Goal: Task Accomplishment & Management: Complete application form

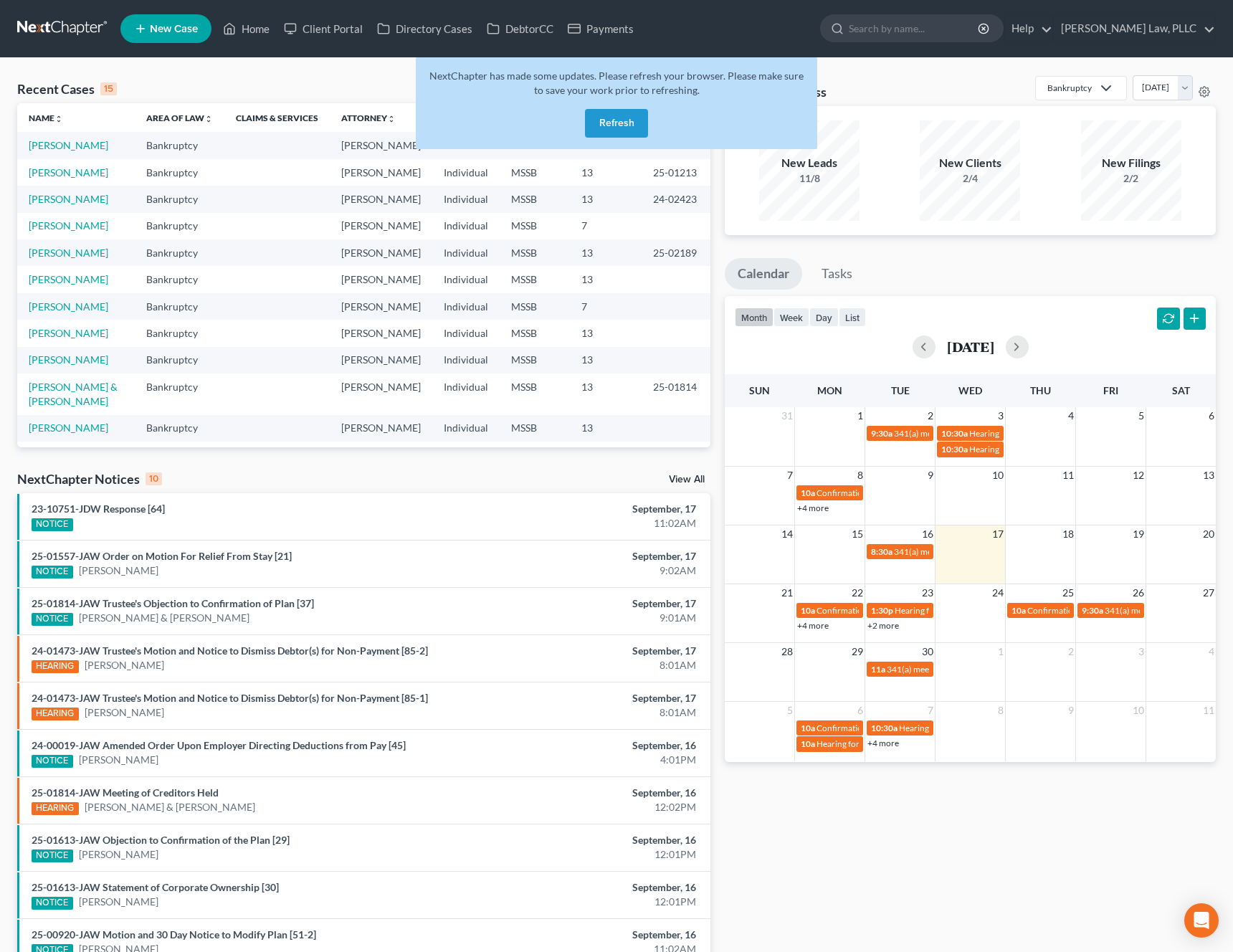
click at [623, 128] on button "Refresh" at bounding box center [616, 123] width 63 height 29
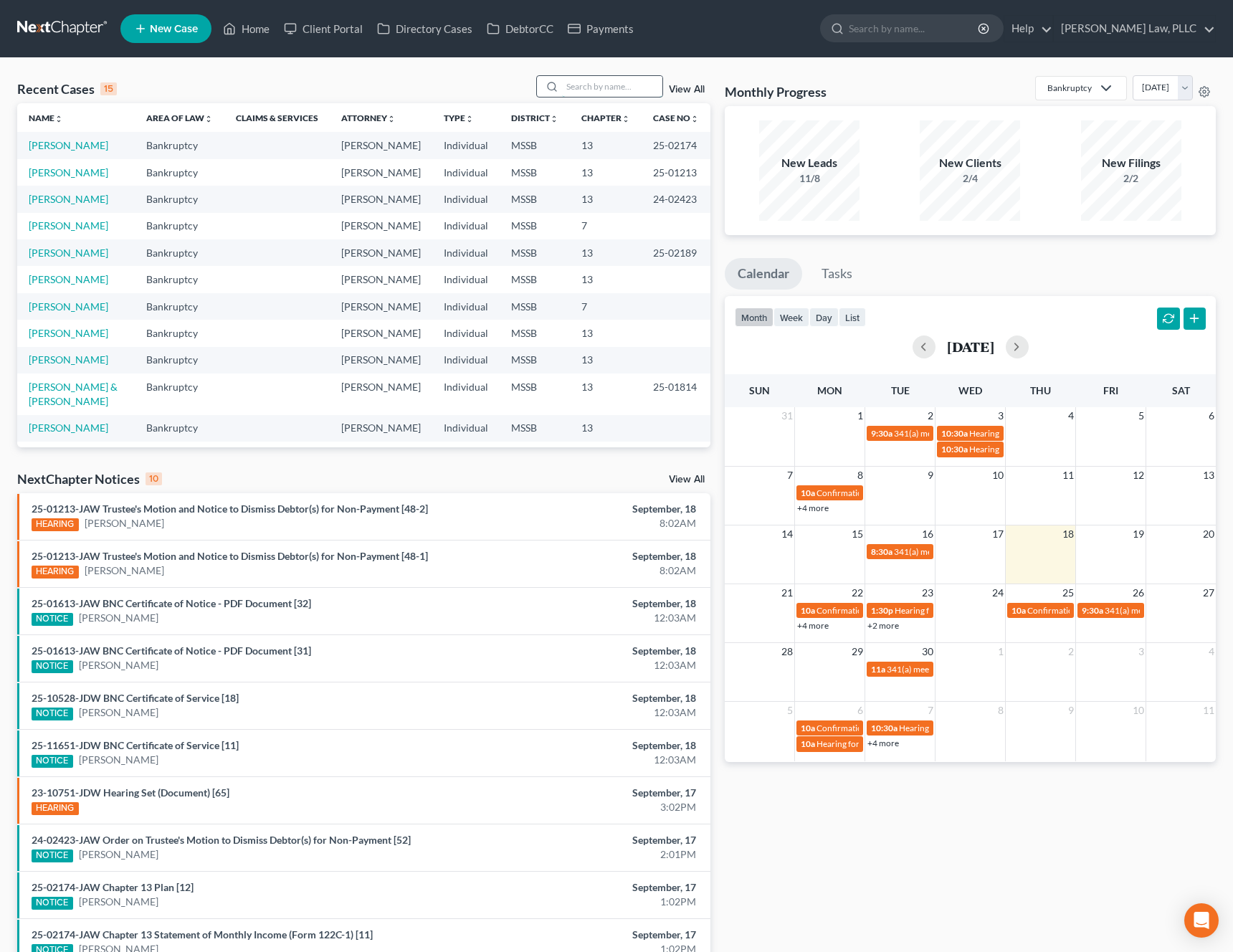
click at [619, 95] on input "search" at bounding box center [612, 86] width 101 height 21
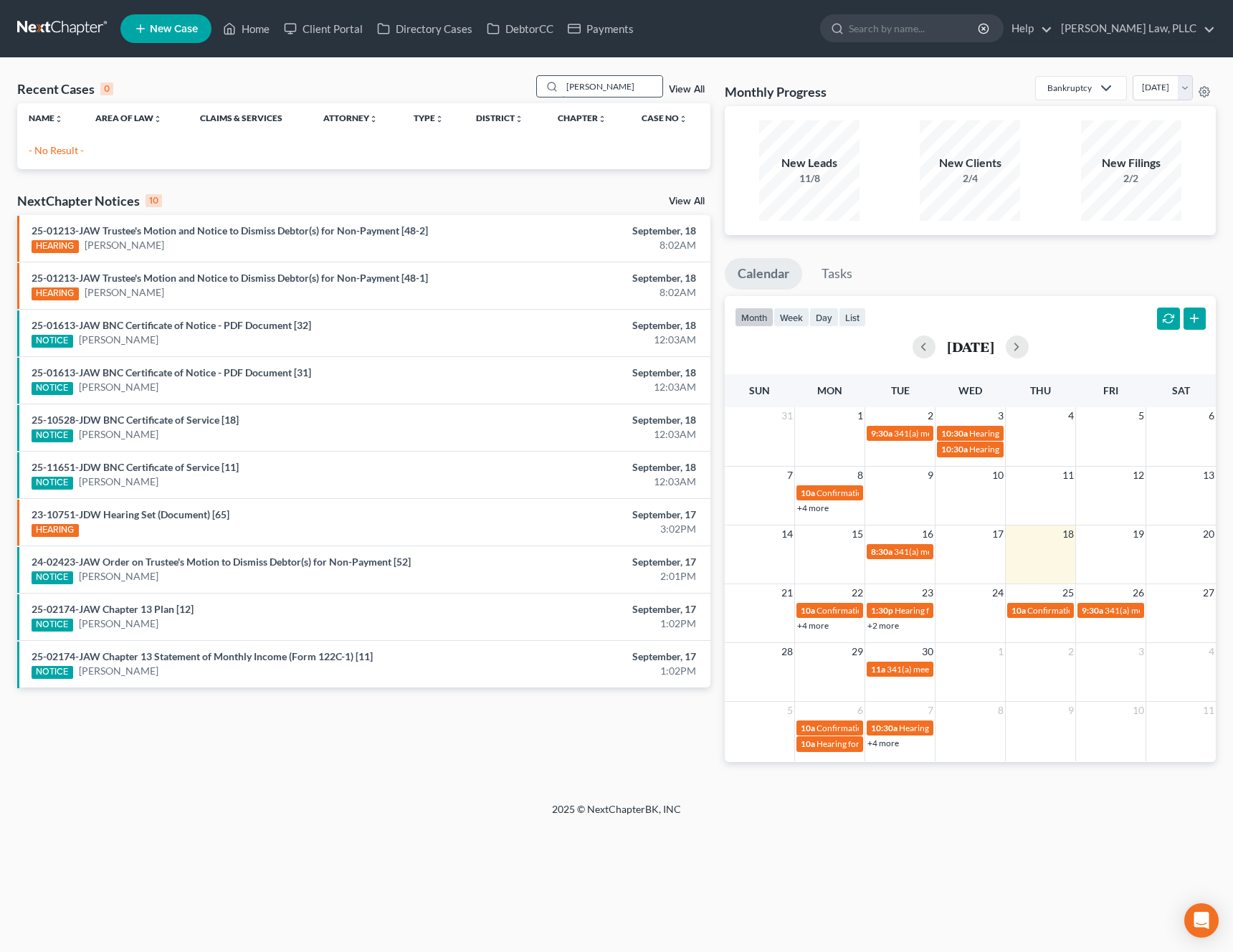
click at [615, 86] on input "[PERSON_NAME]" at bounding box center [612, 86] width 101 height 21
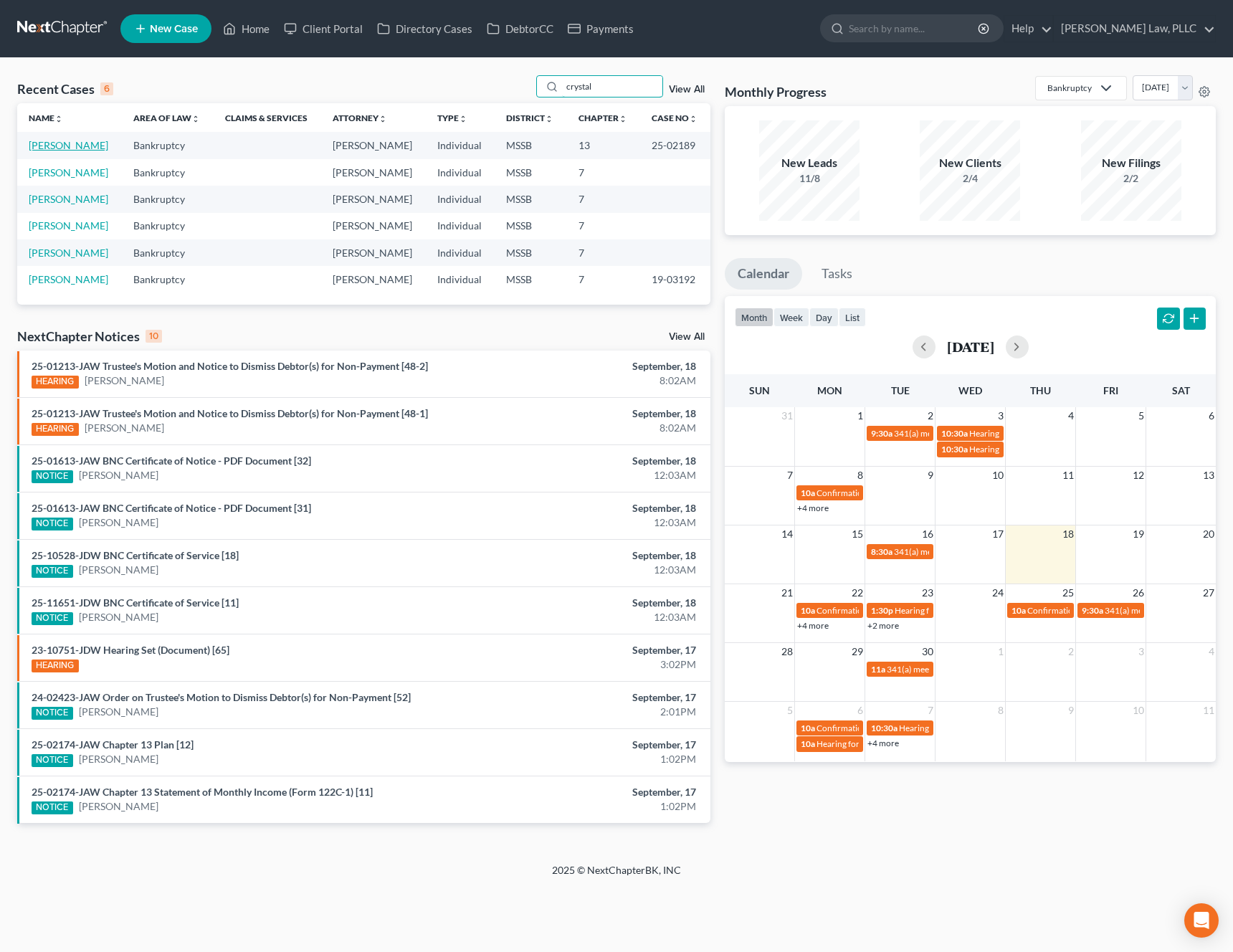
type input "crystal"
click at [68, 146] on link "[PERSON_NAME]" at bounding box center [68, 145] width 80 height 12
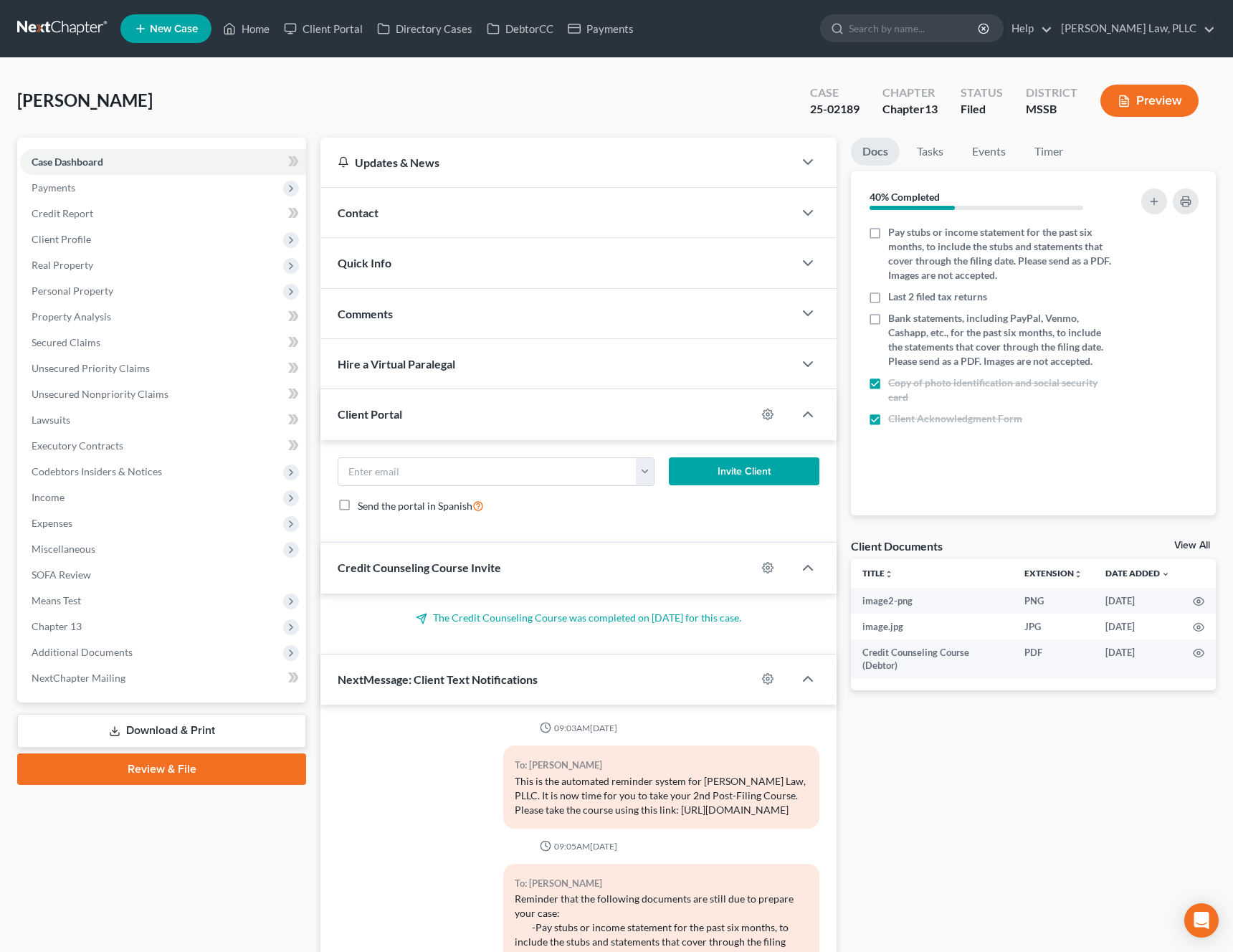
scroll to position [303, 0]
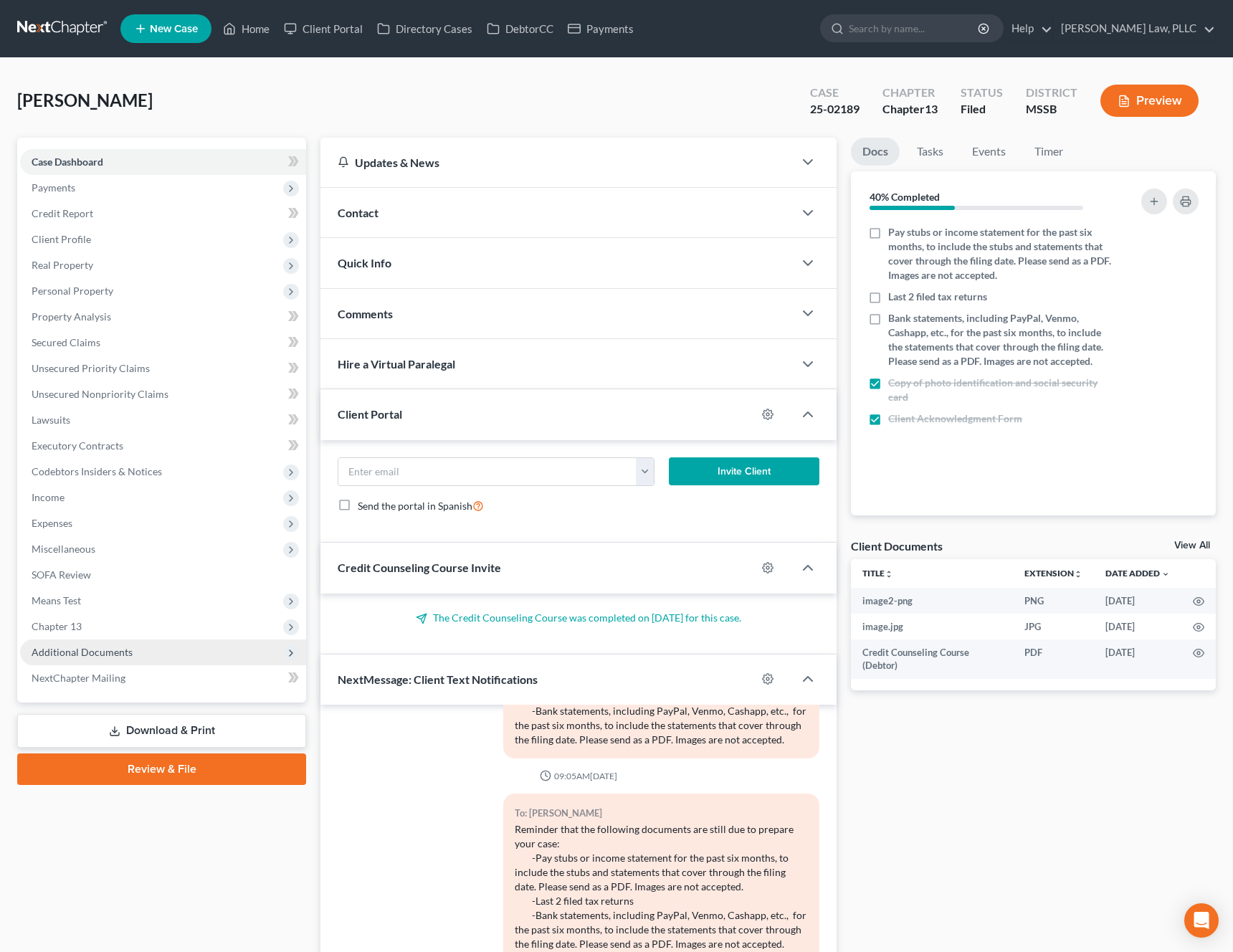
click at [130, 664] on span "Additional Documents" at bounding box center [163, 652] width 286 height 26
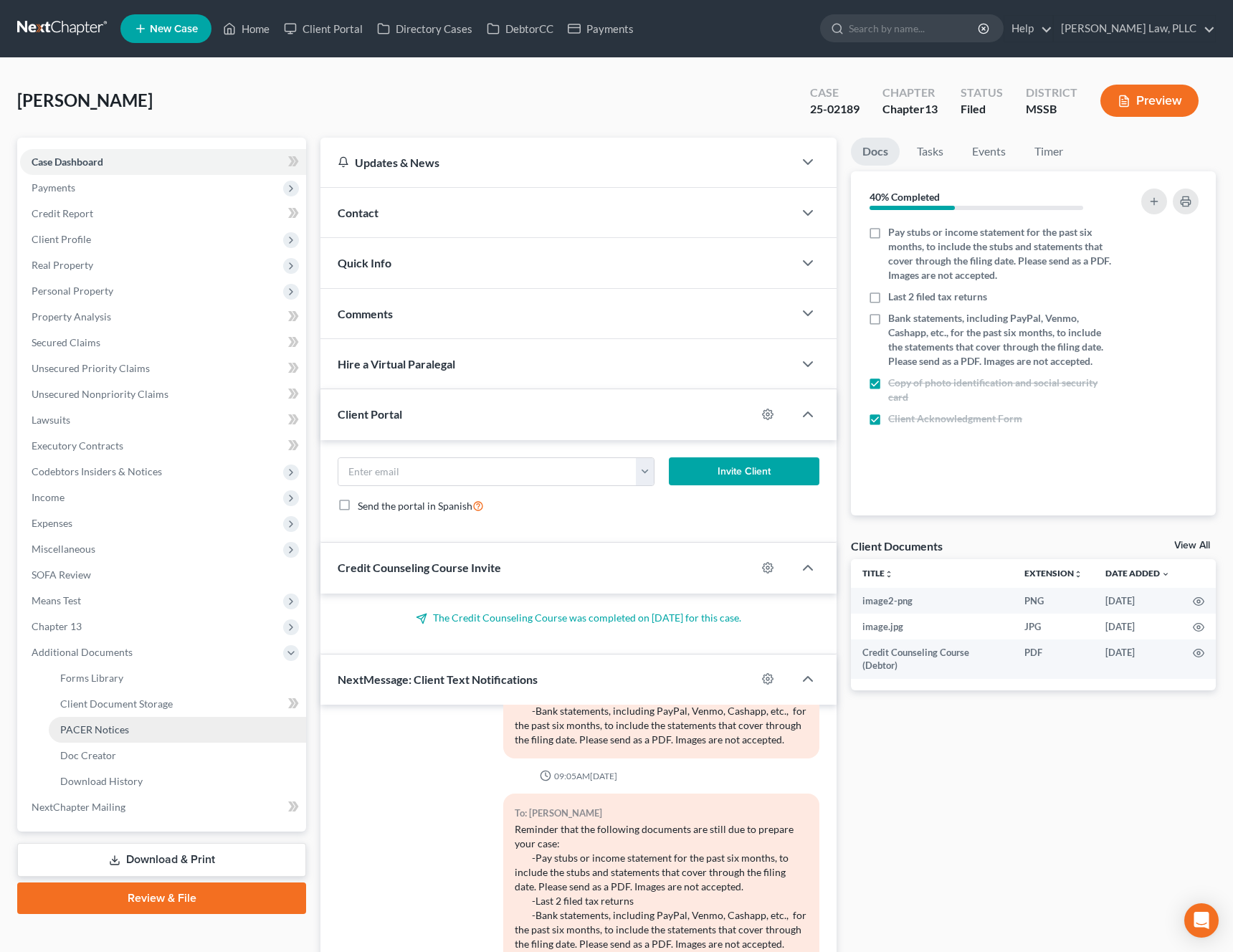
click at [125, 735] on span "PACER Notices" at bounding box center [94, 729] width 68 height 12
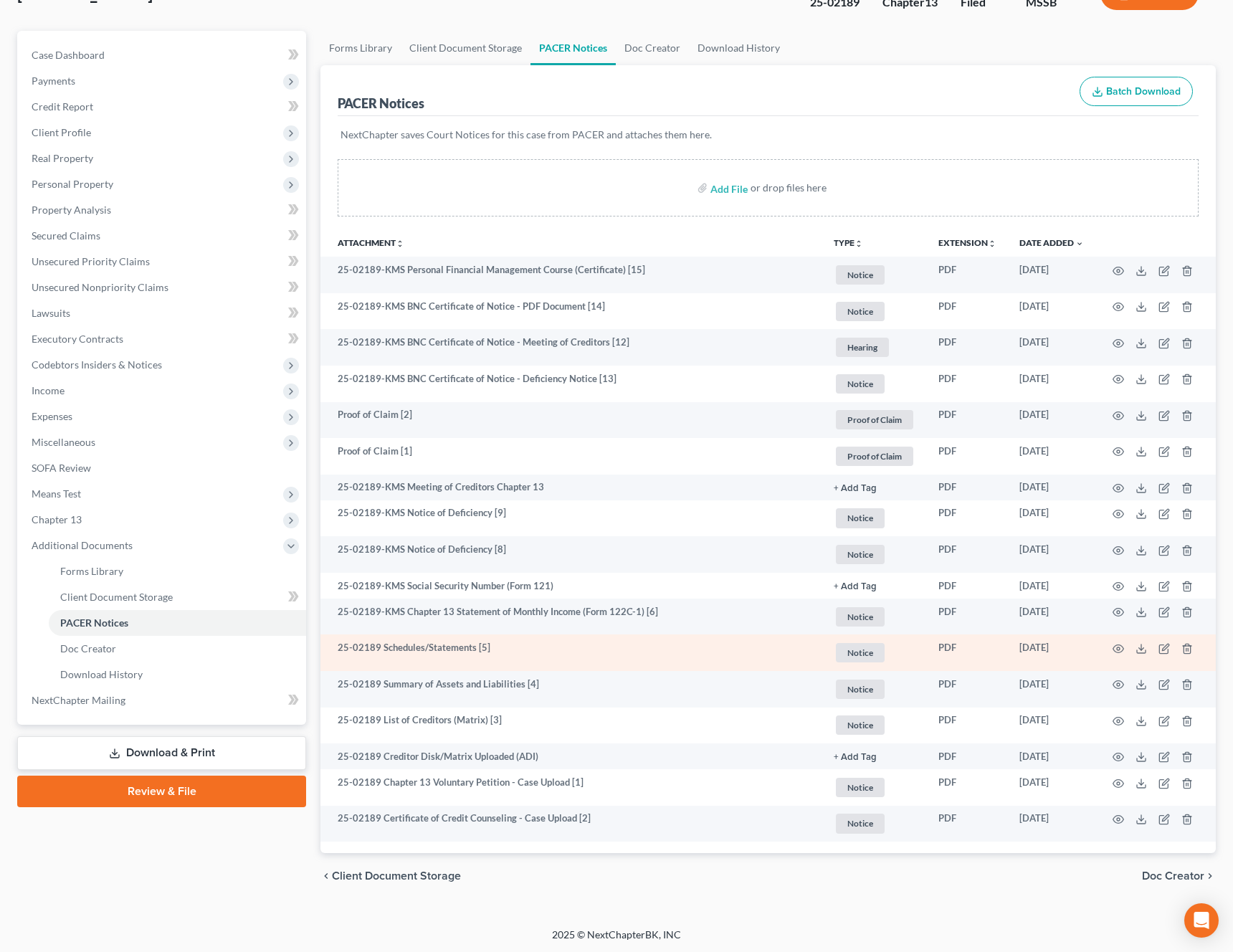
scroll to position [108, 0]
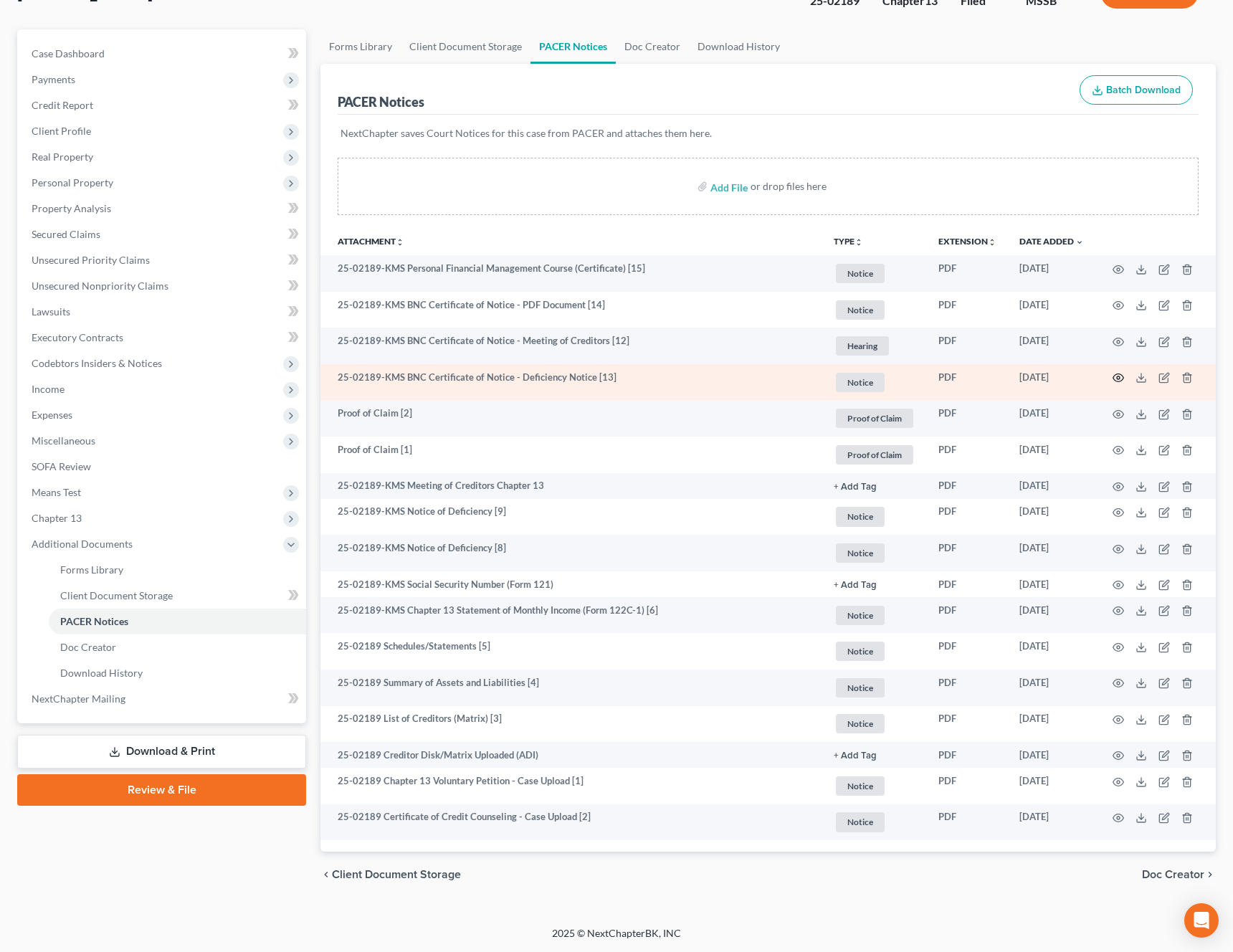
click at [1117, 376] on circle "button" at bounding box center [1119, 378] width 3 height 3
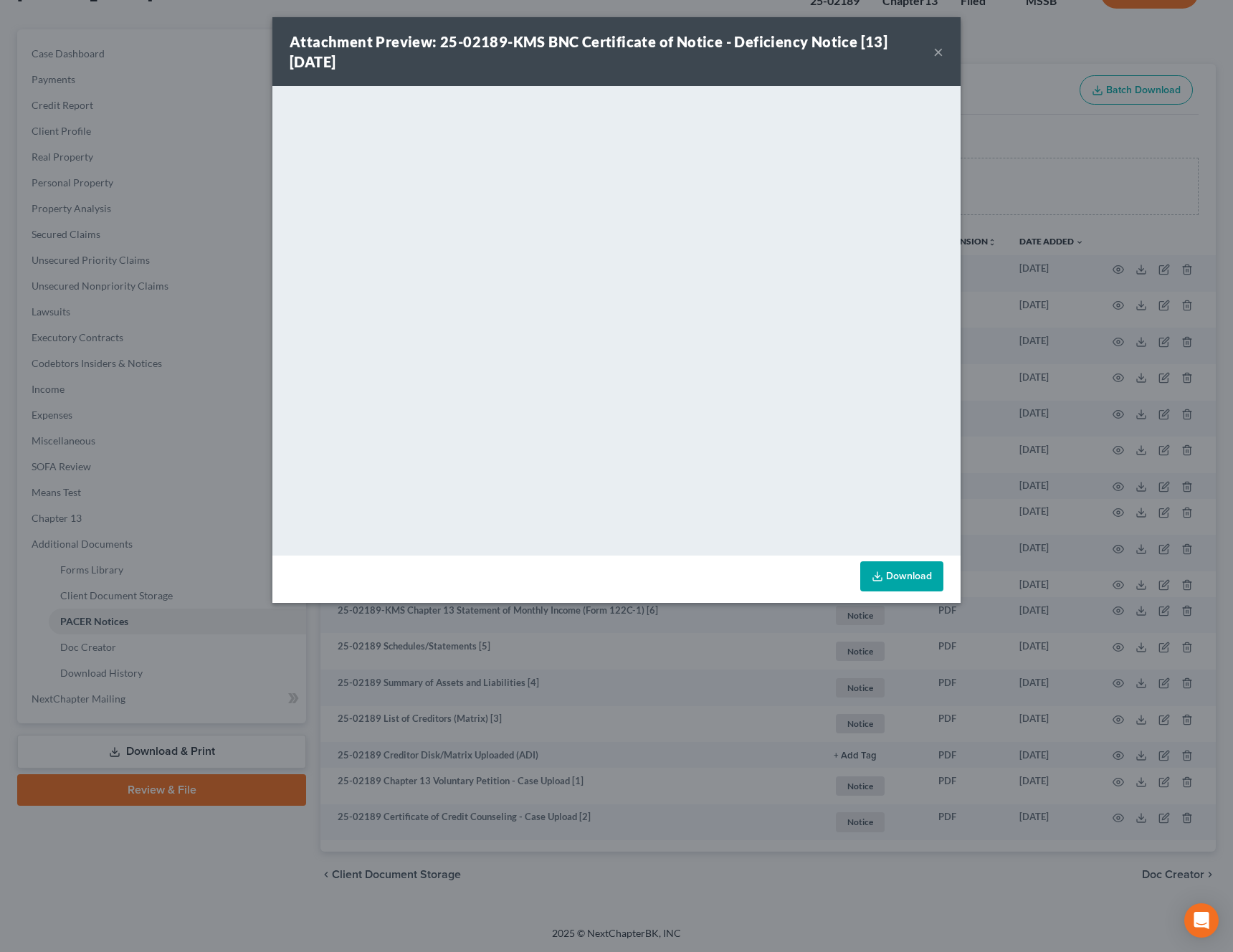
click at [933, 58] on button "×" at bounding box center [938, 51] width 10 height 17
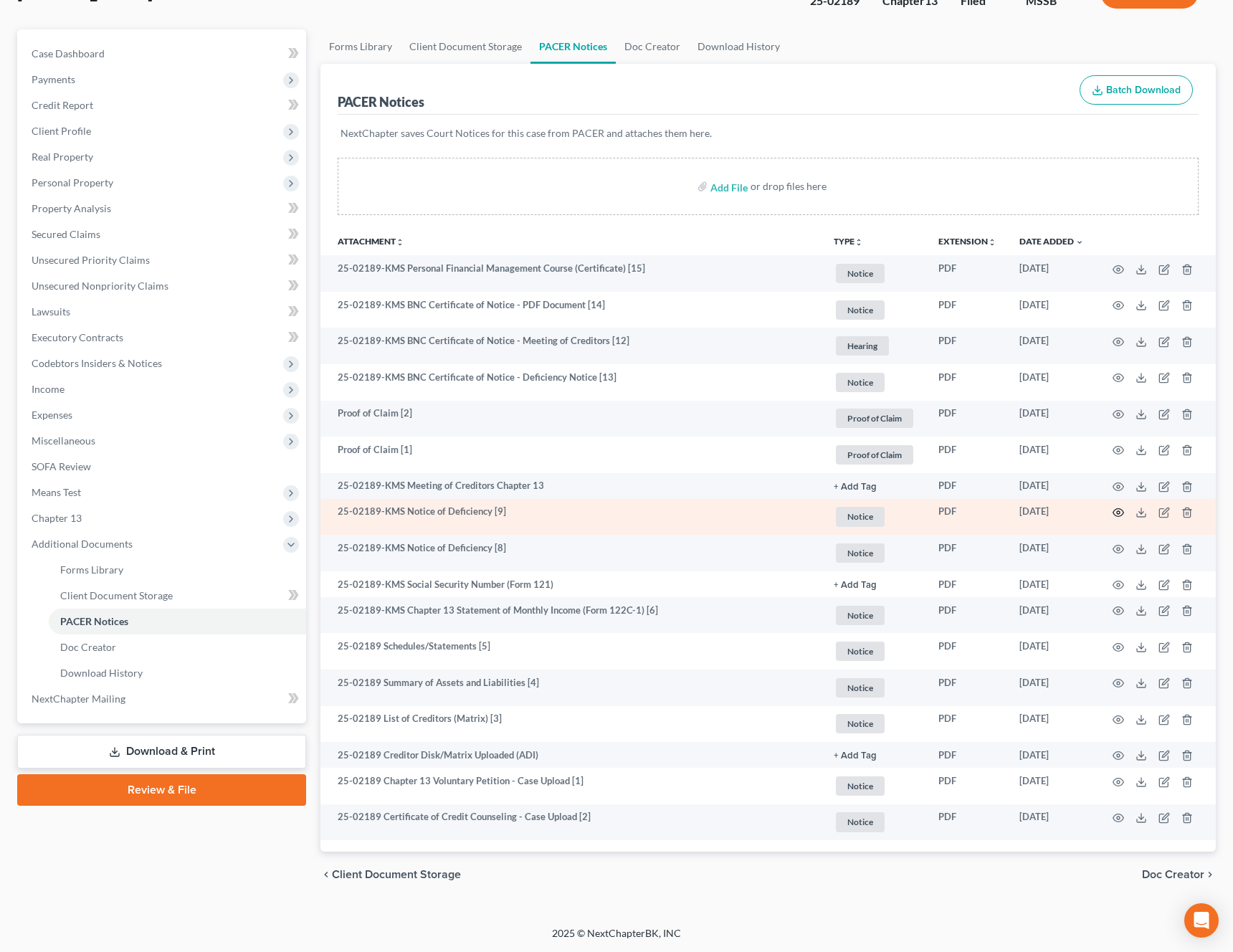
click at [1119, 512] on icon "button" at bounding box center [1119, 512] width 11 height 11
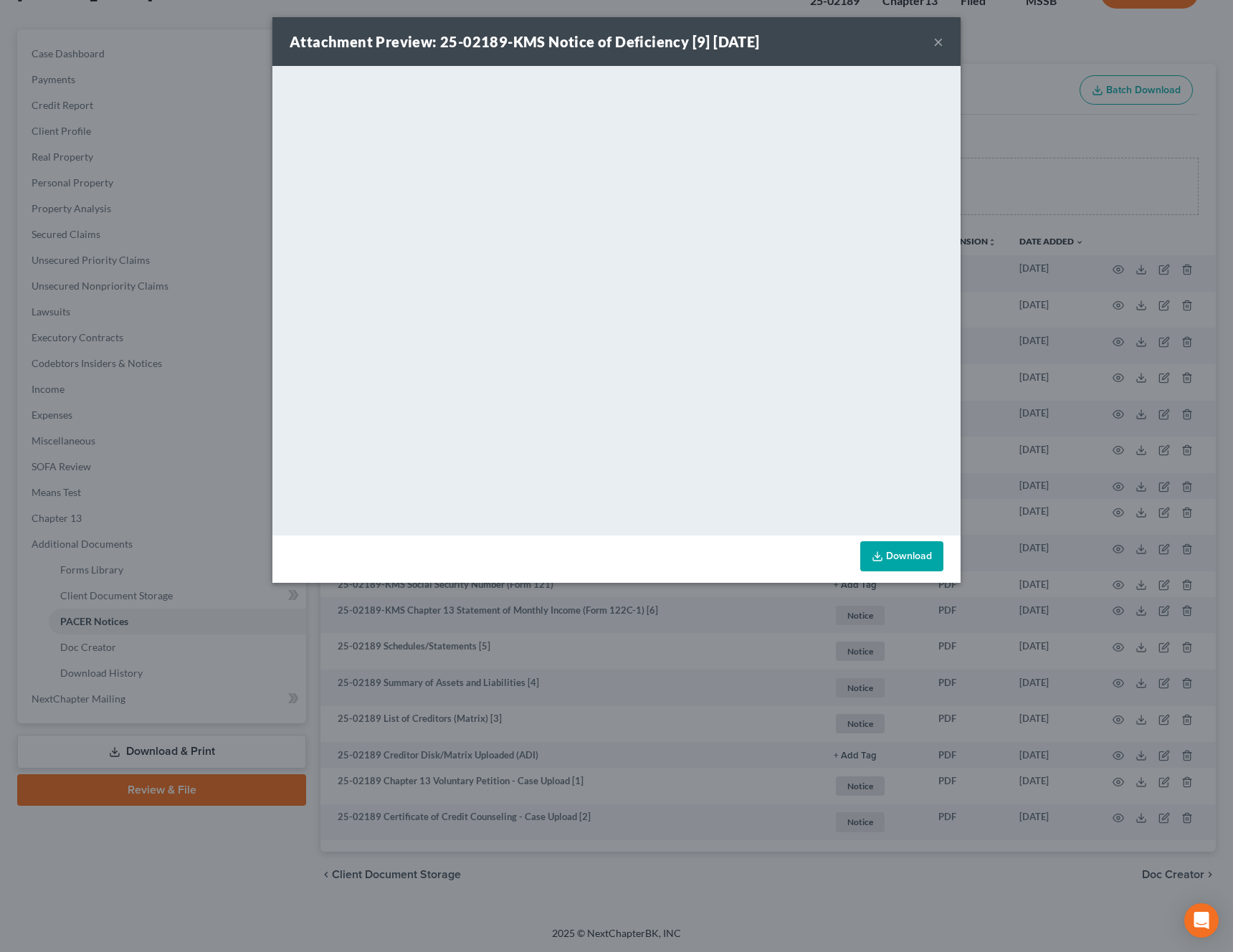
click at [937, 43] on button "×" at bounding box center [938, 41] width 10 height 17
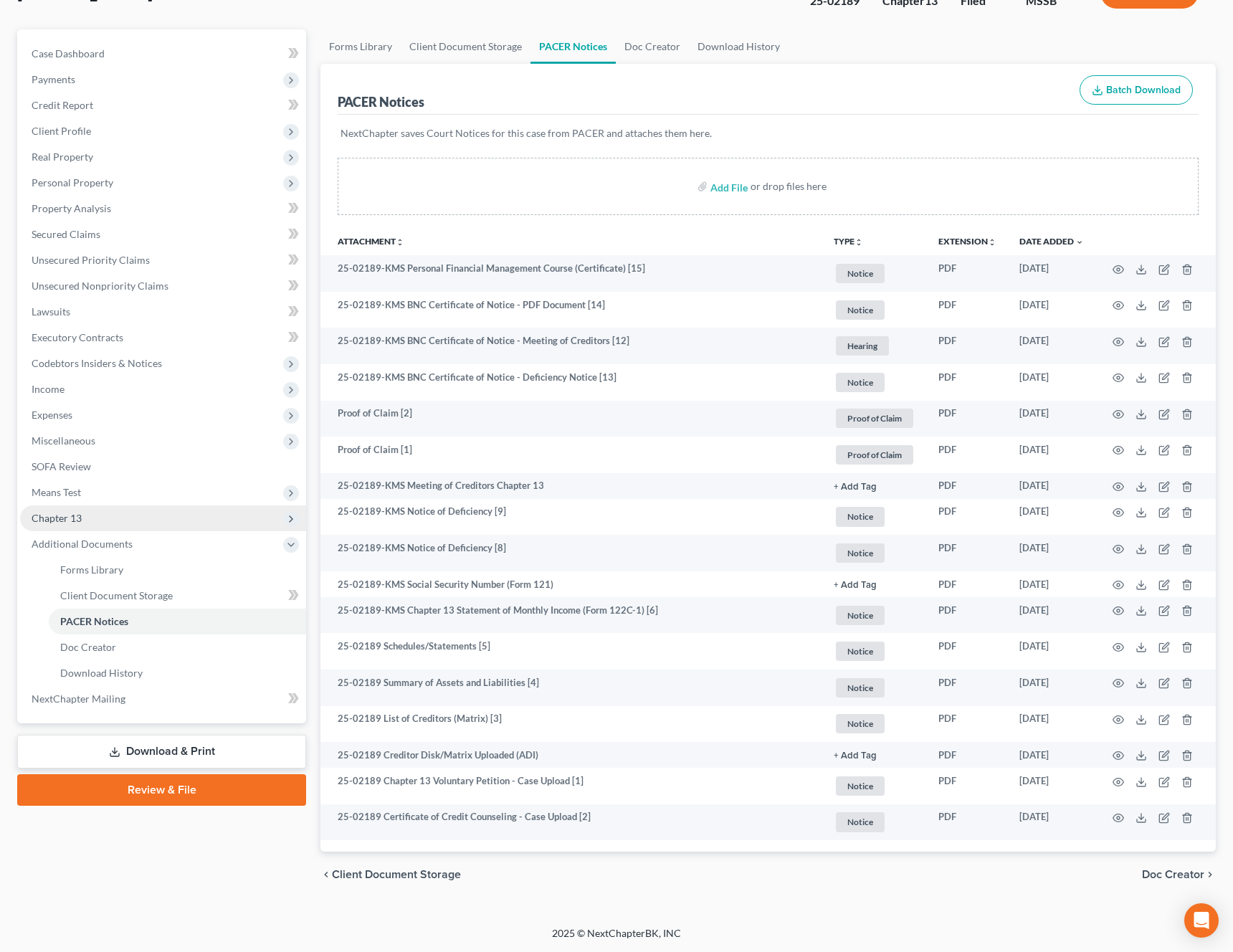
click at [170, 516] on span "Chapter 13" at bounding box center [163, 519] width 286 height 26
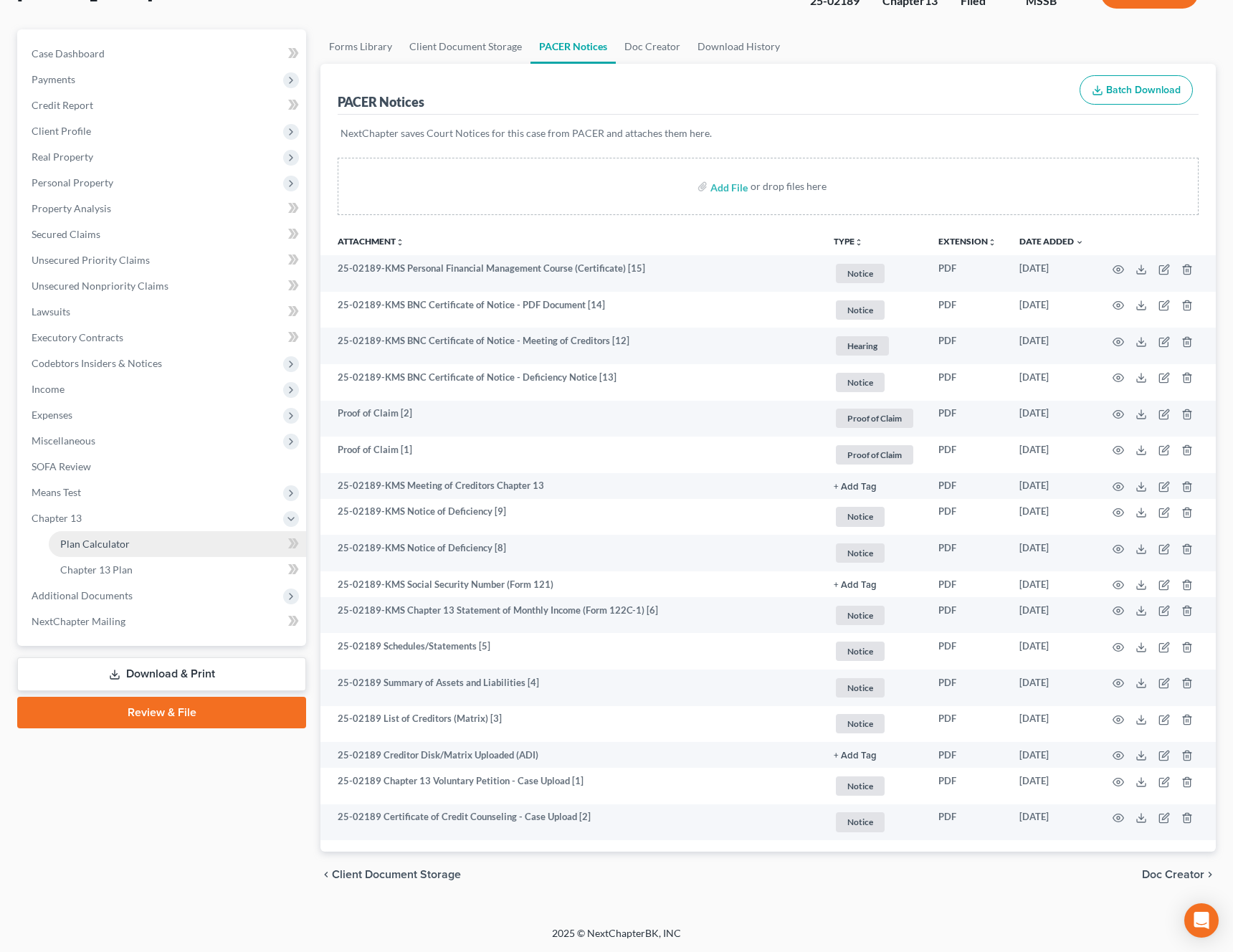
click at [149, 549] on link "Plan Calculator" at bounding box center [178, 544] width 258 height 26
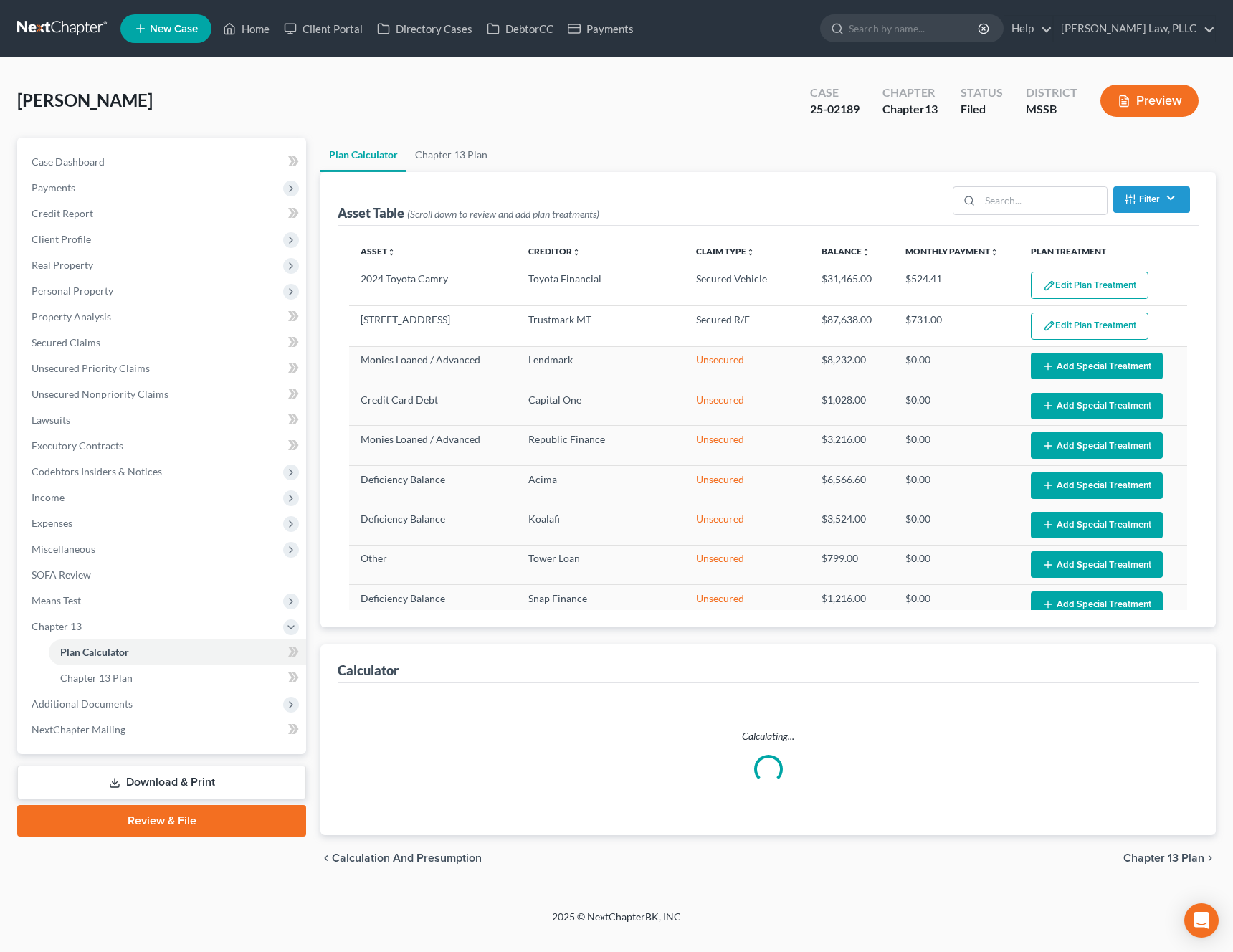
select select "59"
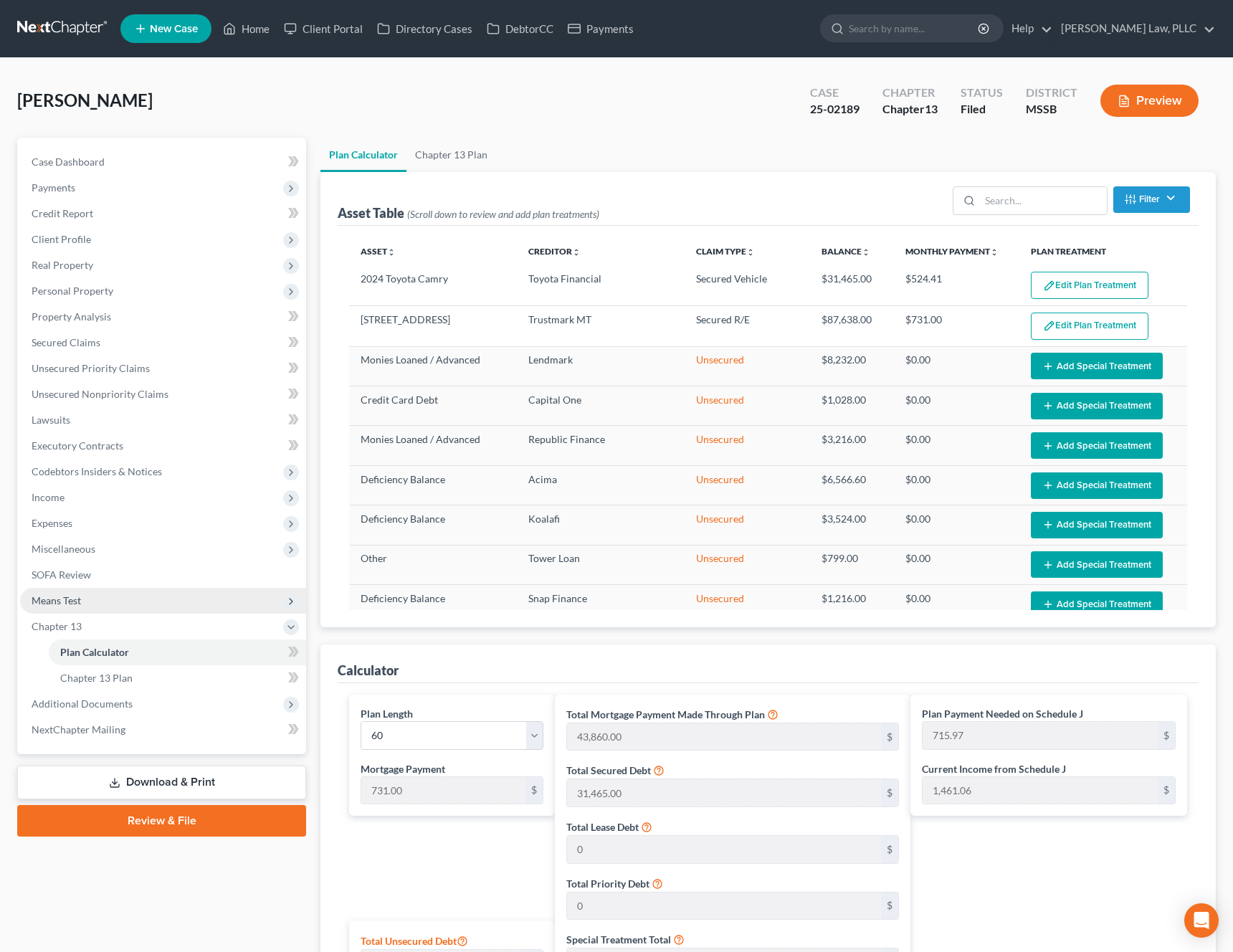
click at [100, 600] on span "Means Test" at bounding box center [163, 601] width 286 height 26
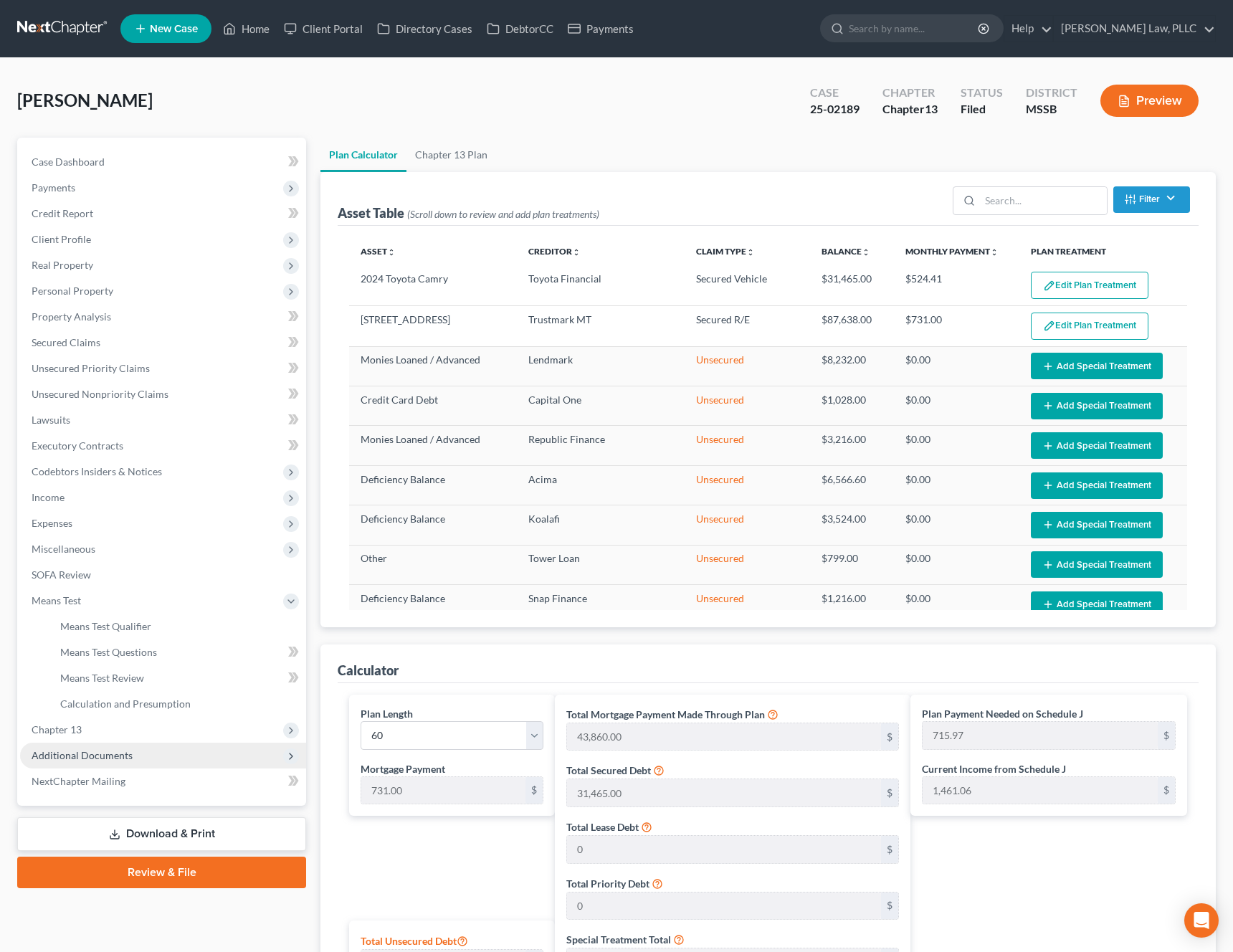
click at [88, 765] on span "Additional Documents" at bounding box center [163, 755] width 286 height 26
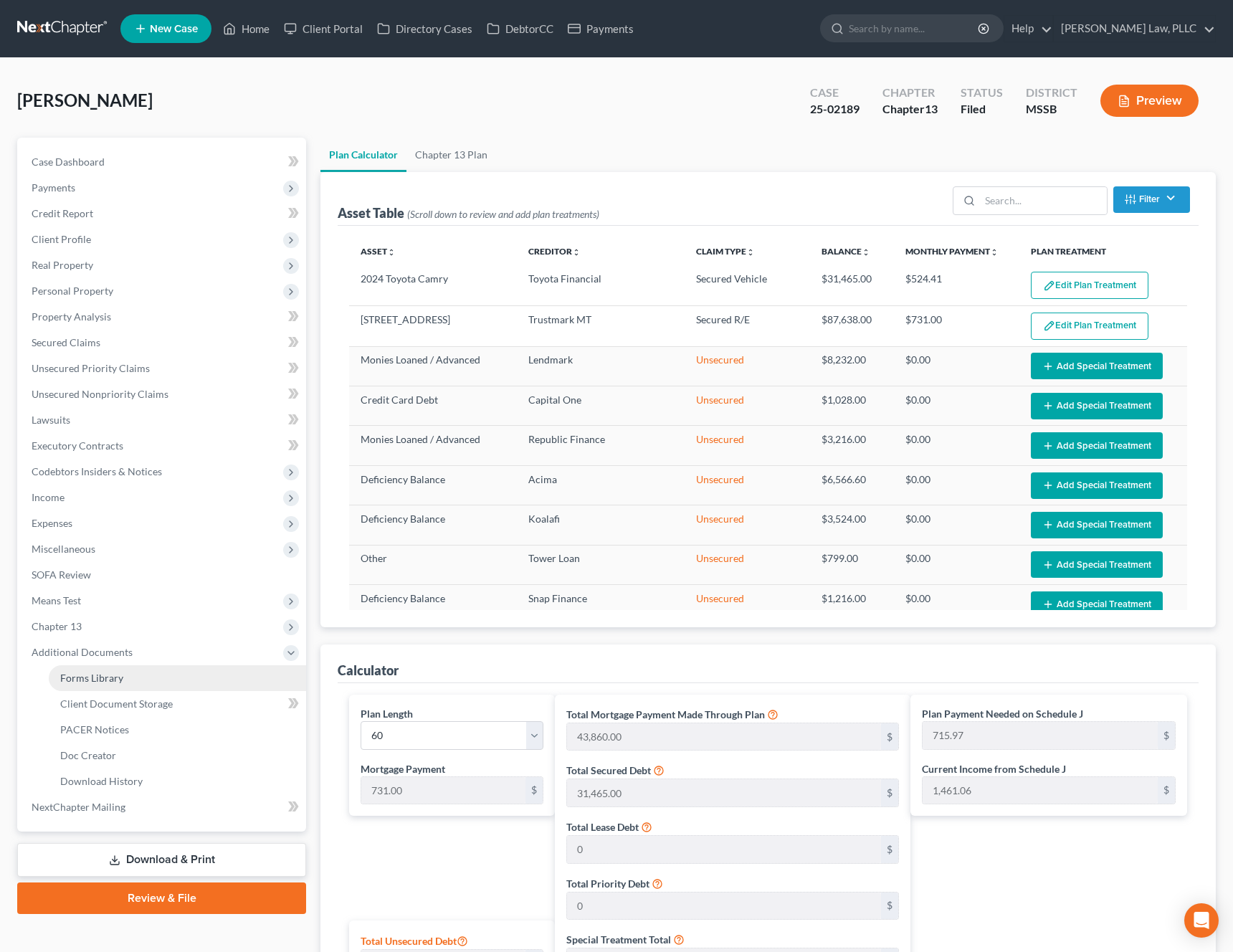
click at [111, 679] on span "Forms Library" at bounding box center [92, 677] width 63 height 12
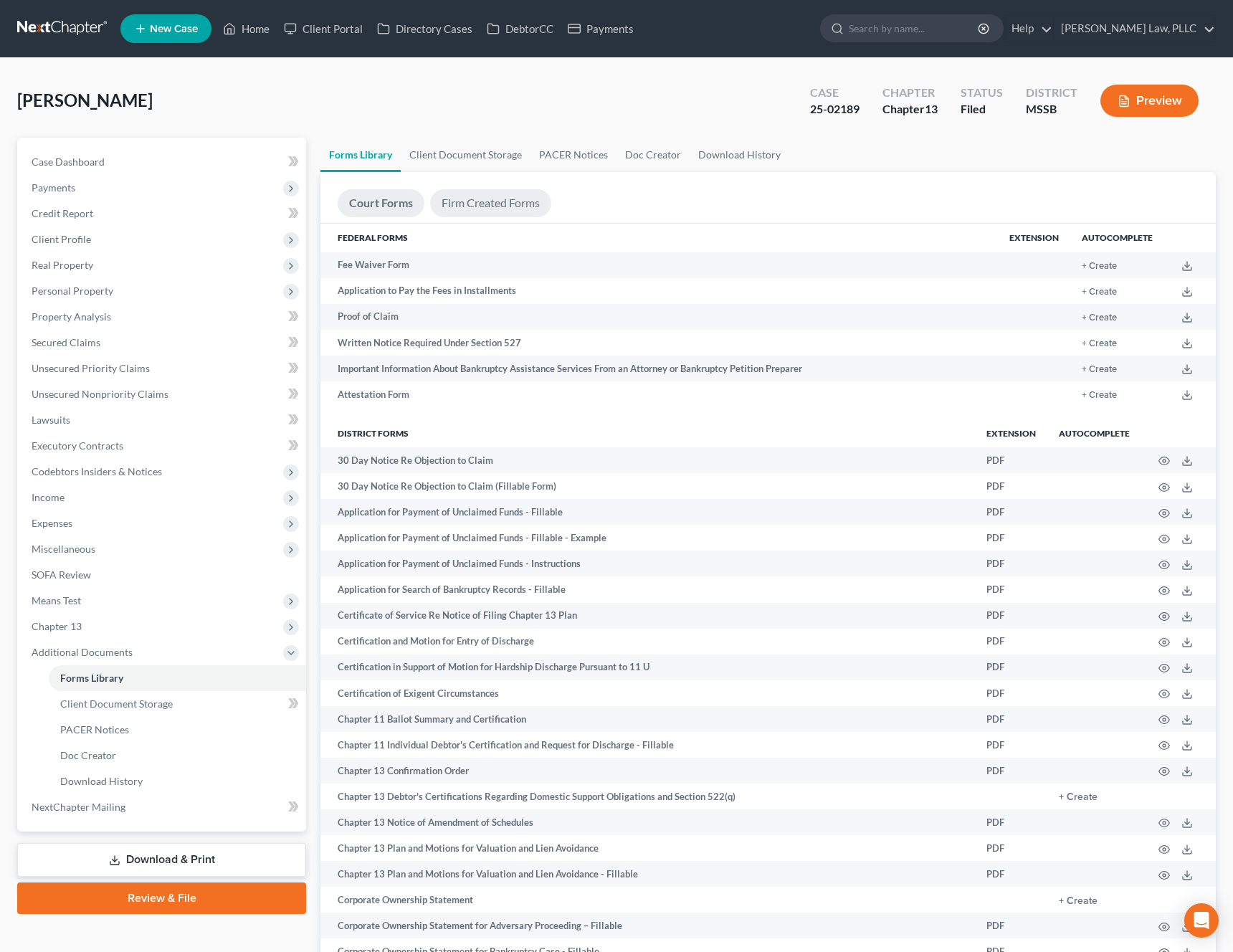
click at [473, 200] on link "Firm Created Forms" at bounding box center [490, 203] width 121 height 28
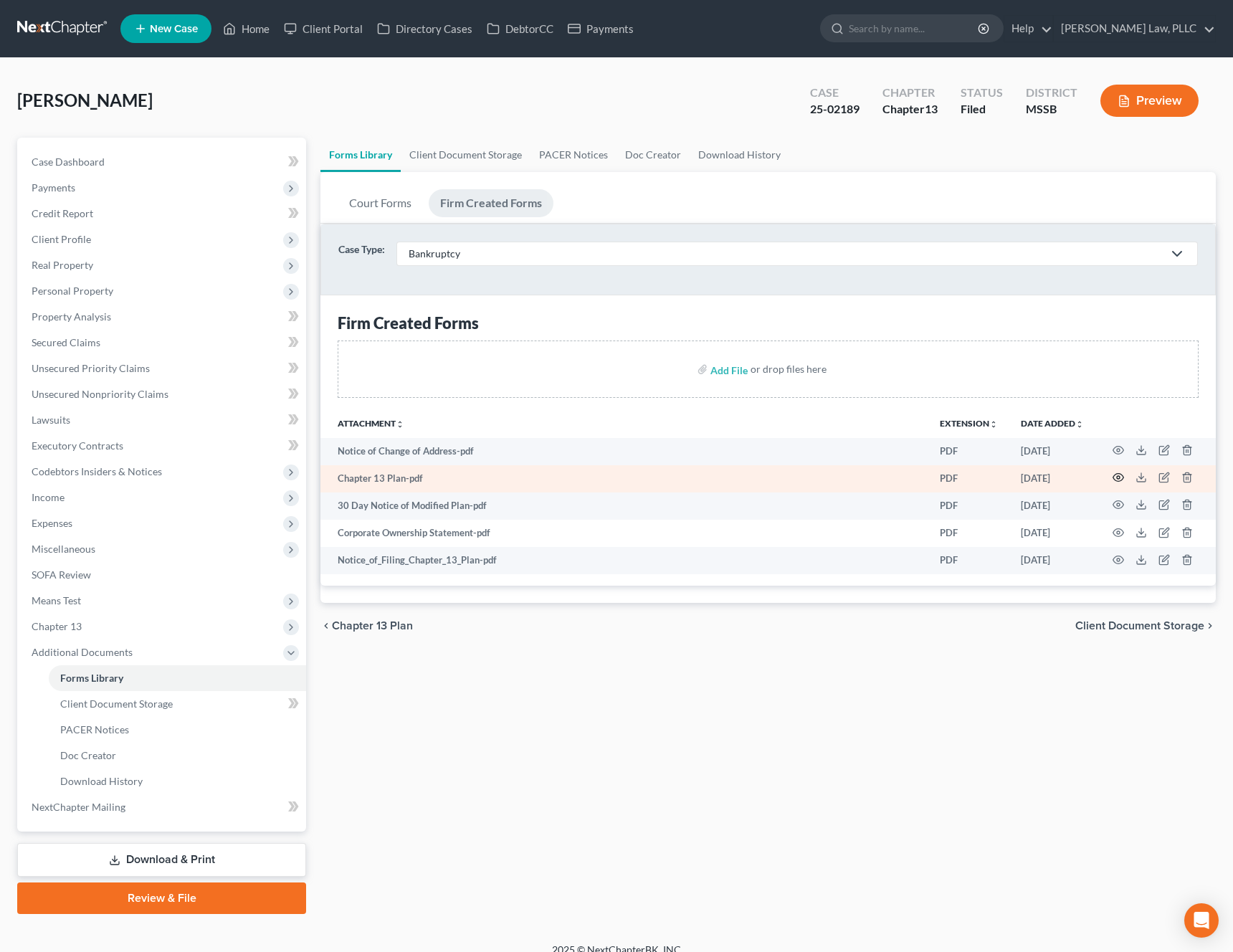
click at [1116, 480] on icon "button" at bounding box center [1119, 478] width 11 height 11
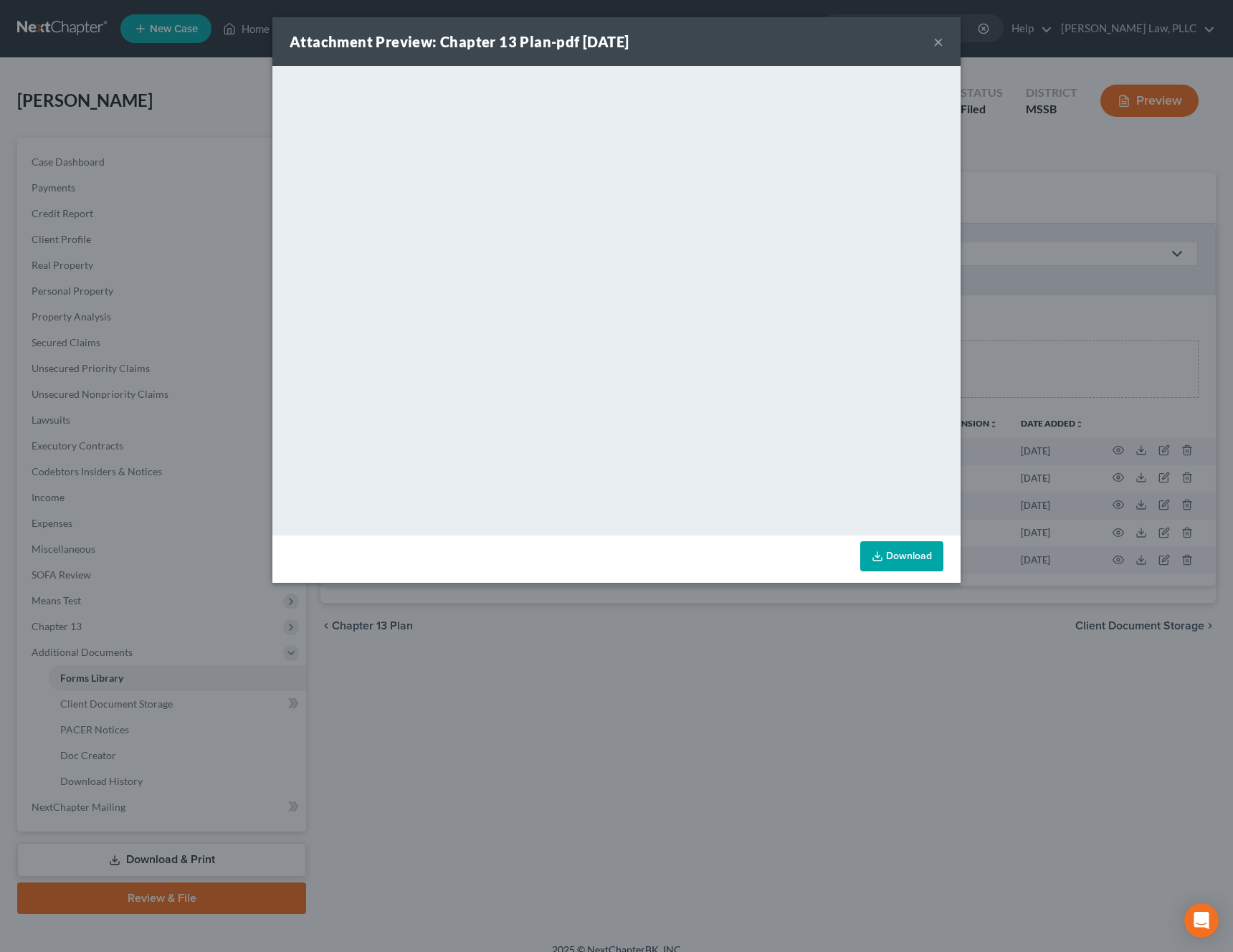
click at [904, 553] on link "Download" at bounding box center [901, 556] width 83 height 30
click at [937, 40] on button "×" at bounding box center [938, 41] width 10 height 17
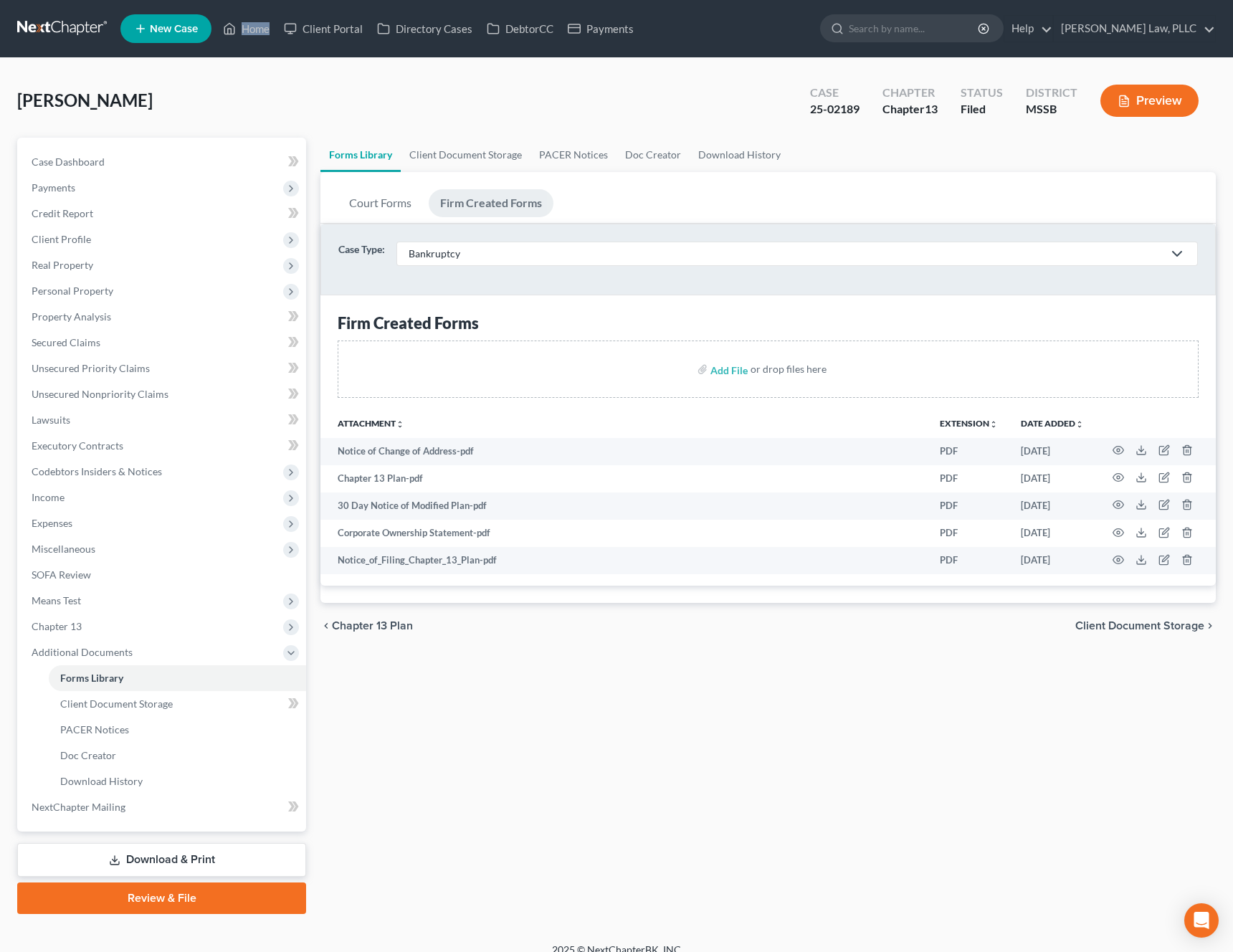
click at [279, 81] on div "[PERSON_NAME] Upgraded Case 25-02189 Chapter Chapter 13 Status Filed District M…" at bounding box center [616, 106] width 1198 height 62
click at [724, 618] on div "chevron_left Chapter 13 Plan Client Document Storage chevron_right" at bounding box center [768, 626] width 896 height 46
click at [138, 733] on link "PACER Notices" at bounding box center [178, 730] width 258 height 26
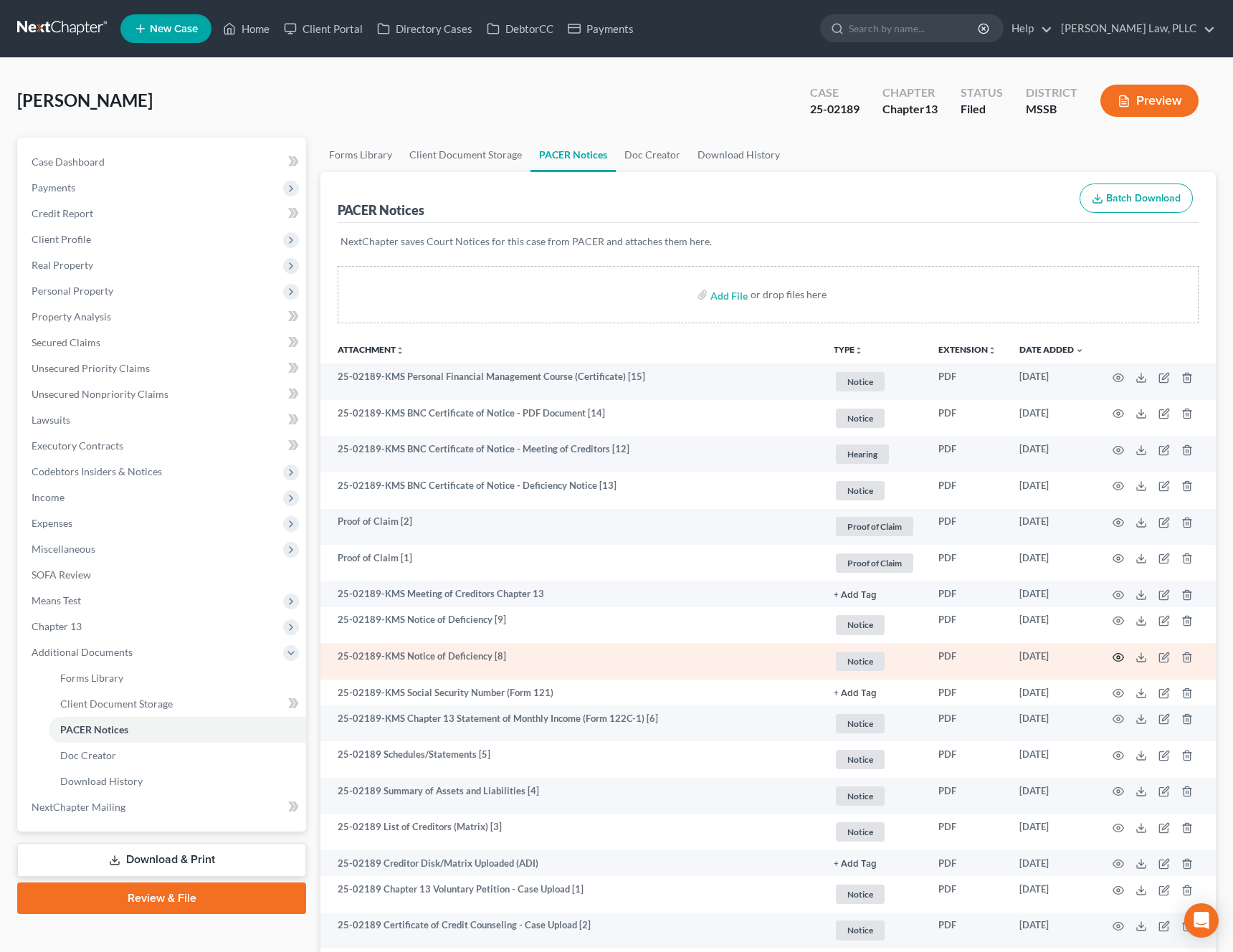
click at [1118, 657] on icon "button" at bounding box center [1119, 657] width 11 height 11
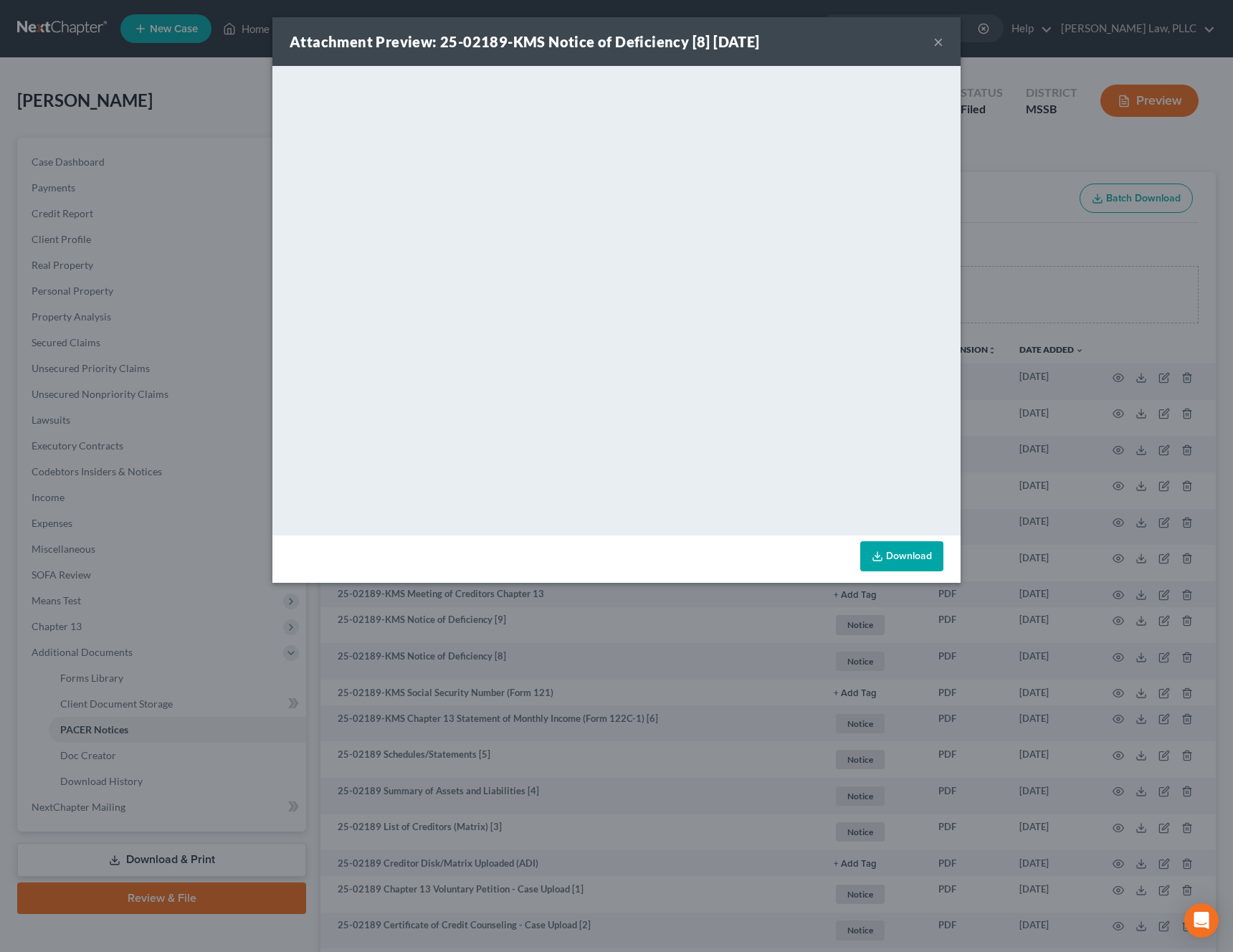
click at [937, 43] on button "×" at bounding box center [938, 41] width 10 height 17
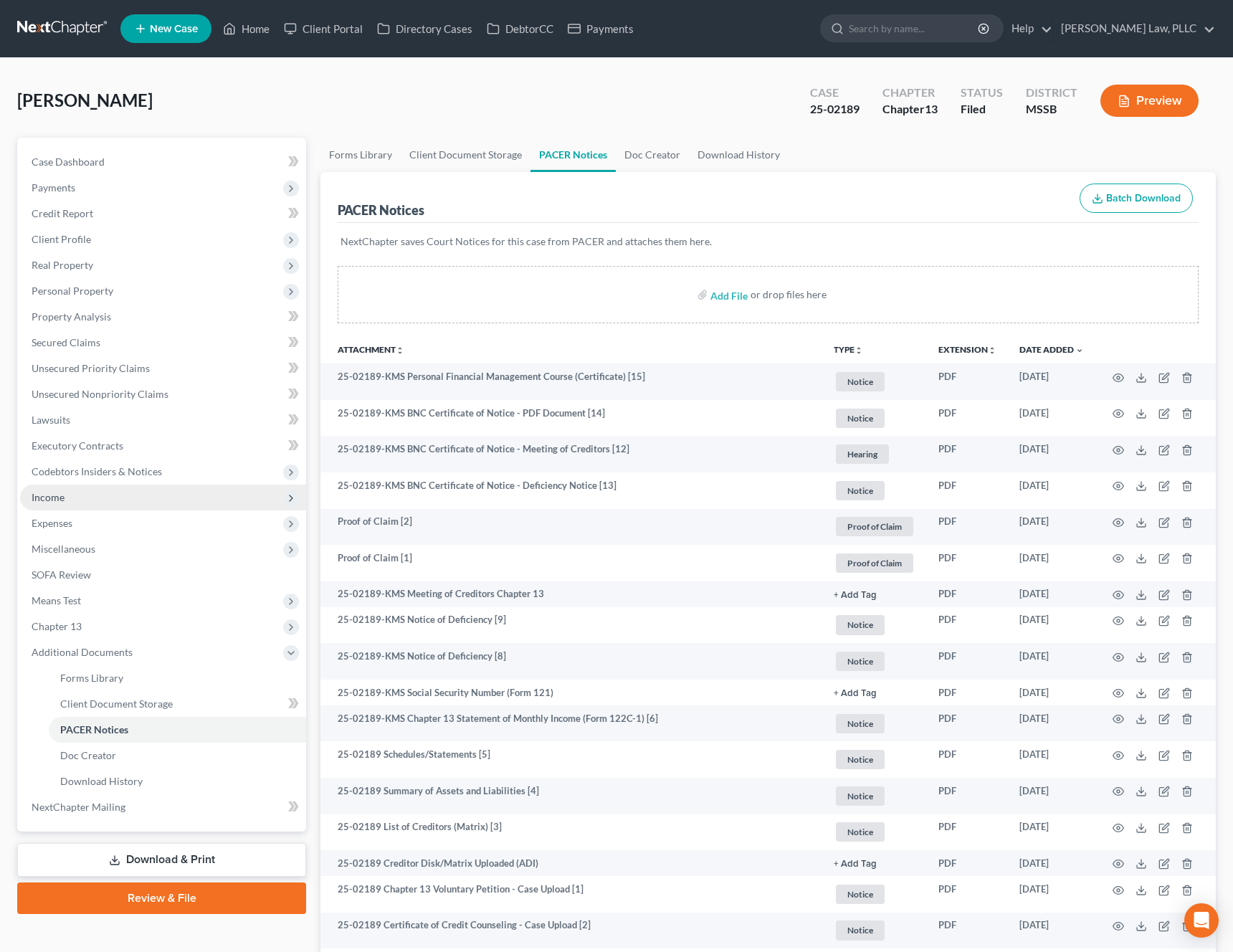
click at [134, 500] on span "Income" at bounding box center [163, 498] width 286 height 26
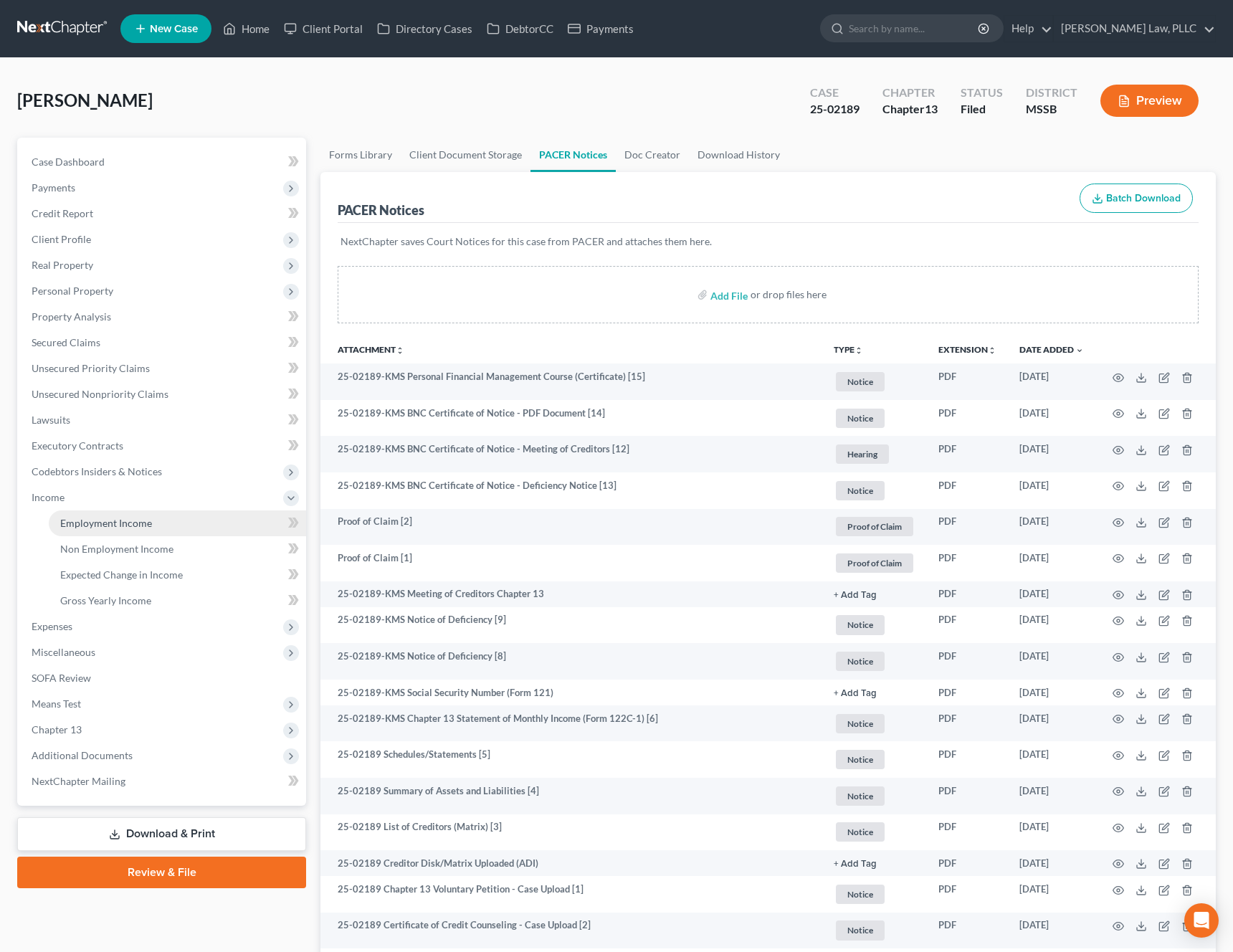
click at [110, 525] on span "Employment Income" at bounding box center [106, 523] width 92 height 12
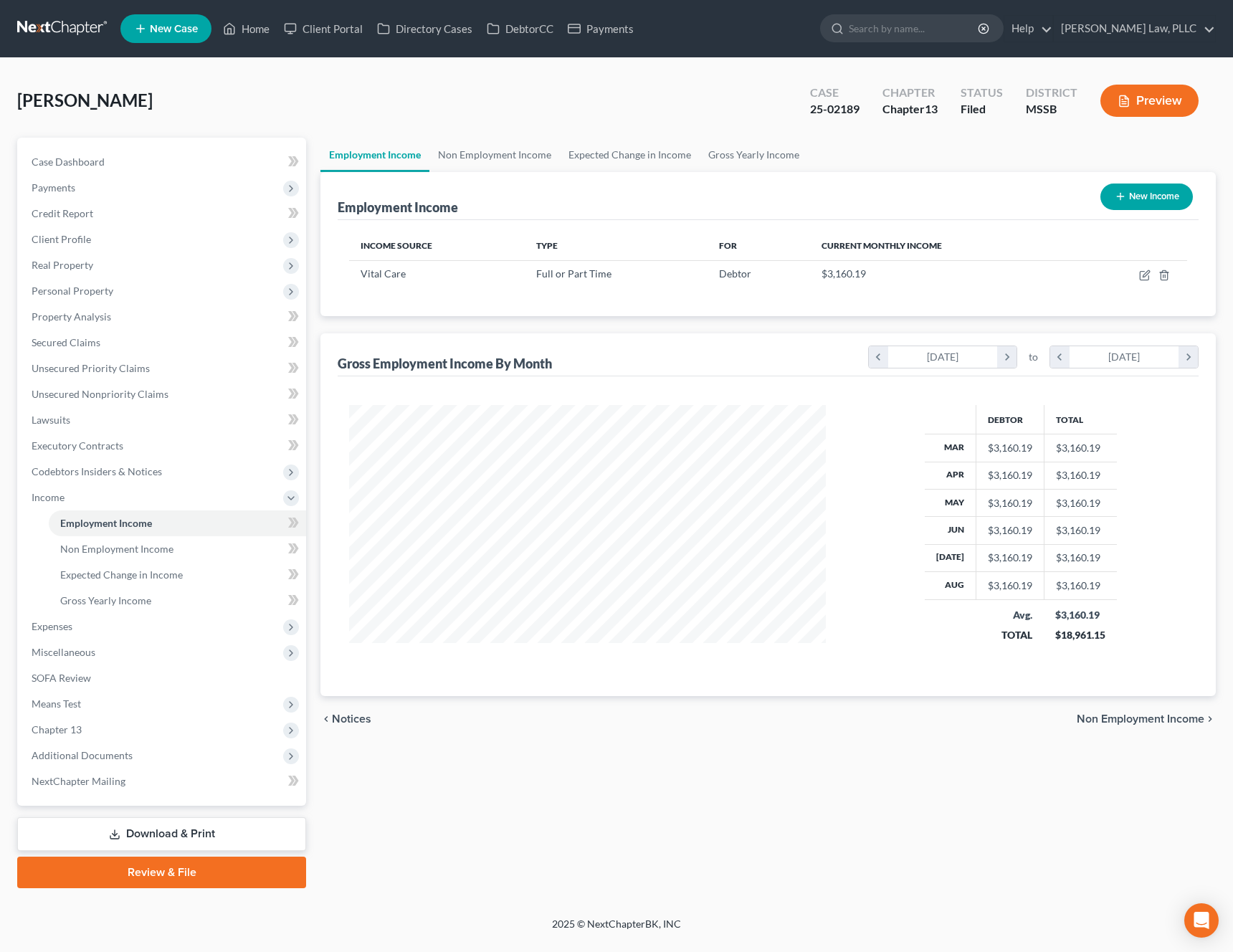
scroll to position [258, 506]
click at [1146, 279] on icon "button" at bounding box center [1144, 275] width 11 height 11
select select "0"
select select "25"
select select "2"
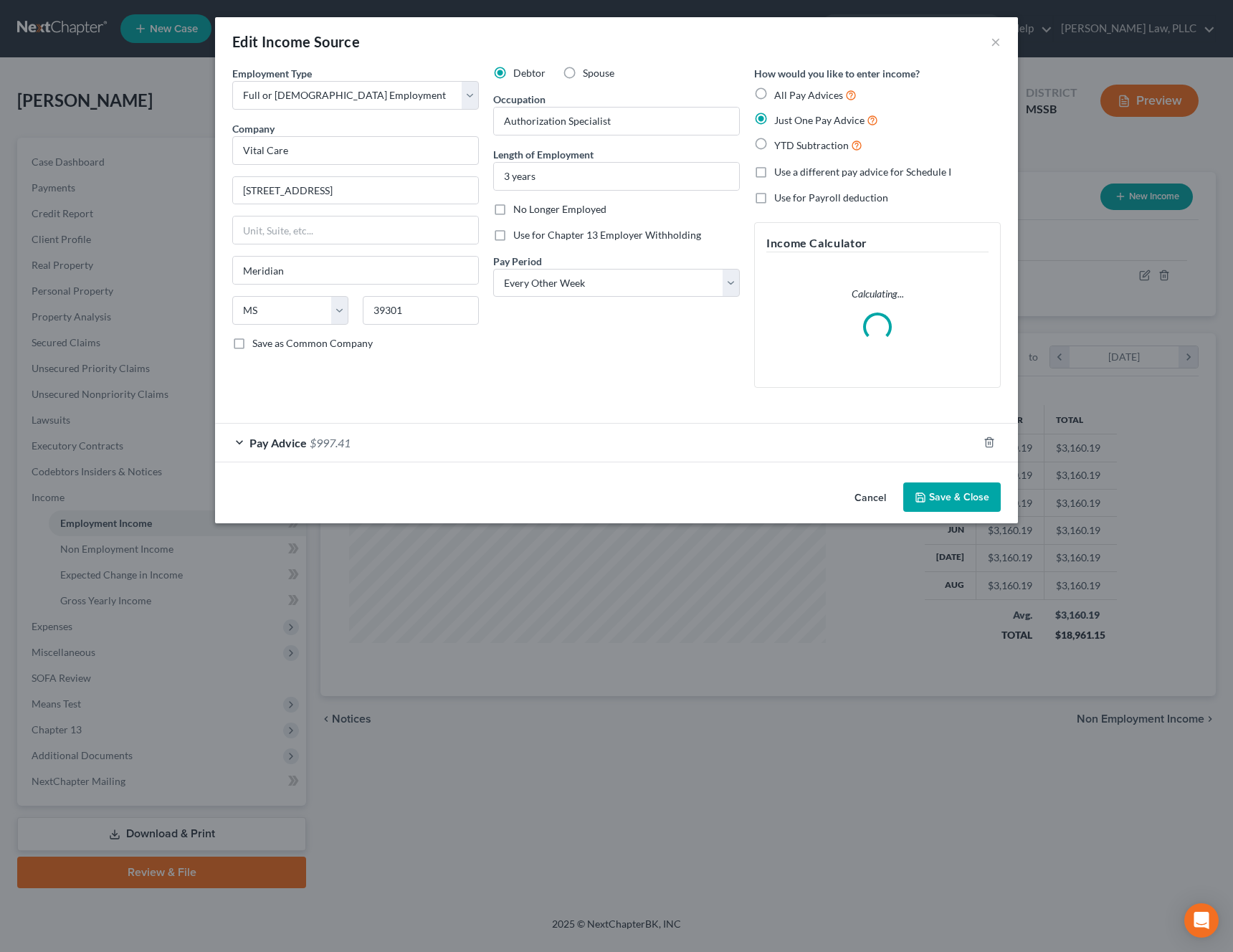
click at [884, 487] on button "Cancel" at bounding box center [871, 499] width 55 height 29
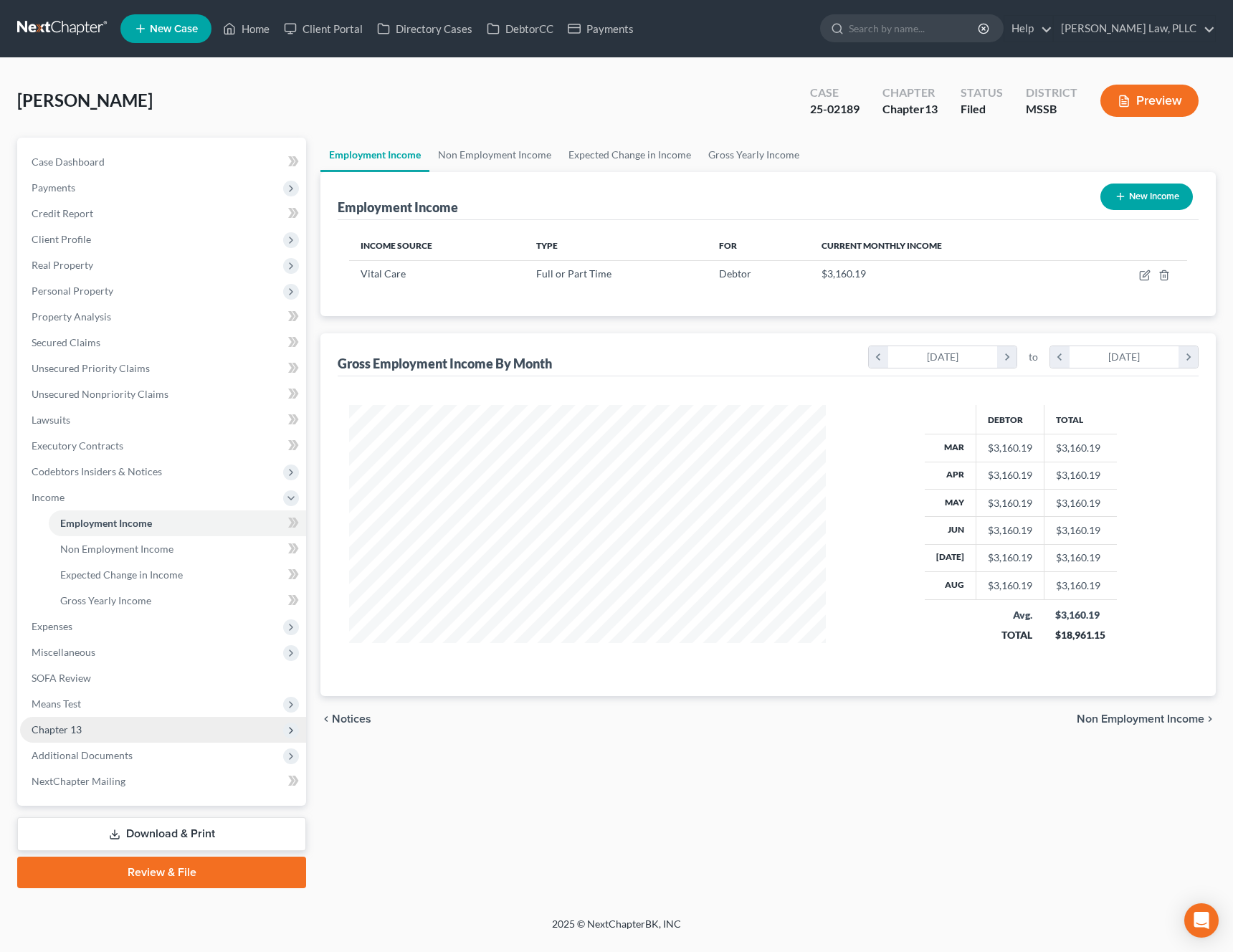
click at [60, 729] on span "Chapter 13" at bounding box center [56, 729] width 50 height 12
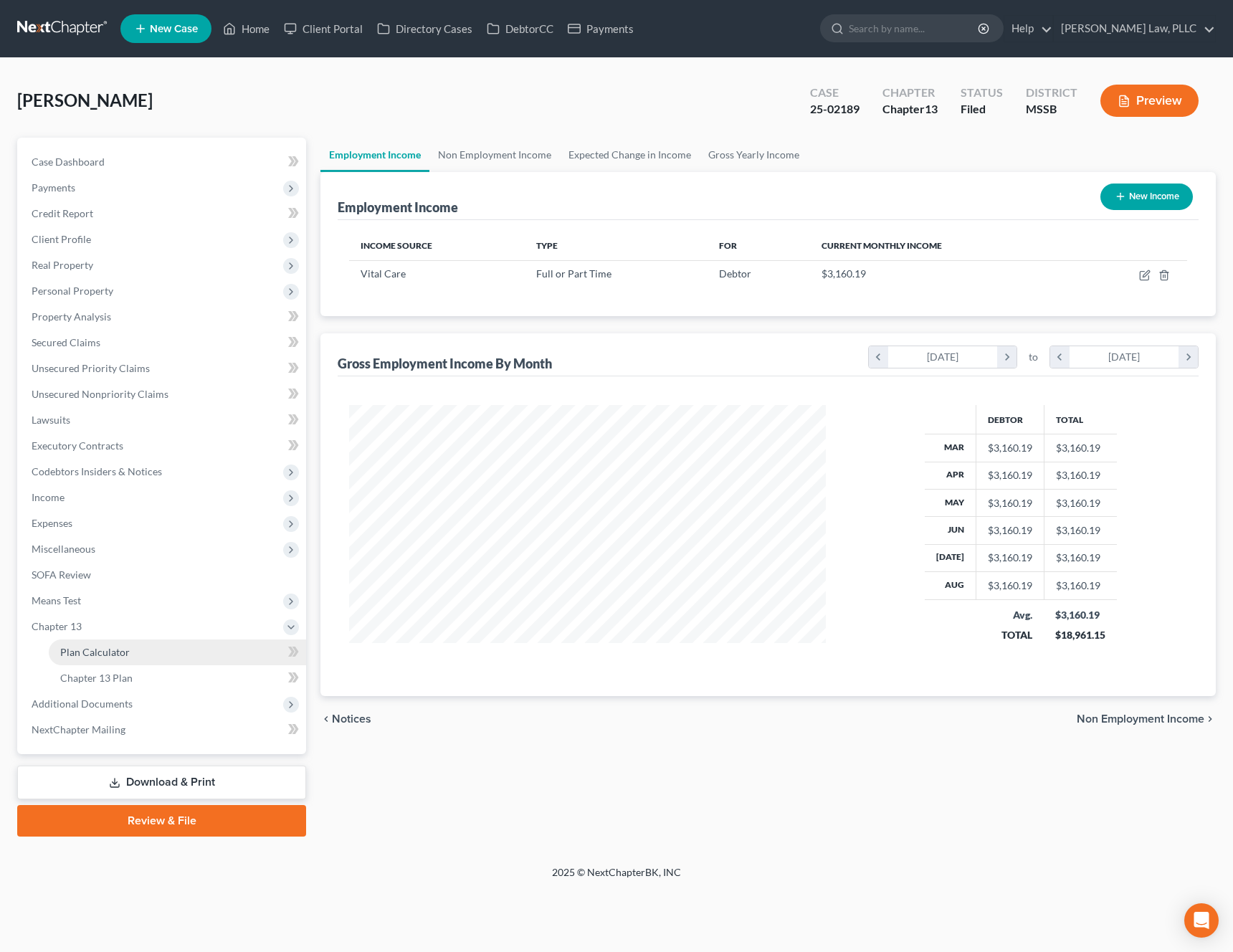
click at [126, 660] on link "Plan Calculator" at bounding box center [178, 652] width 258 height 26
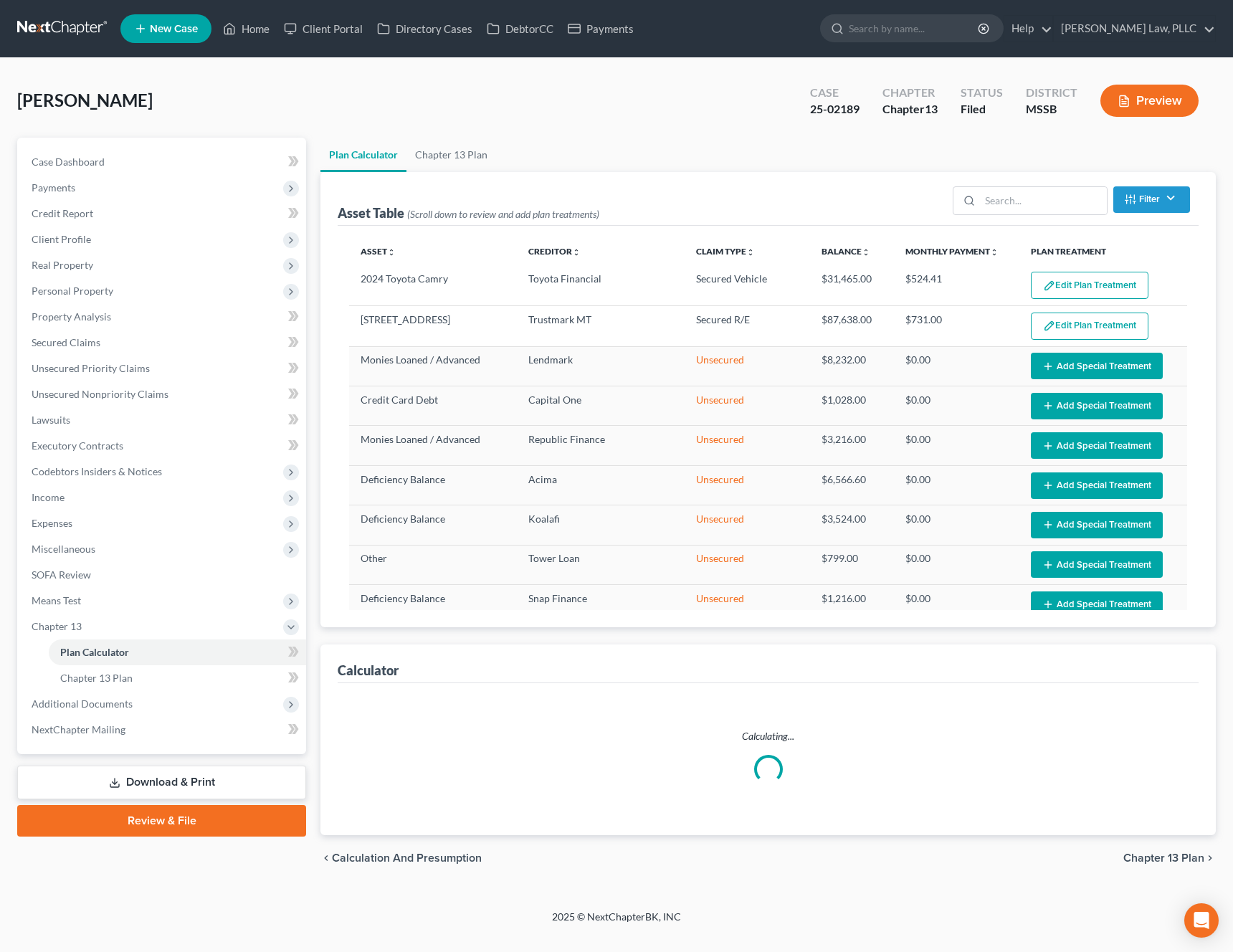
select select "59"
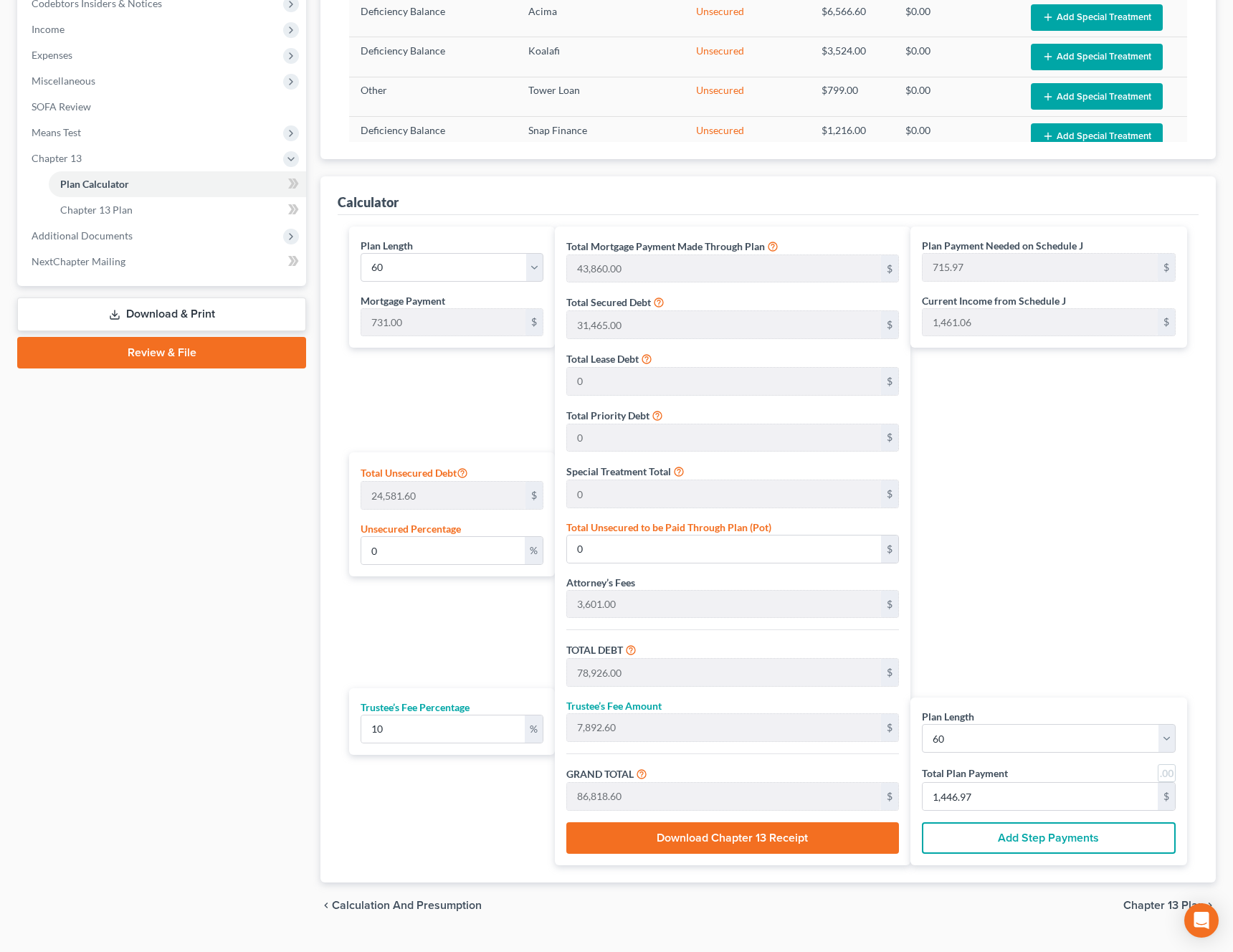
scroll to position [474, 0]
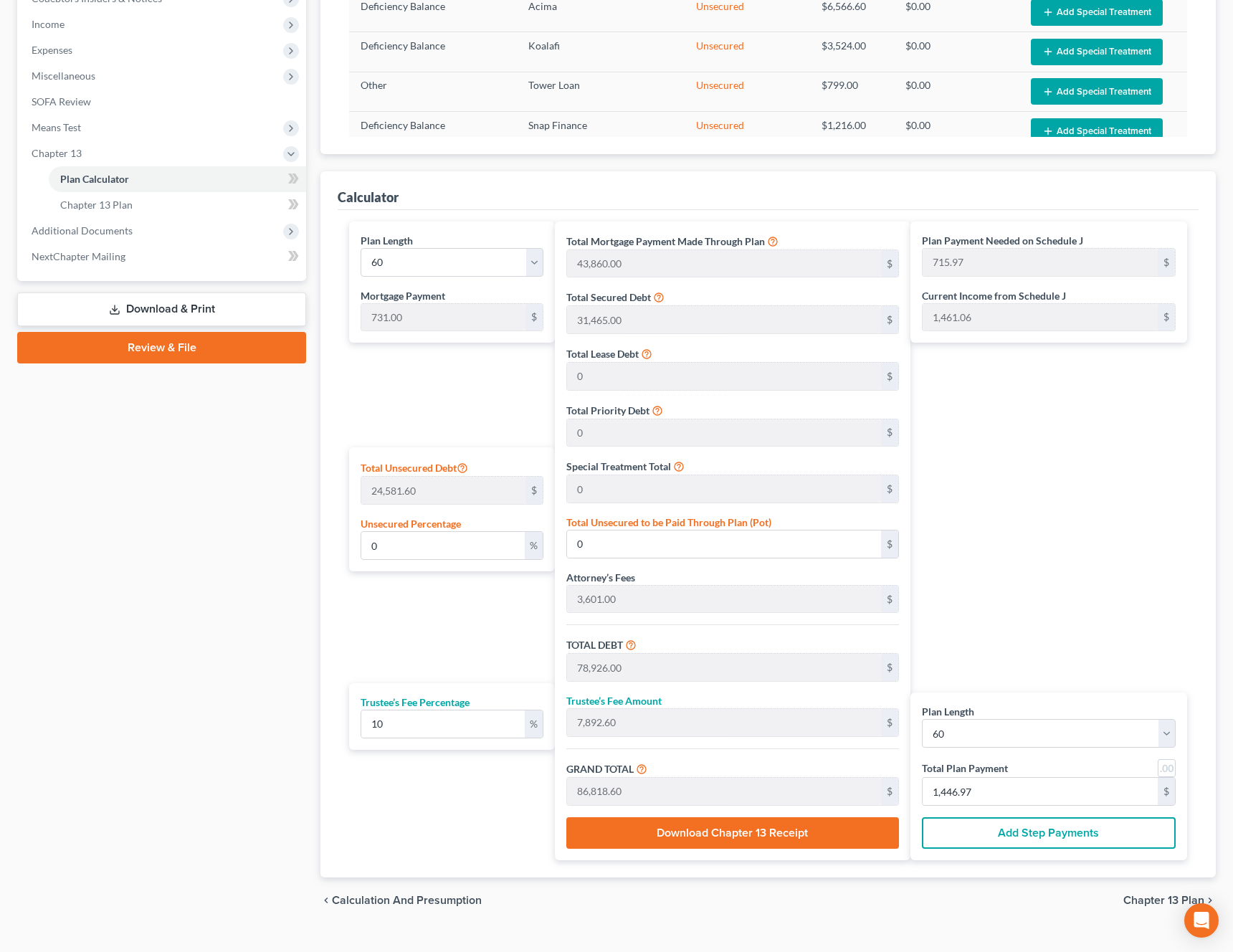
click at [1046, 836] on button "Add Step Payments" at bounding box center [1049, 833] width 254 height 31
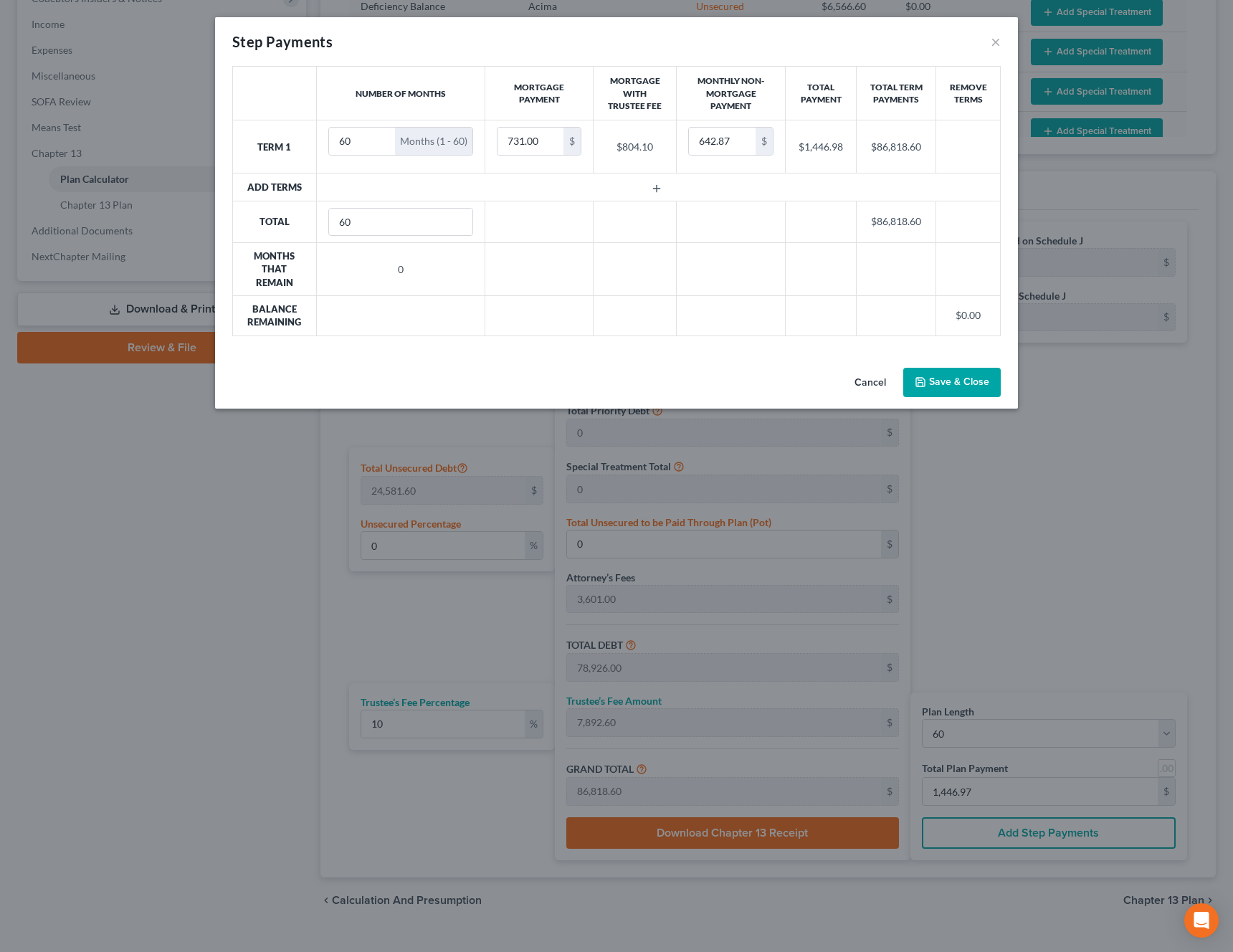
click at [875, 378] on button "Cancel" at bounding box center [871, 383] width 55 height 29
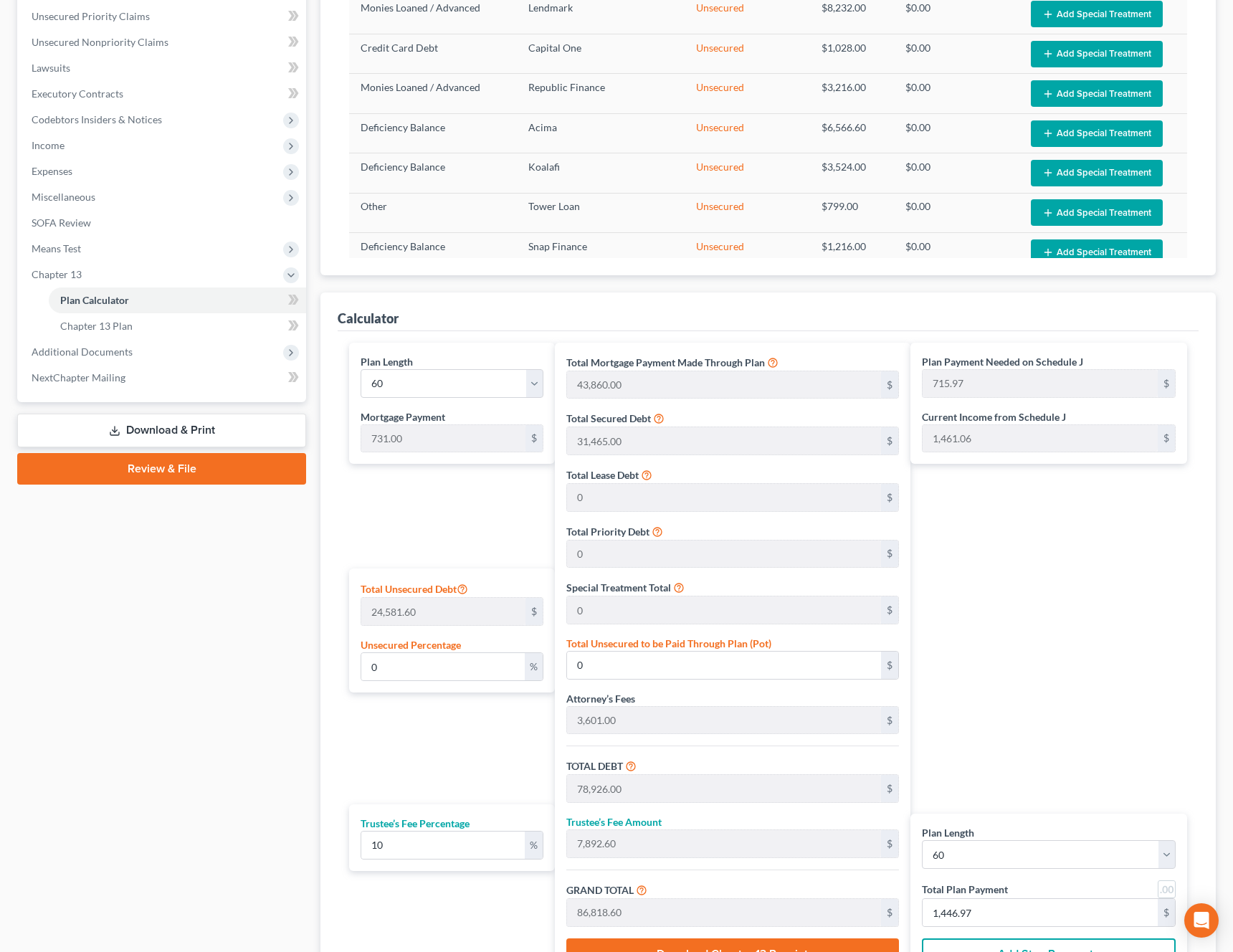
scroll to position [0, 0]
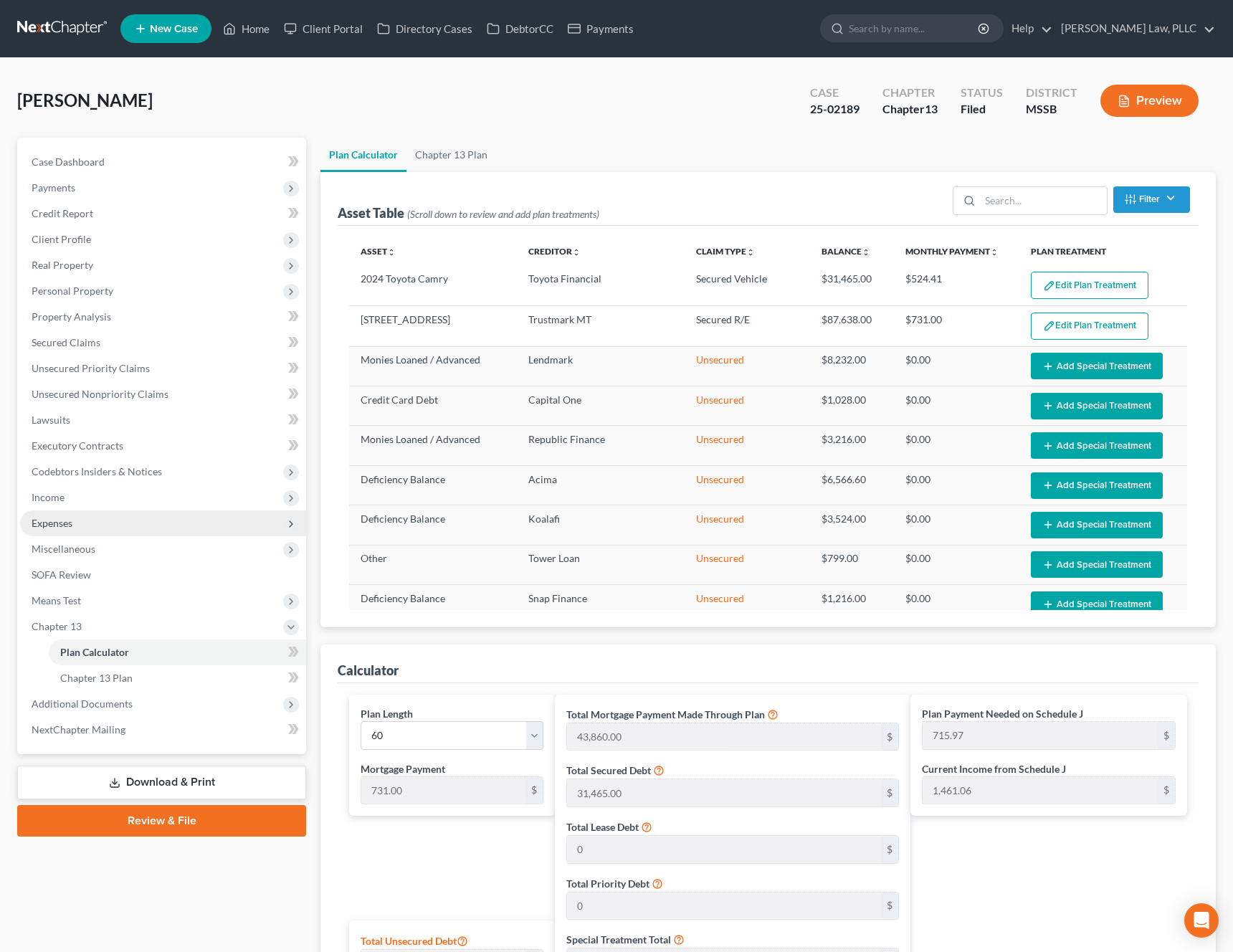
click at [101, 523] on span "Expenses" at bounding box center [163, 524] width 286 height 26
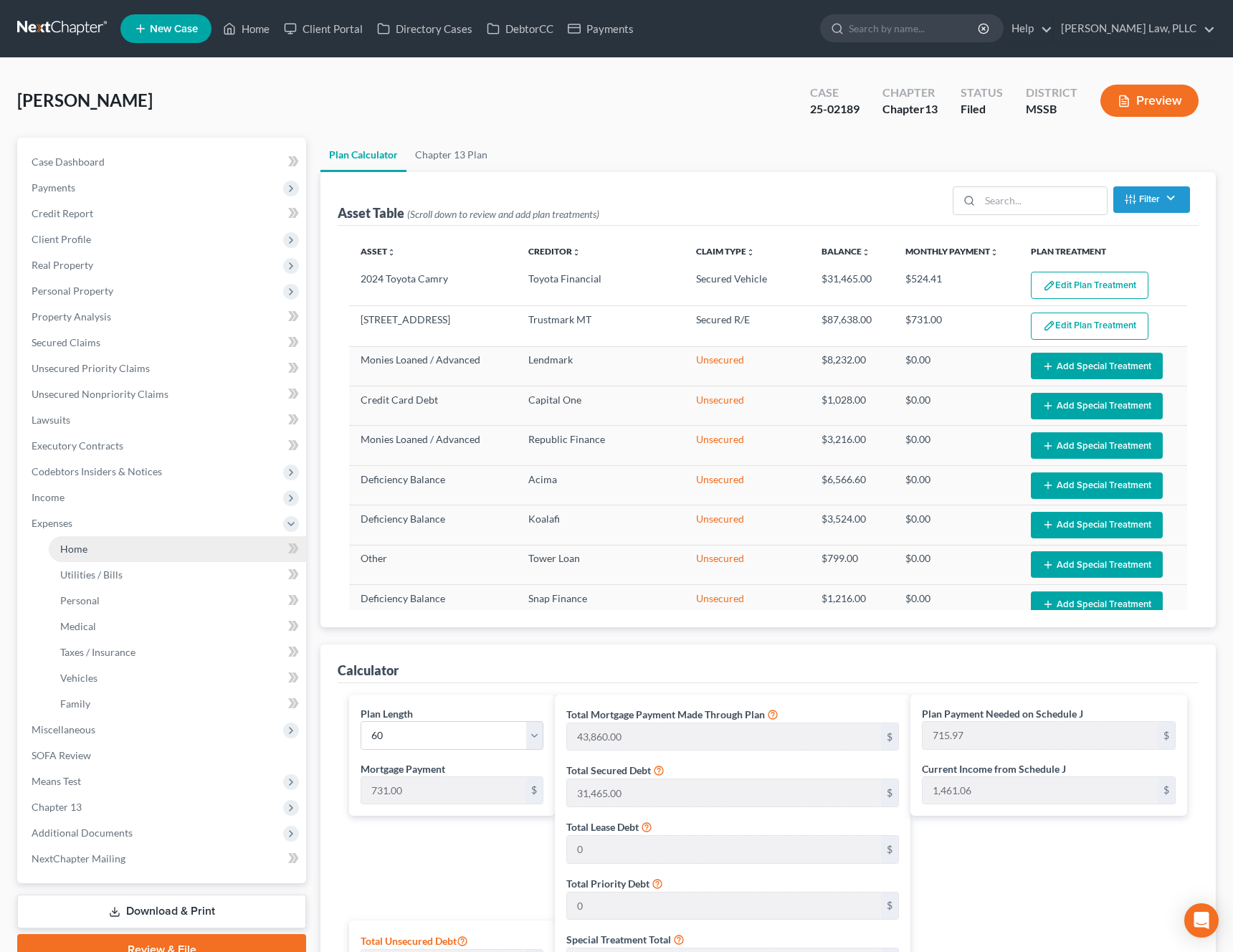
click at [115, 544] on link "Home" at bounding box center [178, 549] width 258 height 26
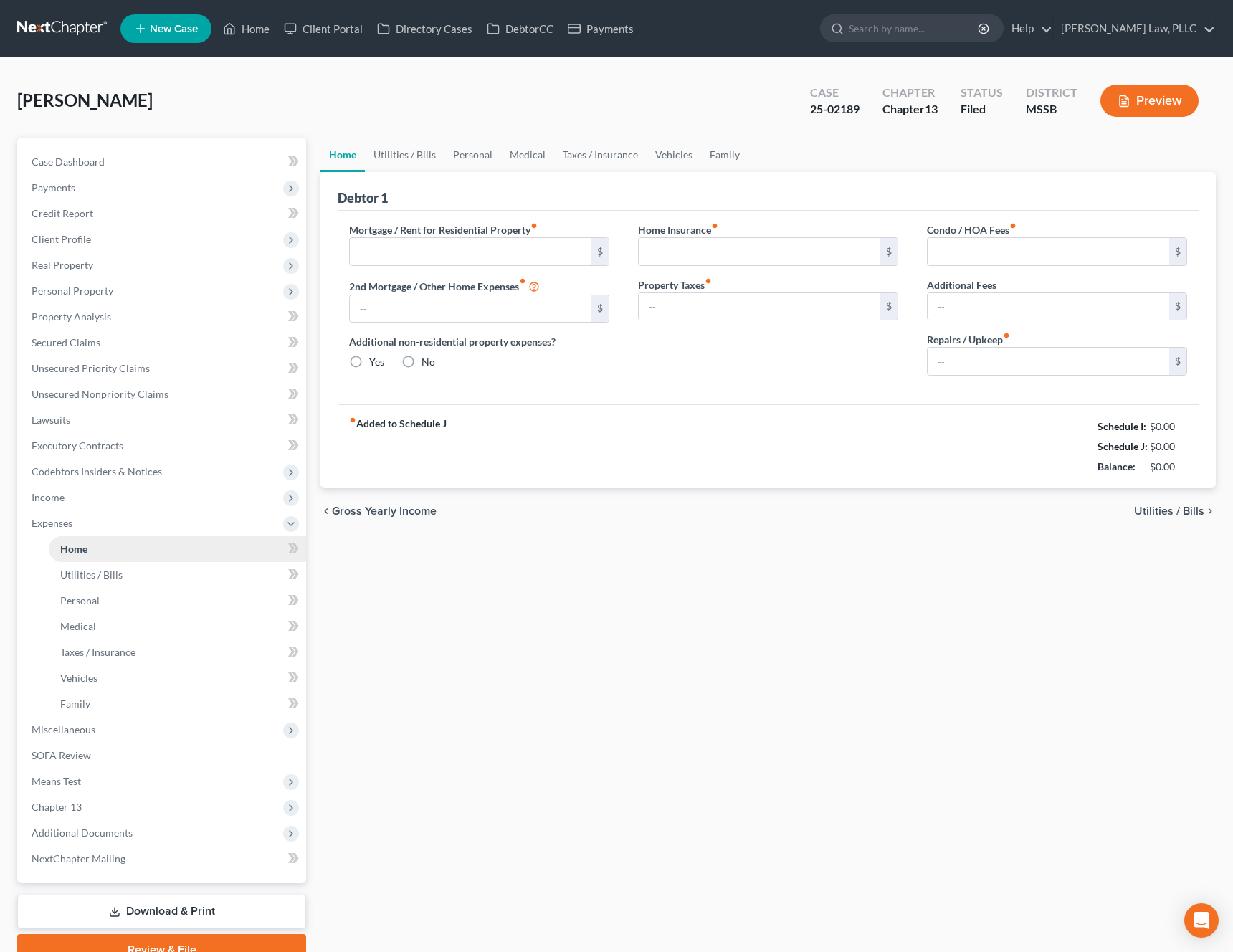
type input "0.00"
radio input "true"
type input "0.00"
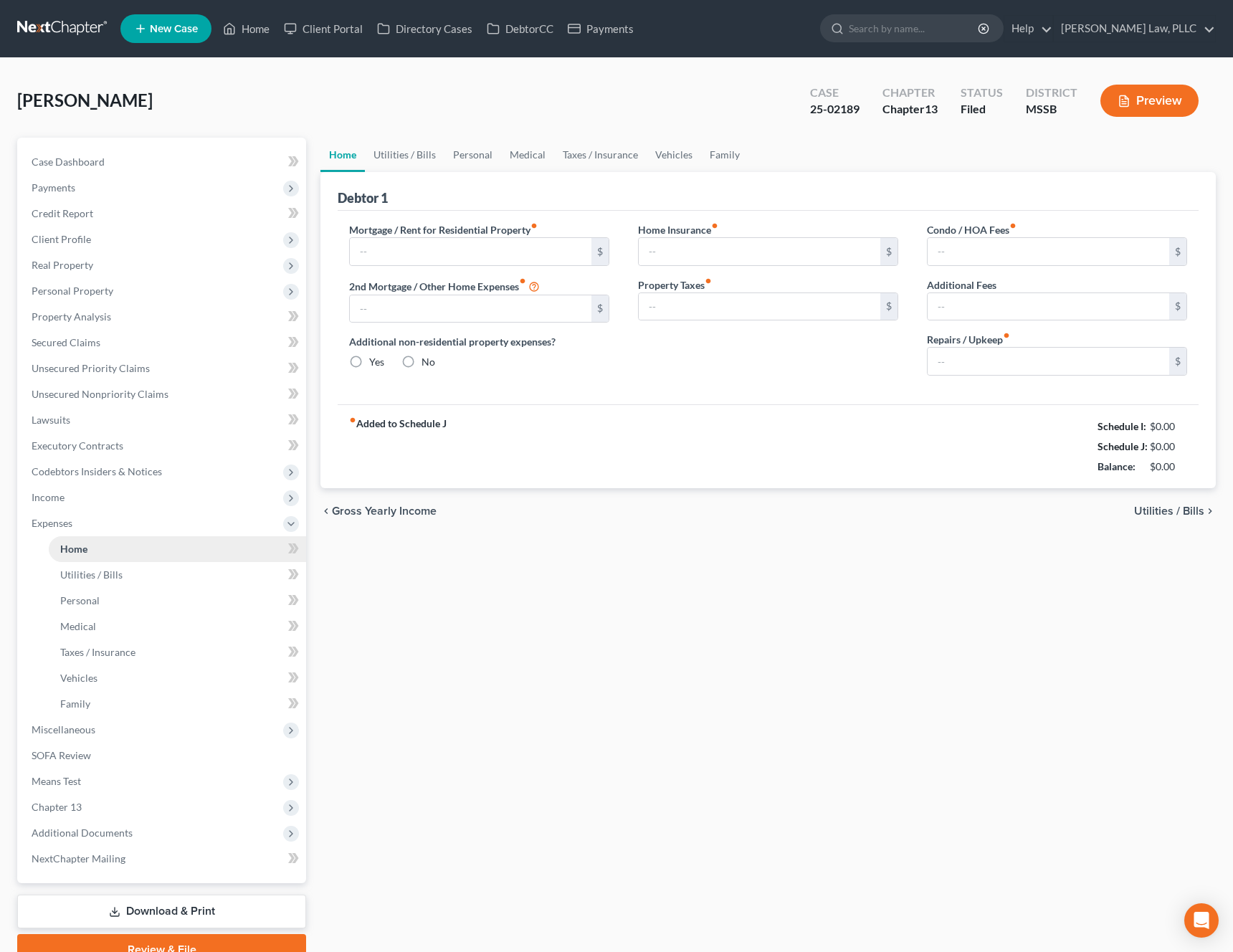
type input "0.00"
click at [103, 490] on span "Income" at bounding box center [163, 498] width 286 height 26
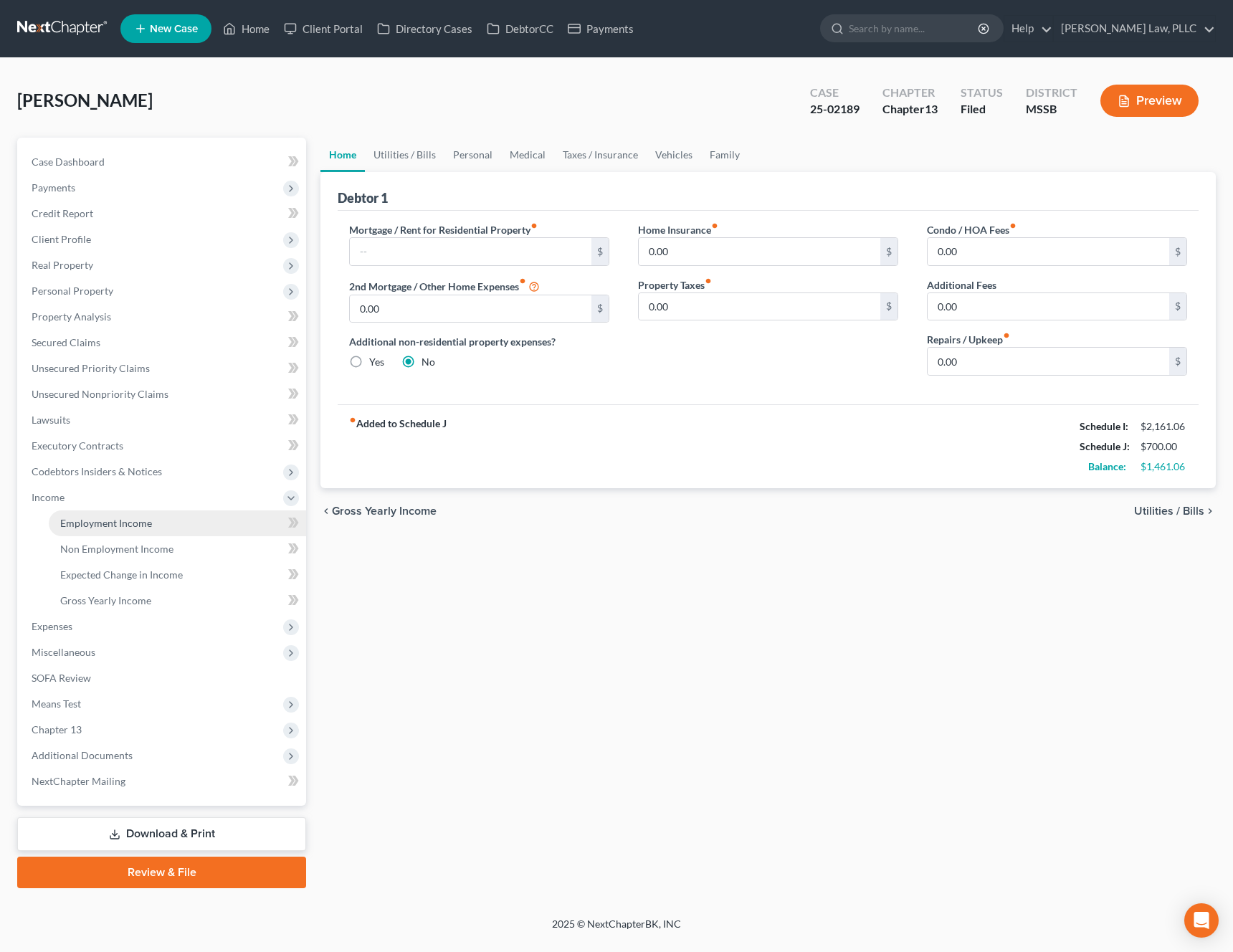
click at [102, 522] on span "Employment Income" at bounding box center [106, 523] width 92 height 12
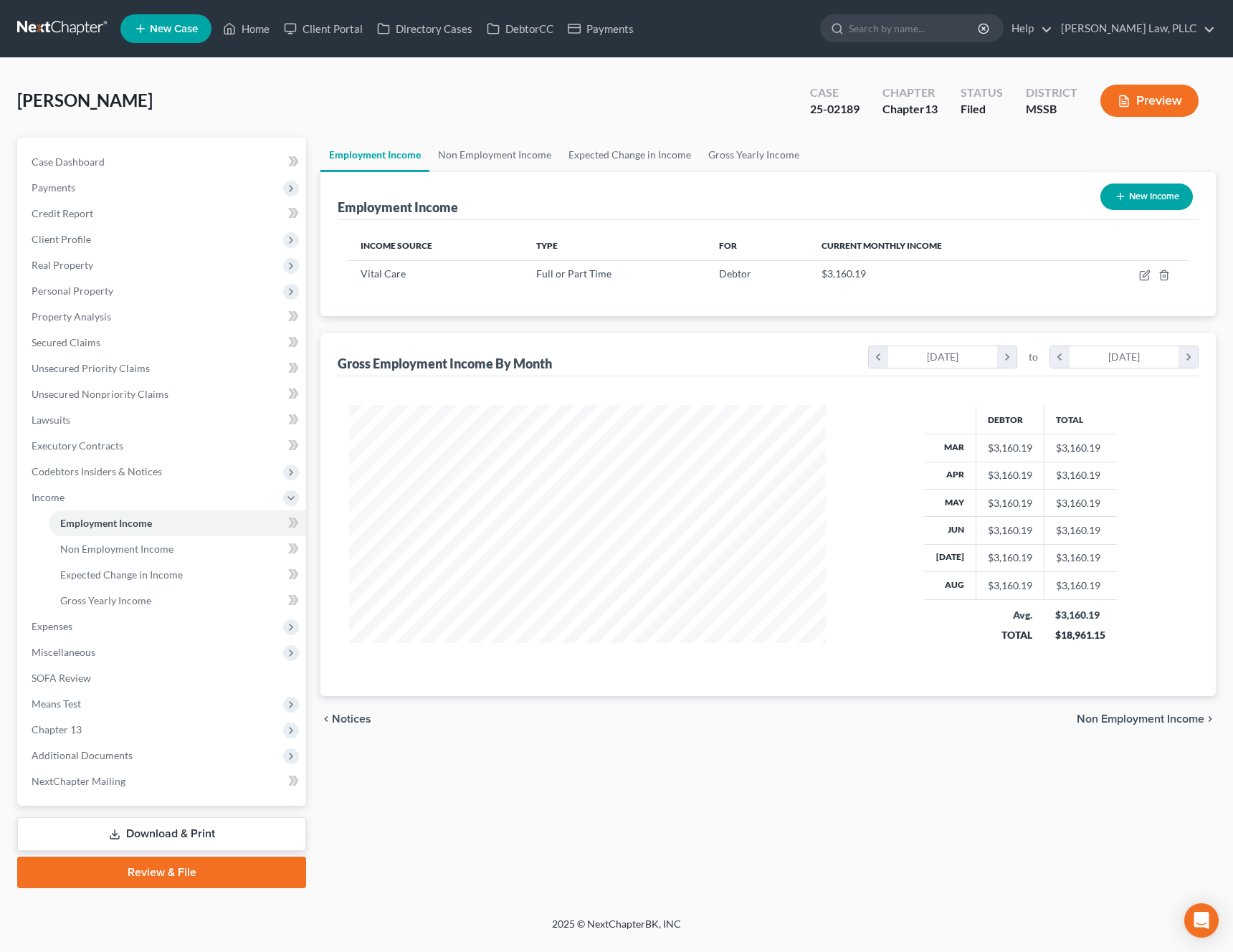
scroll to position [258, 506]
click at [1148, 277] on icon "button" at bounding box center [1144, 275] width 11 height 11
select select "0"
select select "25"
select select "2"
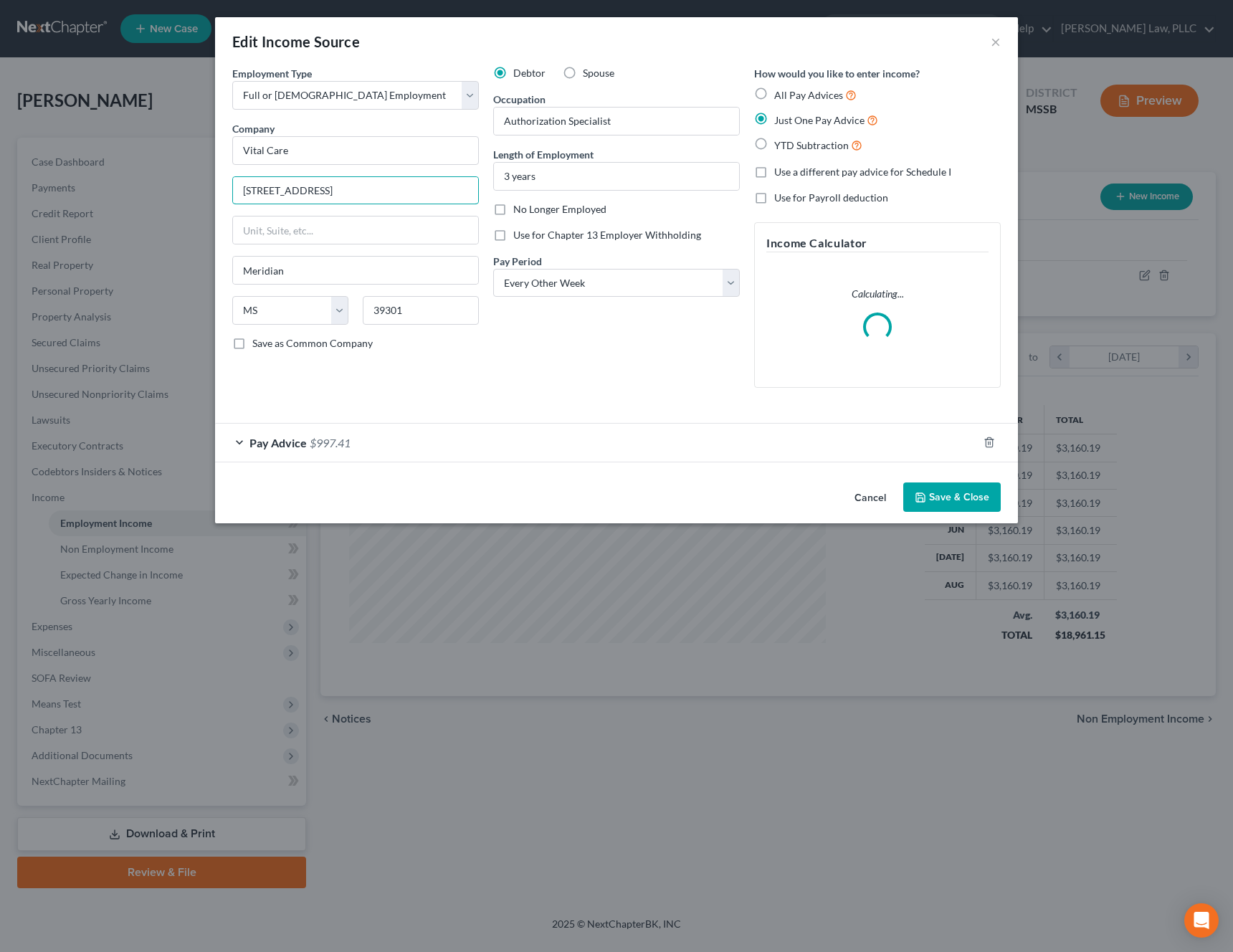
drag, startPoint x: 376, startPoint y: 188, endPoint x: 199, endPoint y: 188, distance: 177.0
click at [199, 188] on div "Edit Income Source × Employment Type * Select Full or [DEMOGRAPHIC_DATA] Employ…" at bounding box center [616, 476] width 1233 height 952
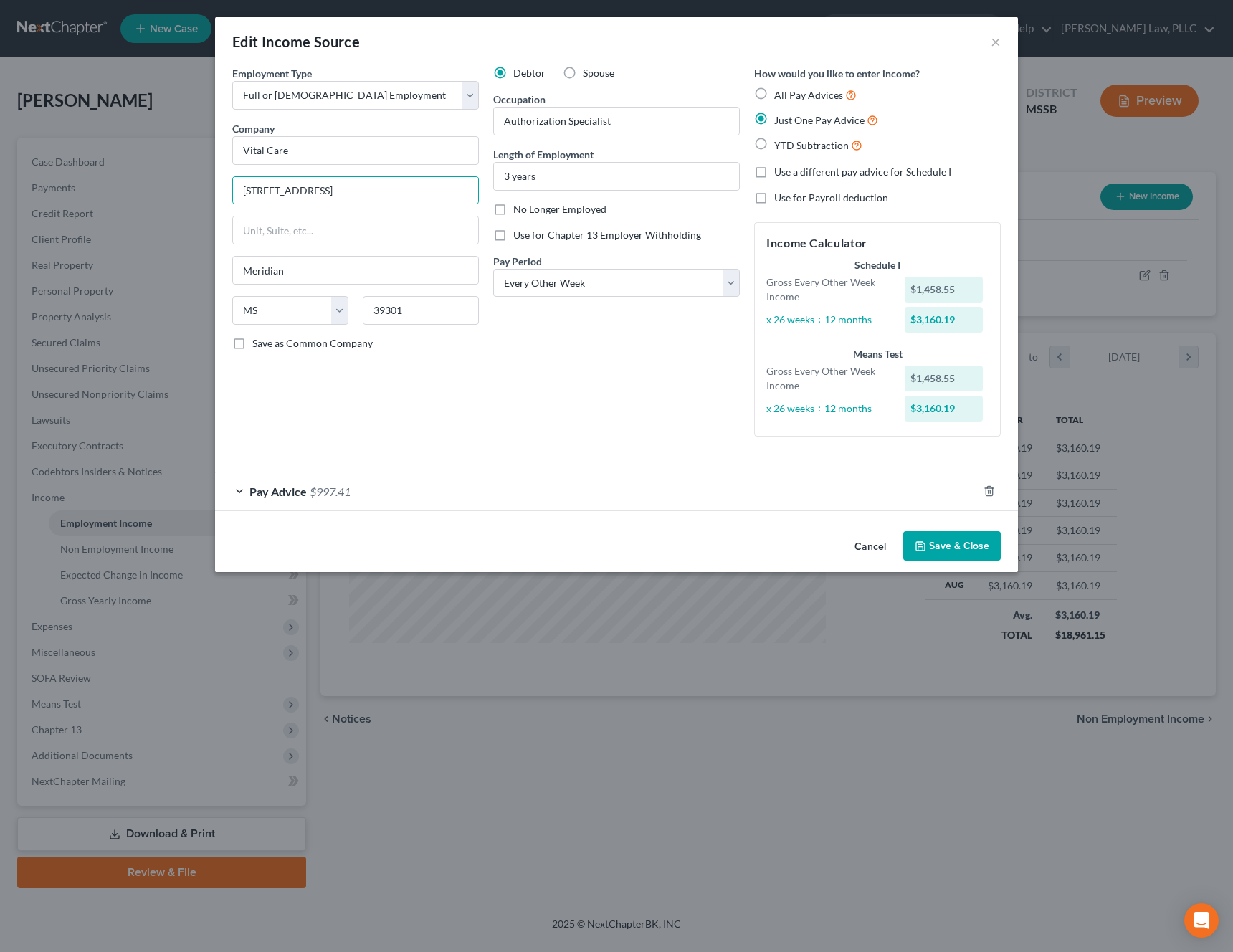
click at [1002, 41] on div "Edit Income Source ×" at bounding box center [616, 41] width 803 height 49
click at [999, 41] on button "×" at bounding box center [995, 41] width 10 height 17
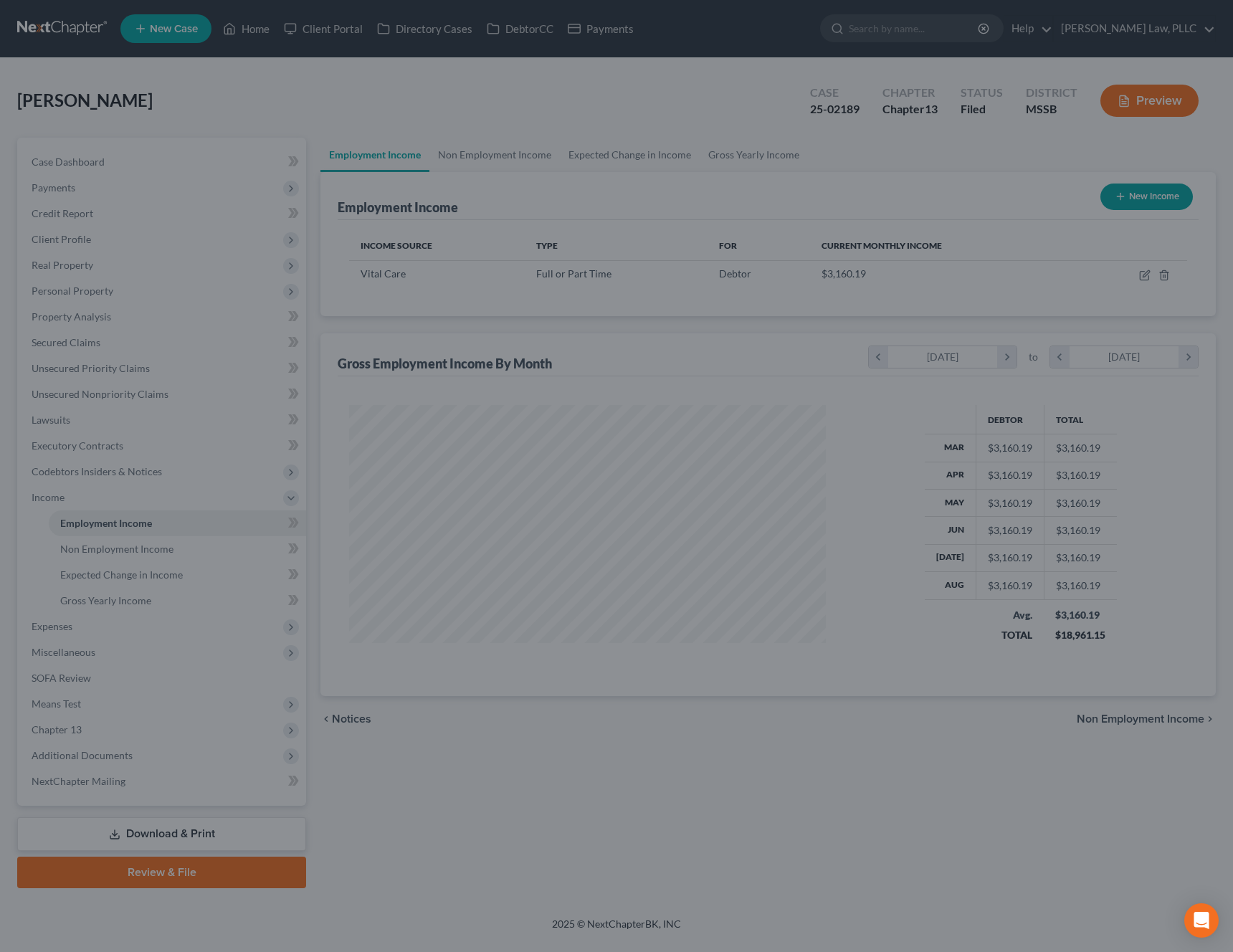
click at [999, 41] on div "Edit Income Source × Employment Type * Select Full or [DEMOGRAPHIC_DATA] Employ…" at bounding box center [616, 476] width 1233 height 952
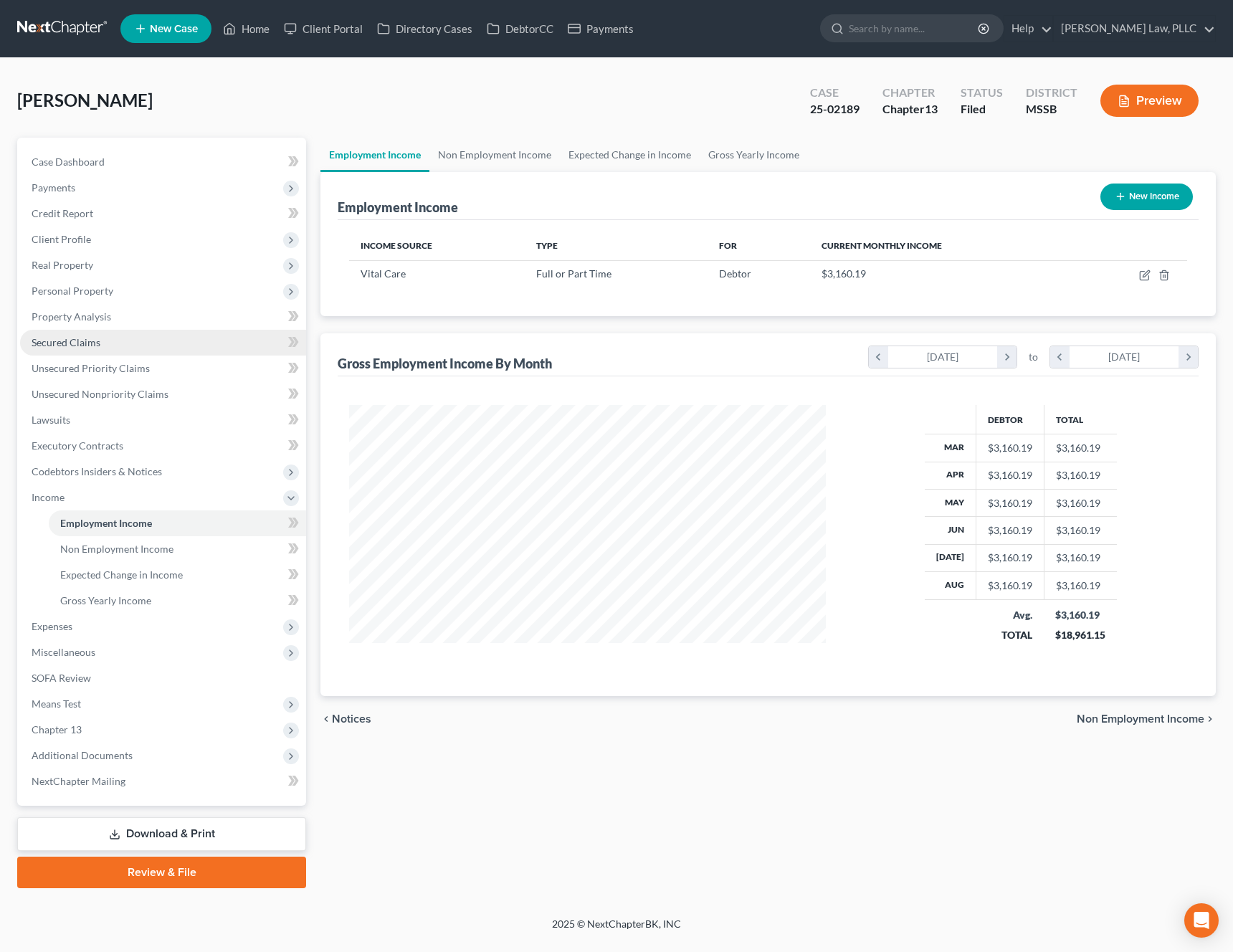
click at [105, 345] on link "Secured Claims" at bounding box center [163, 342] width 286 height 26
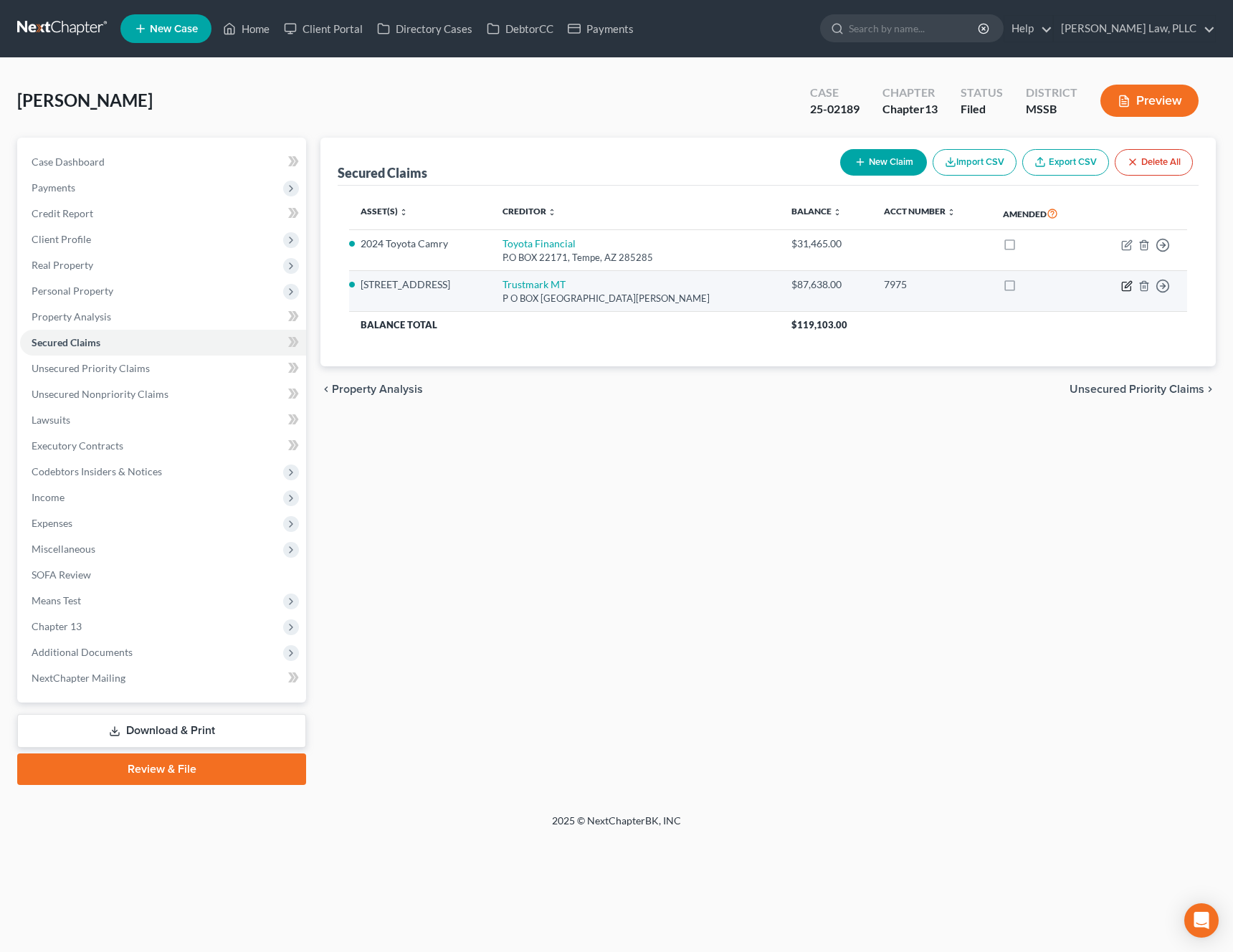
click at [1124, 289] on icon "button" at bounding box center [1127, 286] width 11 height 11
select select "25"
select select "2"
select select "0"
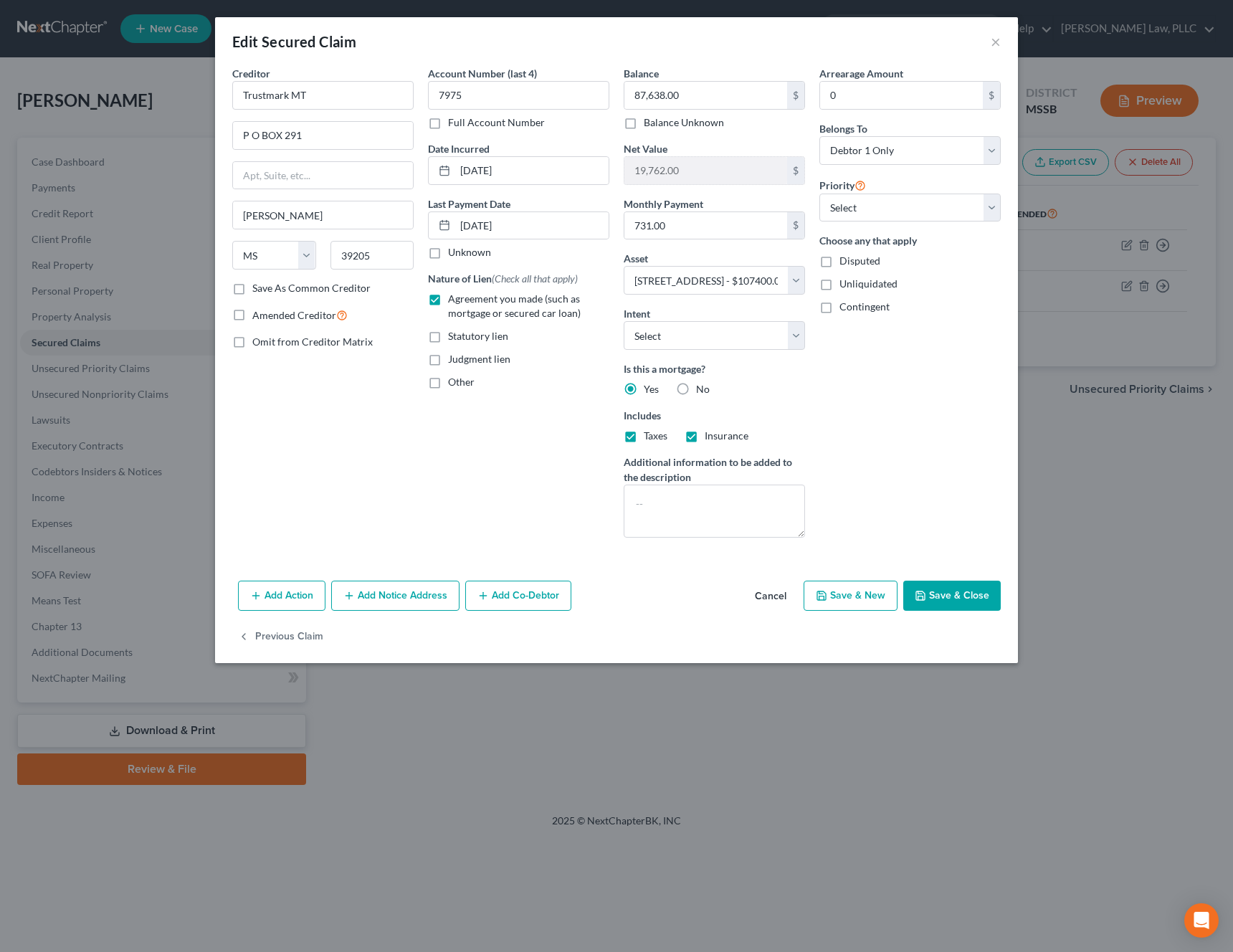
click at [1001, 40] on div "Edit Secured Claim ×" at bounding box center [616, 41] width 803 height 49
click at [996, 43] on button "×" at bounding box center [995, 41] width 10 height 17
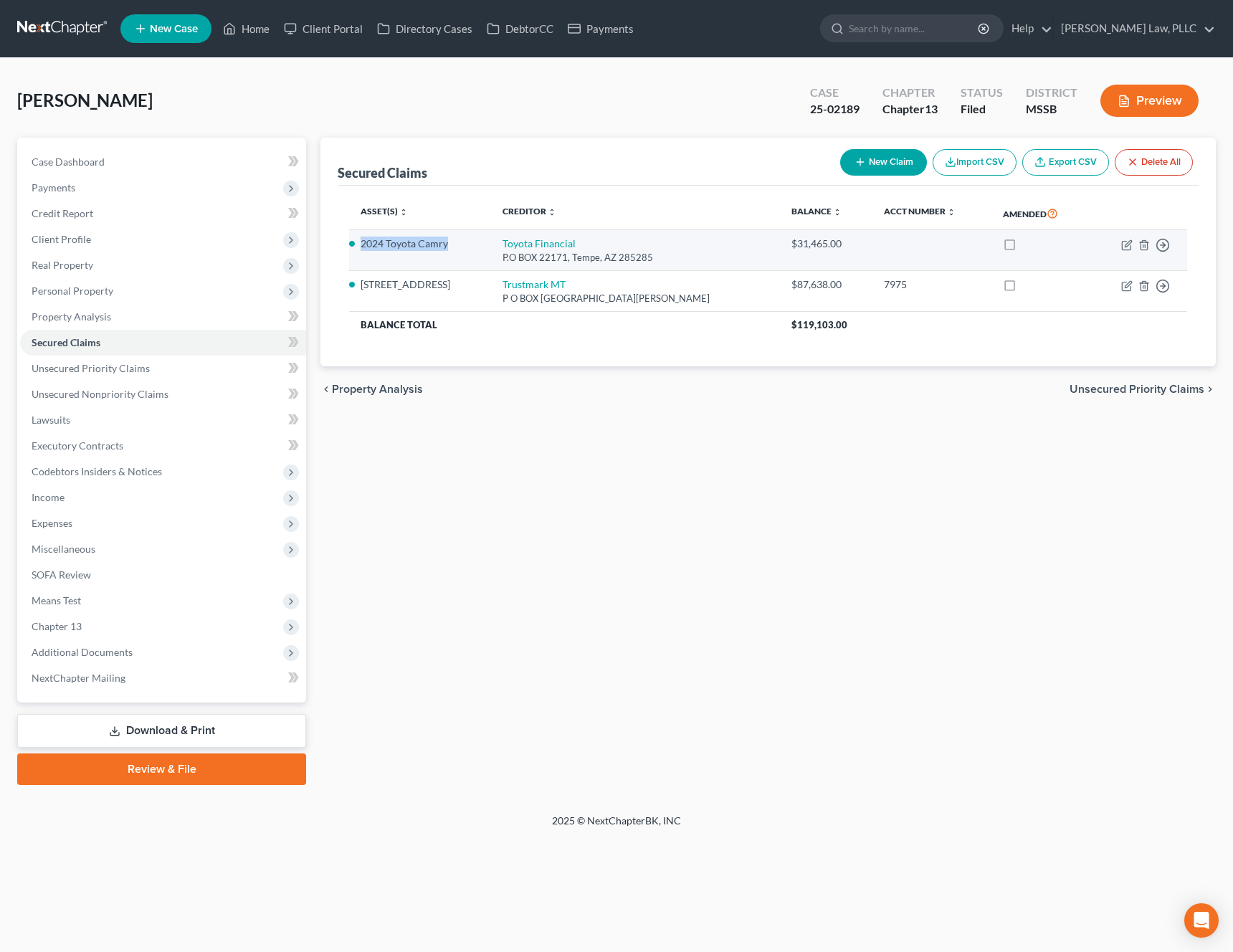
drag, startPoint x: 362, startPoint y: 245, endPoint x: 449, endPoint y: 244, distance: 87.0
click at [449, 244] on li "2024 Toyota Camry" at bounding box center [420, 244] width 119 height 14
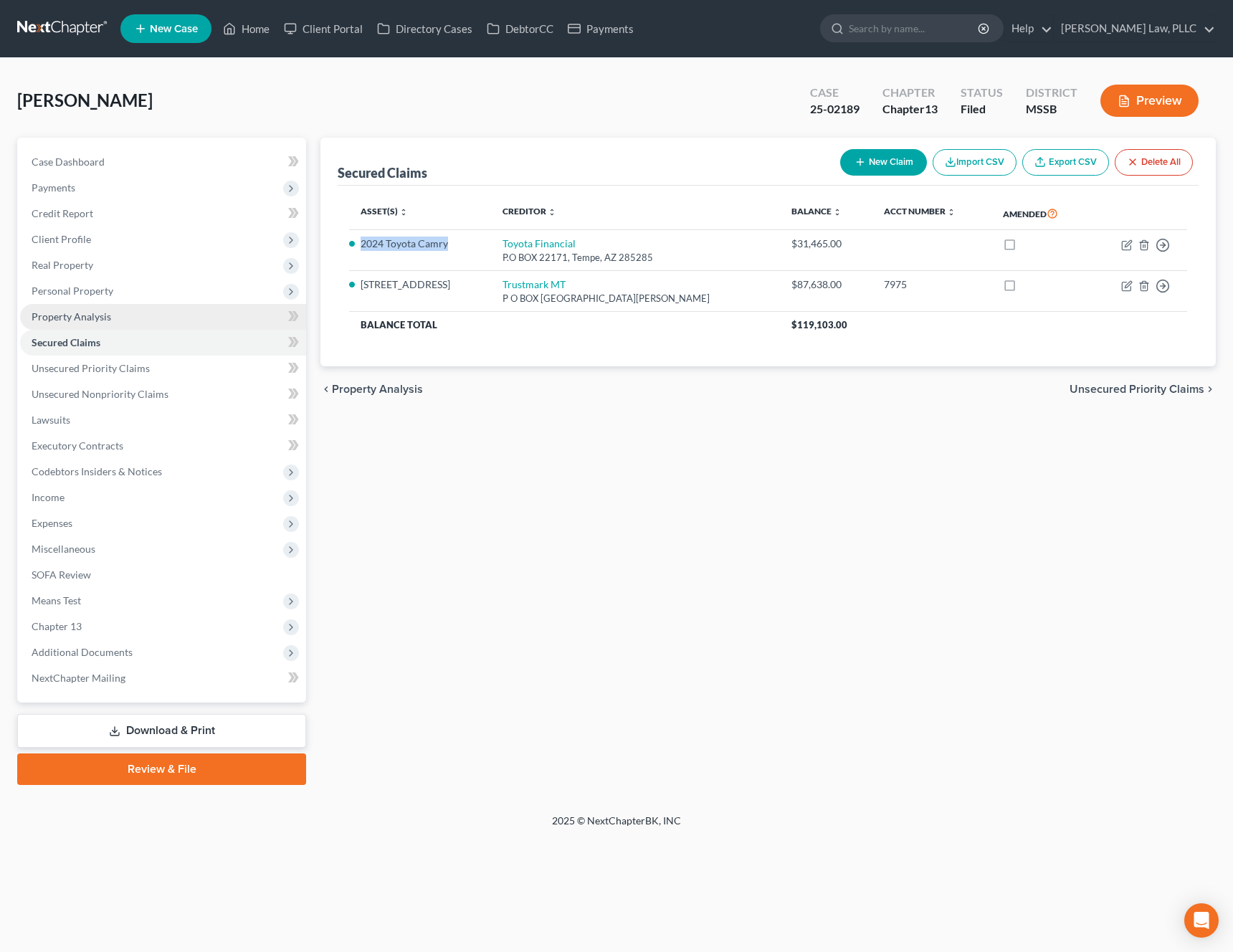
copy li "2024 Toyota Camry"
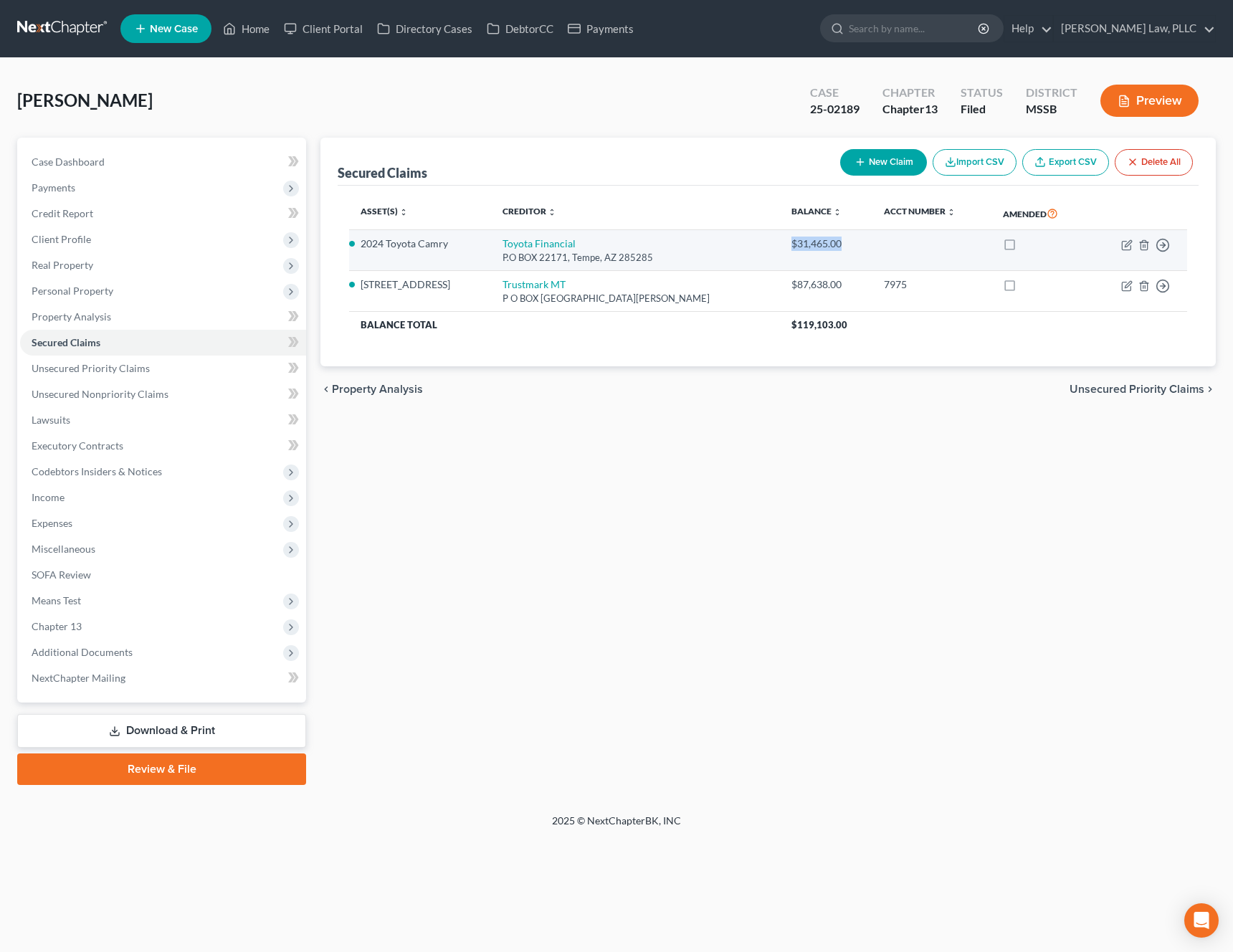
drag, startPoint x: 797, startPoint y: 243, endPoint x: 740, endPoint y: 245, distance: 57.0
click at [780, 245] on td "$31,465.00" at bounding box center [825, 250] width 92 height 41
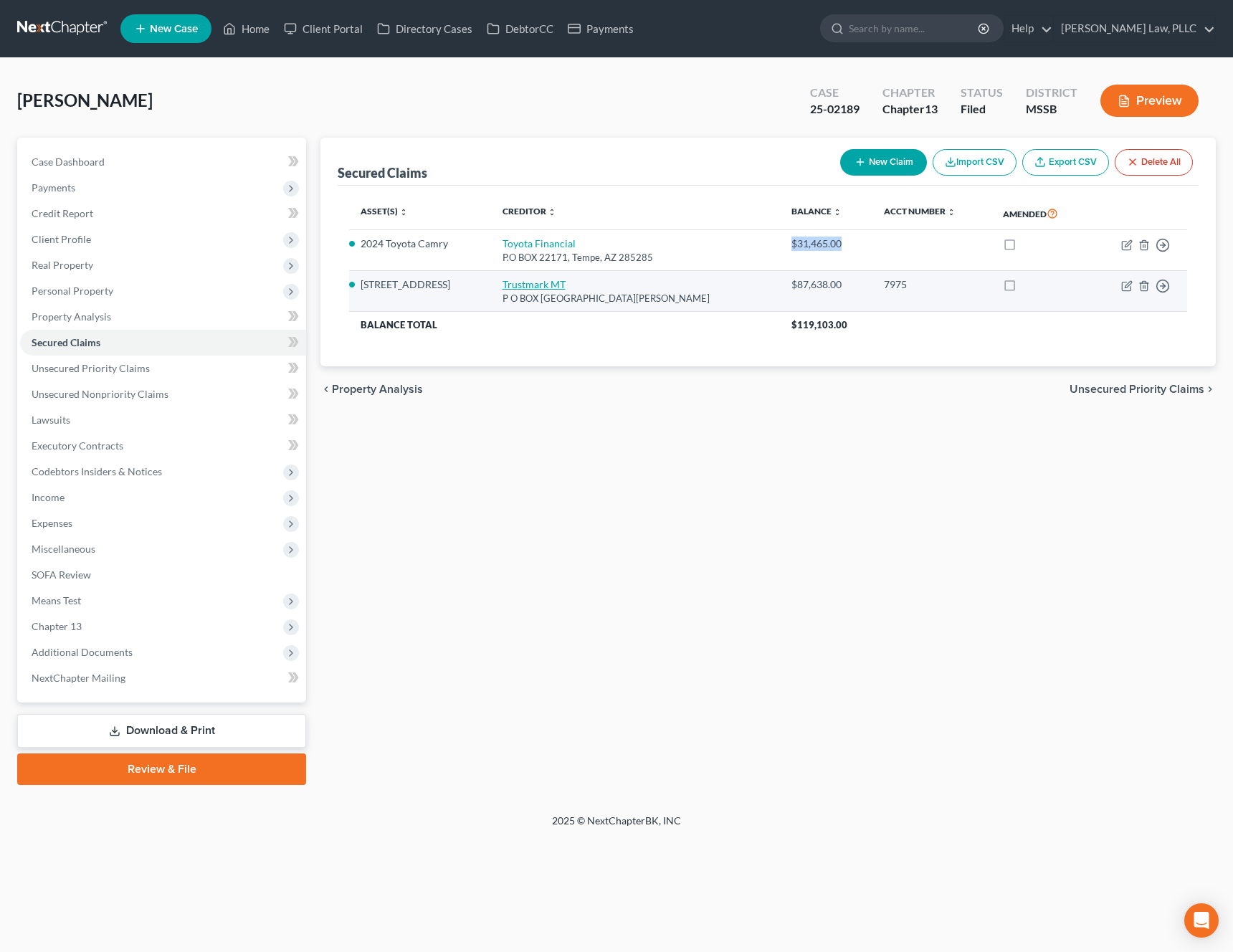
copy div "$31,465.00"
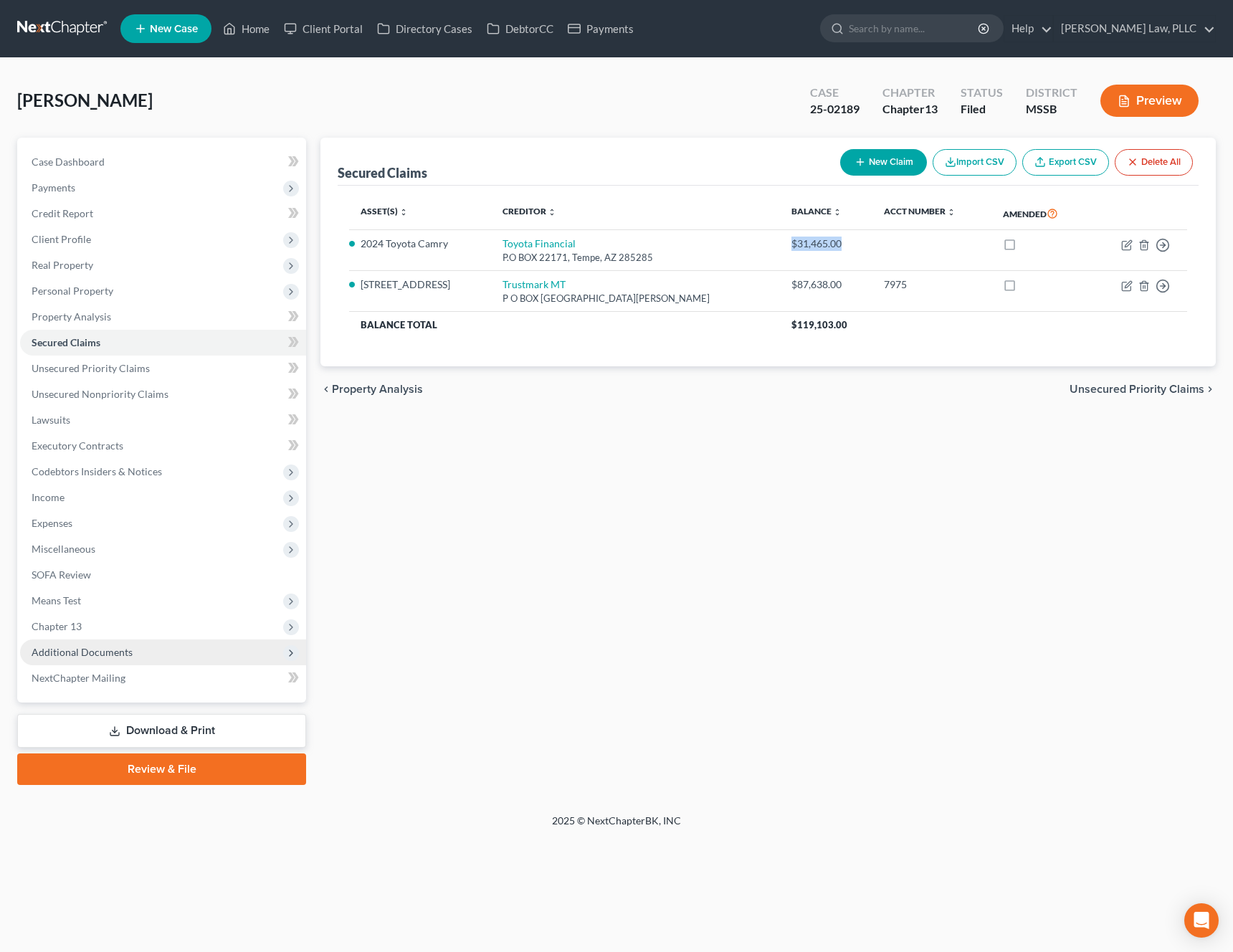
click at [93, 653] on span "Additional Documents" at bounding box center [82, 652] width 101 height 12
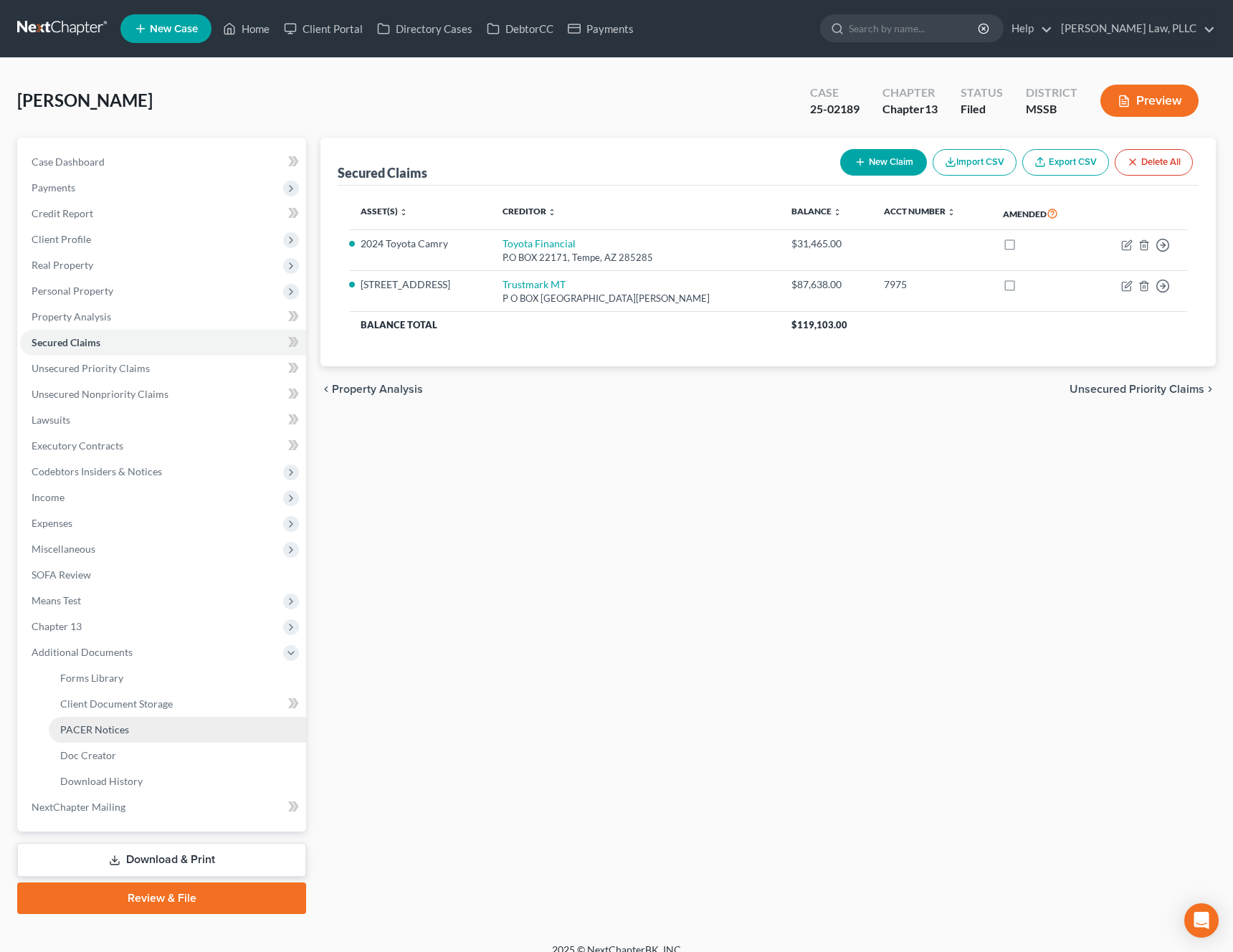
click at [107, 726] on span "PACER Notices" at bounding box center [94, 729] width 68 height 12
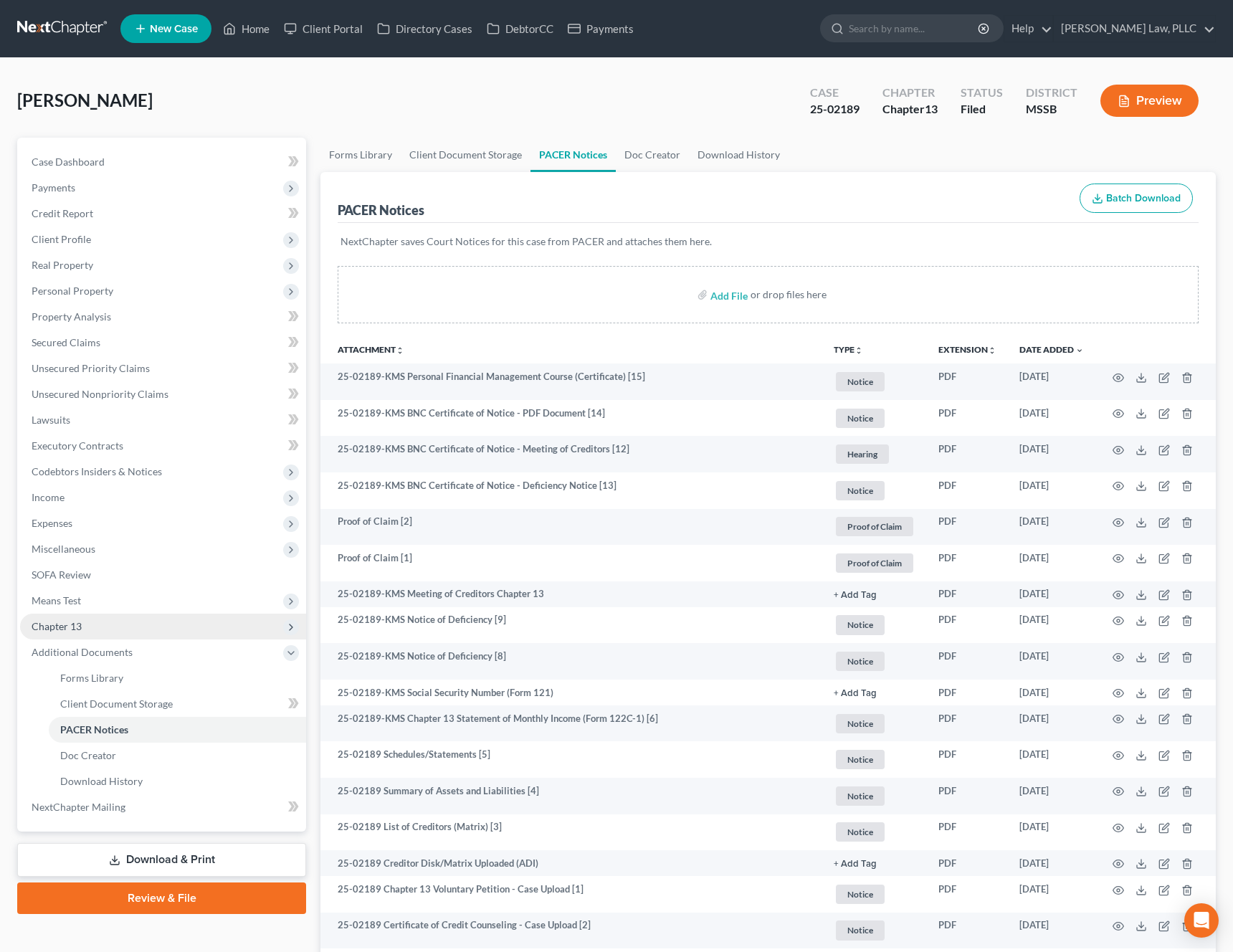
click at [98, 631] on span "Chapter 13" at bounding box center [163, 627] width 286 height 26
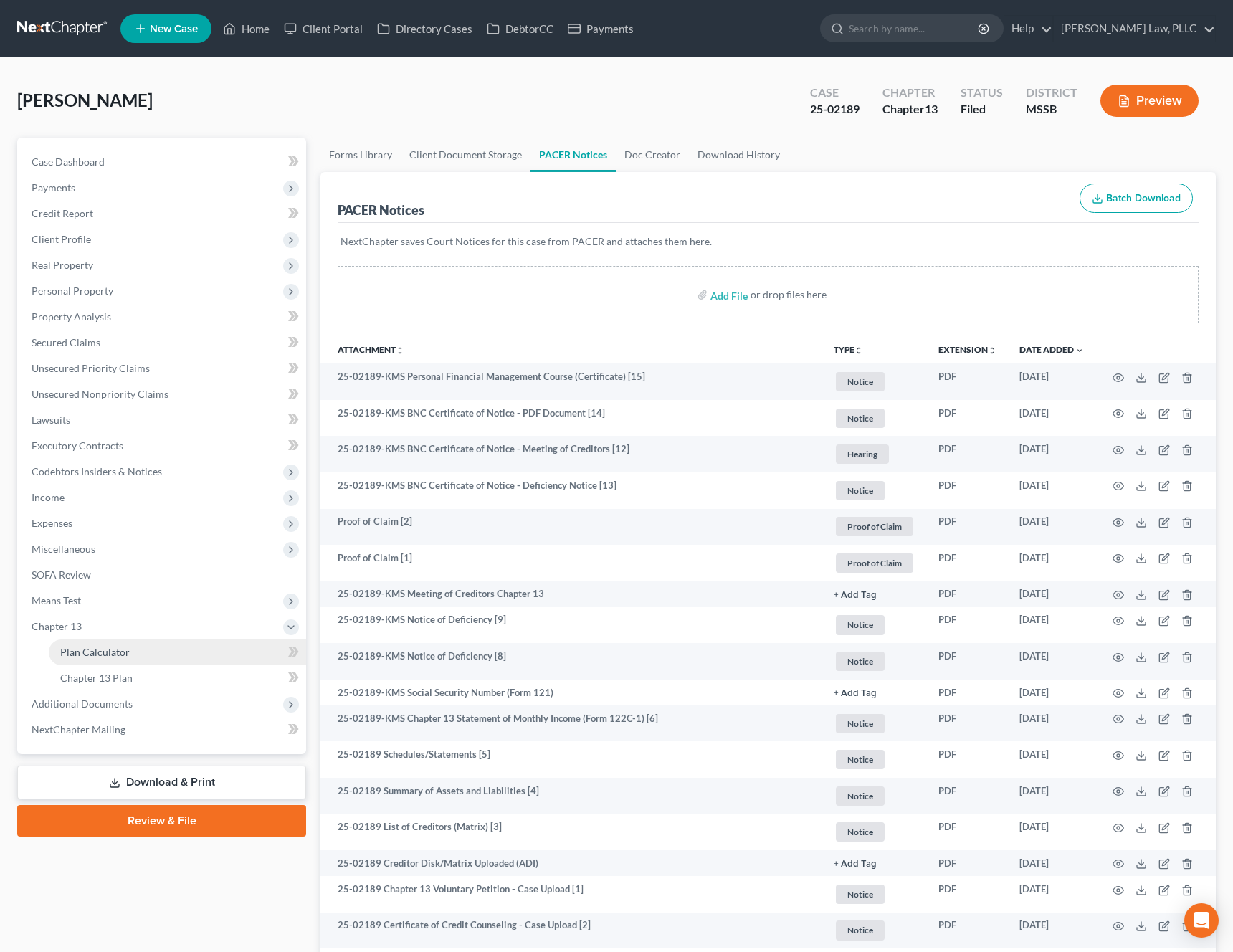
click at [101, 652] on span "Plan Calculator" at bounding box center [95, 652] width 69 height 12
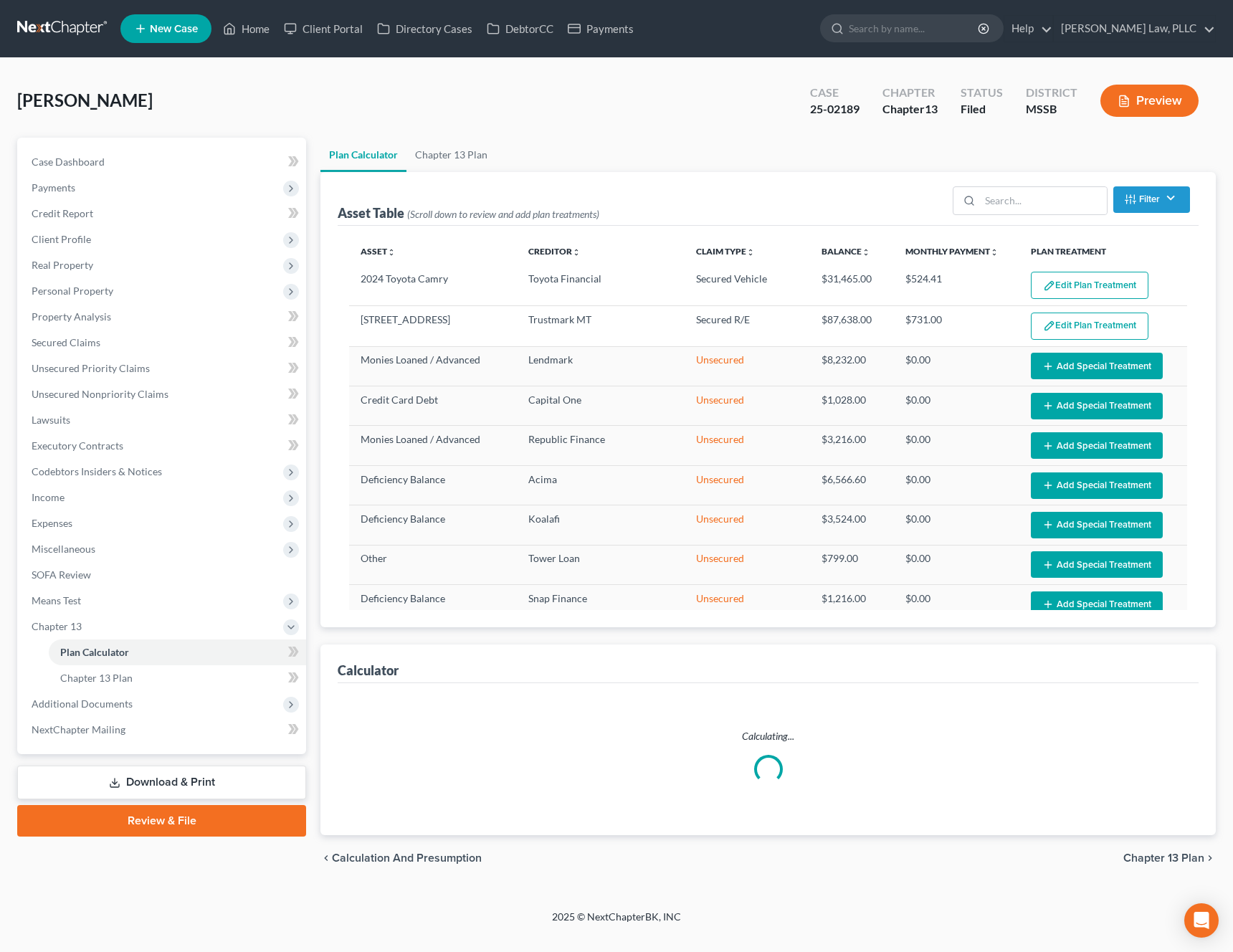
select select "59"
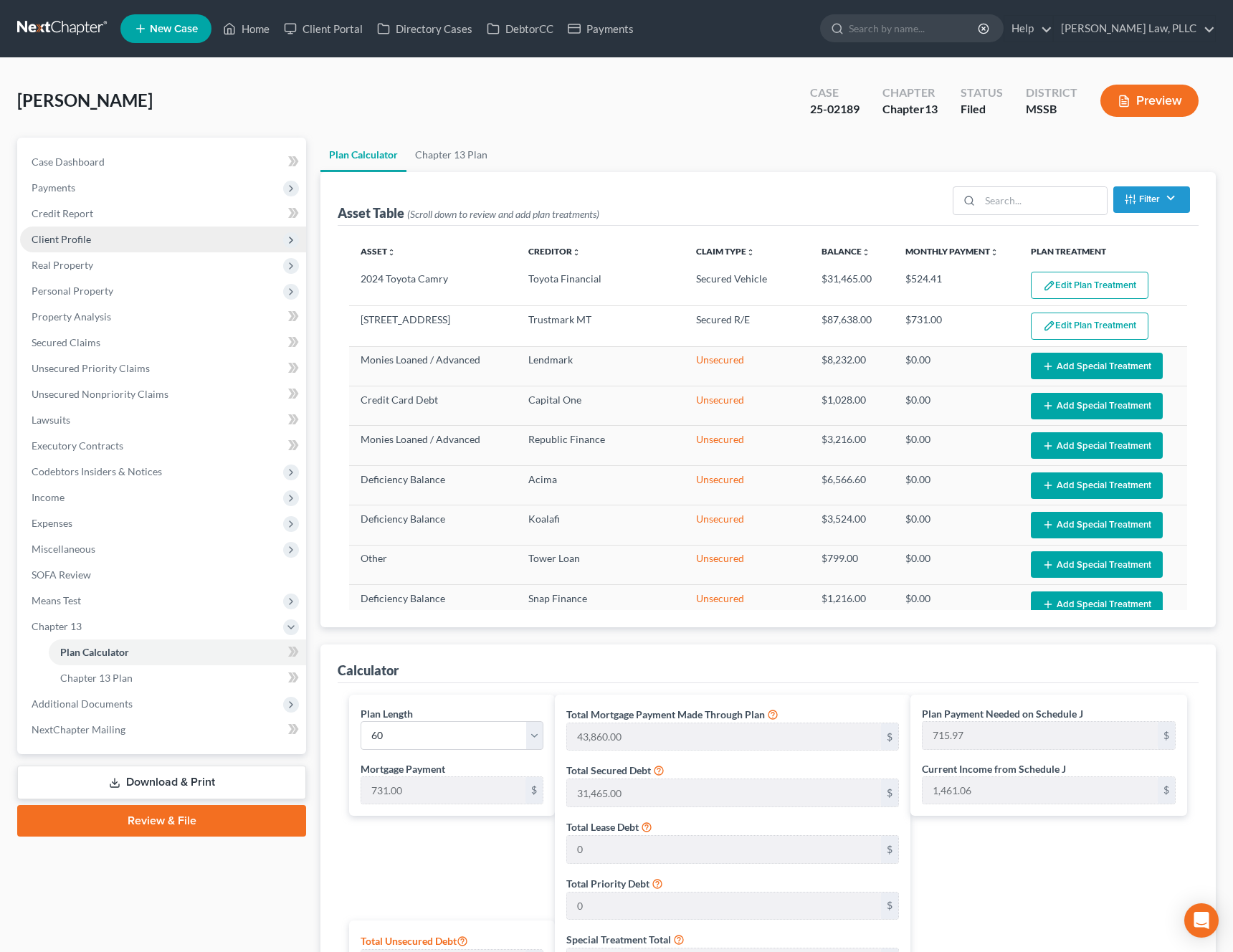
click at [114, 239] on span "Client Profile" at bounding box center [163, 239] width 286 height 26
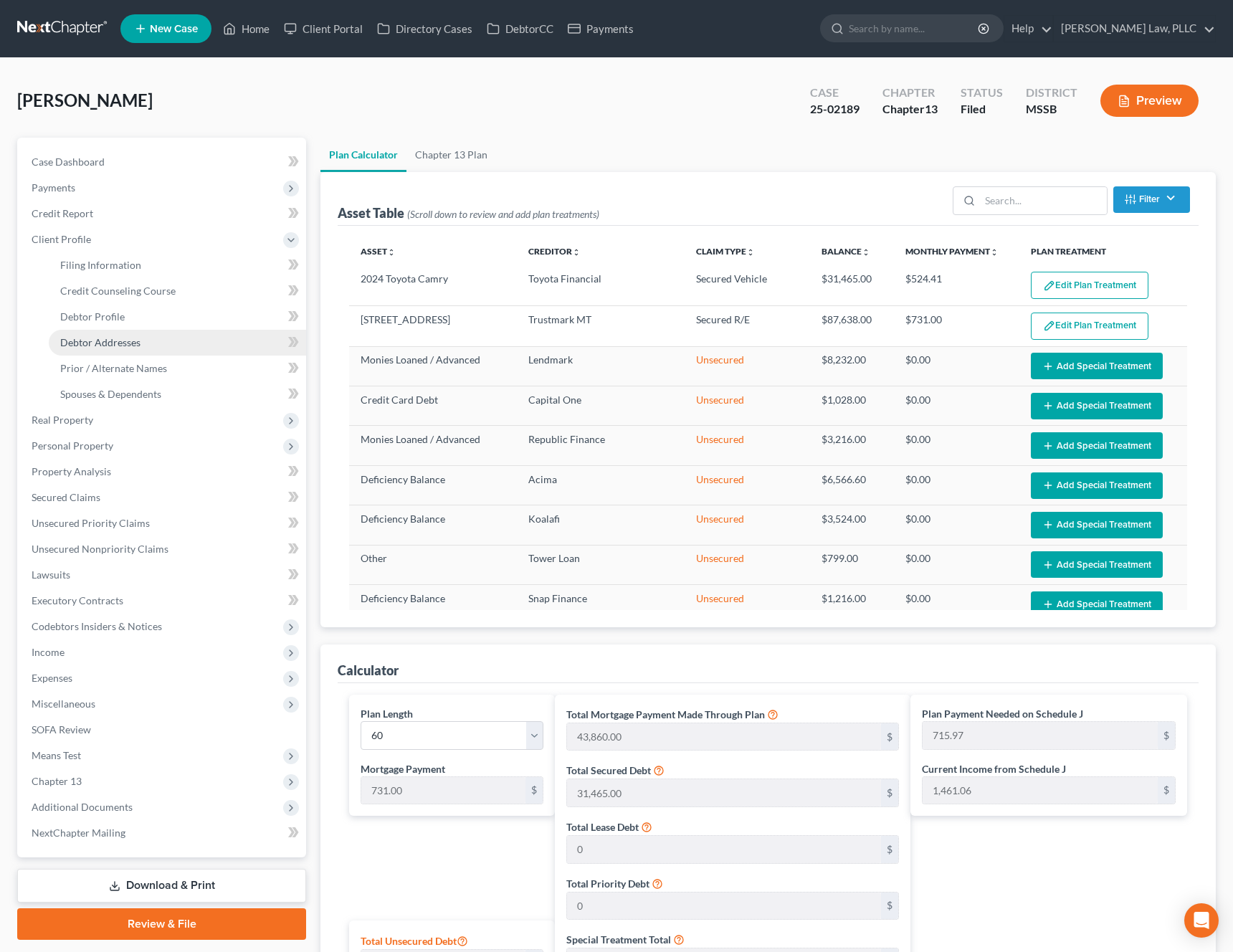
click at [122, 346] on span "Debtor Addresses" at bounding box center [101, 341] width 81 height 12
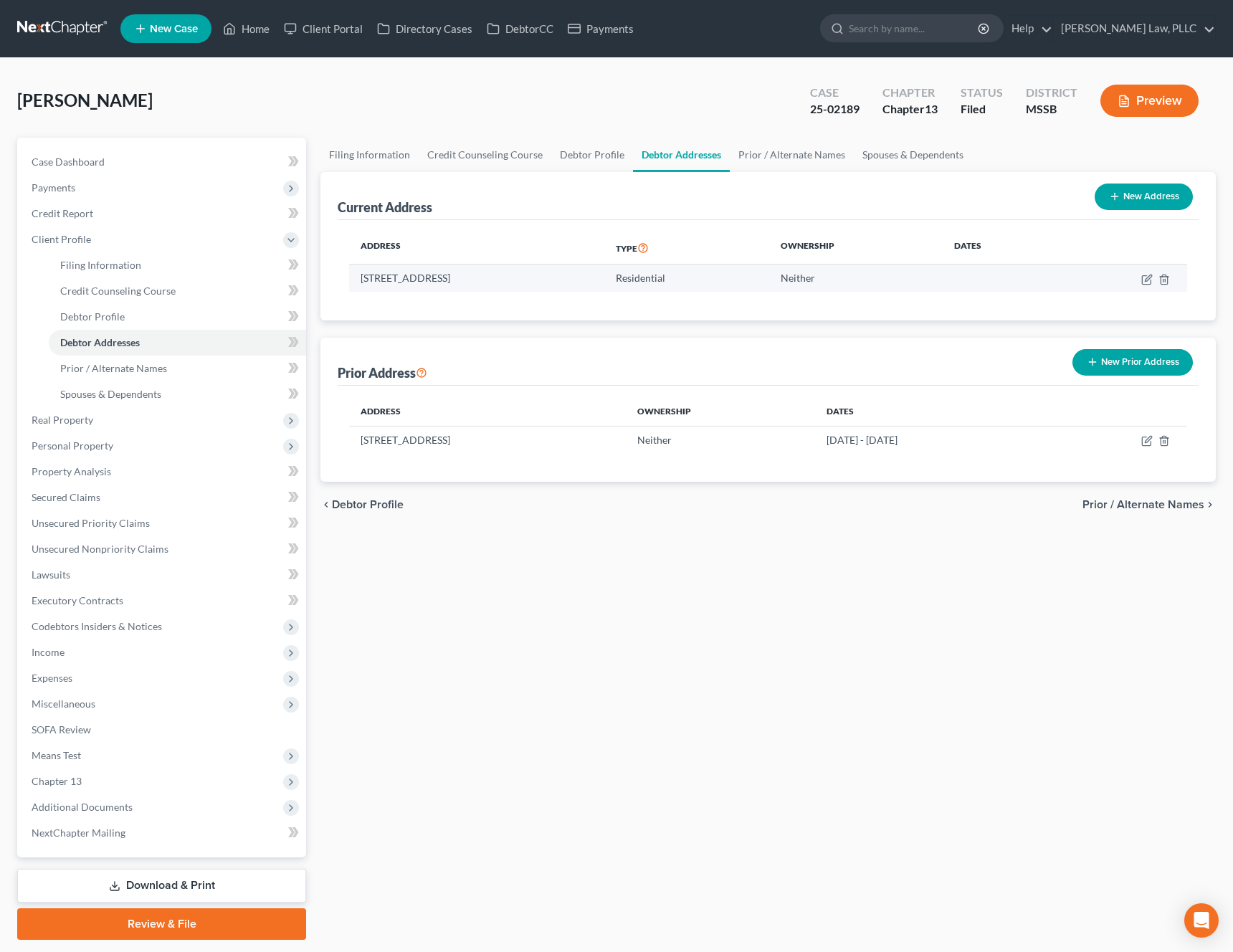
drag, startPoint x: 519, startPoint y: 277, endPoint x: 362, endPoint y: 284, distance: 157.2
click at [362, 284] on td "[STREET_ADDRESS]" at bounding box center [477, 278] width 255 height 27
copy td "[STREET_ADDRESS]"
click at [242, 32] on link "Home" at bounding box center [246, 29] width 61 height 26
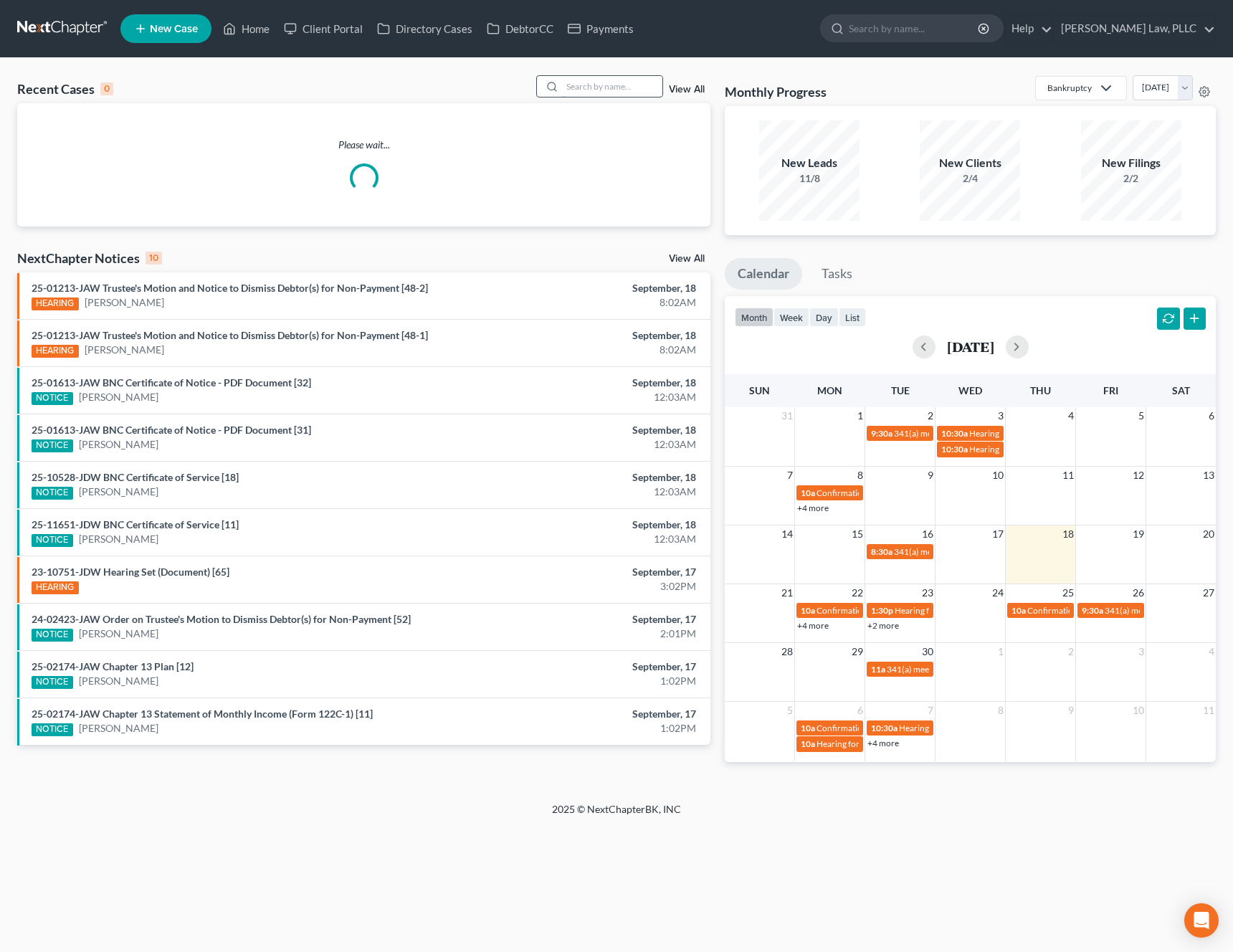
click at [633, 77] on input "search" at bounding box center [612, 86] width 101 height 21
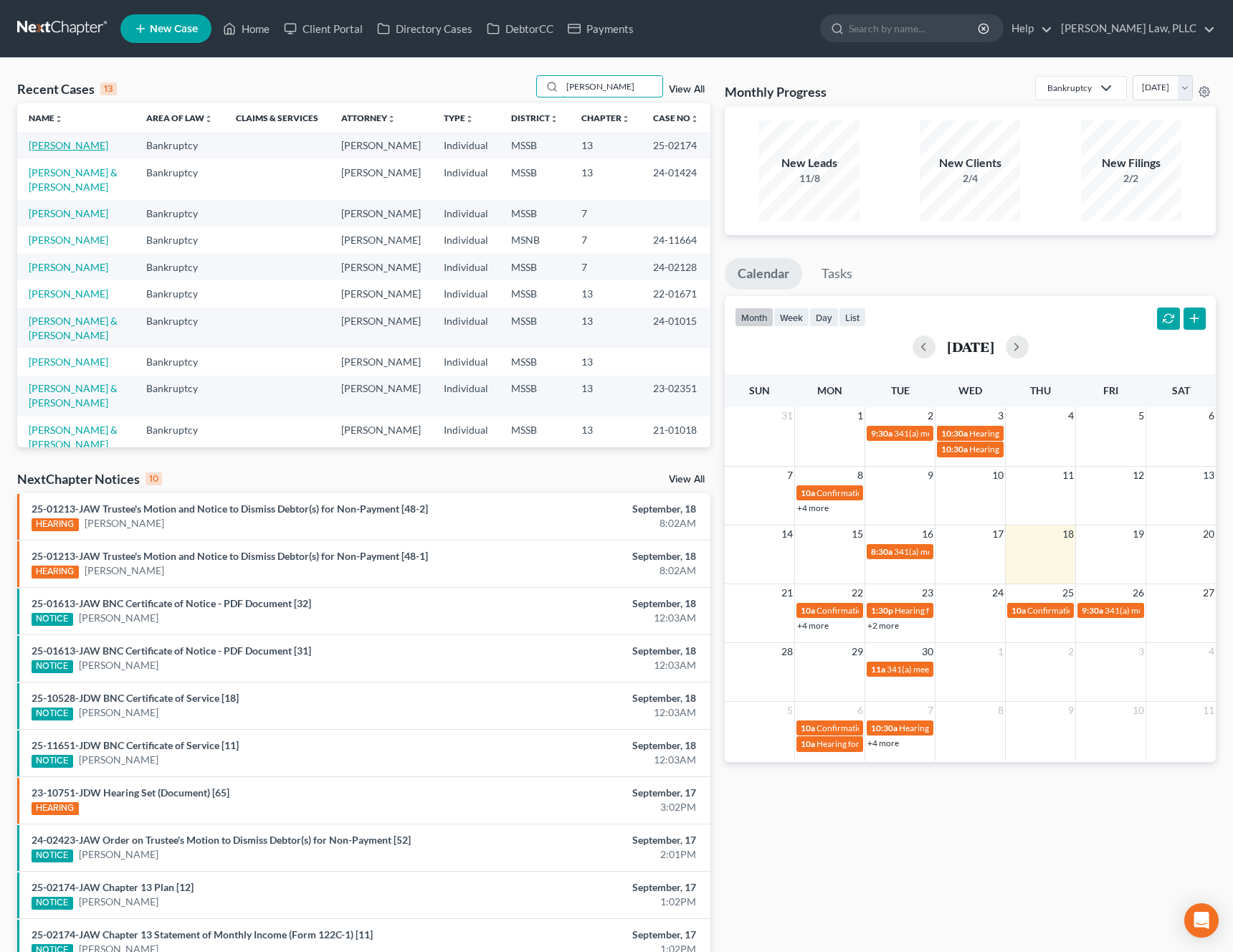
type input "[PERSON_NAME]"
click at [64, 147] on link "[PERSON_NAME]" at bounding box center [68, 145] width 80 height 12
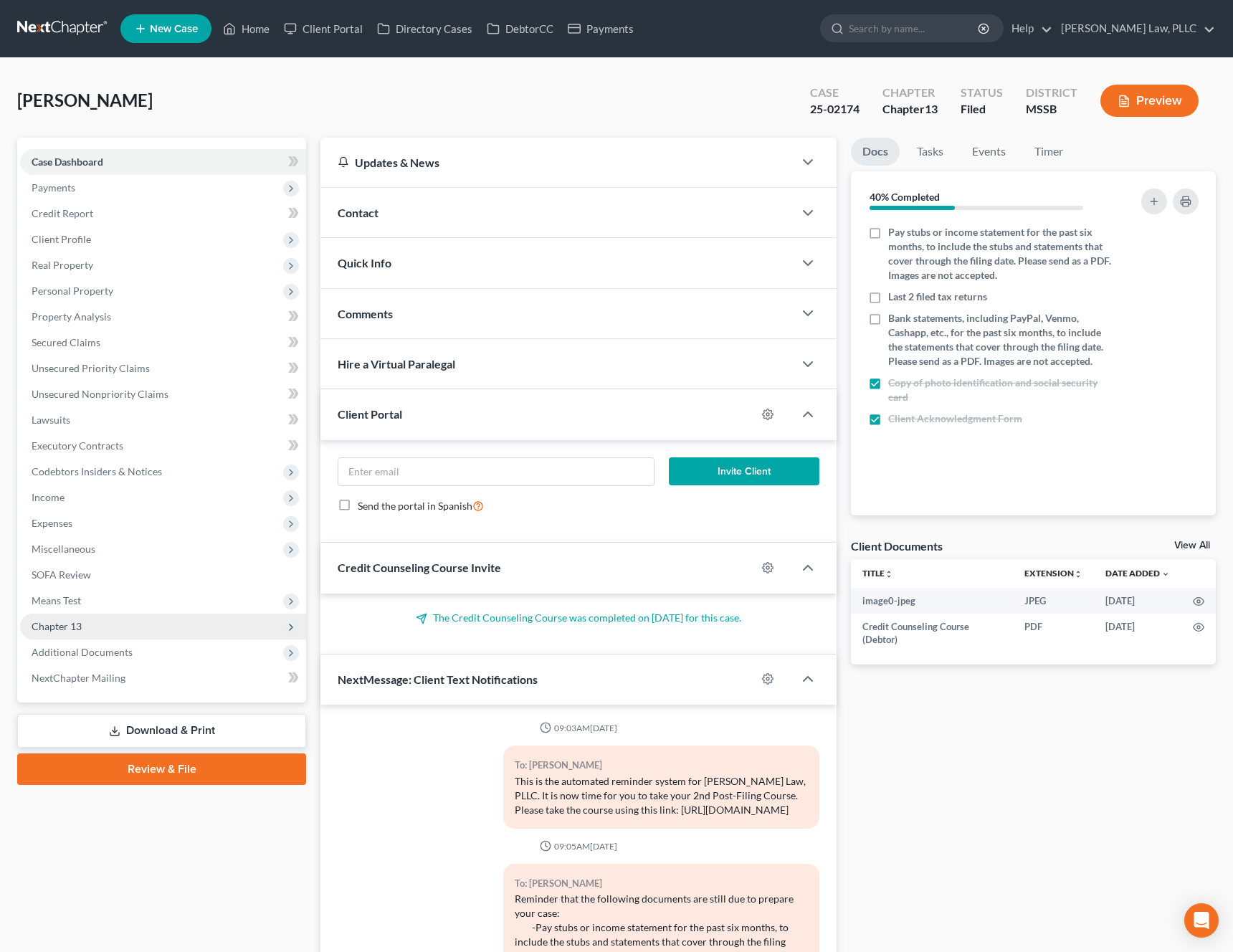
scroll to position [368, 0]
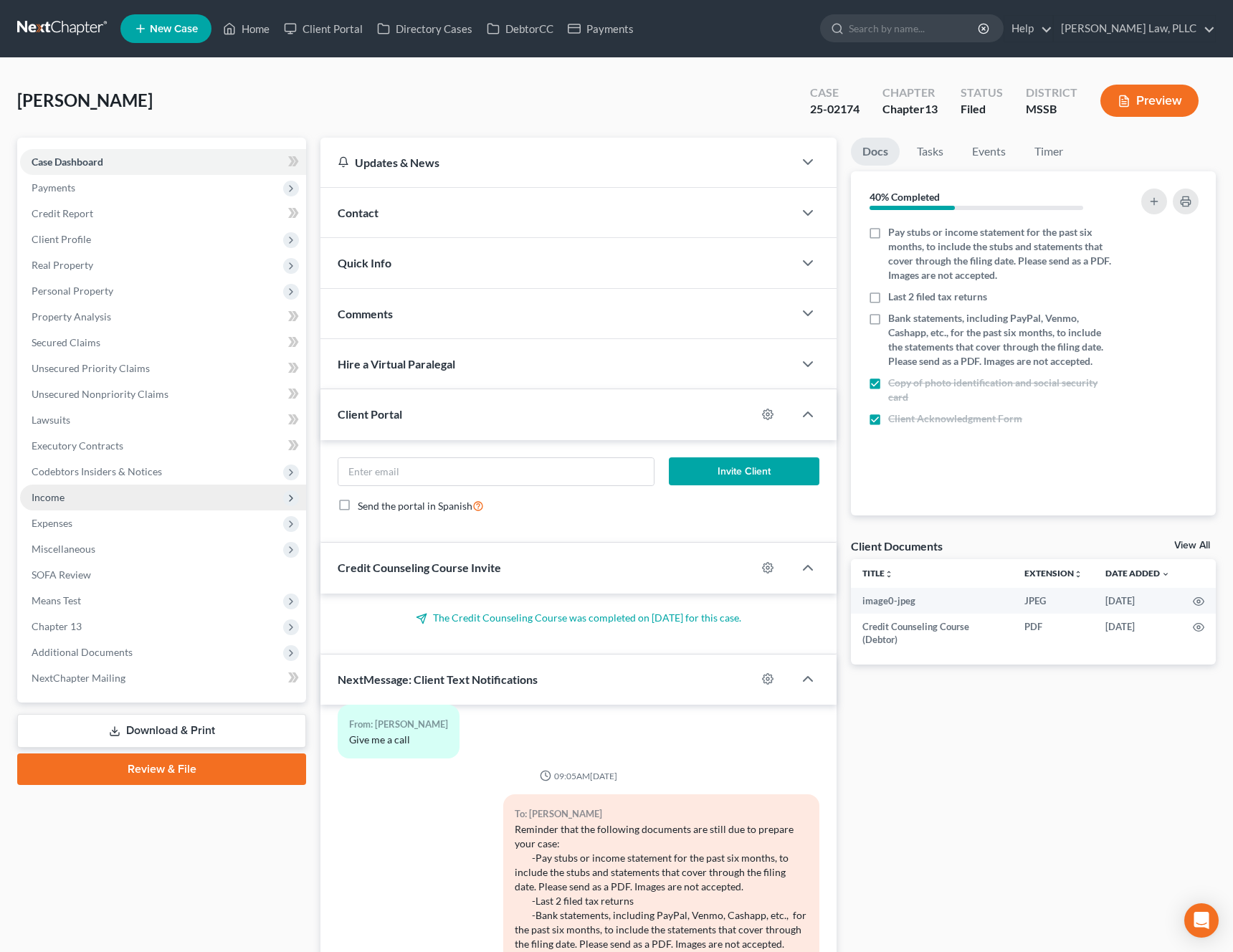
click at [107, 505] on span "Income" at bounding box center [163, 498] width 286 height 26
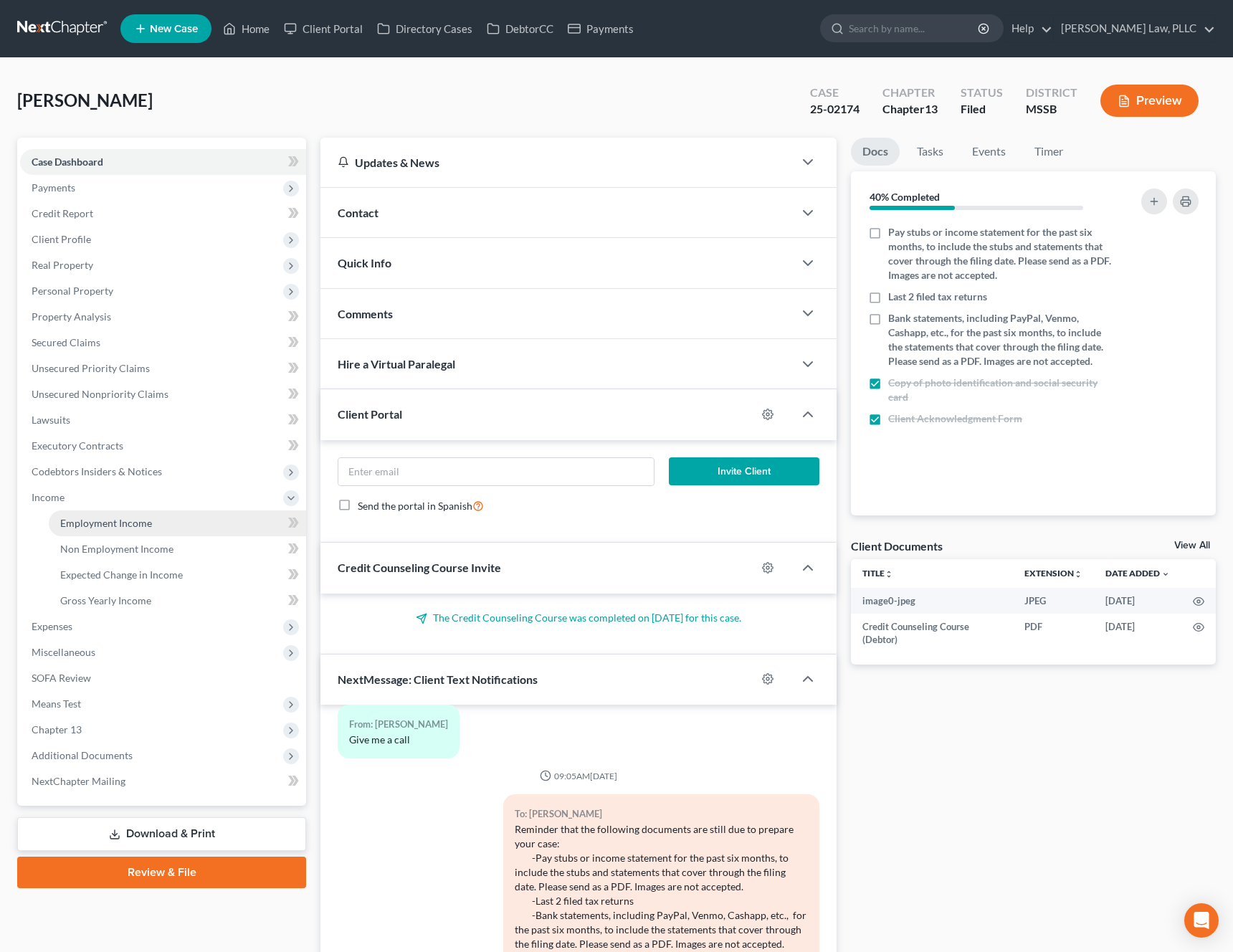
click at [134, 520] on span "Employment Income" at bounding box center [106, 523] width 92 height 12
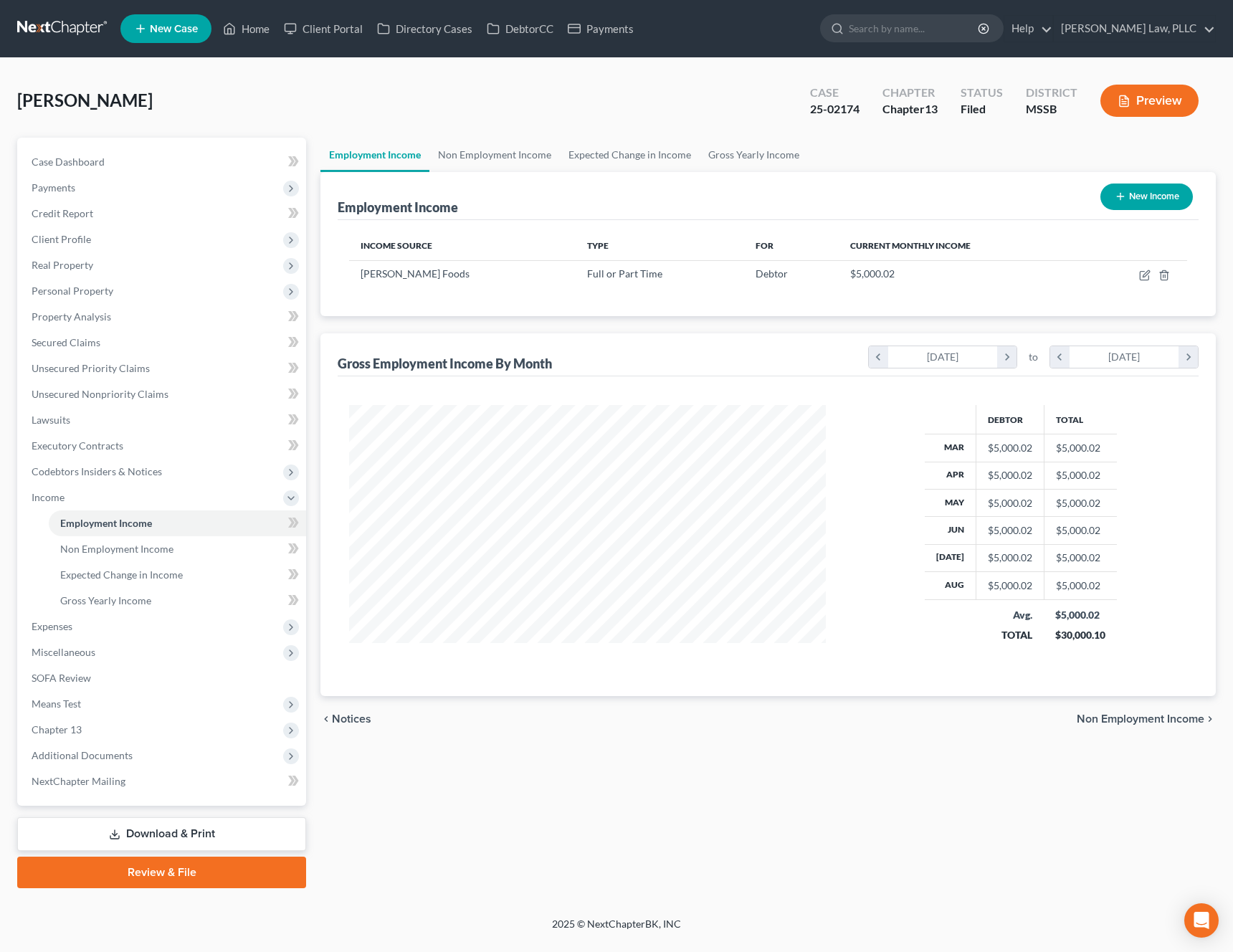
scroll to position [258, 506]
click at [1145, 276] on icon "button" at bounding box center [1144, 275] width 11 height 11
select select "0"
select select "25"
select select "3"
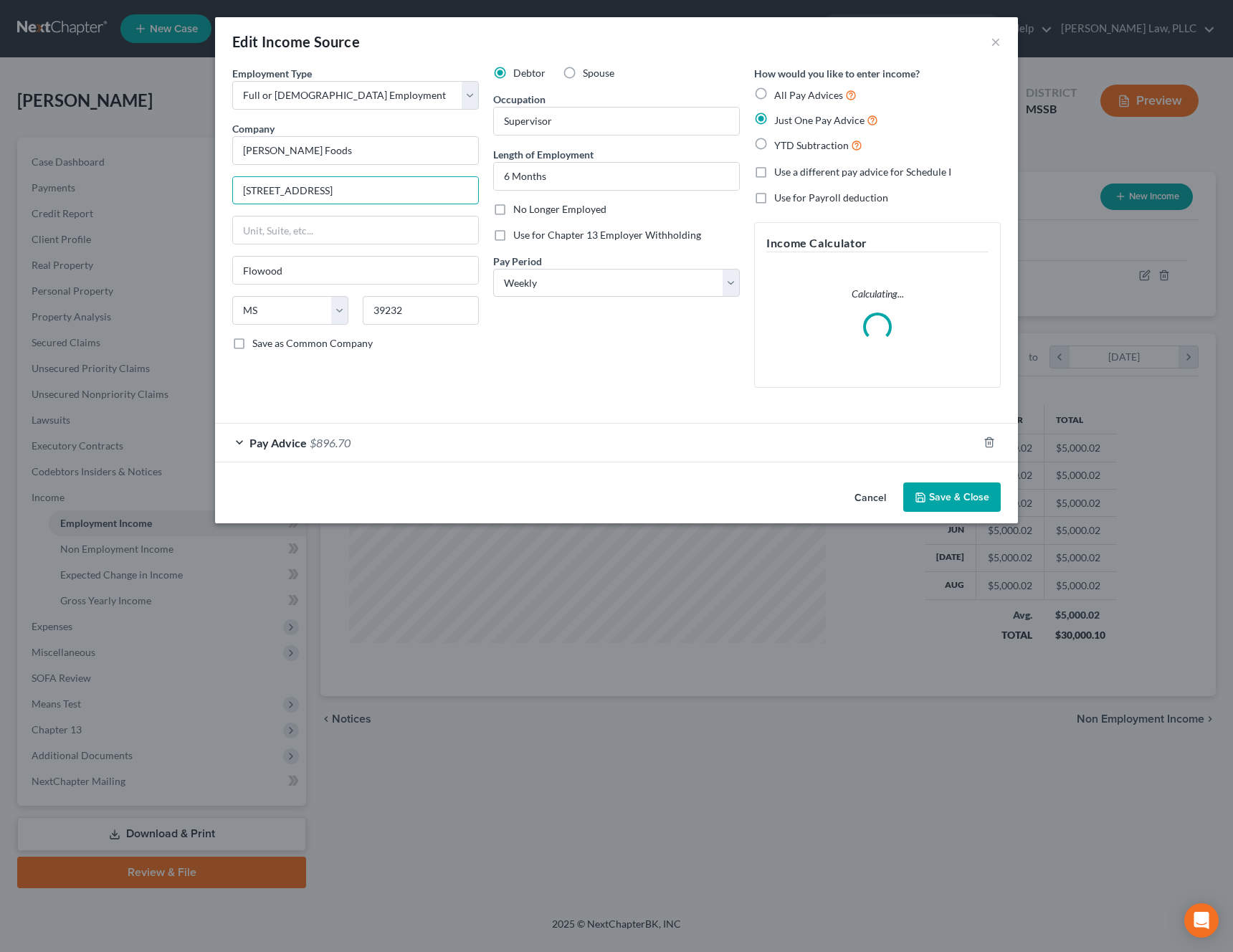
drag, startPoint x: 380, startPoint y: 194, endPoint x: 179, endPoint y: 194, distance: 201.0
click at [179, 194] on div "Edit Income Source × Employment Type * Select Full or [DEMOGRAPHIC_DATA] Employ…" at bounding box center [616, 476] width 1233 height 952
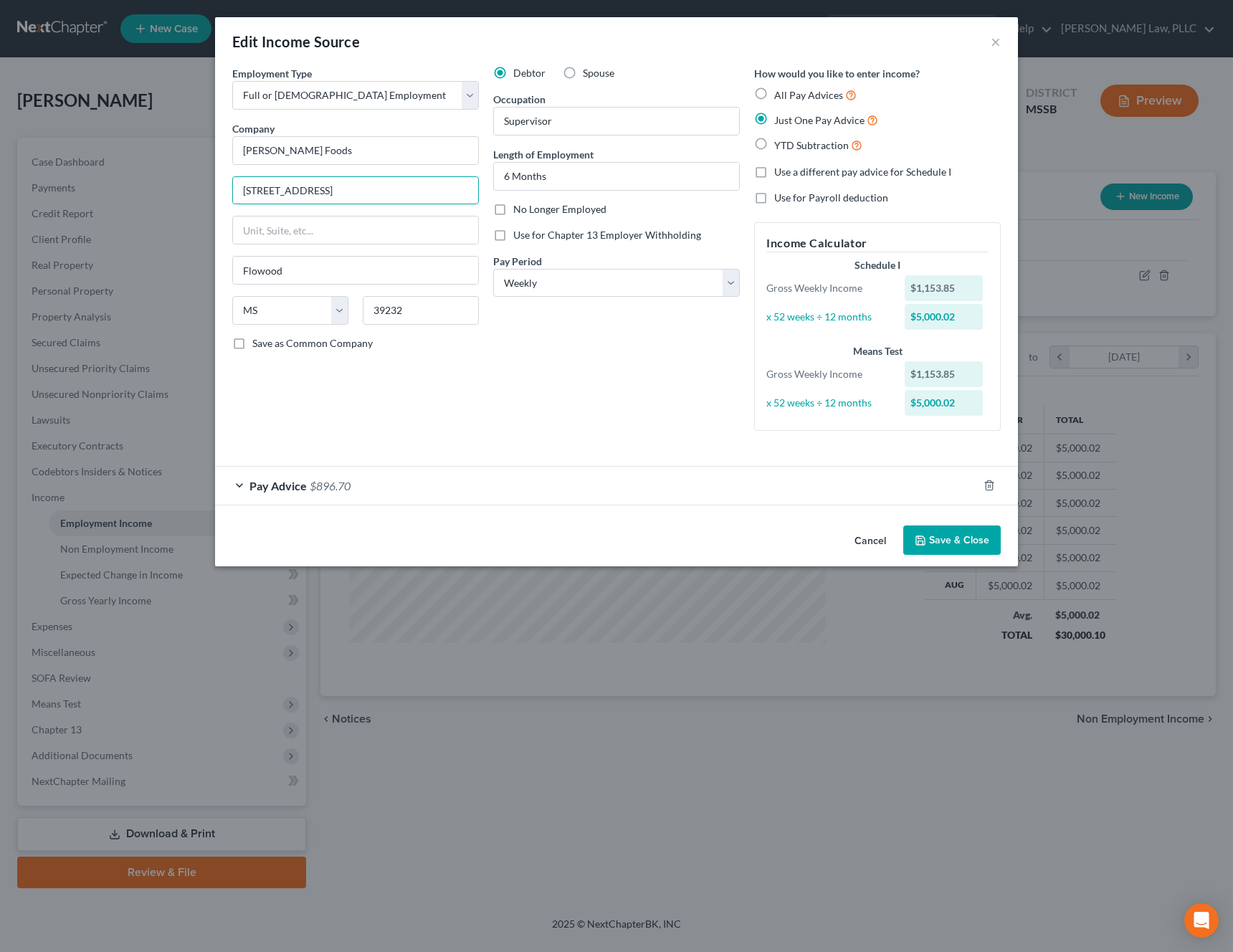
click at [878, 545] on button "Cancel" at bounding box center [871, 541] width 55 height 29
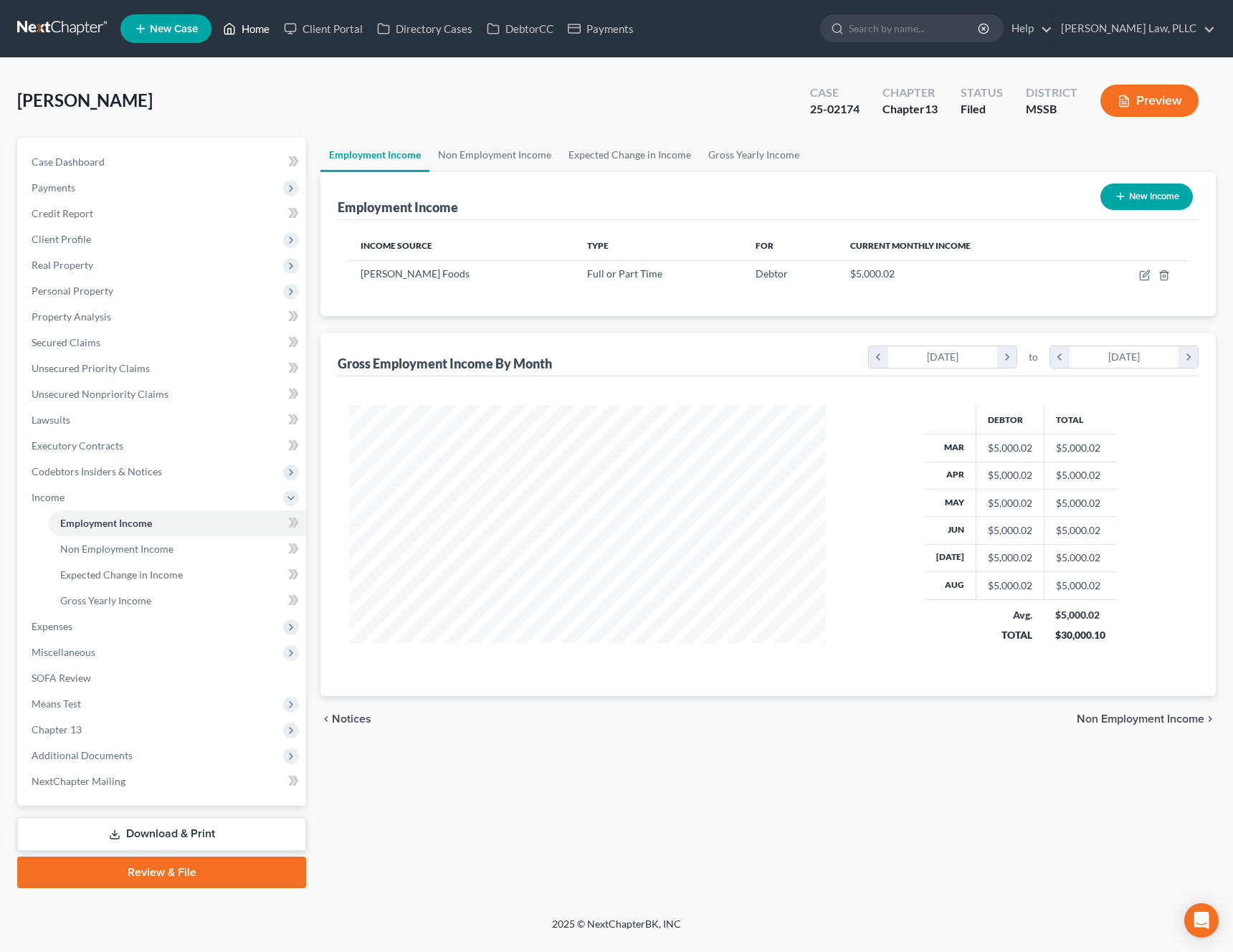
click at [258, 27] on link "Home" at bounding box center [246, 29] width 61 height 26
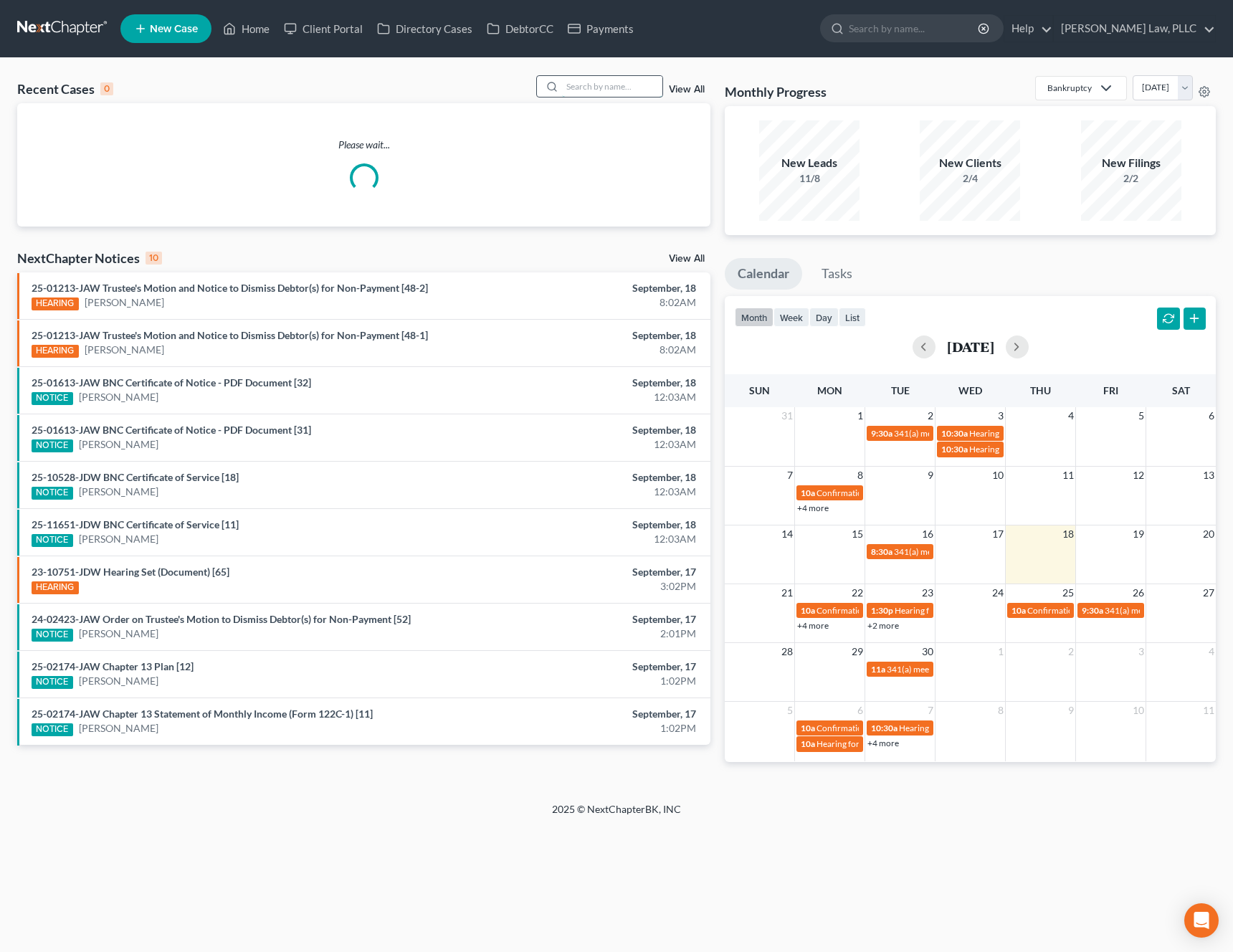
click at [632, 83] on input "search" at bounding box center [612, 86] width 101 height 21
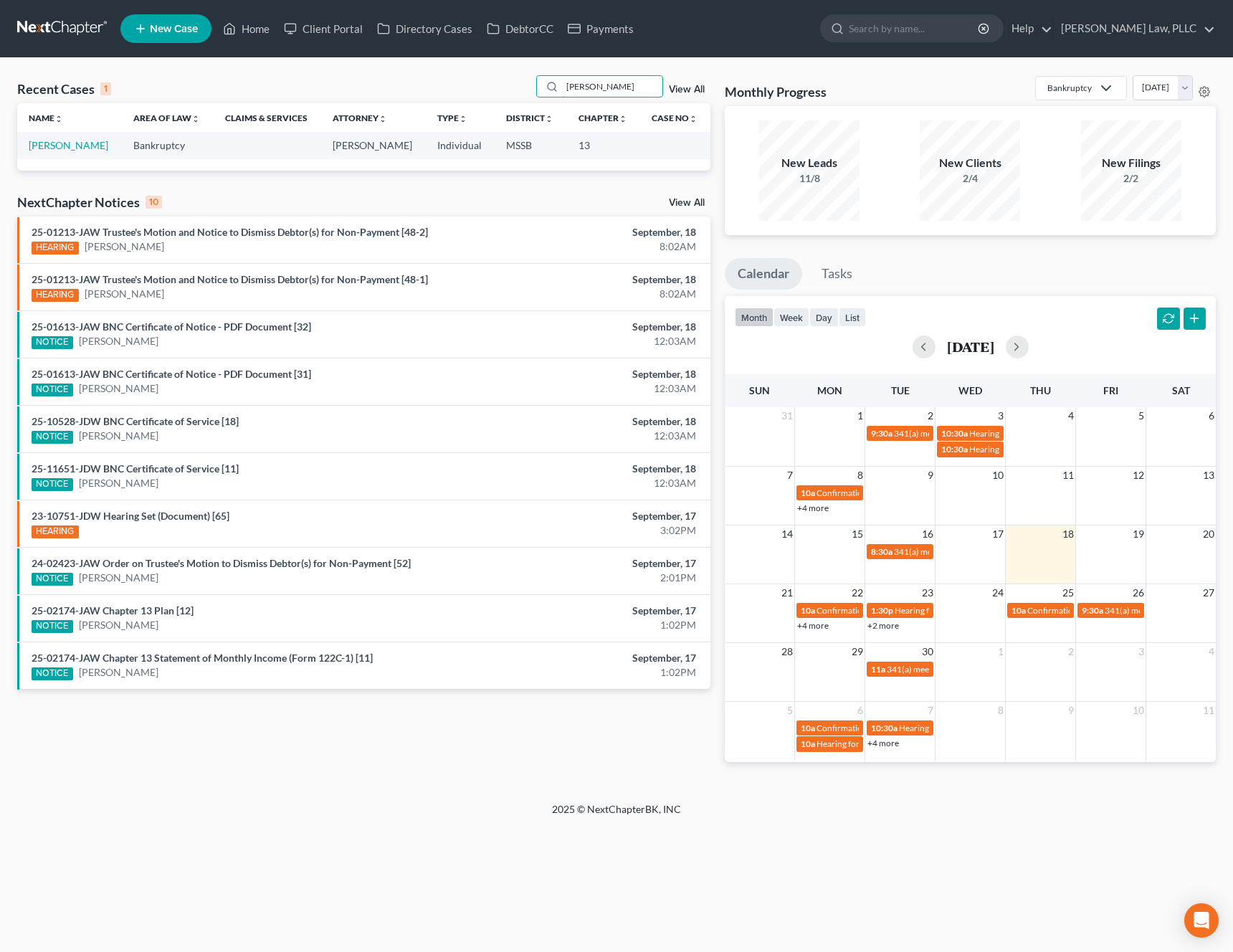
type input "[PERSON_NAME]"
click at [83, 137] on td "[PERSON_NAME]" at bounding box center [69, 145] width 105 height 27
click at [75, 142] on link "[PERSON_NAME]" at bounding box center [68, 145] width 80 height 12
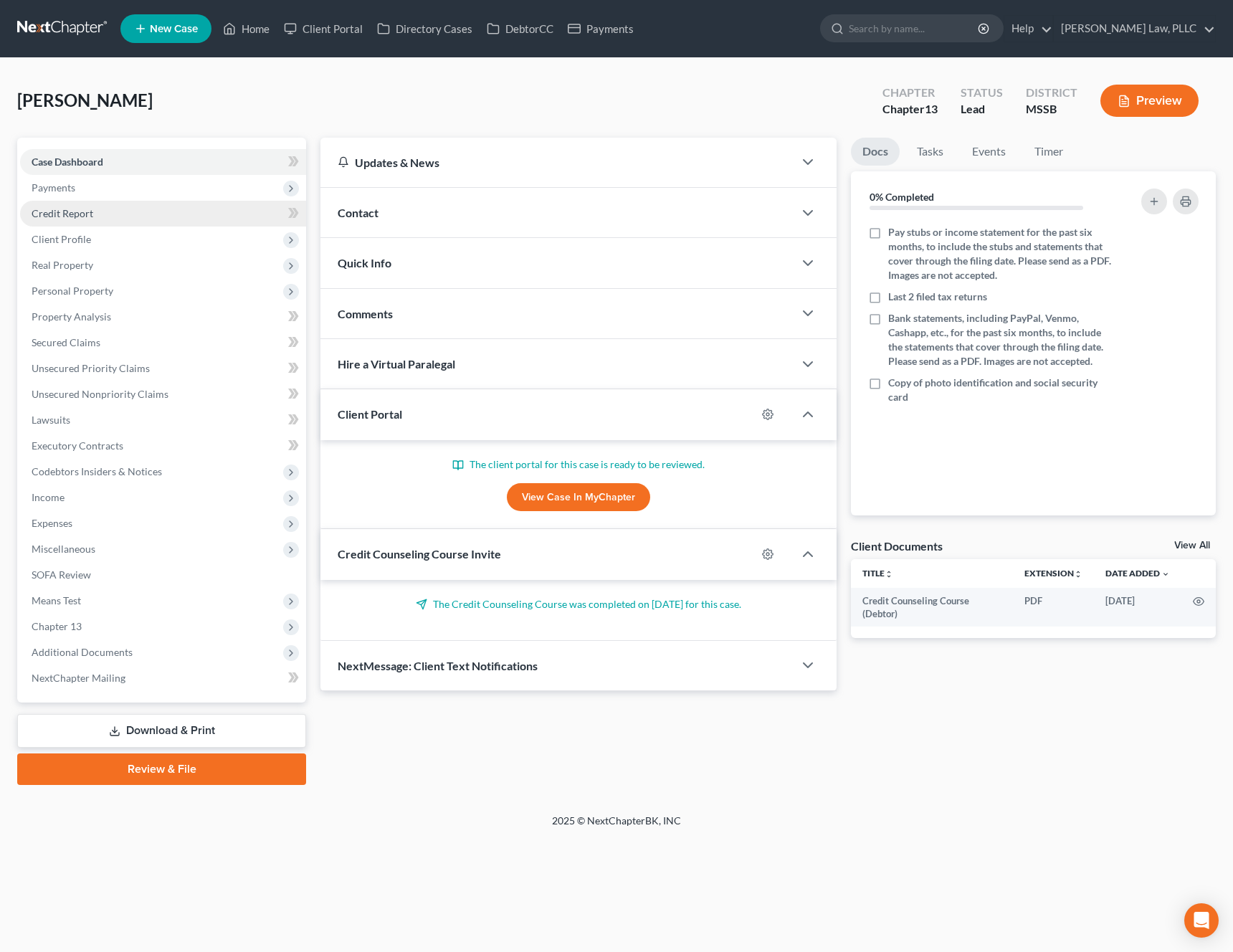
click at [67, 218] on span "Credit Report" at bounding box center [62, 213] width 62 height 12
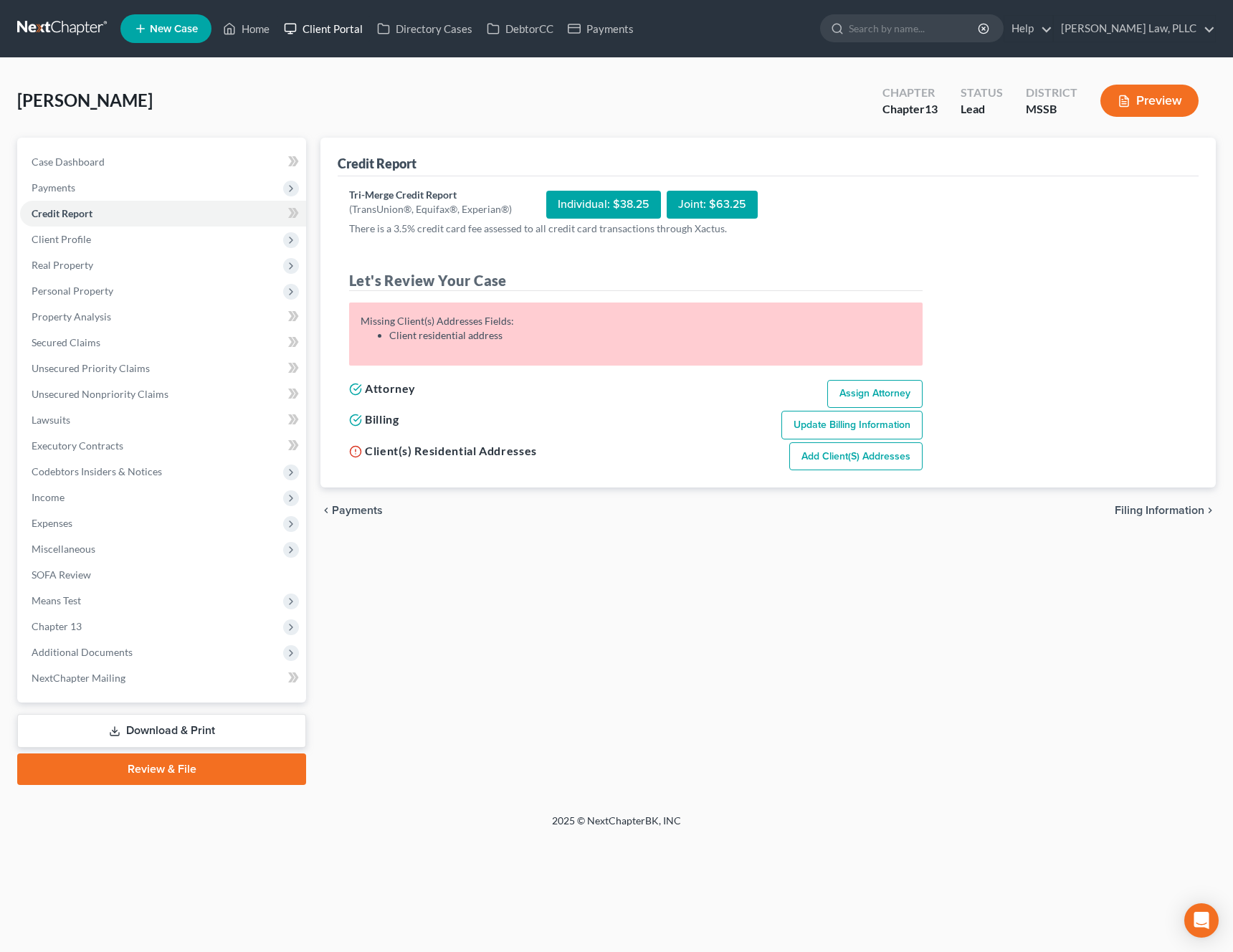
click at [321, 32] on link "Client Portal" at bounding box center [324, 29] width 93 height 26
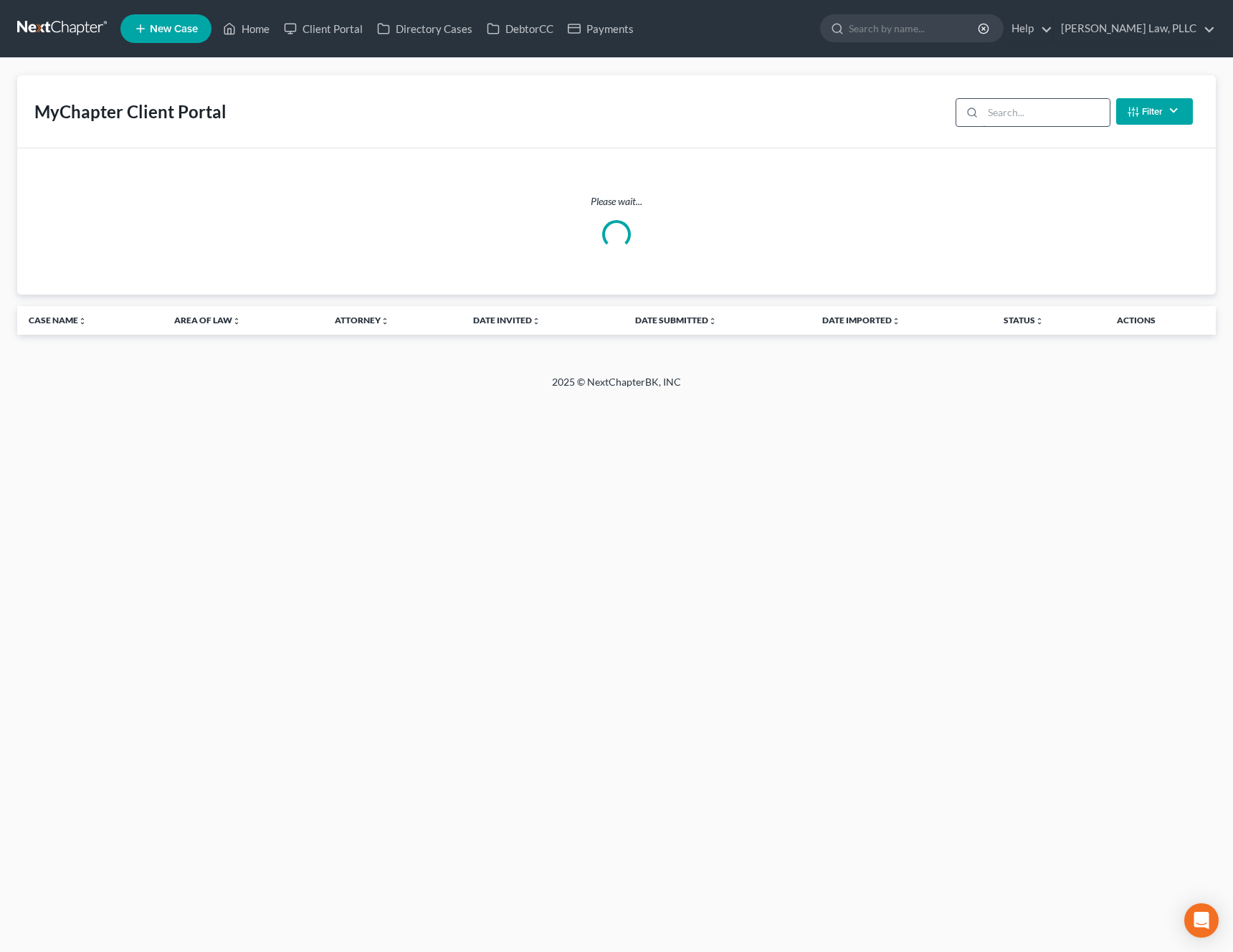
click at [1067, 114] on input "search" at bounding box center [1046, 113] width 127 height 27
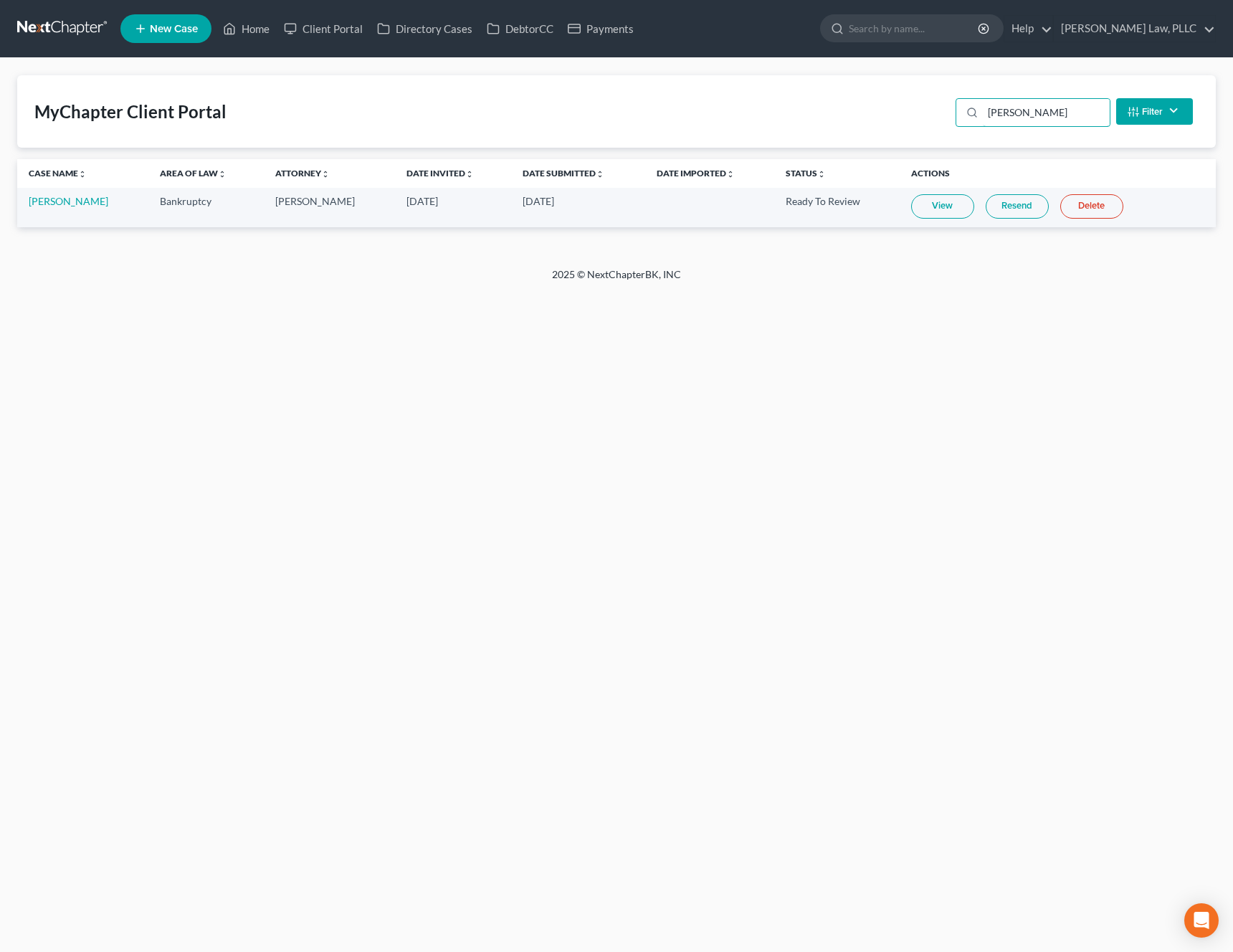
type input "[PERSON_NAME]"
click at [932, 207] on link "View" at bounding box center [942, 206] width 63 height 24
click at [75, 202] on link "[PERSON_NAME]" at bounding box center [68, 201] width 80 height 12
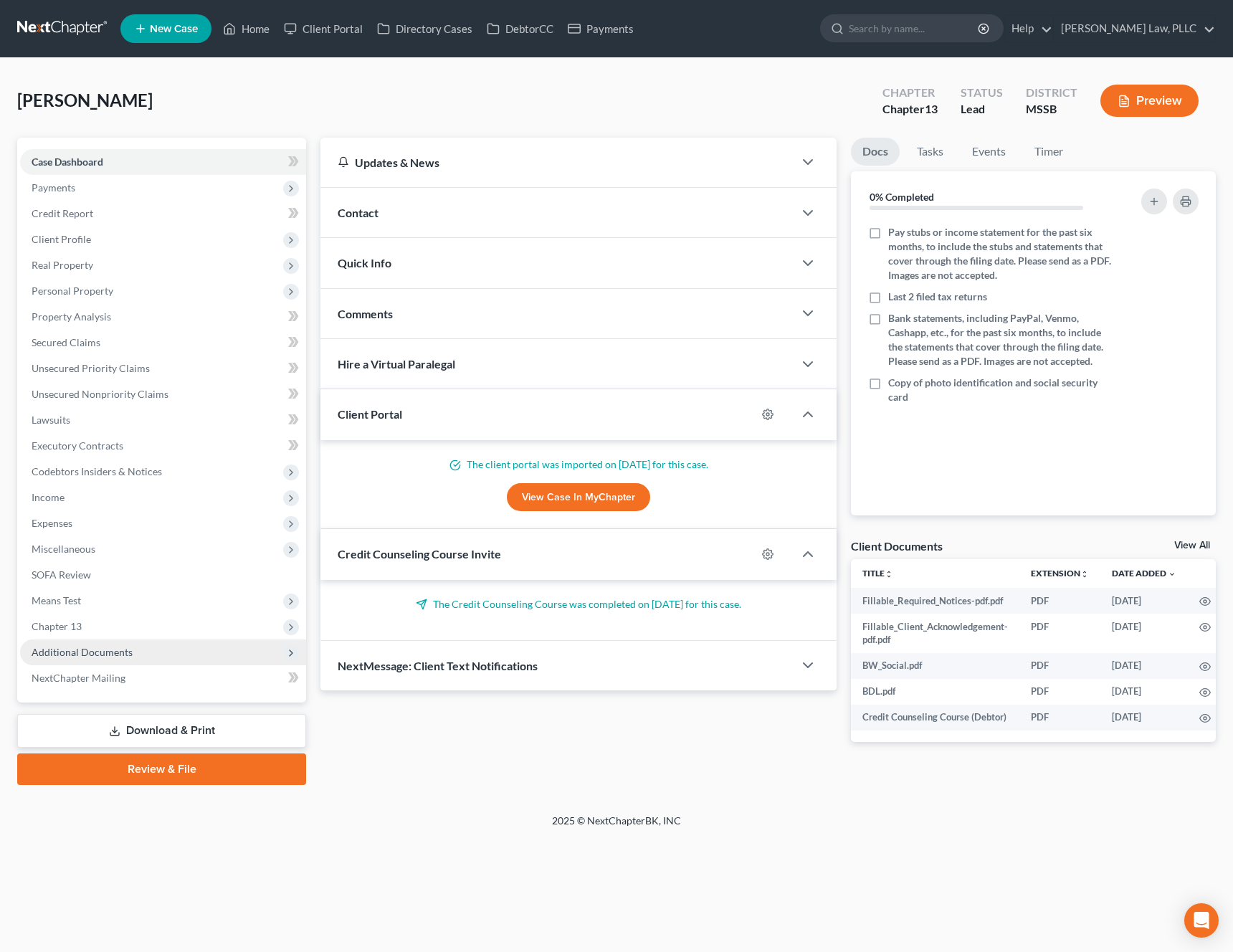
click at [101, 652] on span "Additional Documents" at bounding box center [82, 652] width 101 height 12
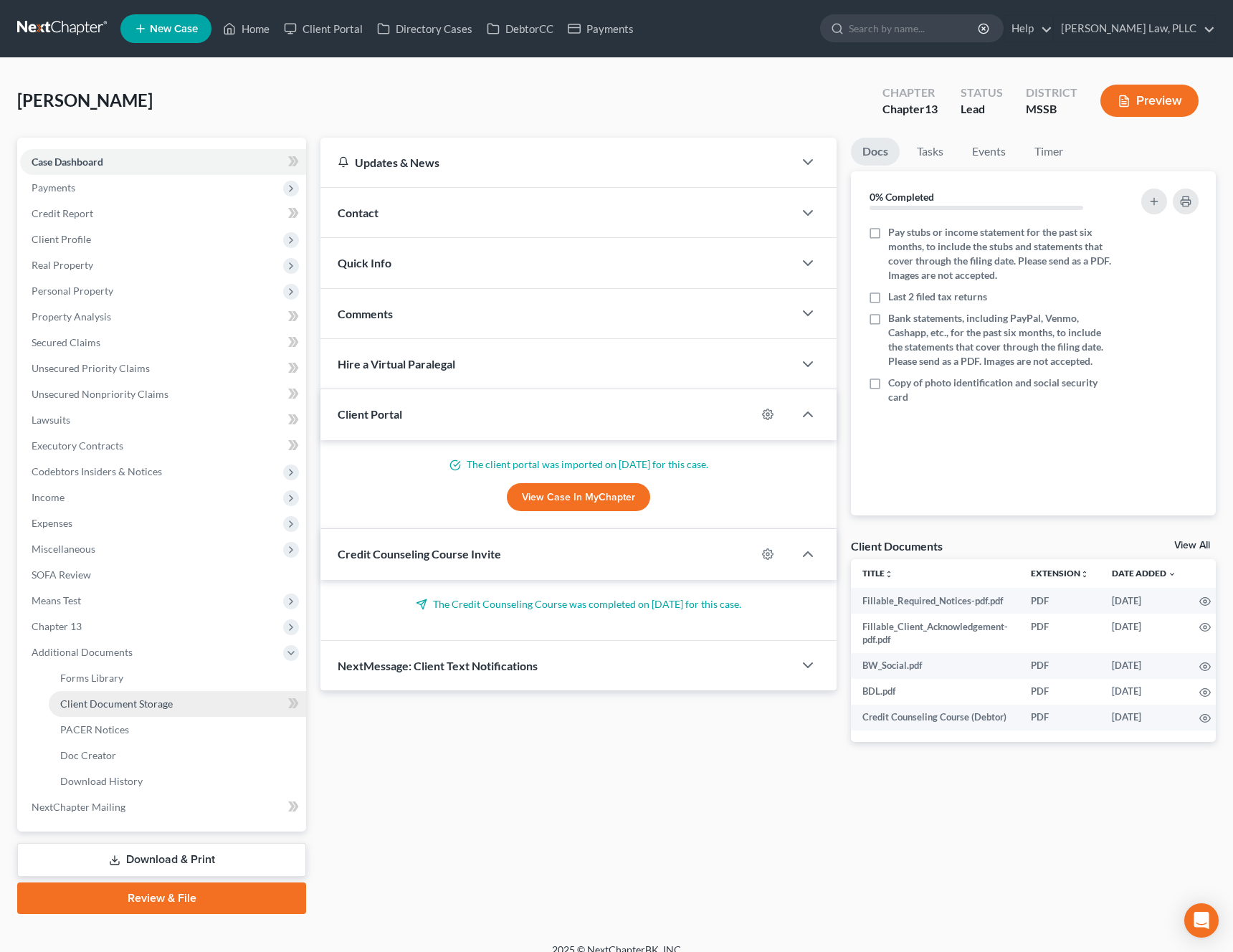
click at [130, 708] on span "Client Document Storage" at bounding box center [117, 703] width 113 height 12
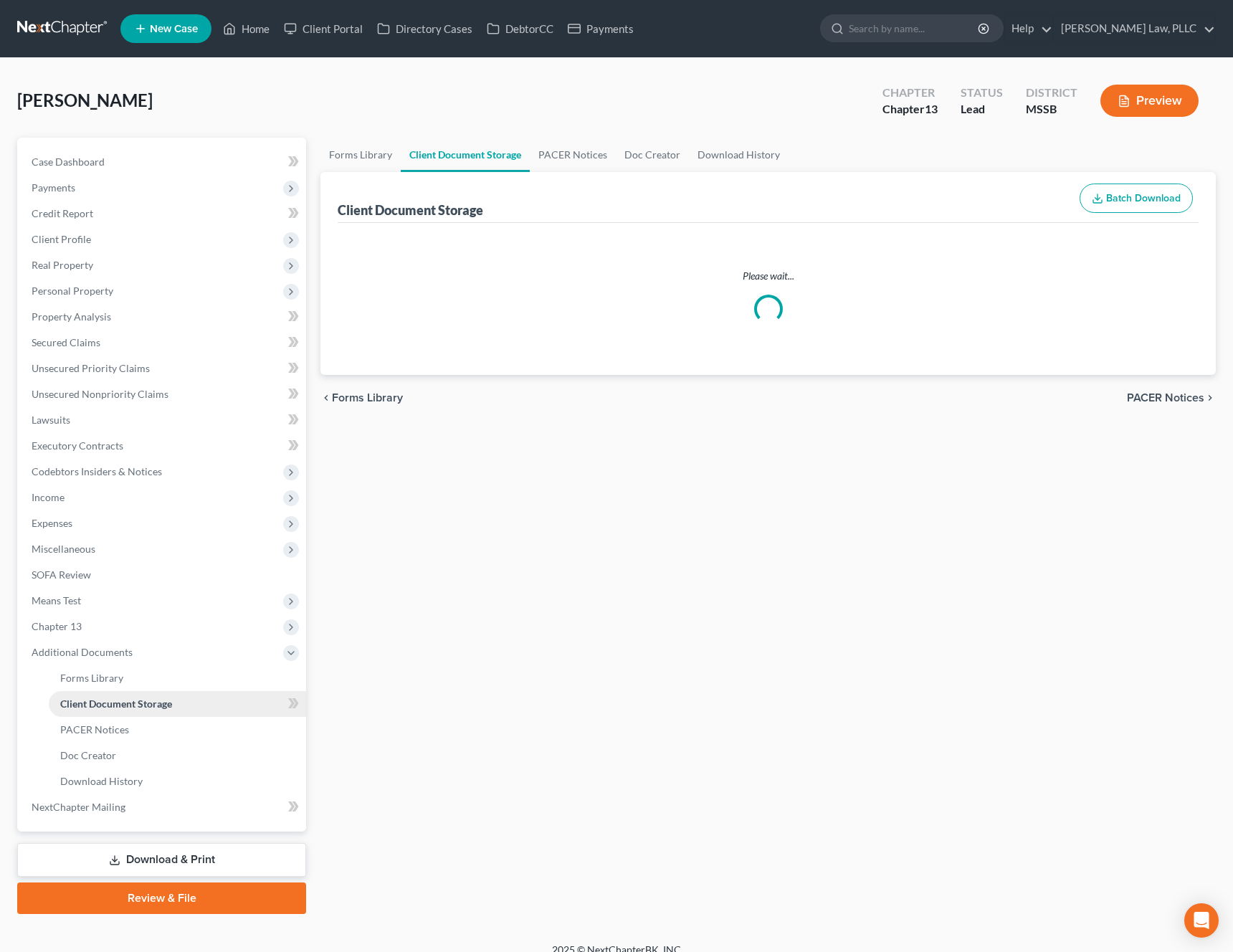
select select "4"
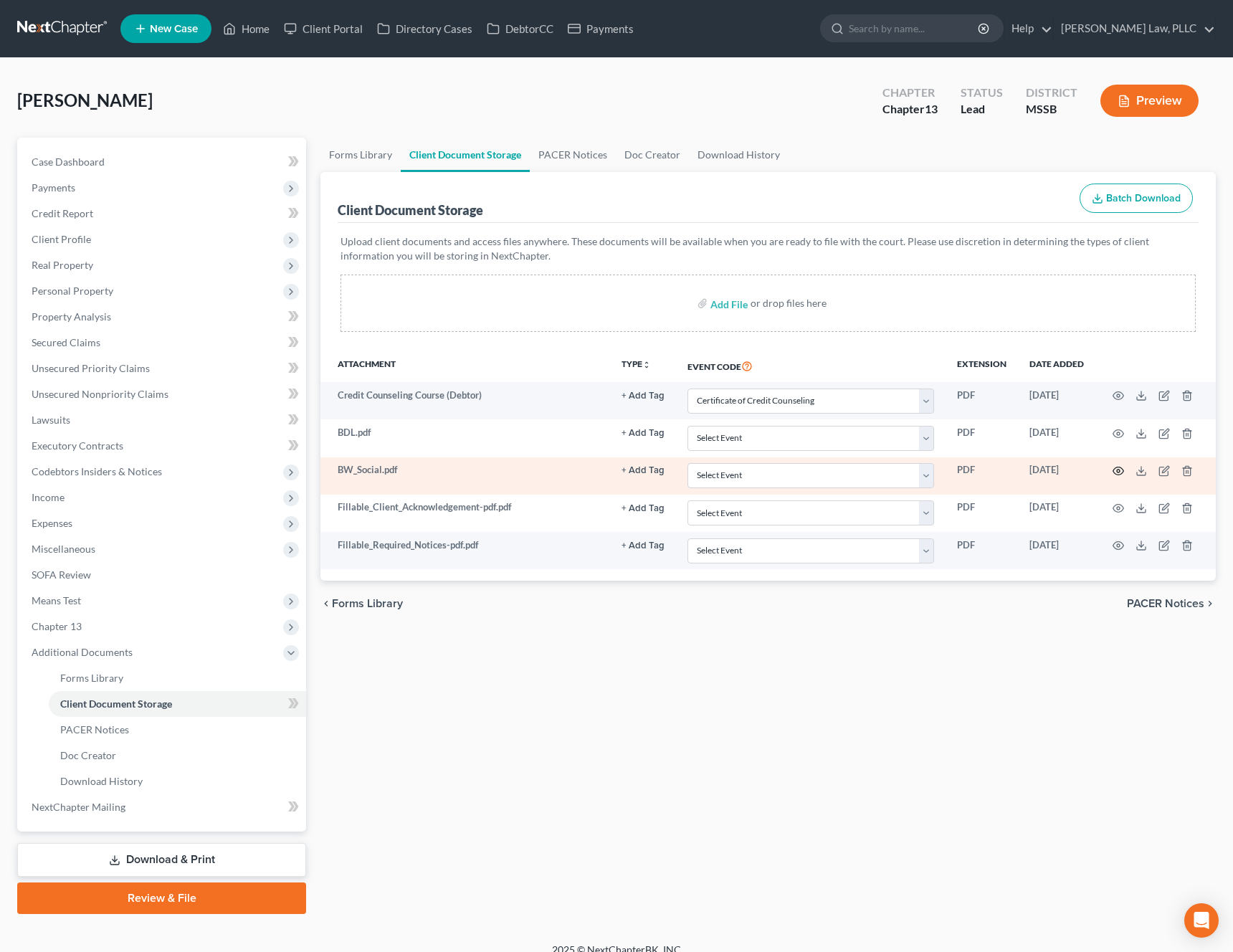
click at [1117, 471] on circle "button" at bounding box center [1119, 471] width 3 height 3
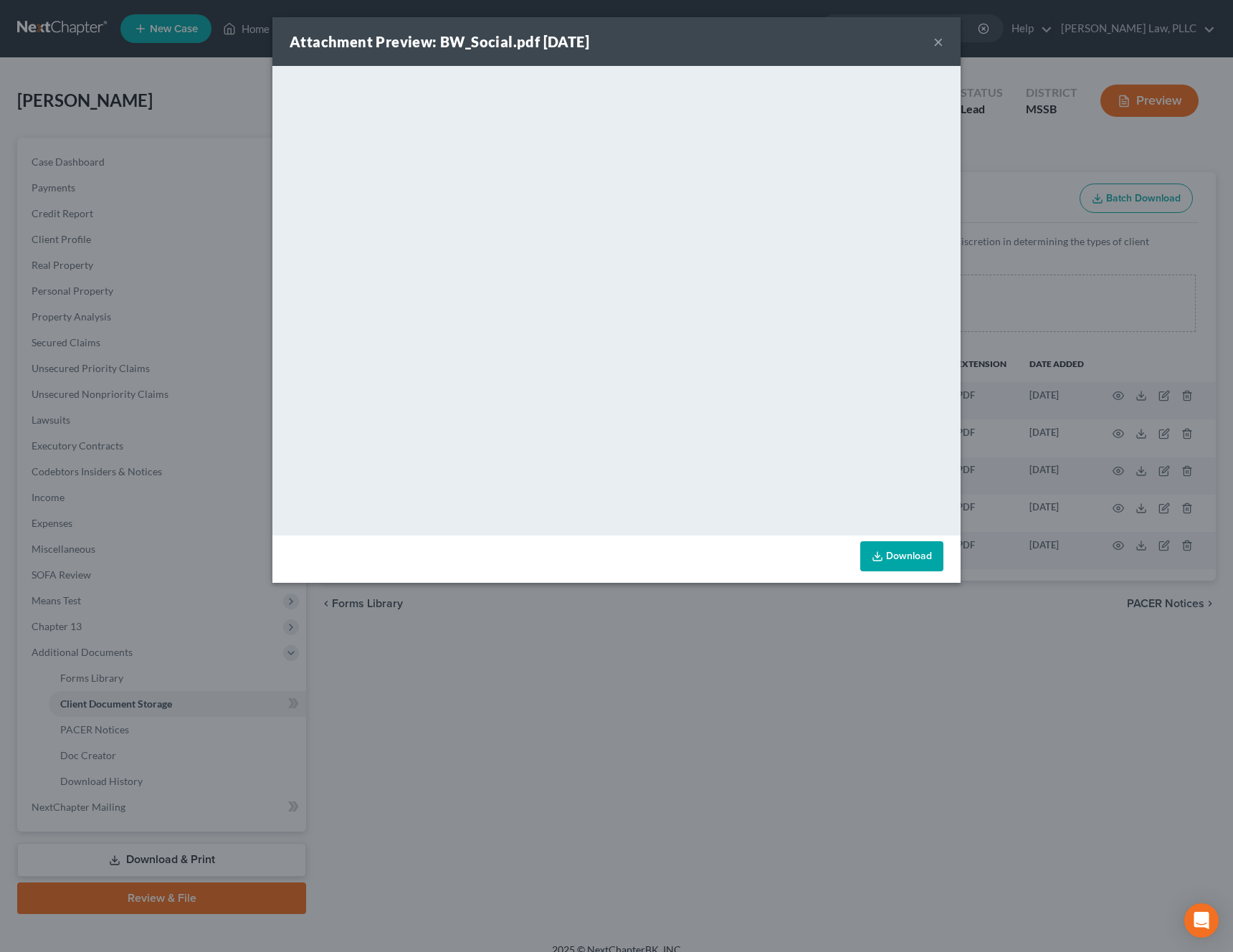
click at [914, 537] on div "Download" at bounding box center [616, 559] width 689 height 48
click at [905, 556] on link "Download" at bounding box center [901, 556] width 83 height 30
click at [941, 46] on button "×" at bounding box center [938, 41] width 10 height 17
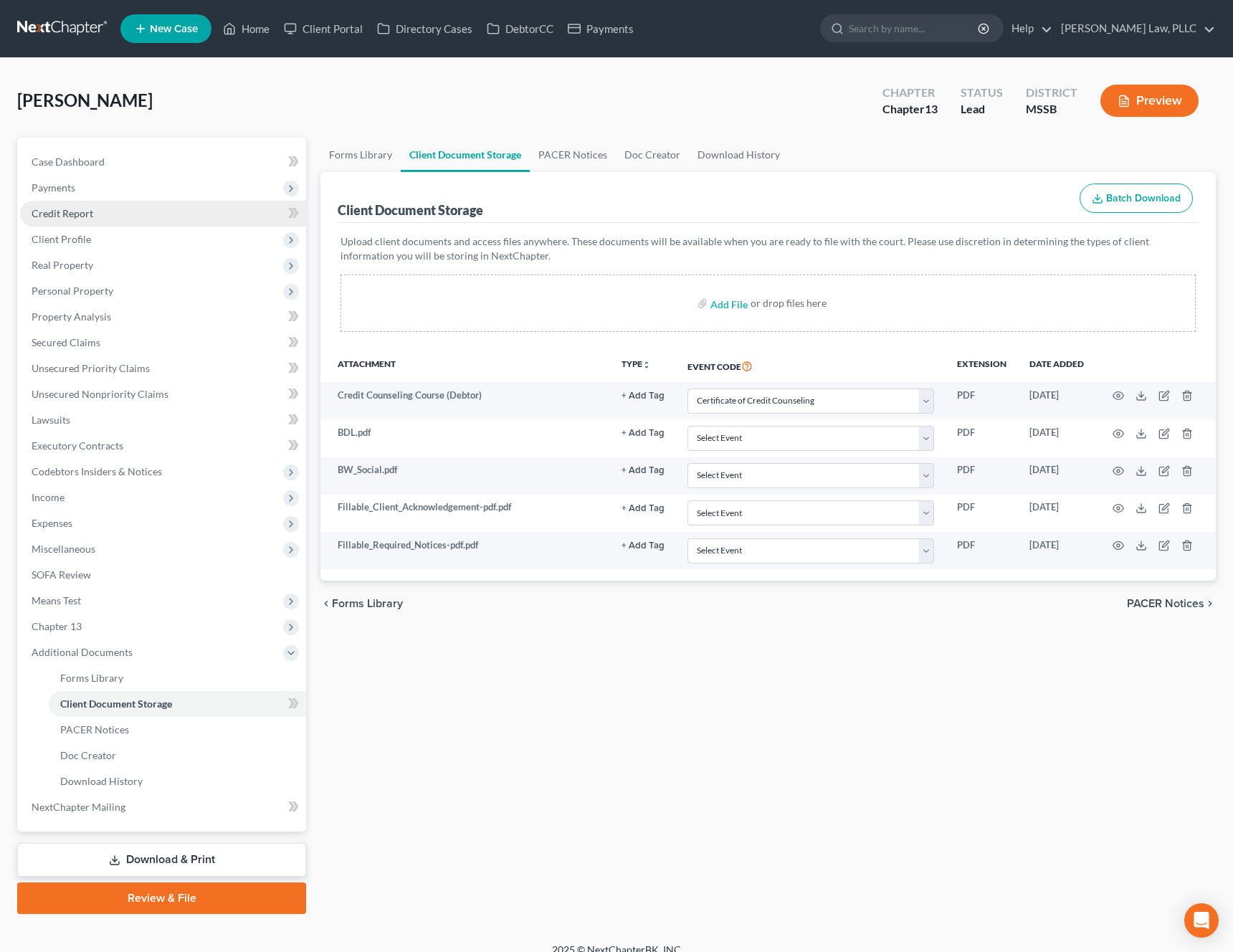
click at [136, 221] on link "Credit Report" at bounding box center [163, 213] width 286 height 26
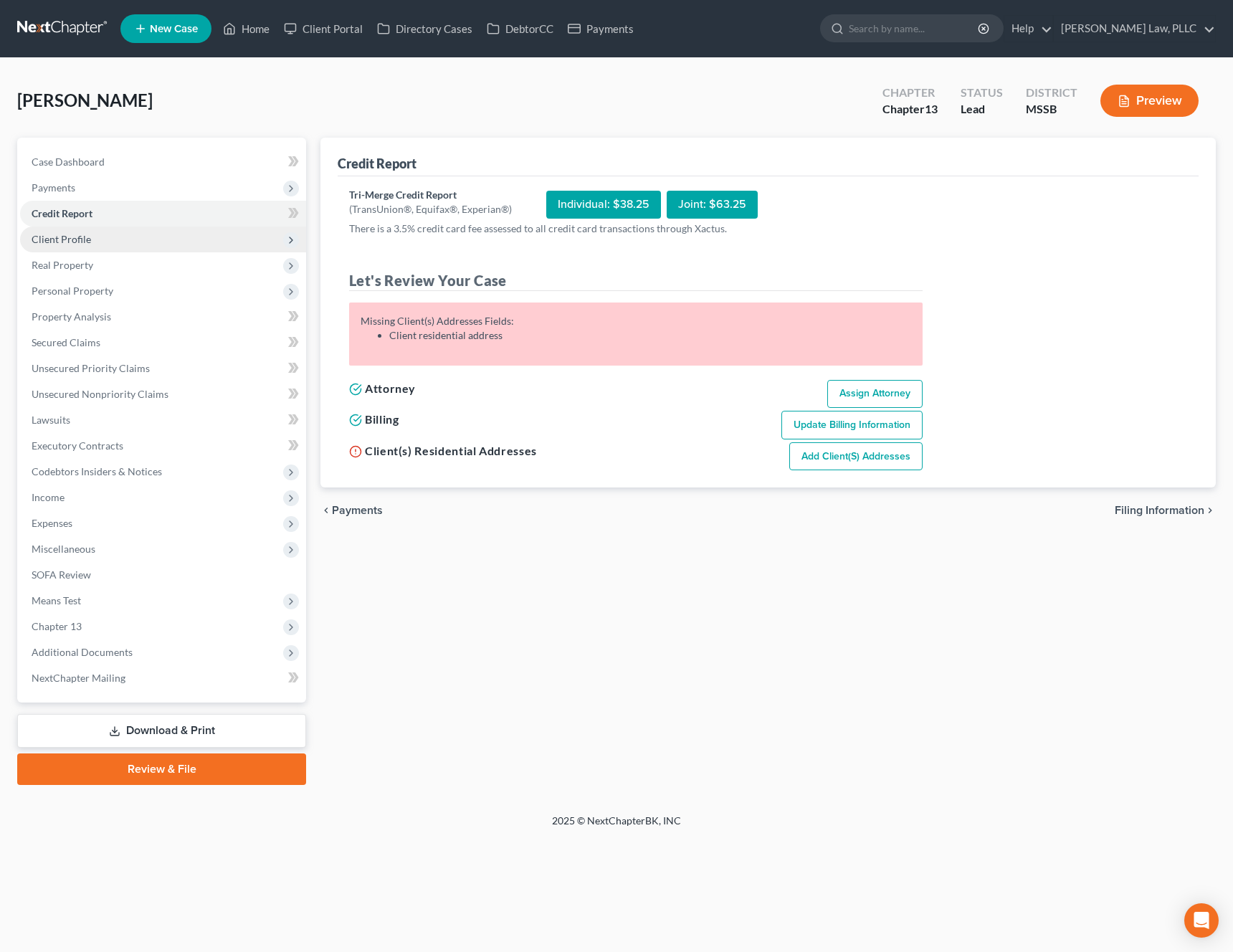
click at [110, 245] on span "Client Profile" at bounding box center [163, 239] width 286 height 26
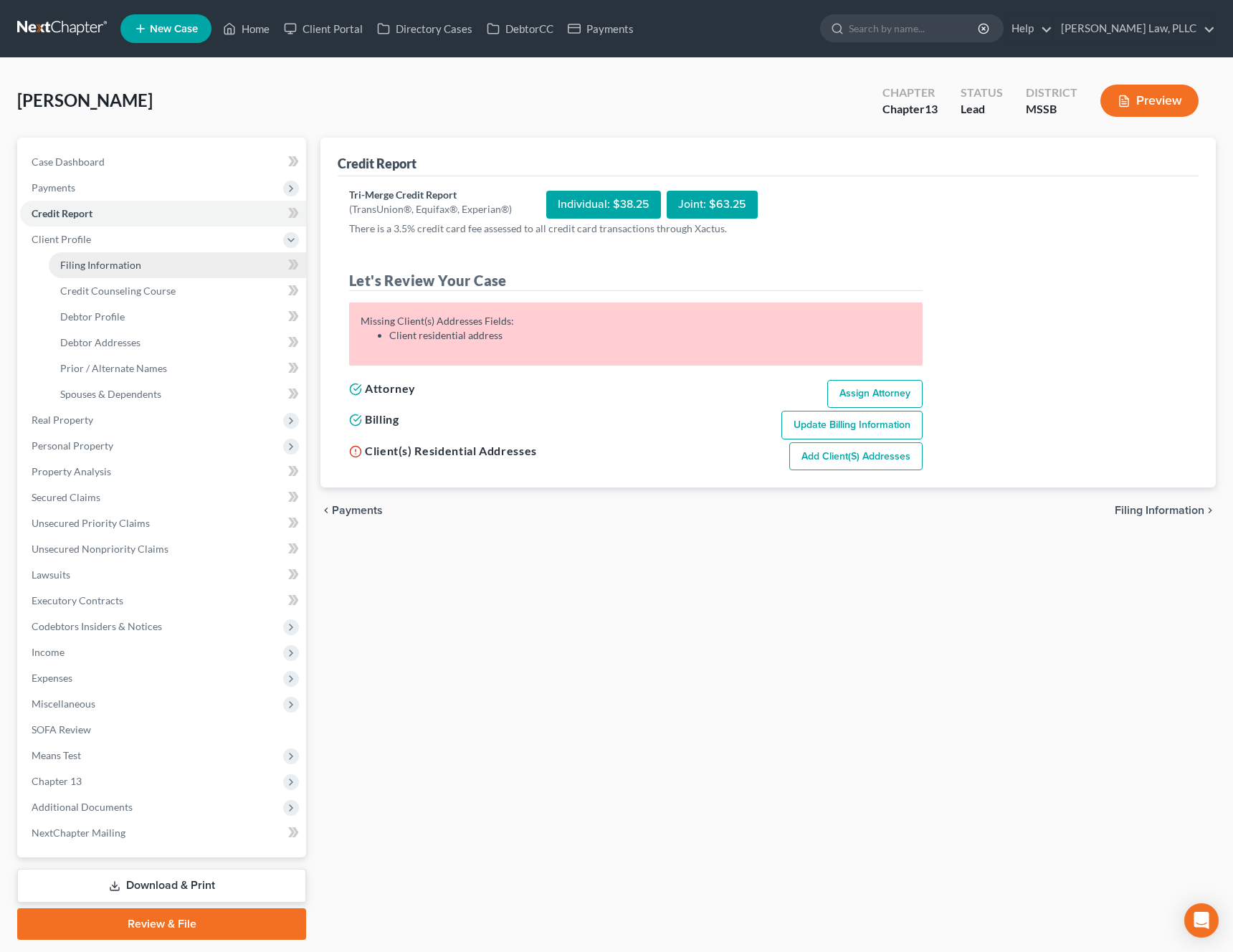
click at [104, 272] on link "Filing Information" at bounding box center [178, 265] width 258 height 26
select select "1"
select select "0"
select select "3"
select select "25"
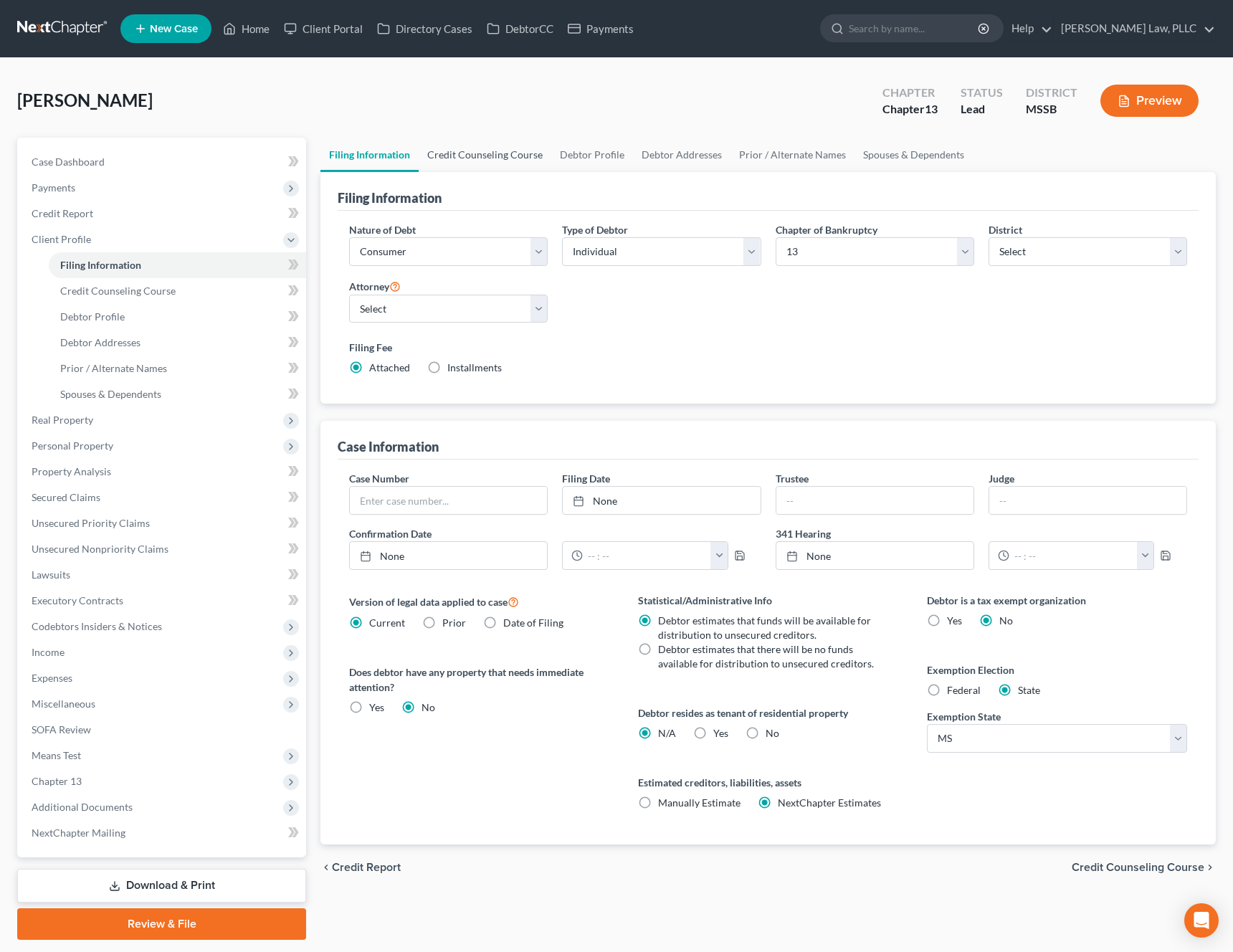
click at [492, 159] on link "Credit Counseling Course" at bounding box center [485, 155] width 133 height 35
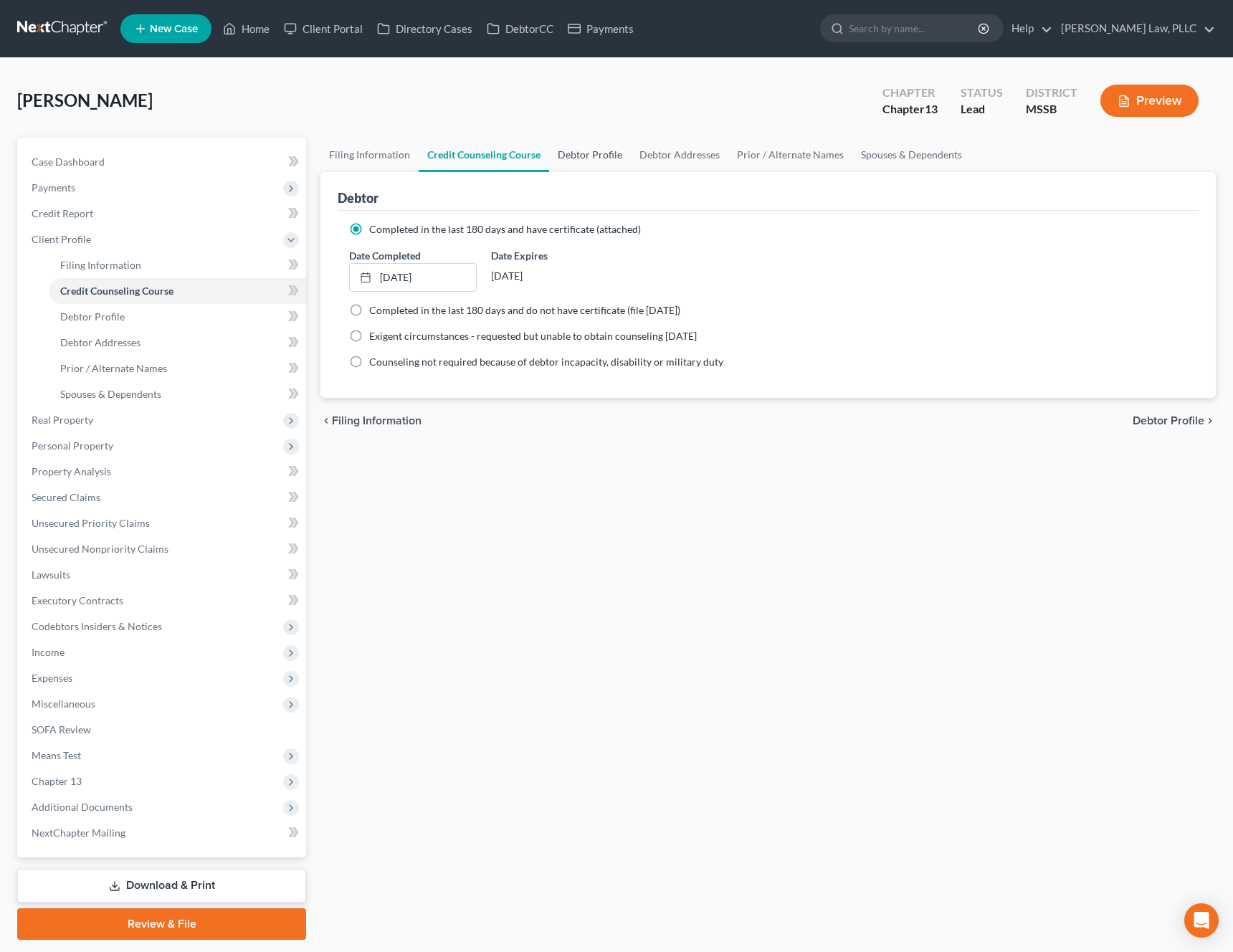
click at [590, 155] on link "Debtor Profile" at bounding box center [590, 155] width 81 height 35
select select "1"
select select "4"
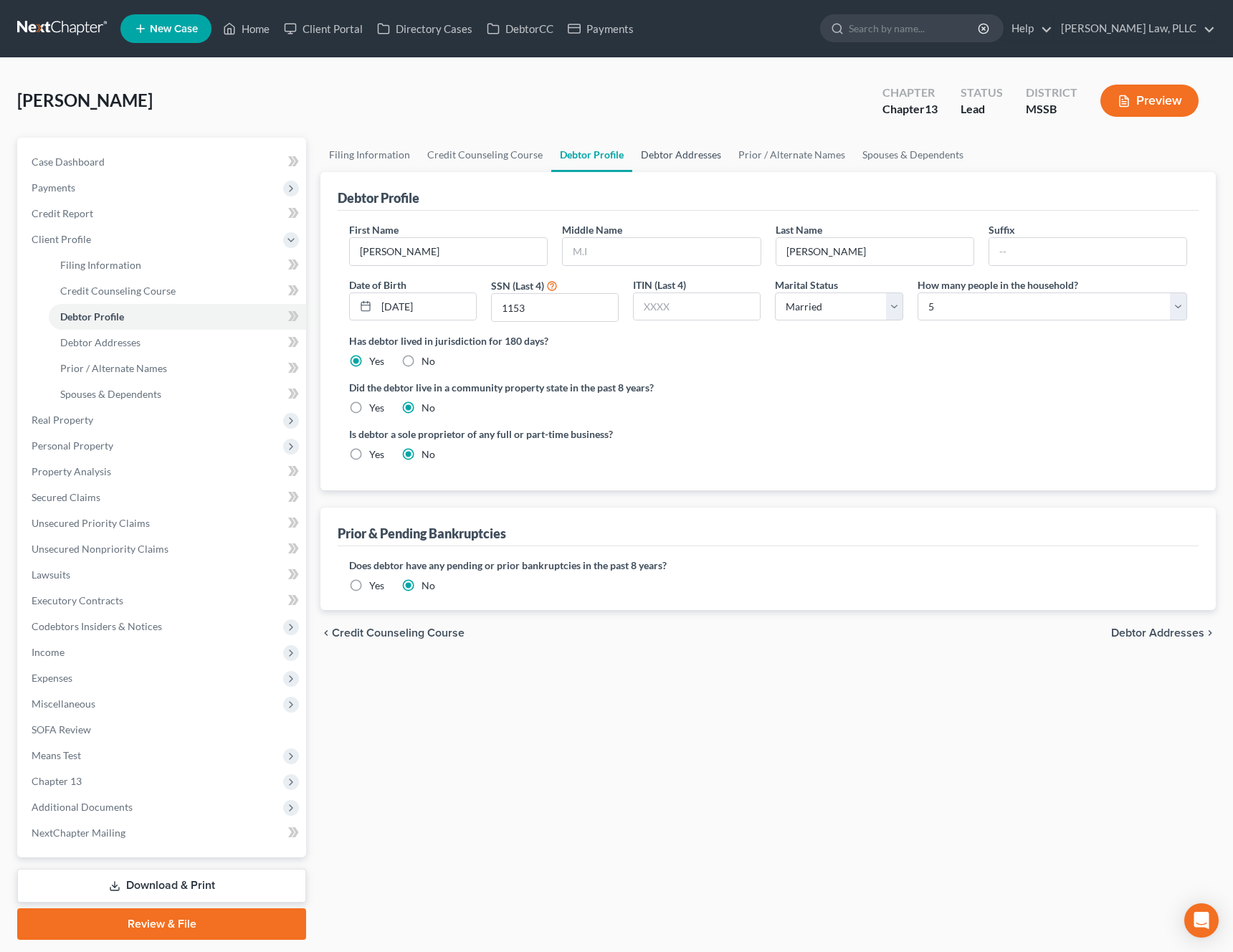
click at [715, 153] on link "Debtor Addresses" at bounding box center [681, 155] width 97 height 35
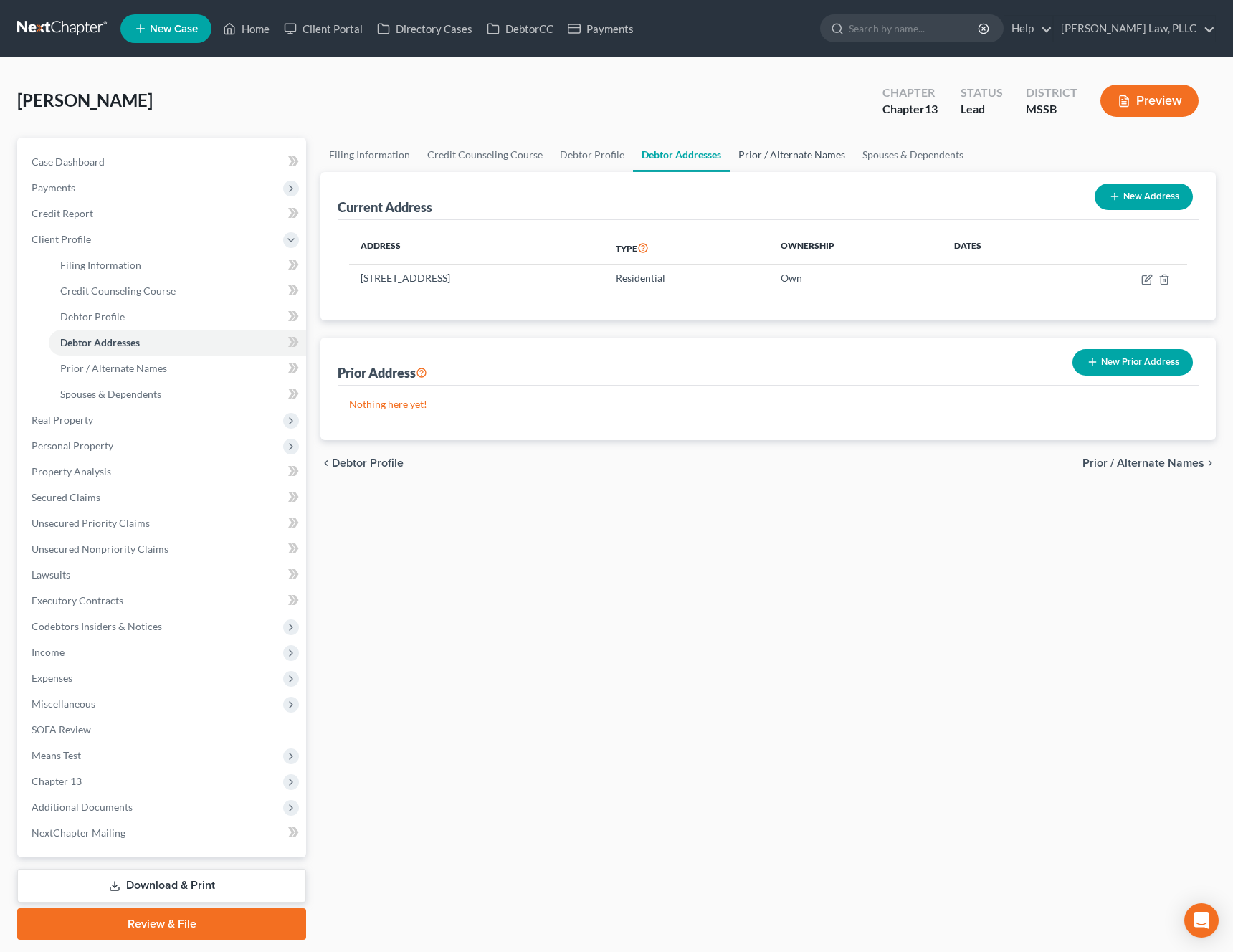
click at [776, 154] on link "Prior / Alternate Names" at bounding box center [792, 155] width 124 height 35
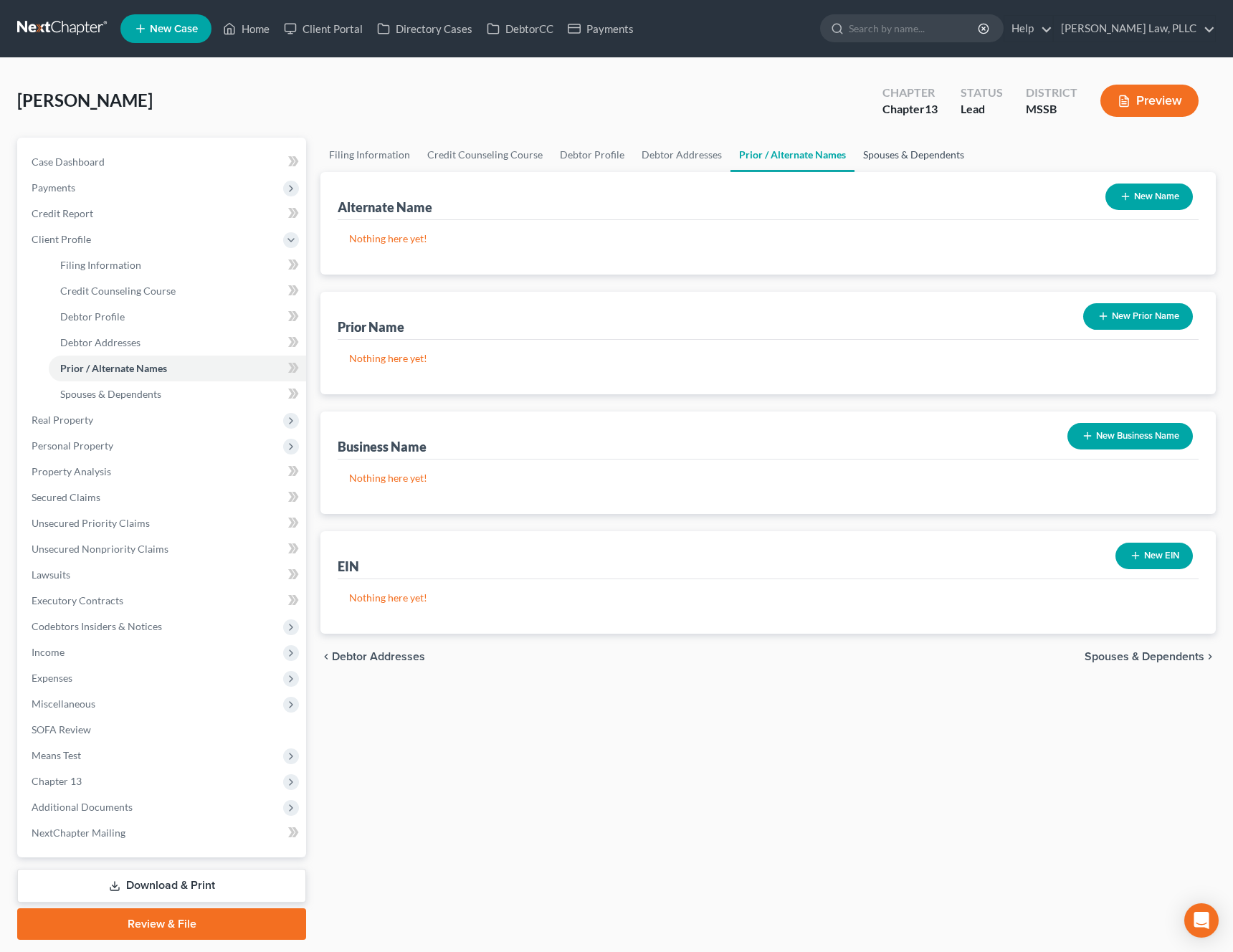
click at [888, 159] on link "Spouses & Dependents" at bounding box center [913, 155] width 118 height 35
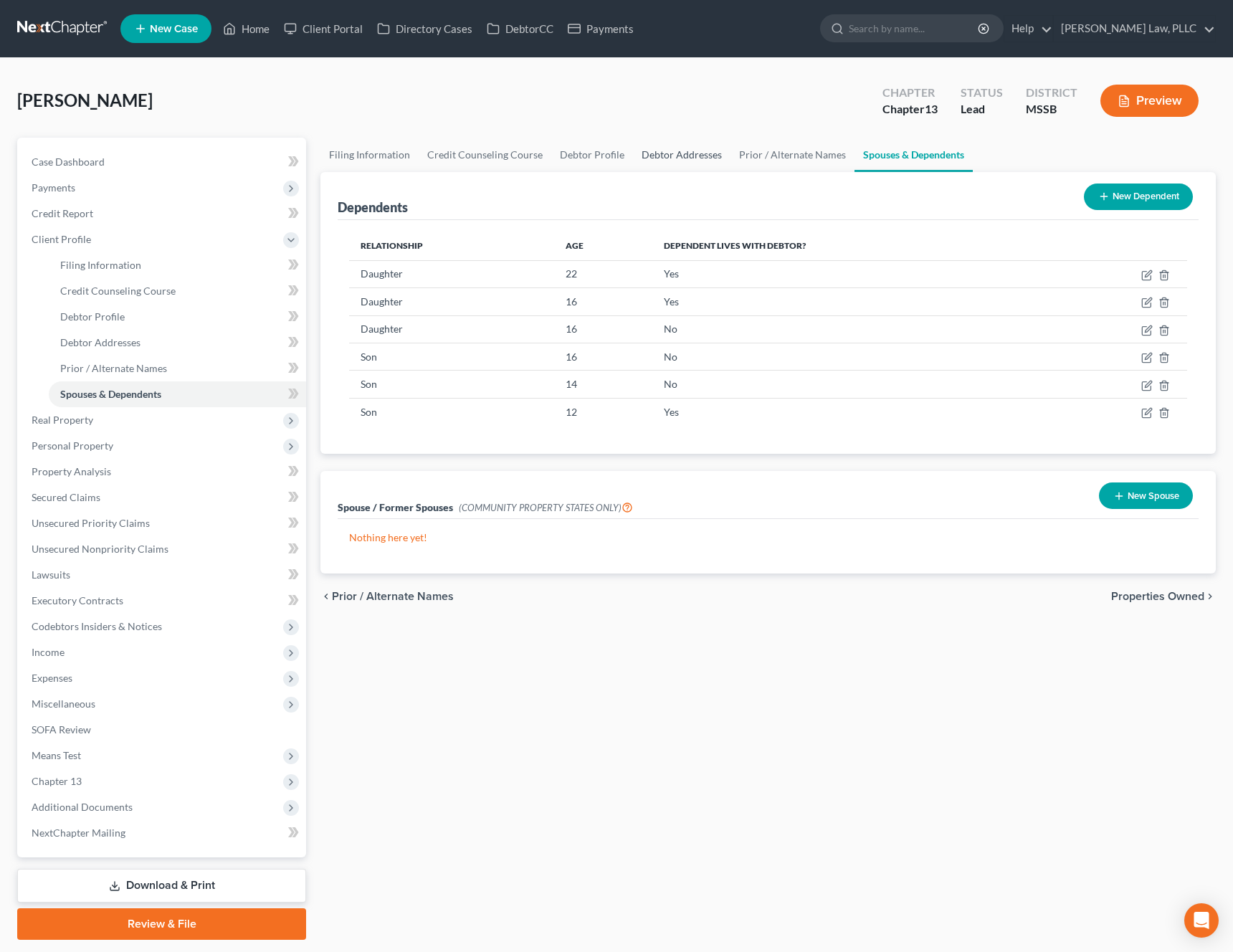
click at [670, 156] on link "Debtor Addresses" at bounding box center [681, 155] width 97 height 35
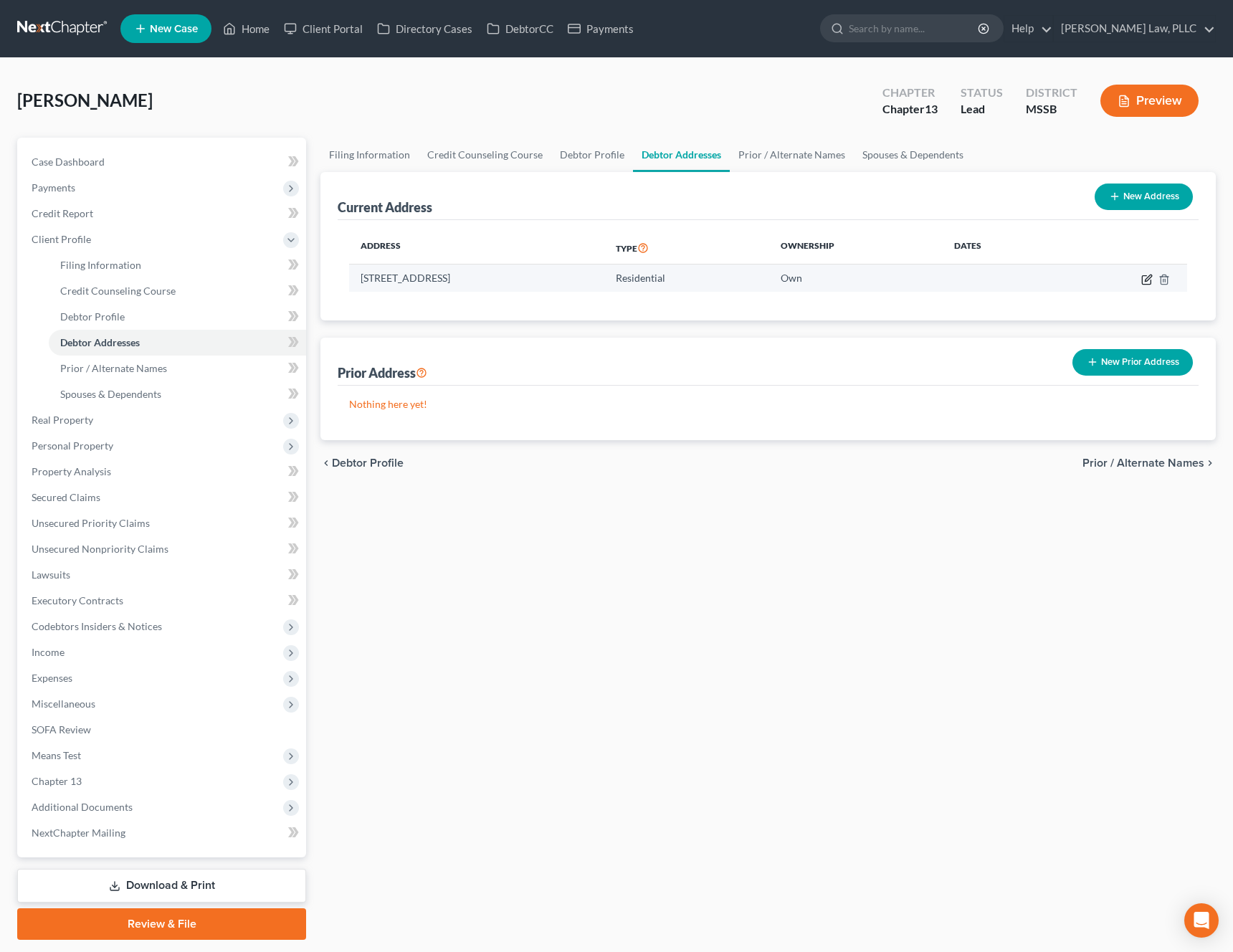
click at [1145, 280] on icon "button" at bounding box center [1148, 278] width 6 height 6
select select "25"
select select "0"
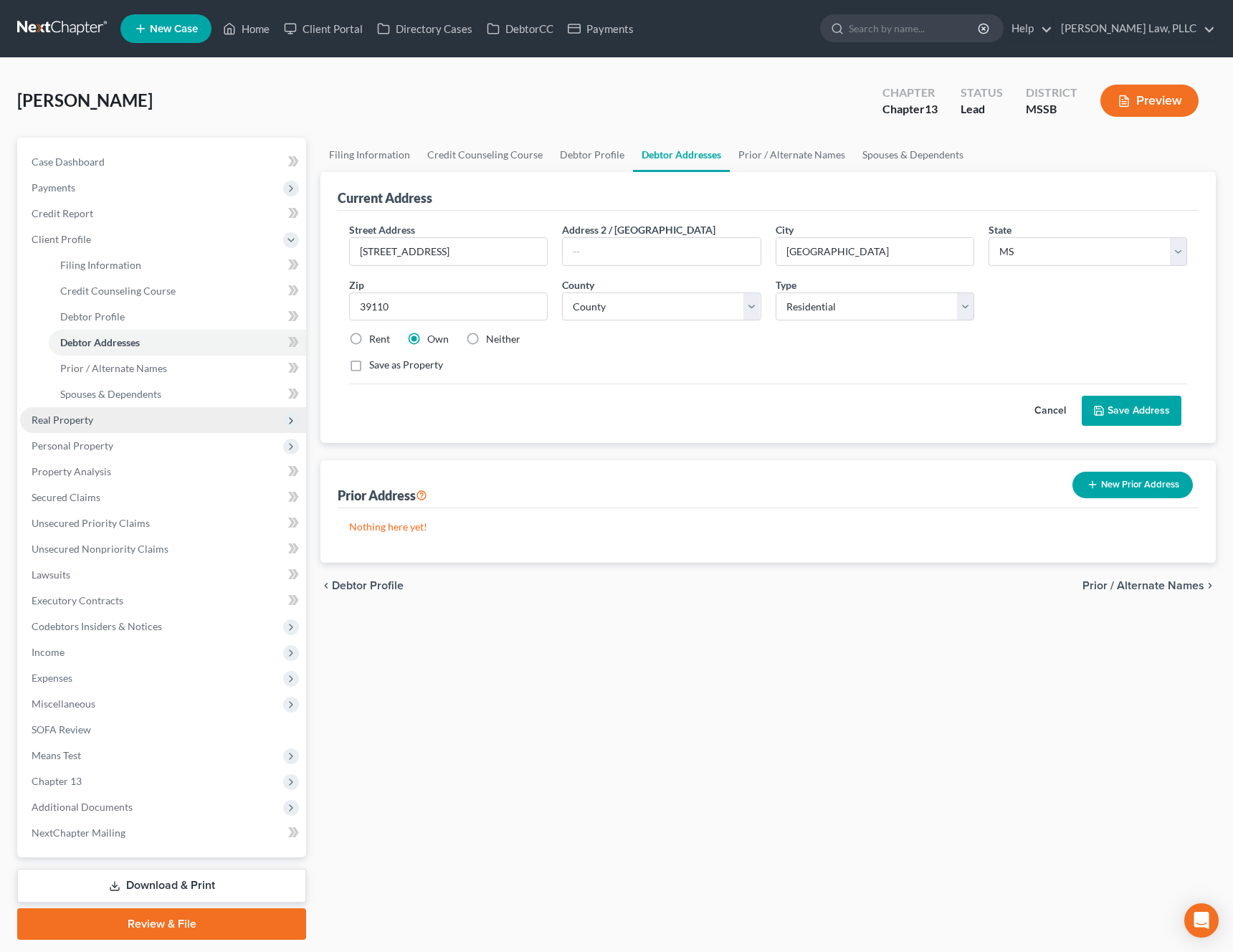
click at [188, 412] on span "Real Property" at bounding box center [163, 420] width 286 height 26
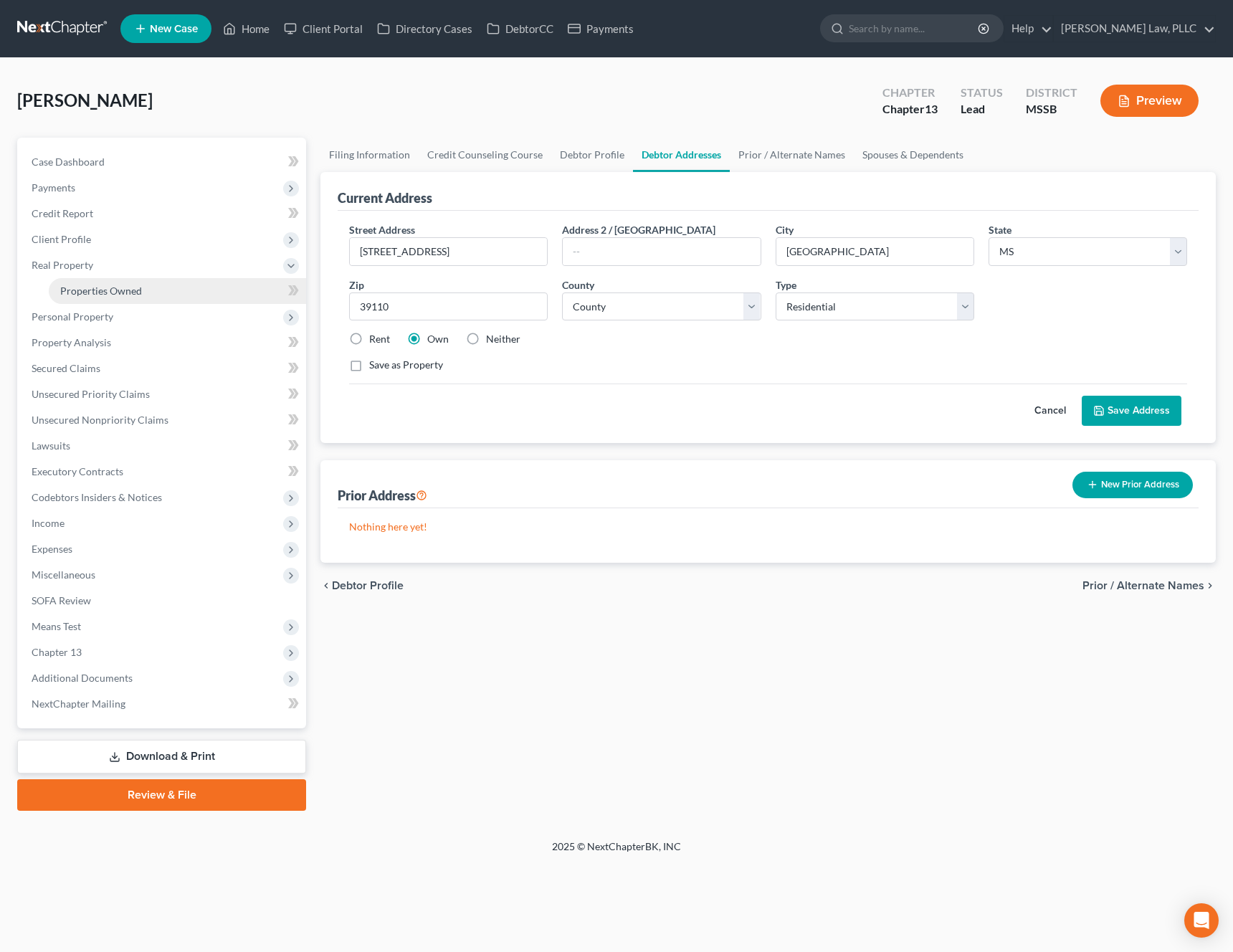
click at [179, 300] on link "Properties Owned" at bounding box center [178, 291] width 258 height 26
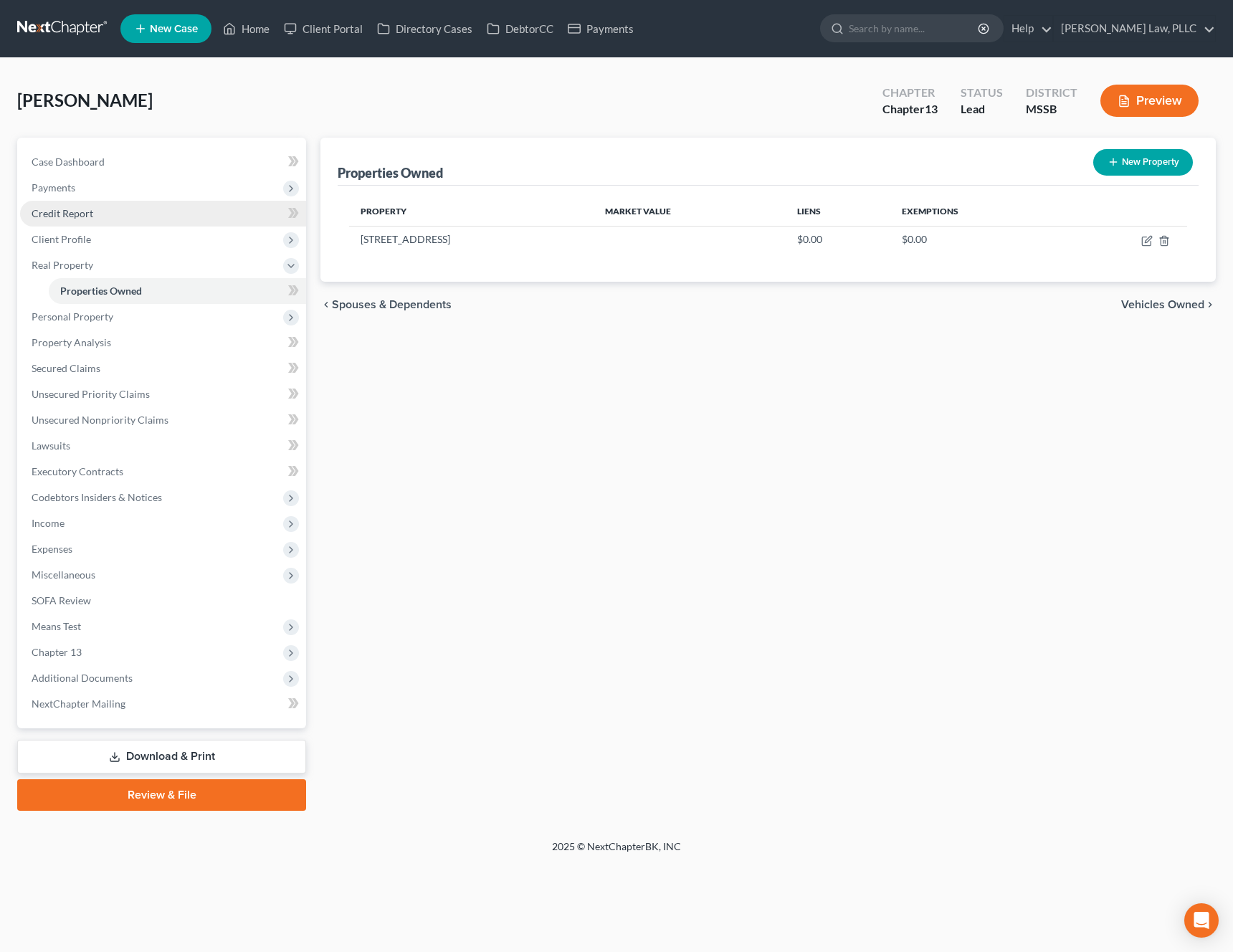
click at [153, 220] on link "Credit Report" at bounding box center [163, 213] width 286 height 26
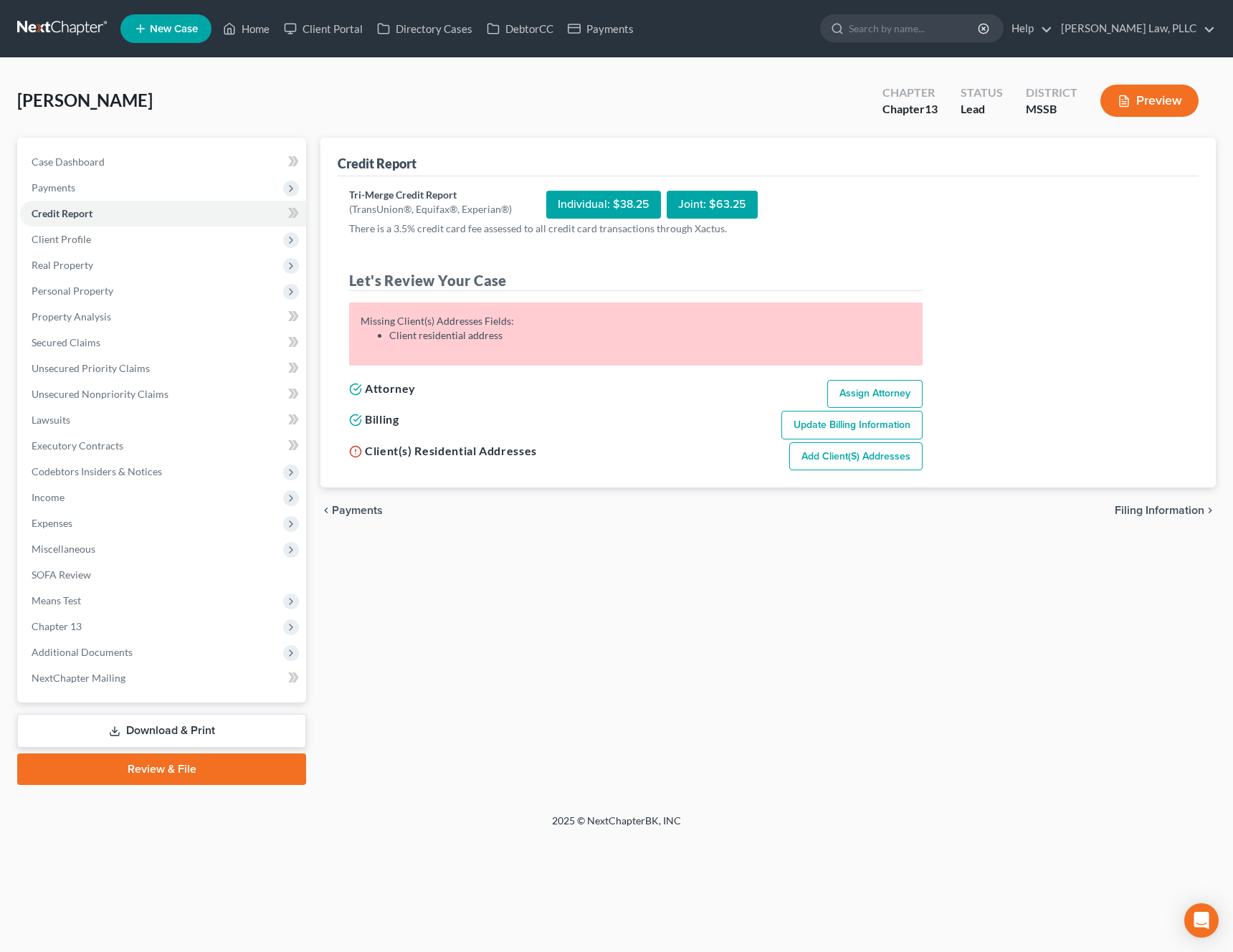
click at [814, 451] on link "Add Client(s) Addresses" at bounding box center [856, 457] width 134 height 29
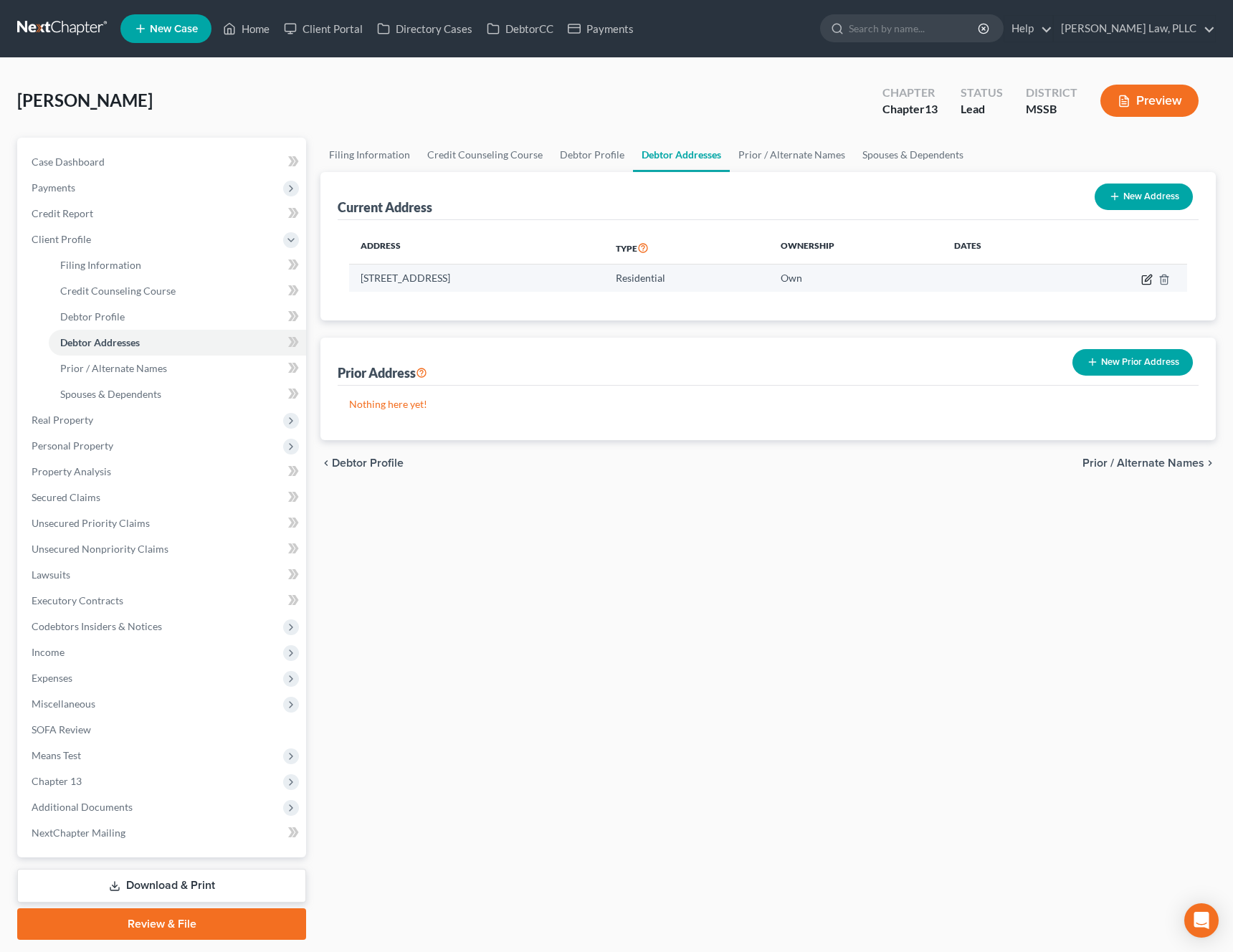
click at [1150, 278] on icon "button" at bounding box center [1147, 279] width 11 height 11
select select "25"
select select "44"
select select "0"
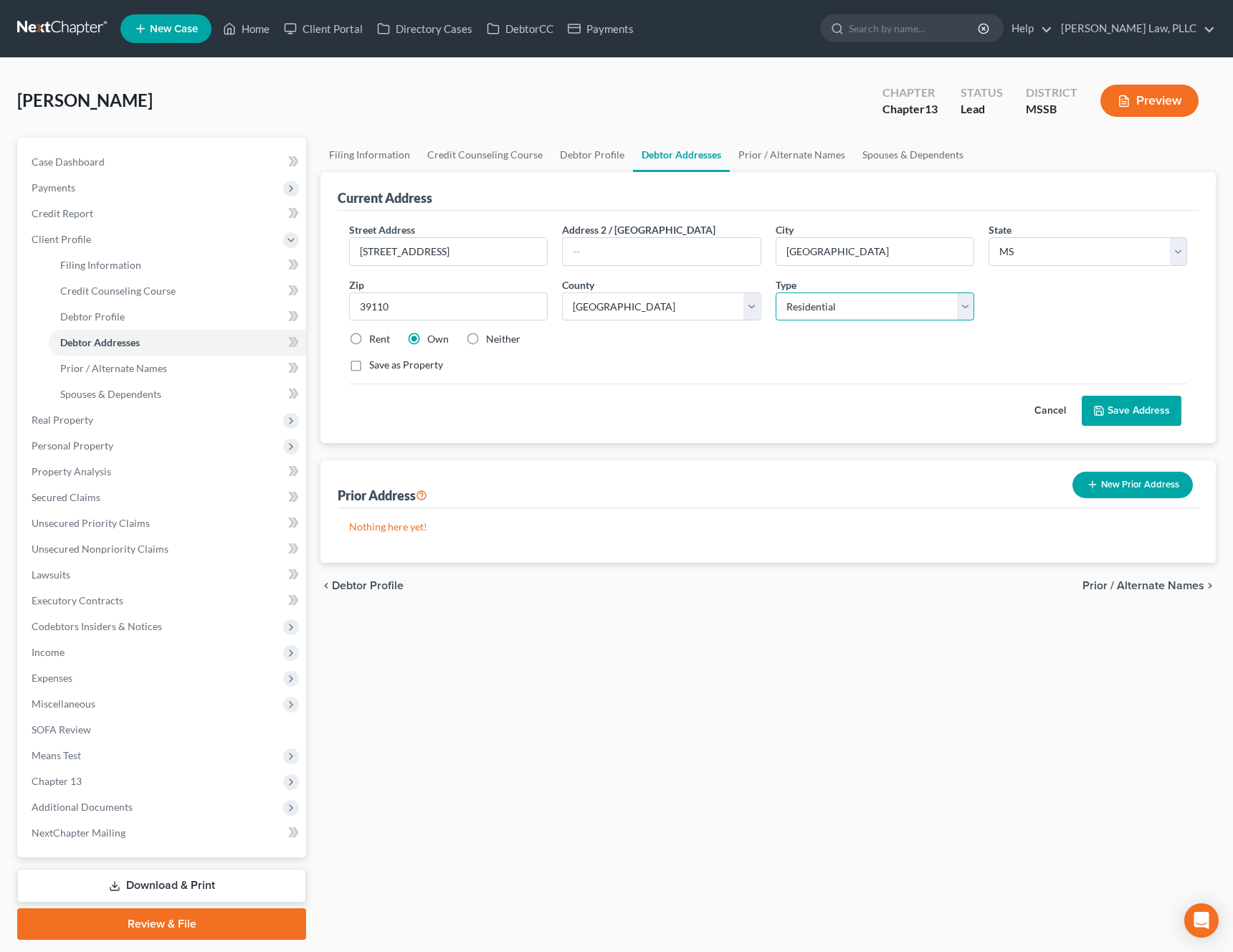
click at [945, 298] on select "Select Residential Mailing Rental Business" at bounding box center [875, 307] width 199 height 29
click at [517, 258] on input "[STREET_ADDRESS]" at bounding box center [448, 252] width 197 height 27
type input "[STREET_ADDRESS]"
click at [945, 255] on input "[GEOGRAPHIC_DATA]" at bounding box center [875, 252] width 197 height 27
click at [490, 305] on input "39110" at bounding box center [449, 307] width 199 height 29
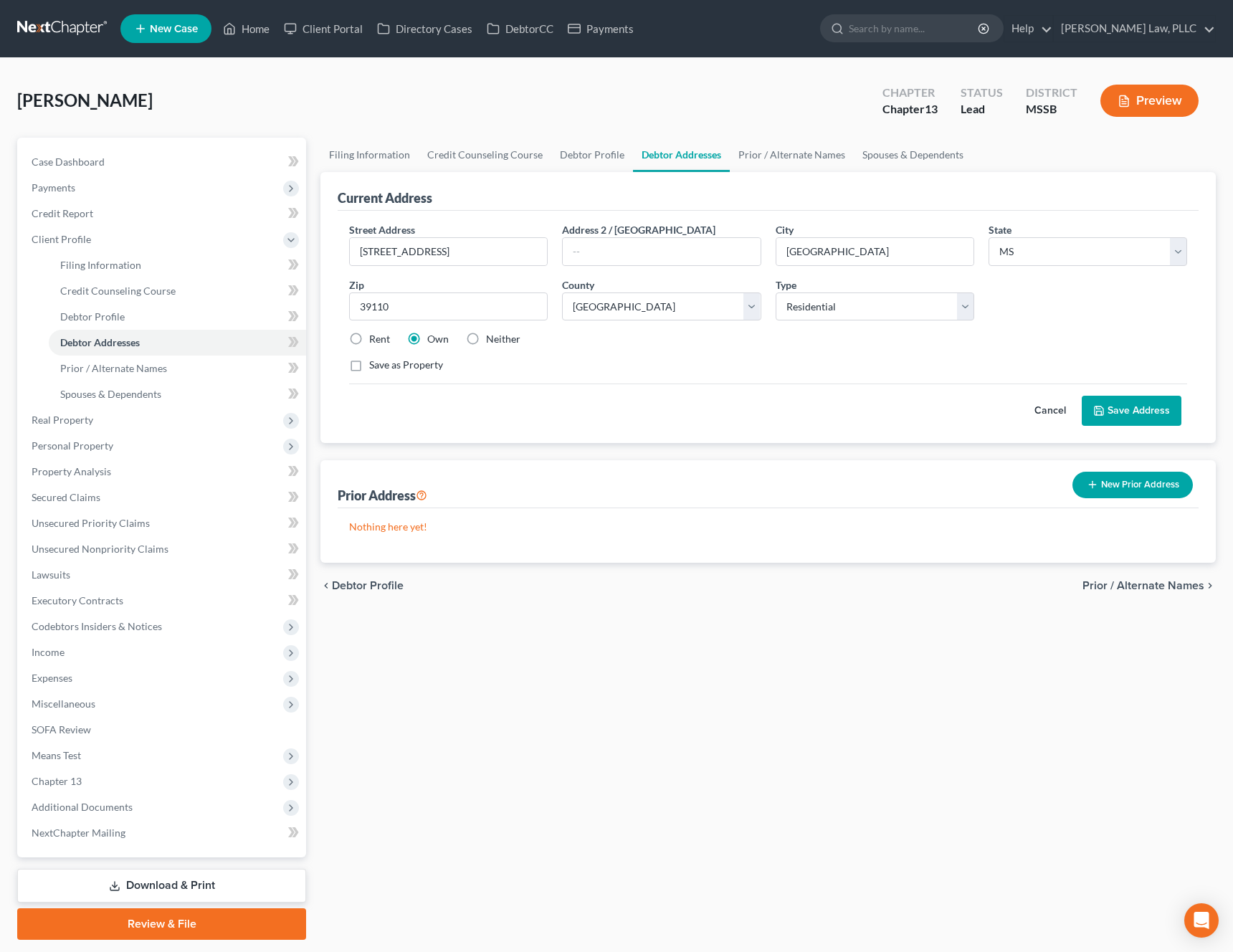
click at [1132, 412] on button "Save Address" at bounding box center [1132, 410] width 100 height 30
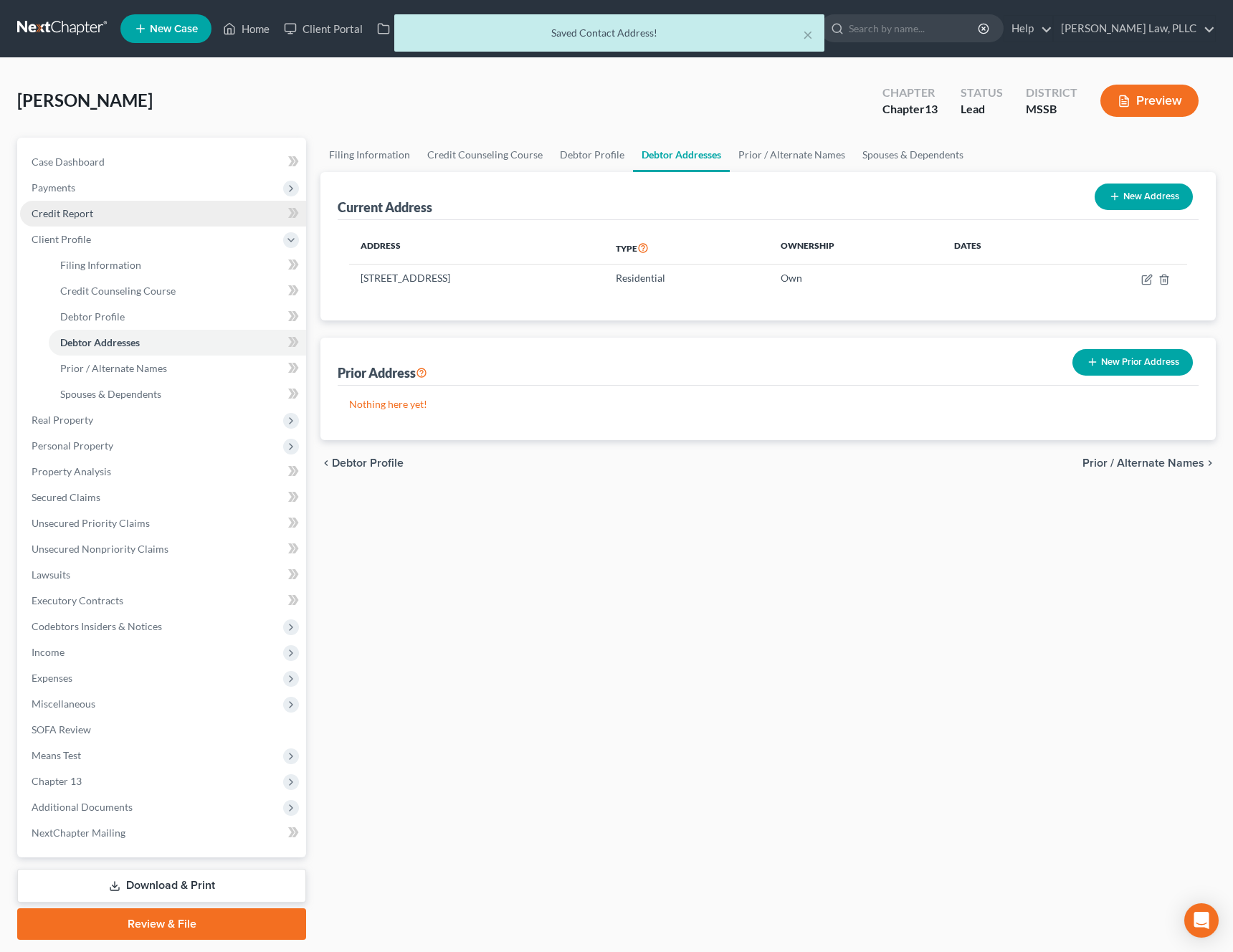
click at [100, 213] on link "Credit Report" at bounding box center [163, 213] width 286 height 26
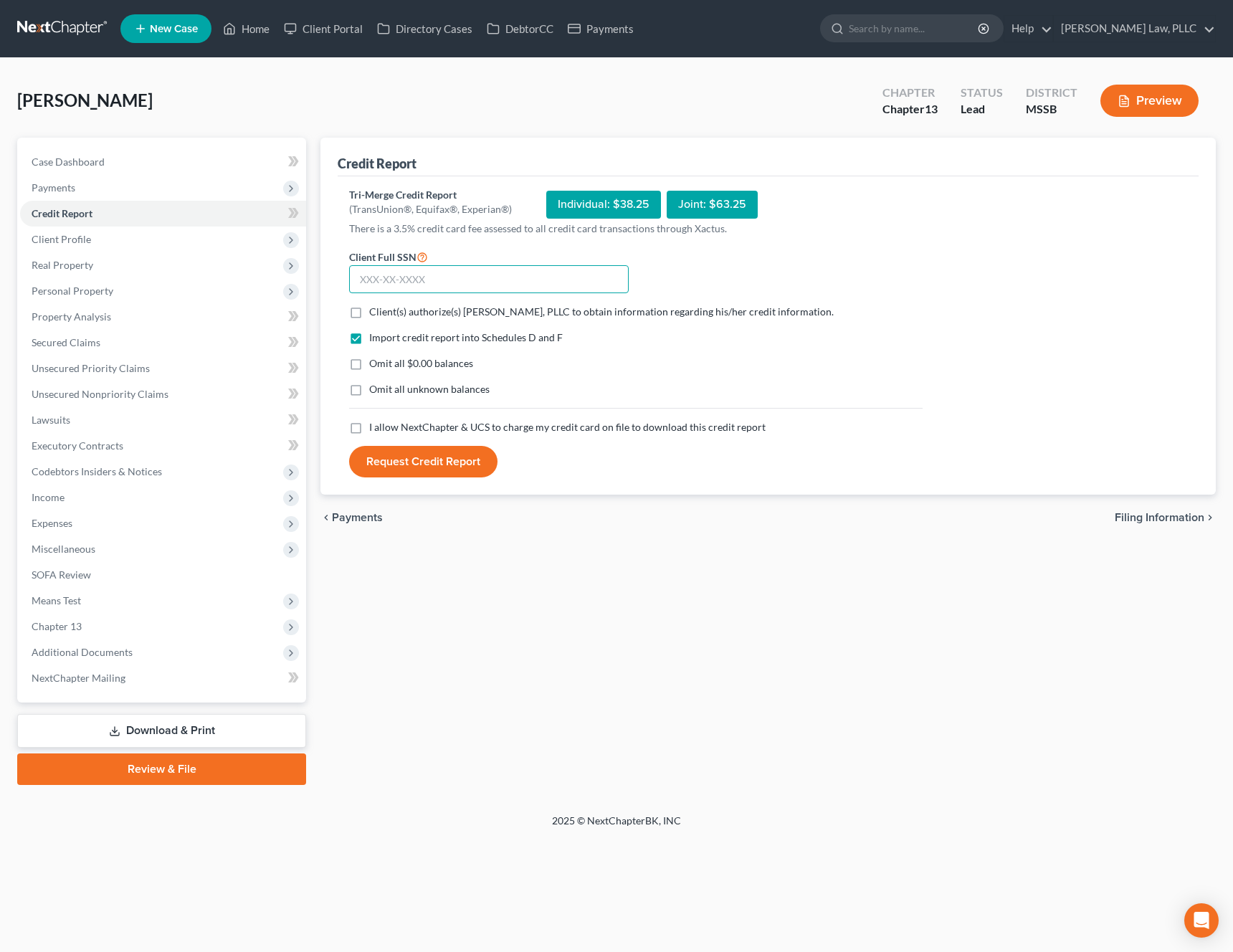
click at [419, 284] on input "text" at bounding box center [489, 279] width 279 height 29
drag, startPoint x: 423, startPoint y: 281, endPoint x: 320, endPoint y: 280, distance: 103.0
click at [321, 280] on div "Credit Report Tri-Merge Credit Report (TransUnion®, Equifax®, Experian®) Indivi…" at bounding box center [768, 317] width 896 height 358
type input "427-43-1153"
click at [586, 491] on div "Tri-Merge Credit Report (TransUnion®, Equifax®, Experian®) Individual: $38.25 J…" at bounding box center [768, 336] width 861 height 319
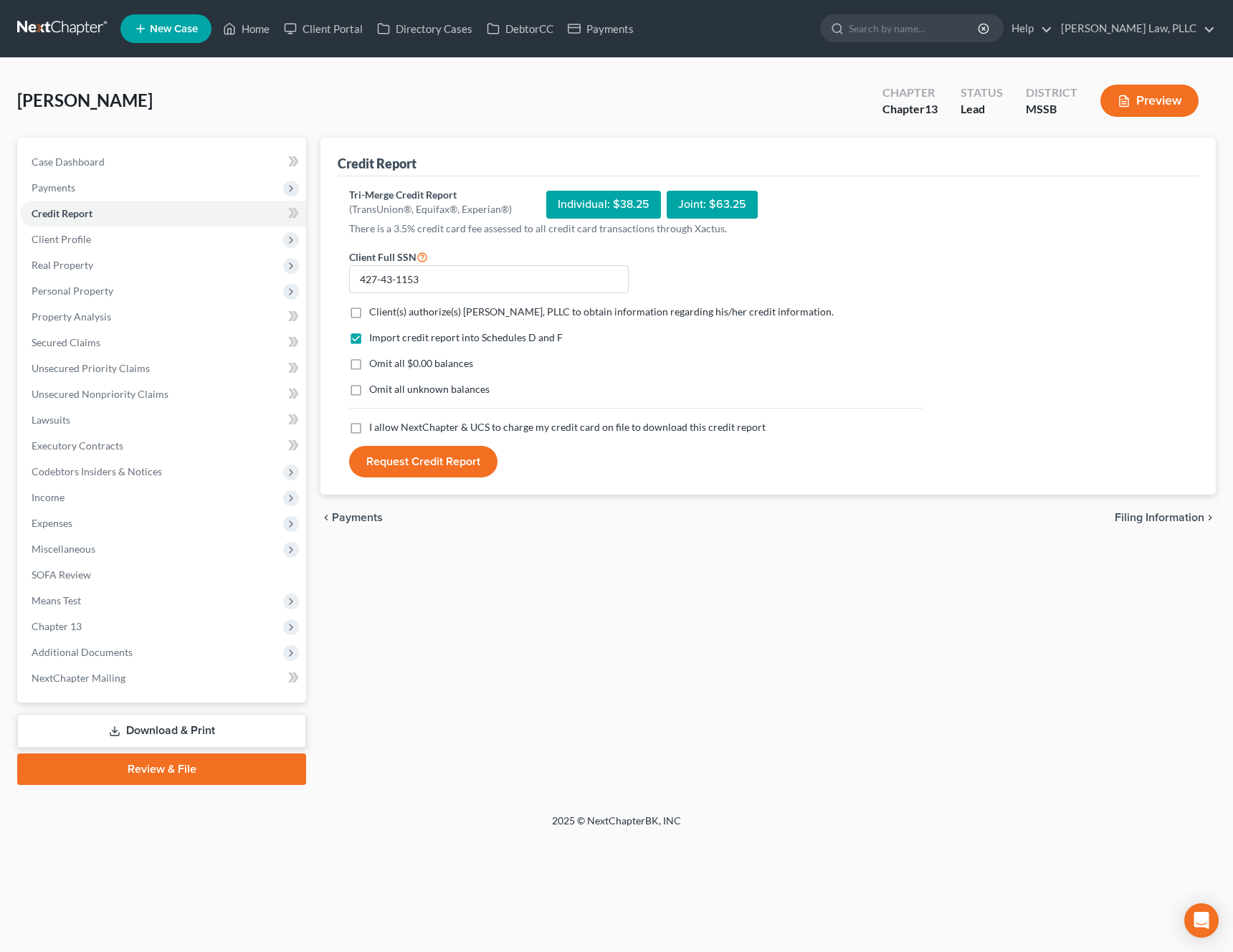
click at [429, 357] on span "Omit all $0.00 balances" at bounding box center [420, 362] width 104 height 12
click at [384, 357] on input "Omit all $0.00 balances" at bounding box center [380, 361] width 10 height 10
checkbox input "true"
click at [449, 310] on span "Client(s) authorize(s) [PERSON_NAME], PLLC to obtain information regarding his/…" at bounding box center [601, 311] width 465 height 12
click at [384, 310] on input "Client(s) authorize(s) [PERSON_NAME], PLLC to obtain information regarding his/…" at bounding box center [380, 309] width 10 height 10
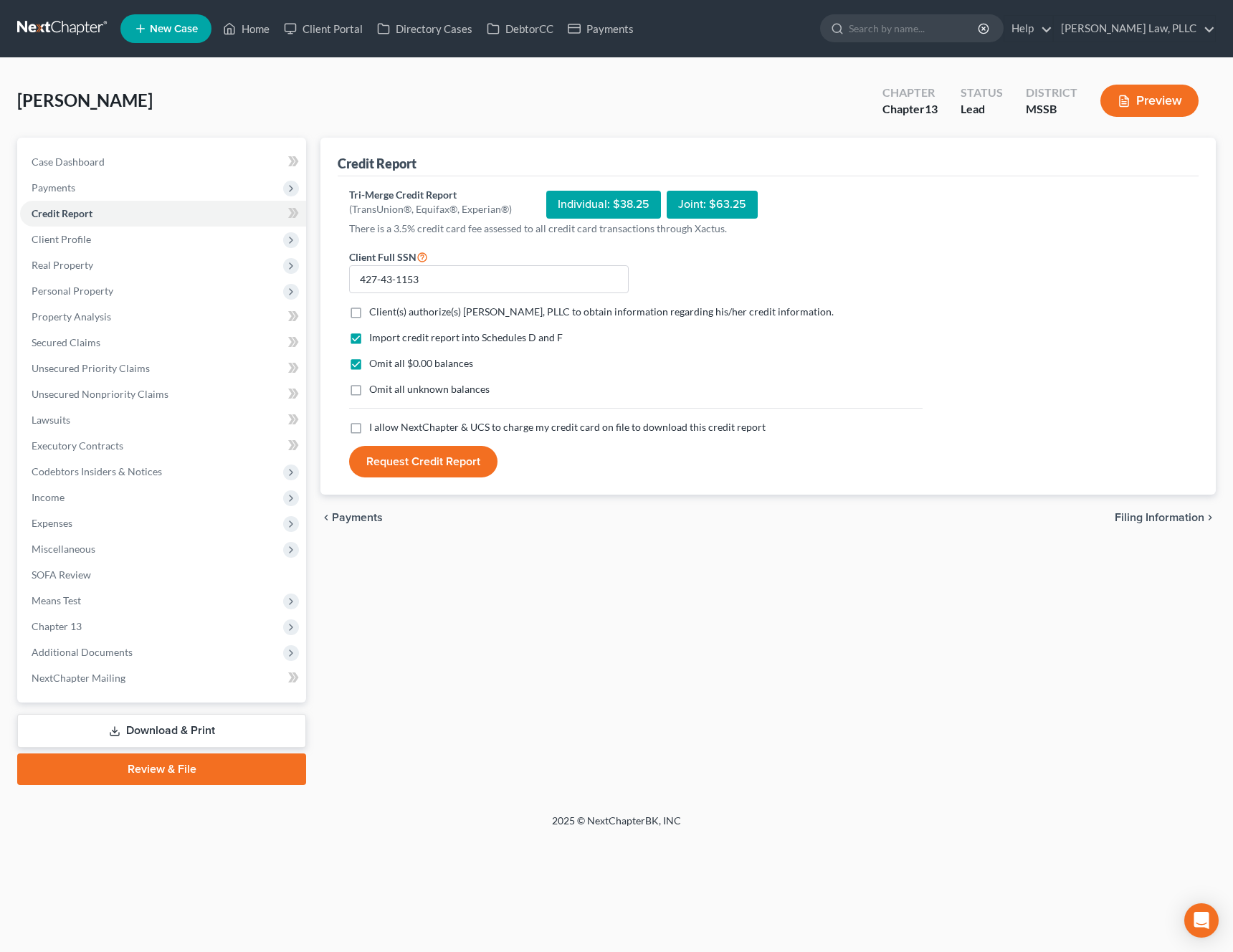
checkbox input "true"
click at [408, 422] on span "I allow NextChapter & UCS to charge my credit card on file to download this cre…" at bounding box center [567, 427] width 396 height 12
click at [384, 422] on input "I allow NextChapter & UCS to charge my credit card on file to download this cre…" at bounding box center [380, 425] width 10 height 10
checkbox input "true"
click at [412, 465] on button "Request Credit Report" at bounding box center [424, 462] width 148 height 31
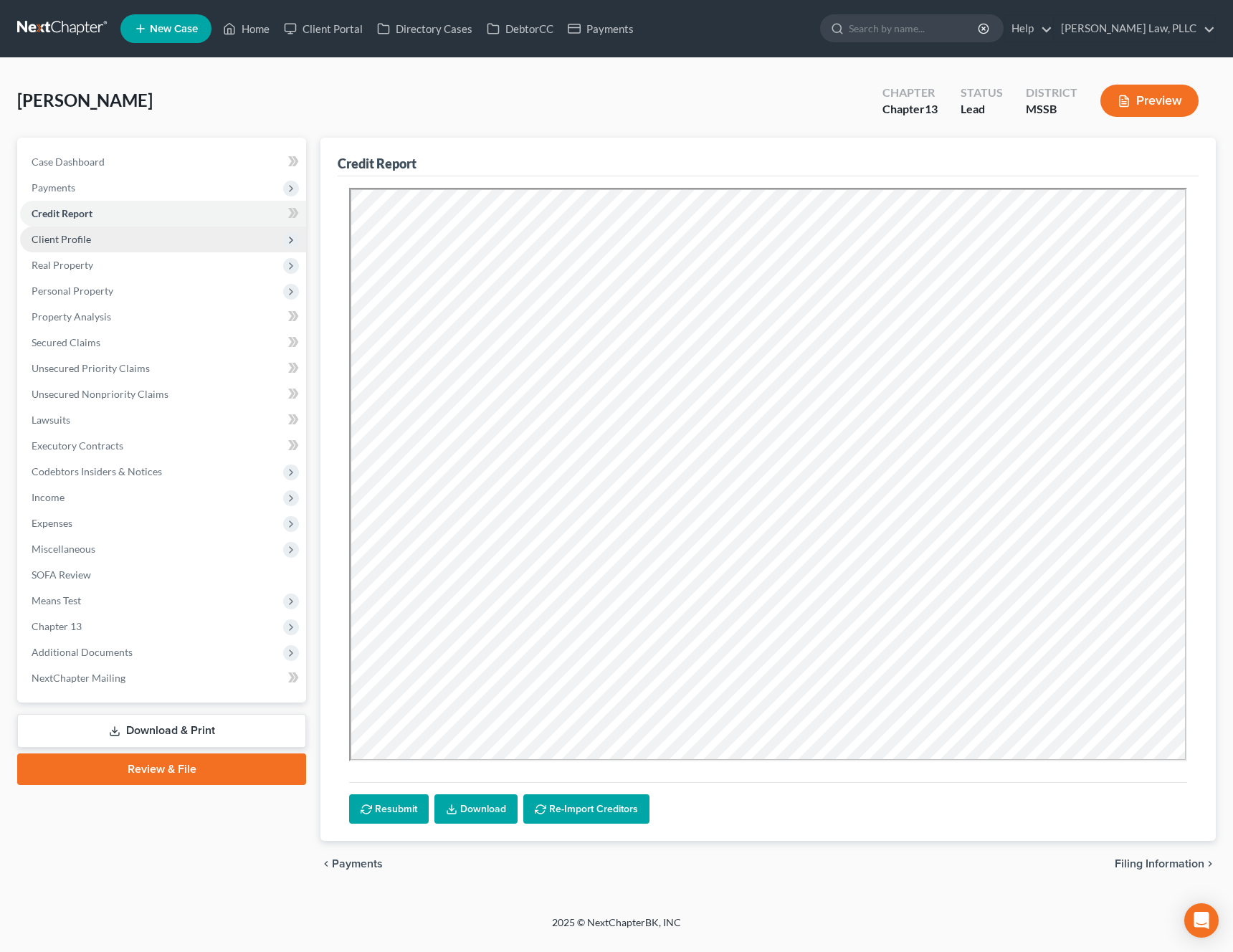
click at [97, 234] on span "Client Profile" at bounding box center [163, 239] width 286 height 26
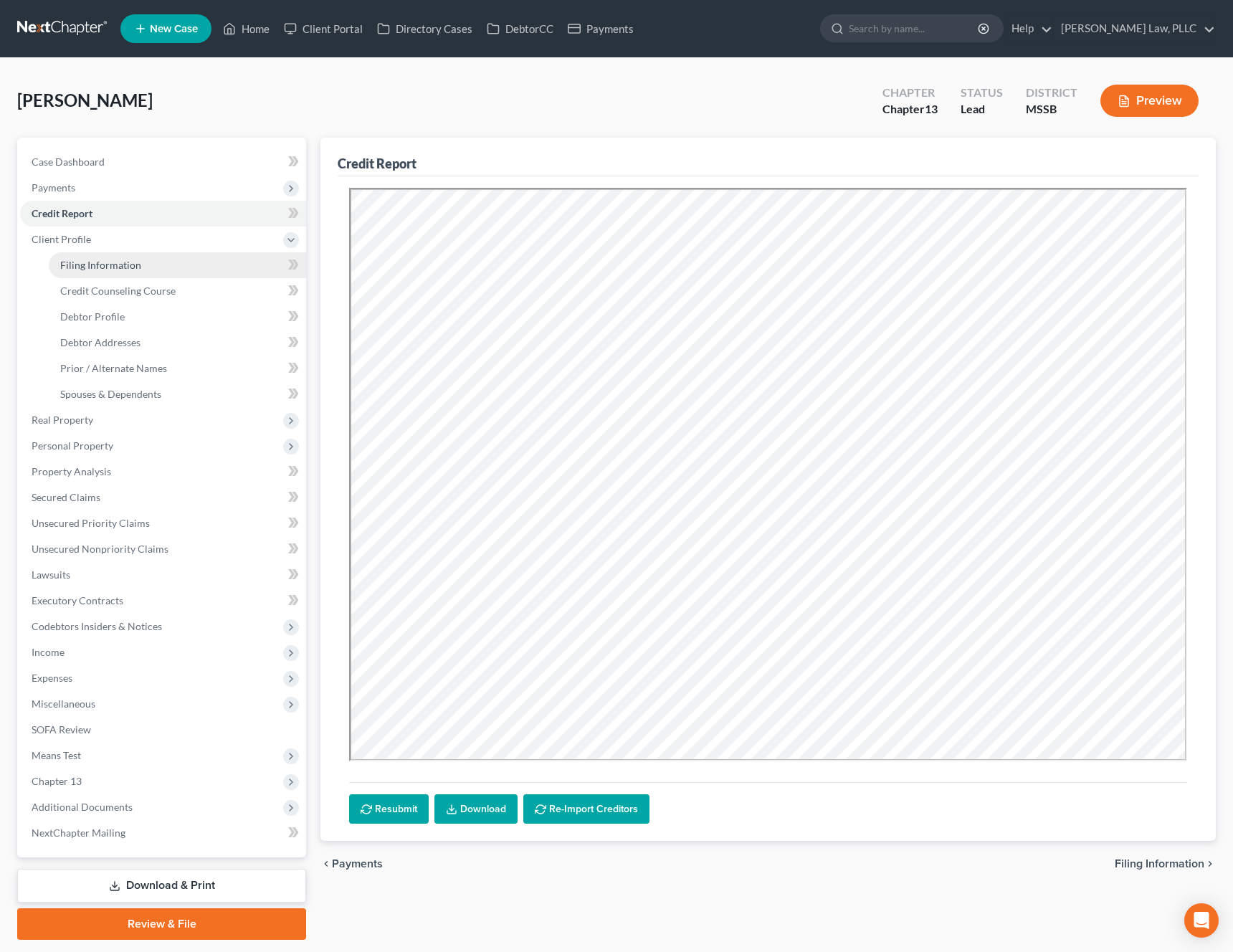
click at [95, 258] on link "Filing Information" at bounding box center [178, 265] width 258 height 26
select select "1"
select select "0"
select select "3"
select select "44"
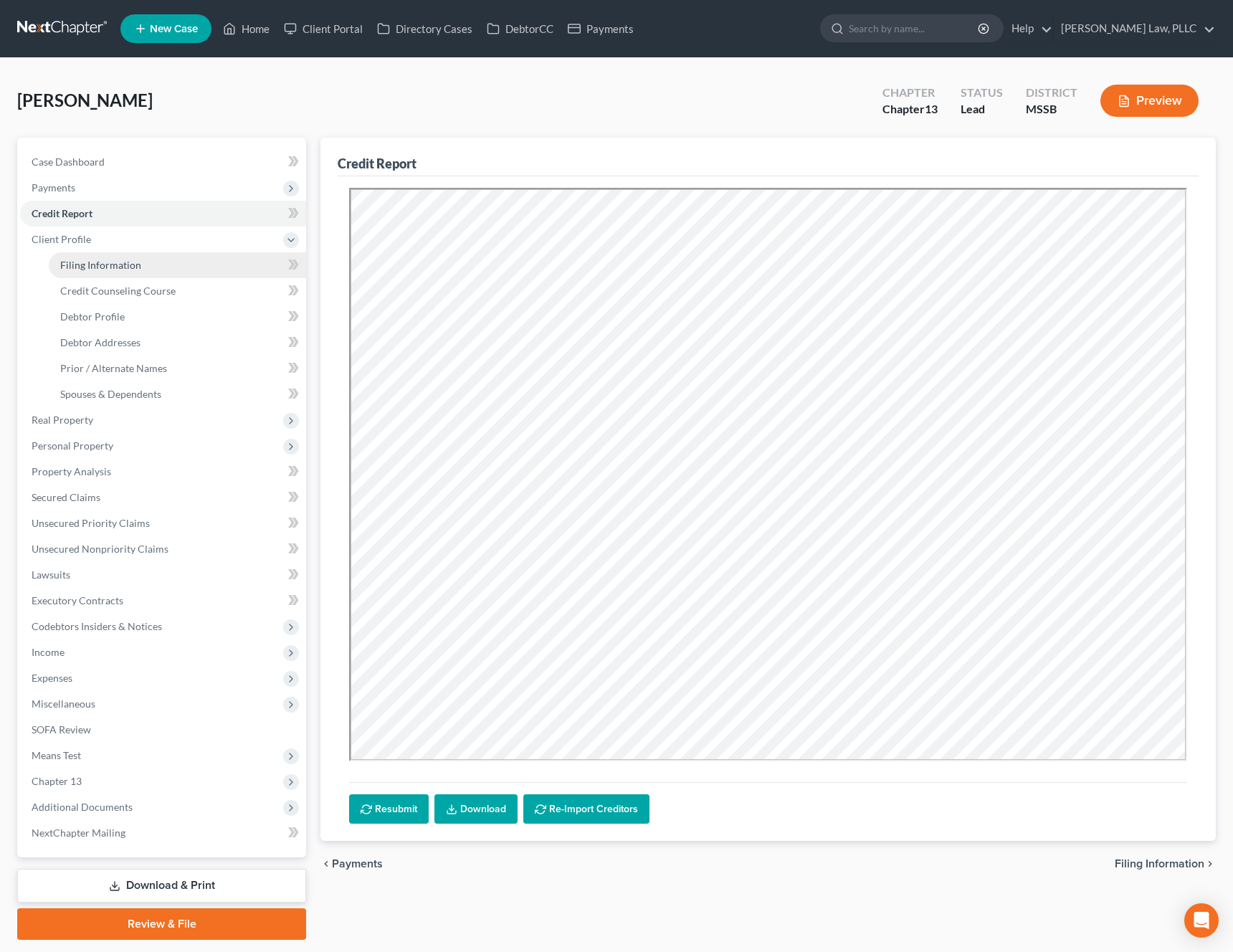
select select "0"
select select "25"
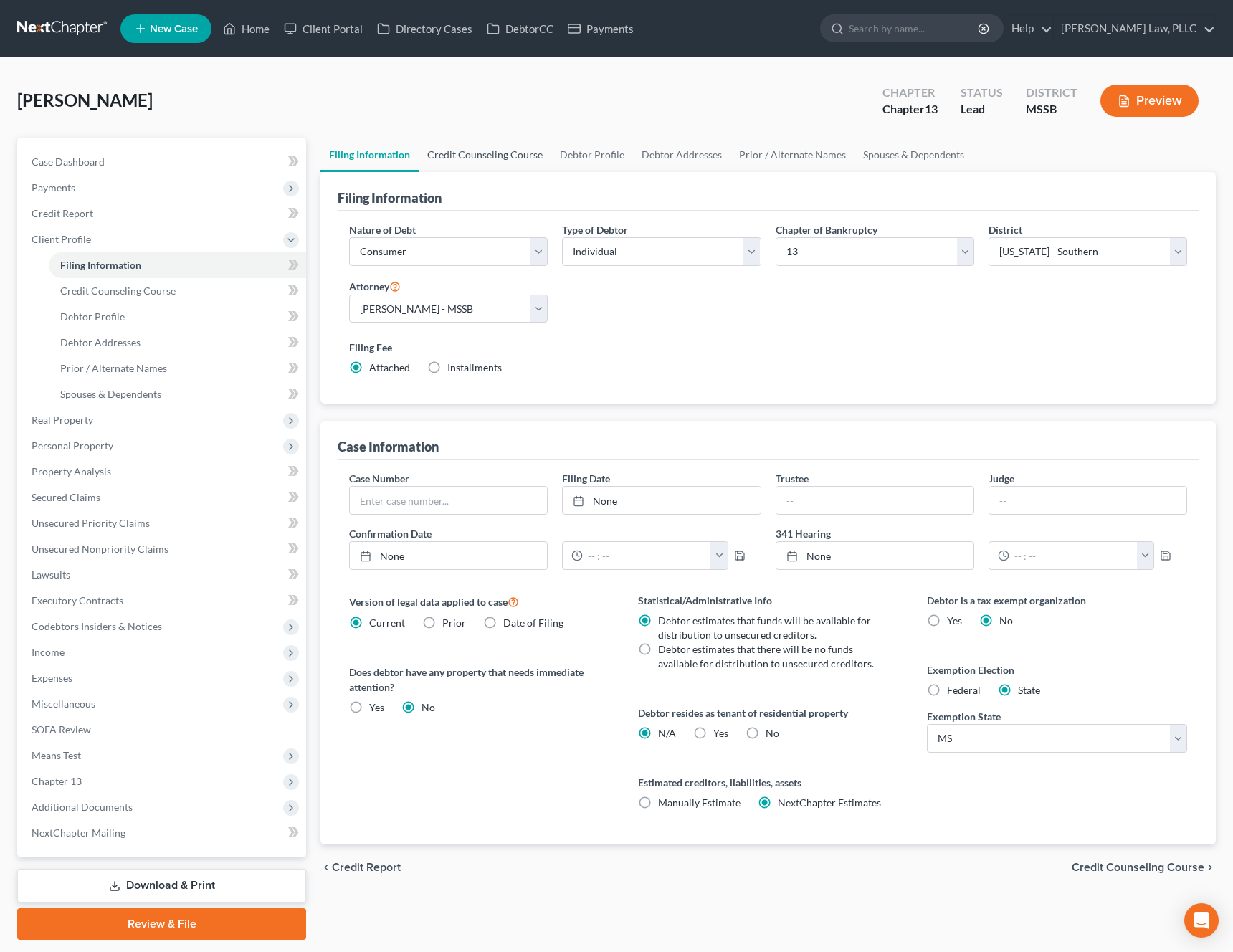
click at [480, 168] on link "Credit Counseling Course" at bounding box center [485, 155] width 133 height 35
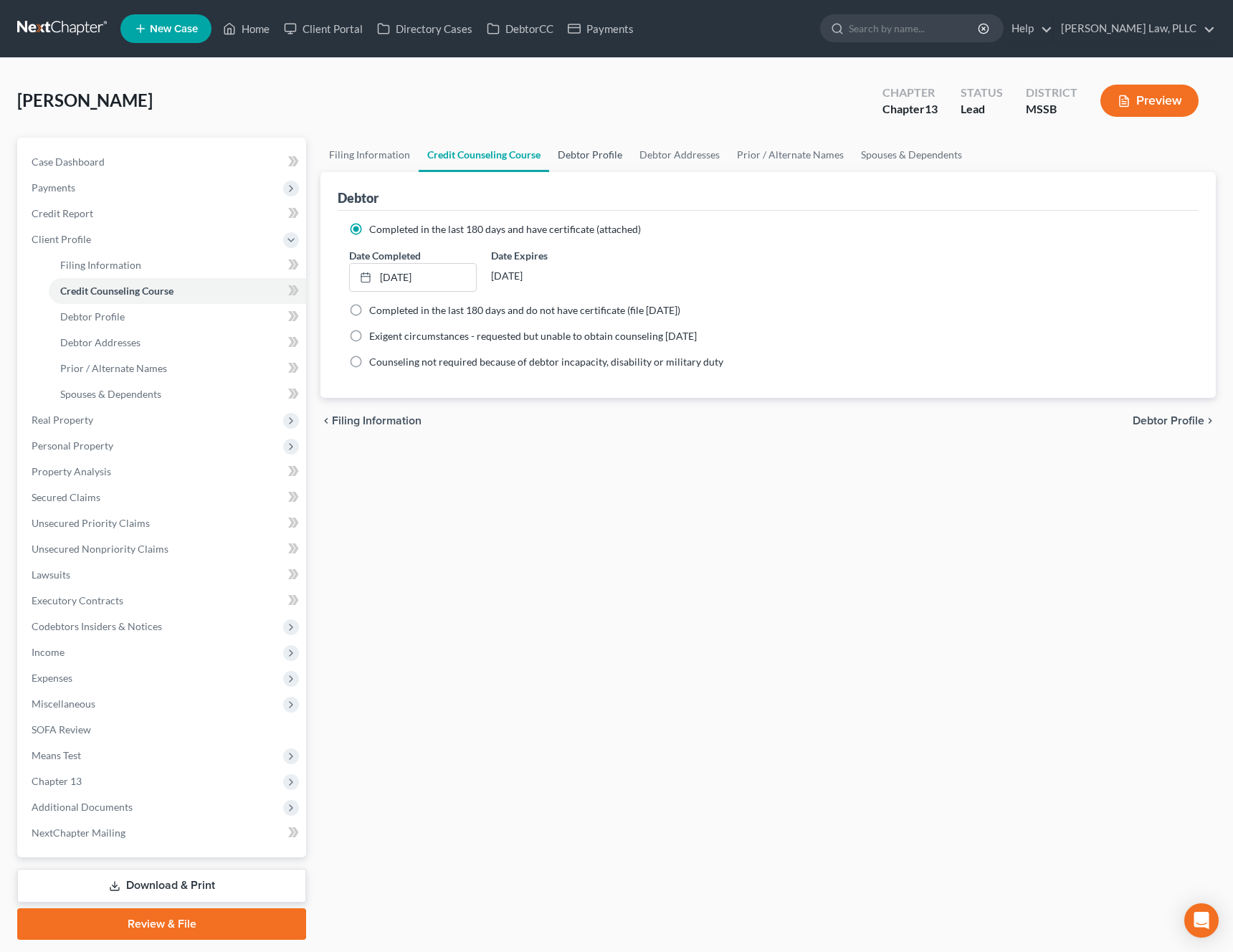
click at [580, 160] on link "Debtor Profile" at bounding box center [590, 155] width 81 height 35
select select "1"
select select "4"
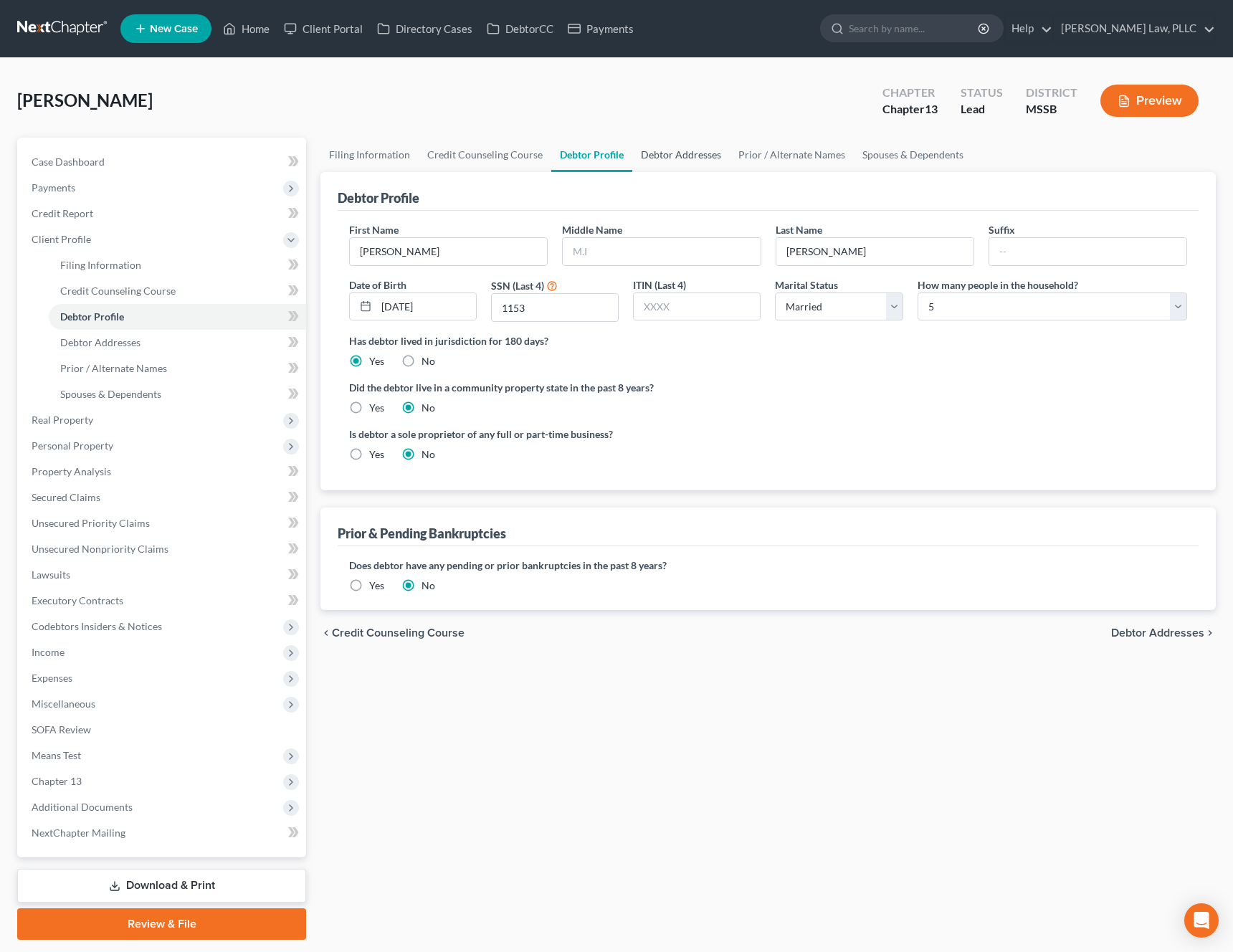
click at [682, 155] on link "Debtor Addresses" at bounding box center [681, 155] width 97 height 35
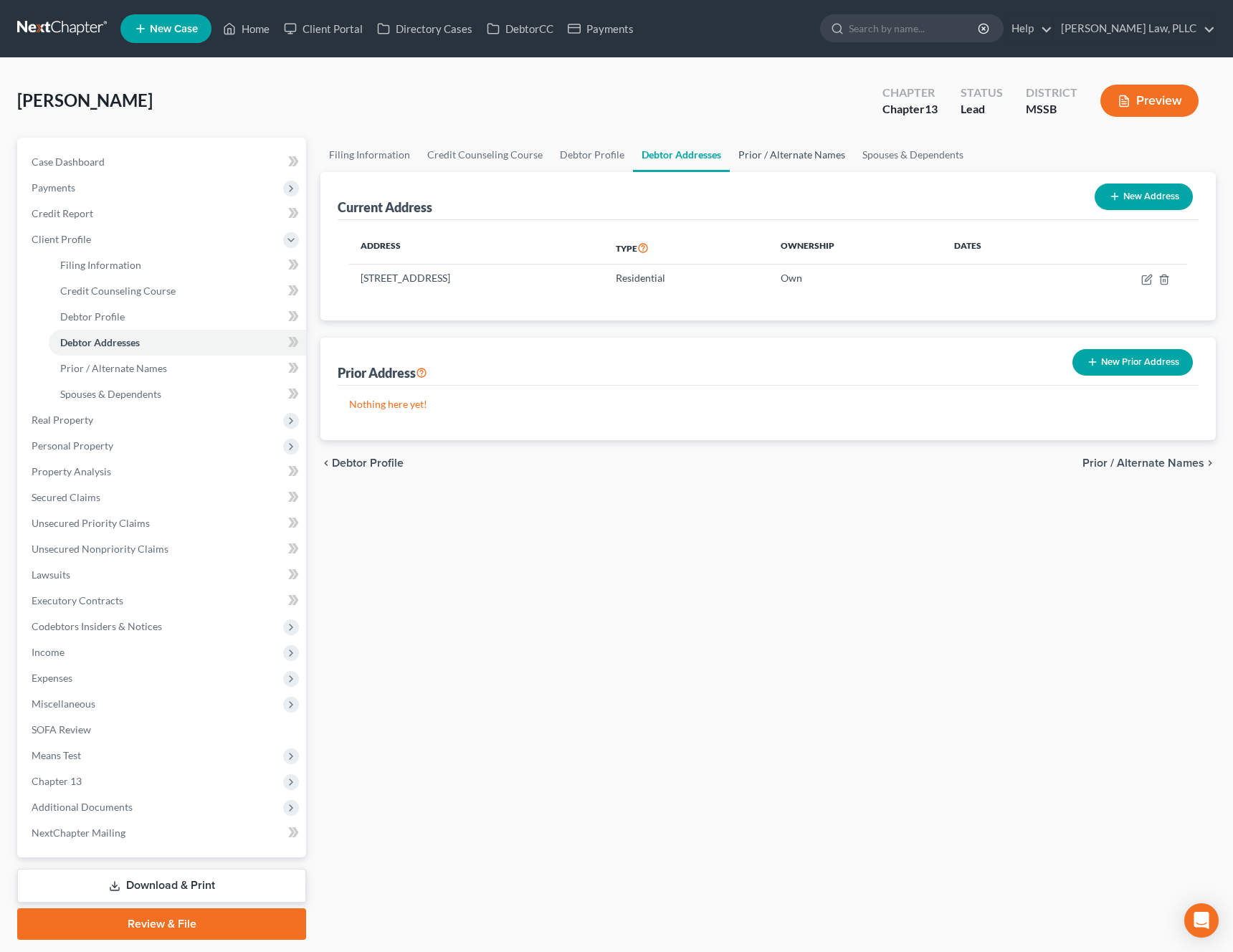
click at [783, 156] on link "Prior / Alternate Names" at bounding box center [792, 155] width 124 height 35
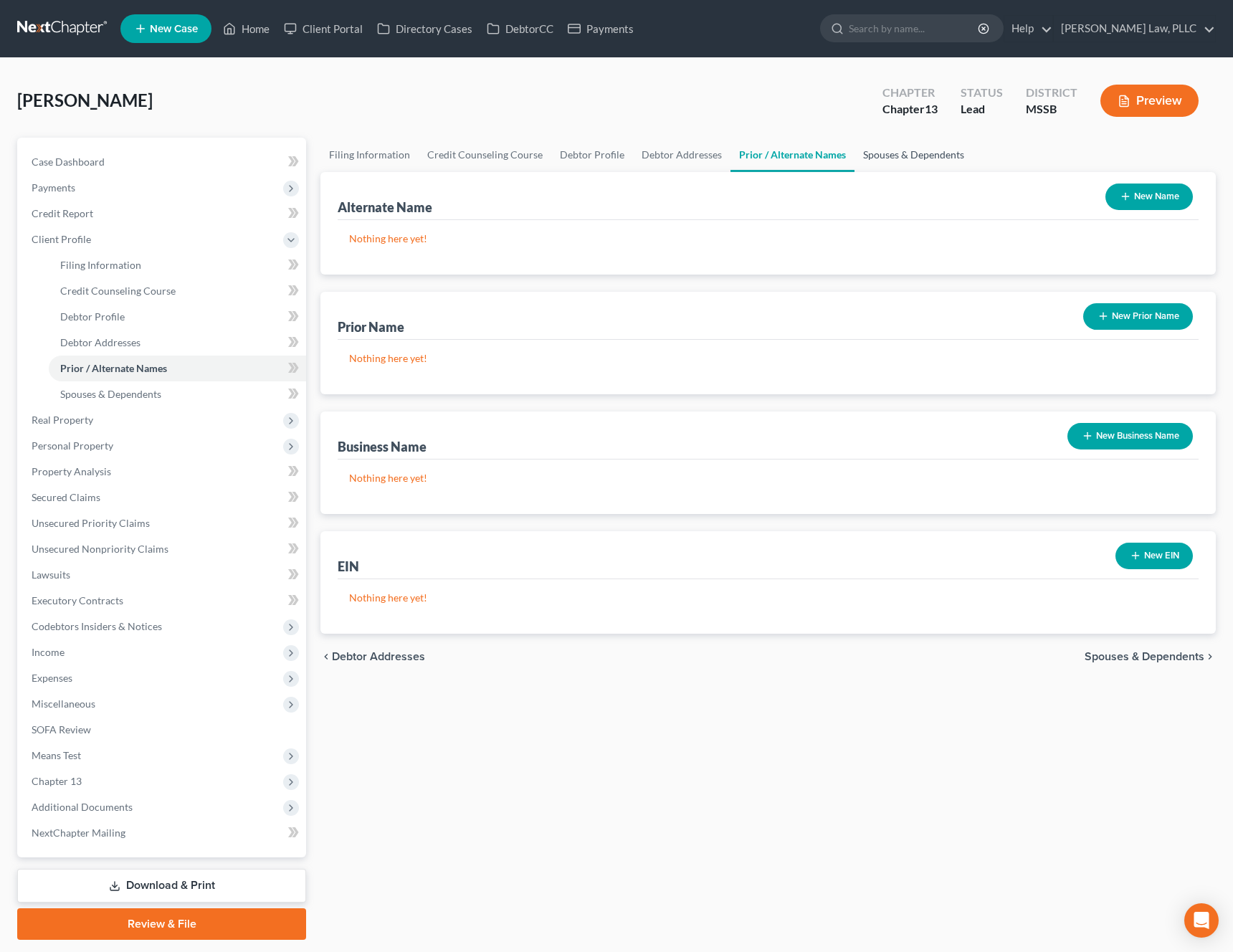
click at [902, 156] on link "Spouses & Dependents" at bounding box center [913, 155] width 118 height 35
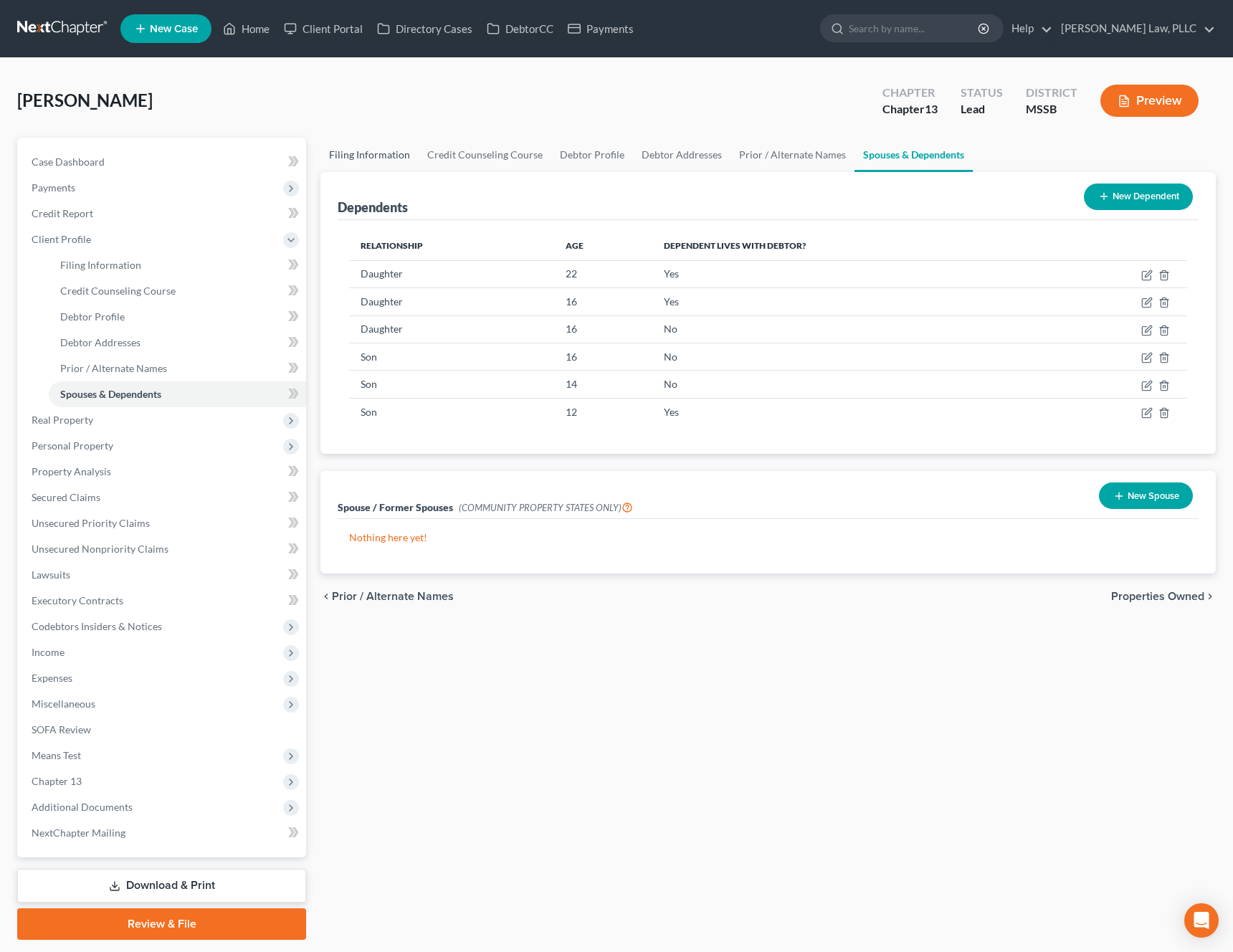
click at [354, 155] on link "Filing Information" at bounding box center [370, 155] width 98 height 35
select select "1"
select select "0"
select select "3"
select select "44"
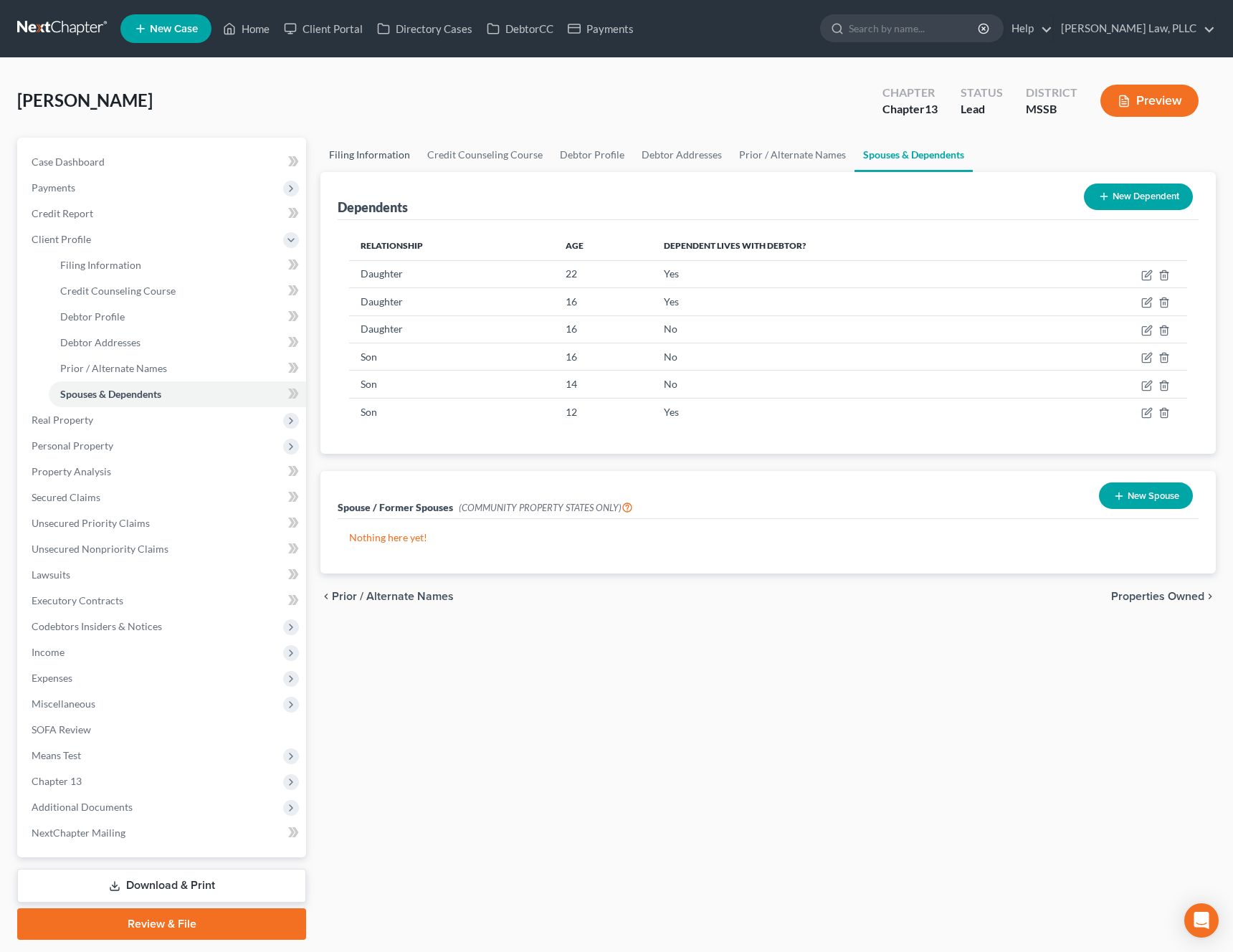
select select "0"
select select "25"
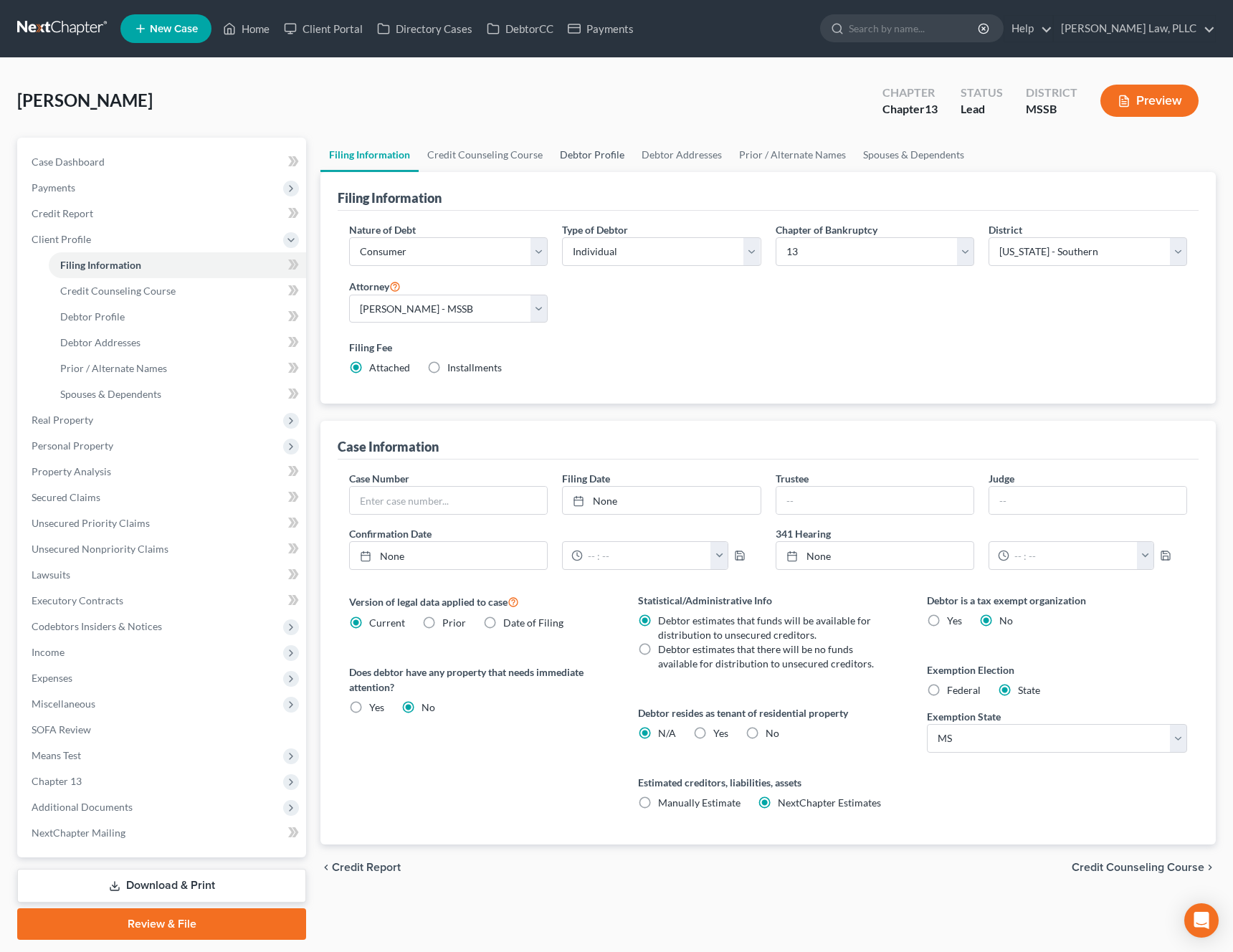
click at [598, 160] on link "Debtor Profile" at bounding box center [592, 155] width 81 height 35
select select "1"
select select "4"
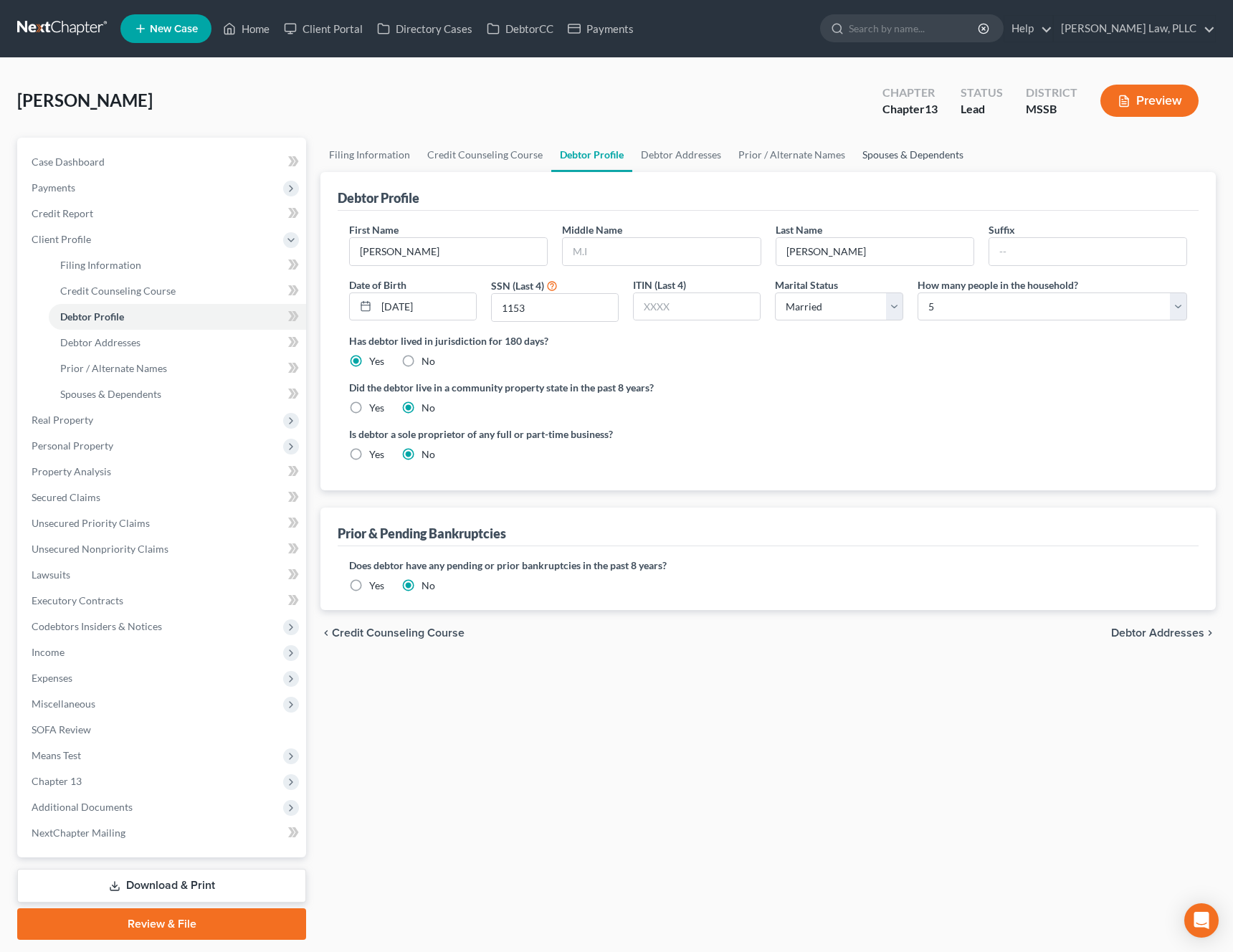
click at [888, 163] on link "Spouses & Dependents" at bounding box center [912, 155] width 118 height 35
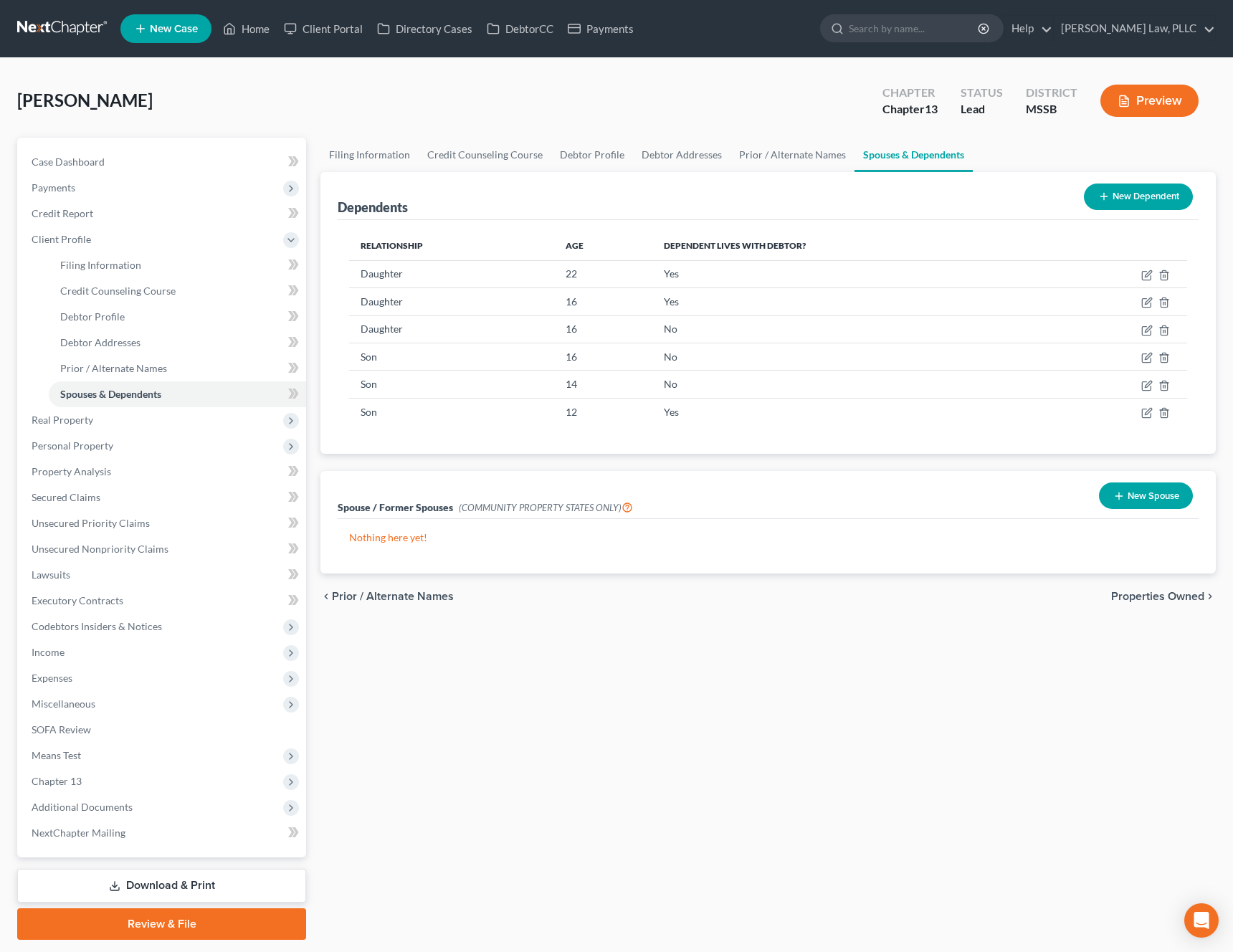
click at [1176, 600] on span "Properties Owned" at bounding box center [1158, 596] width 93 height 11
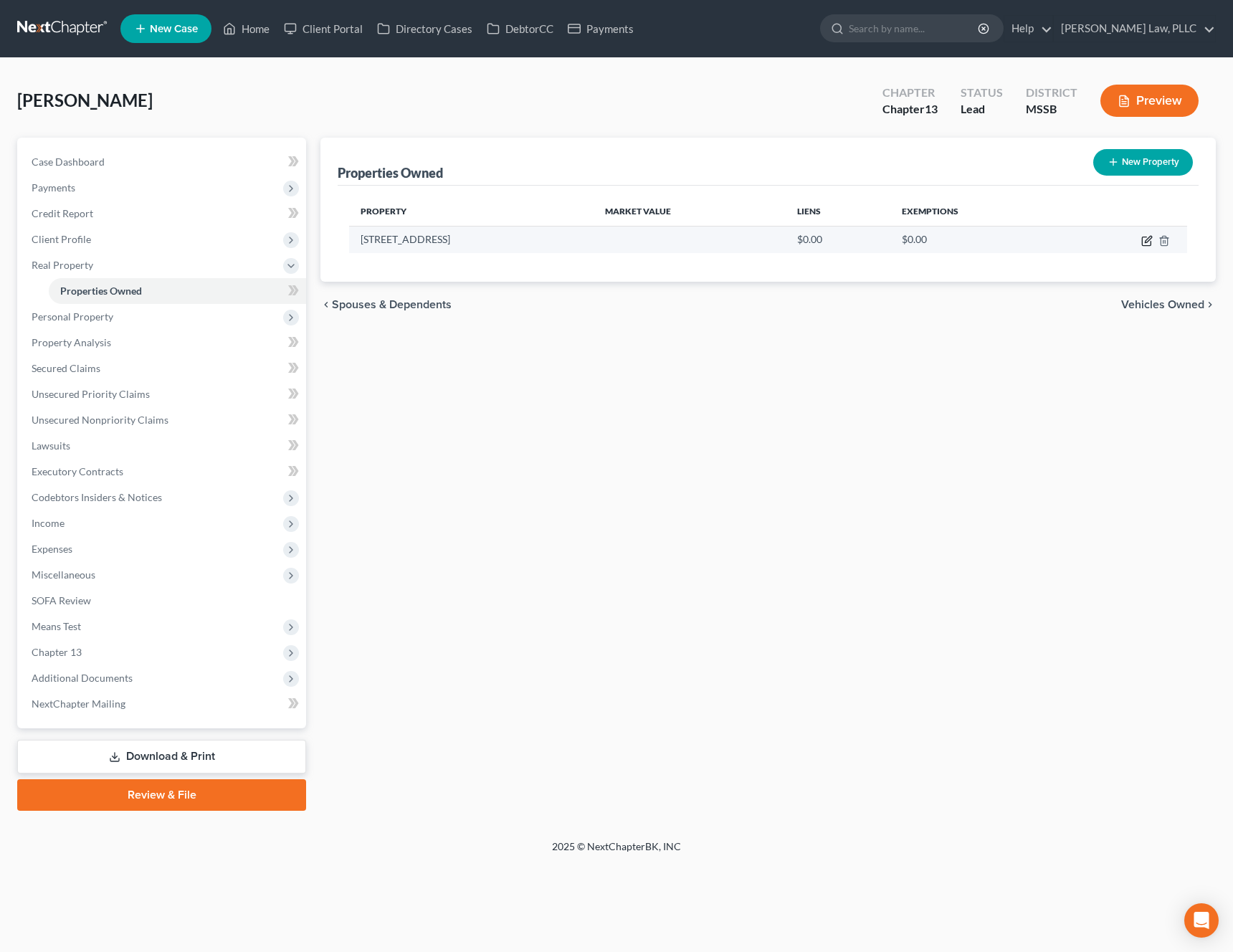
click at [1145, 241] on icon "button" at bounding box center [1148, 239] width 6 height 6
select select "25"
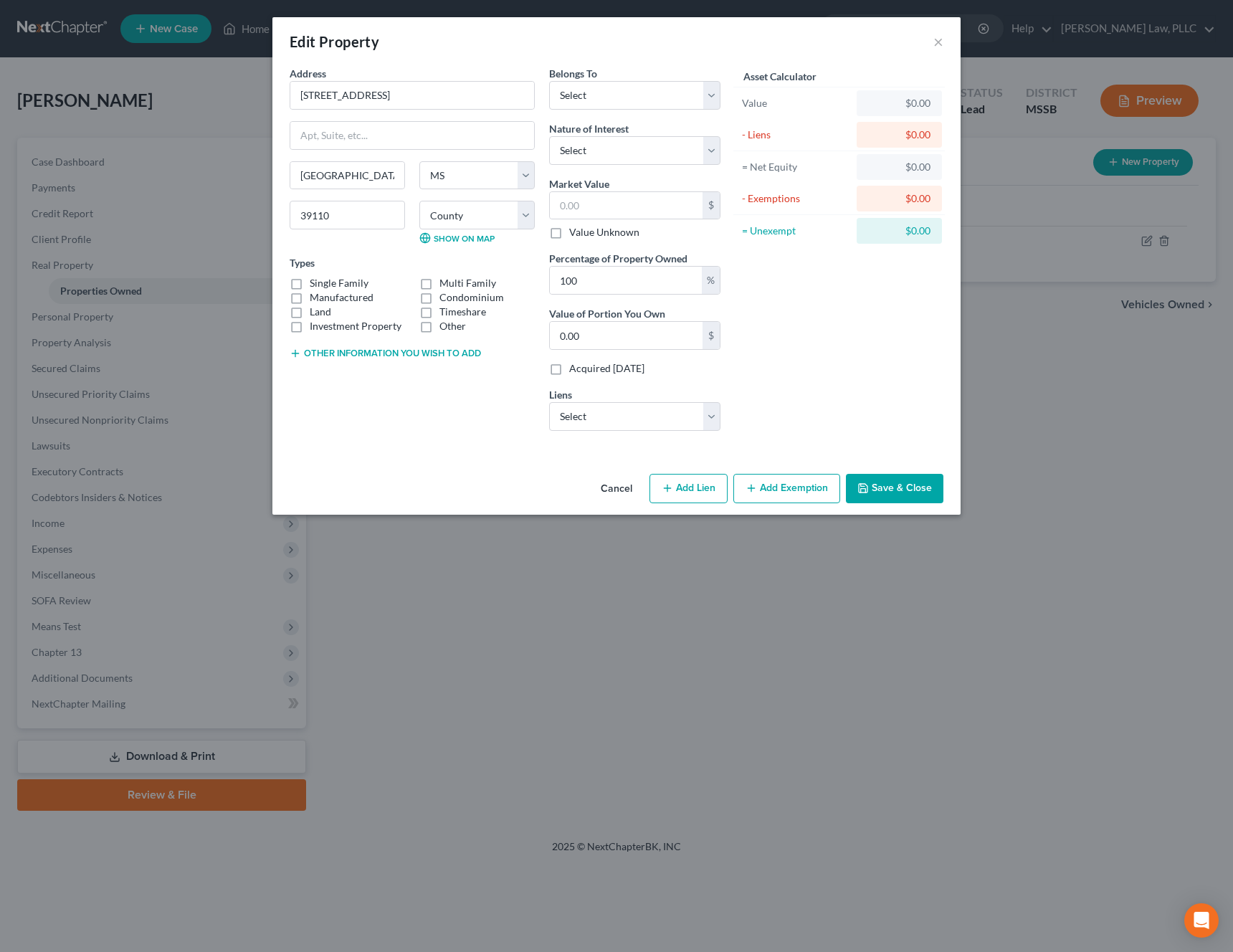
click at [603, 493] on button "Cancel" at bounding box center [617, 490] width 55 height 29
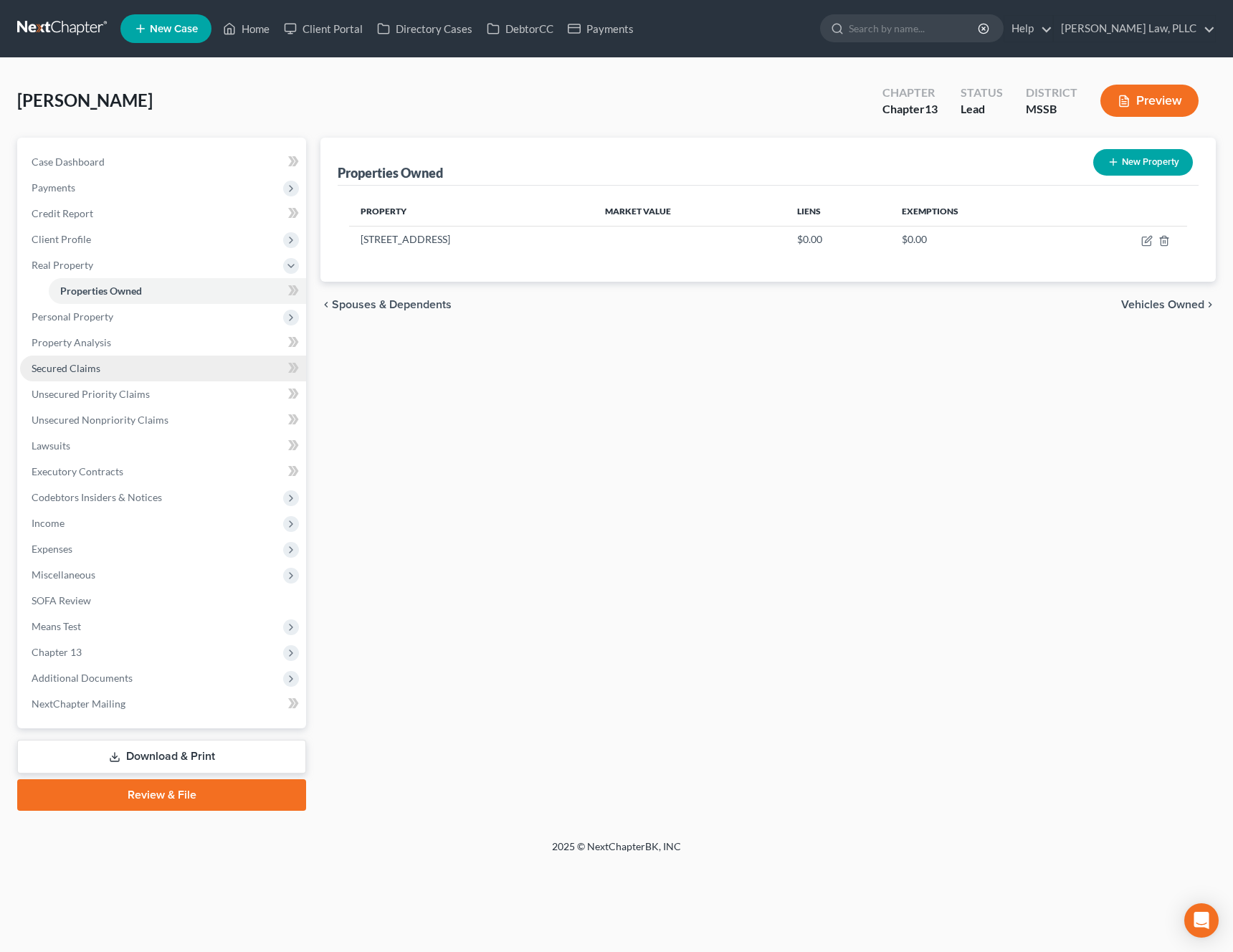
click at [106, 375] on link "Secured Claims" at bounding box center [163, 369] width 286 height 26
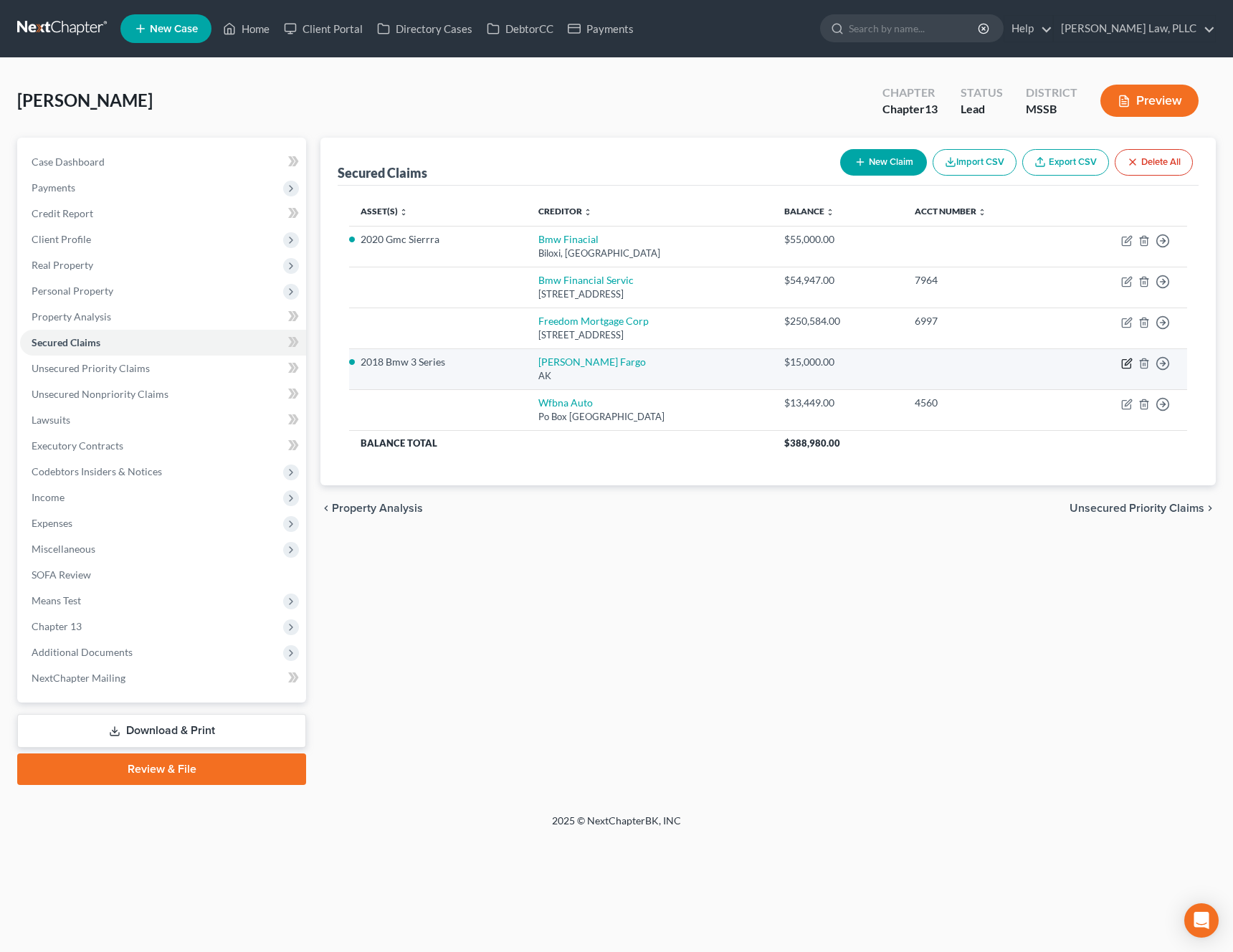
click at [1127, 366] on icon "button" at bounding box center [1127, 363] width 11 height 11
select select "1"
select select "8"
select select "0"
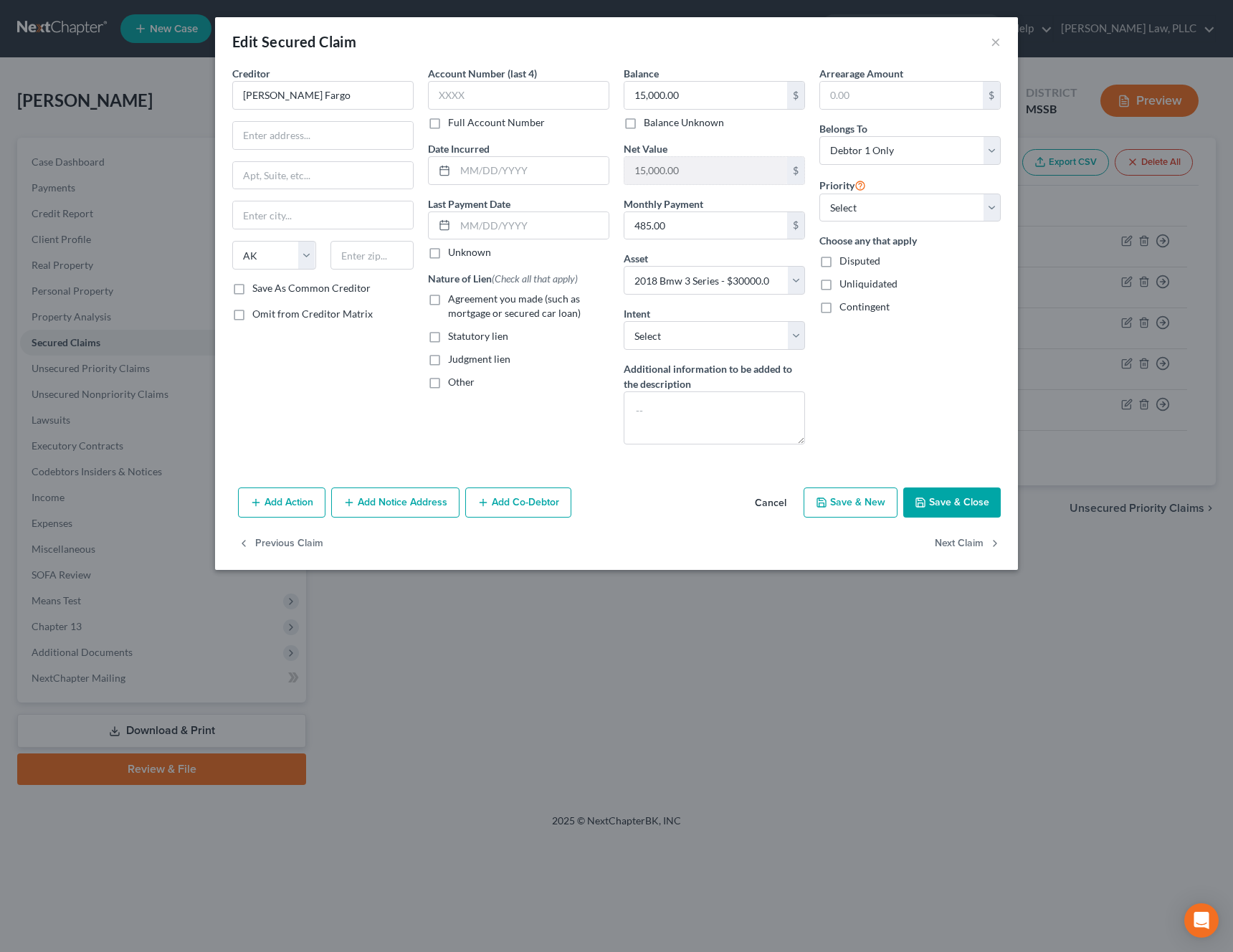
click at [786, 499] on button "Cancel" at bounding box center [771, 503] width 55 height 29
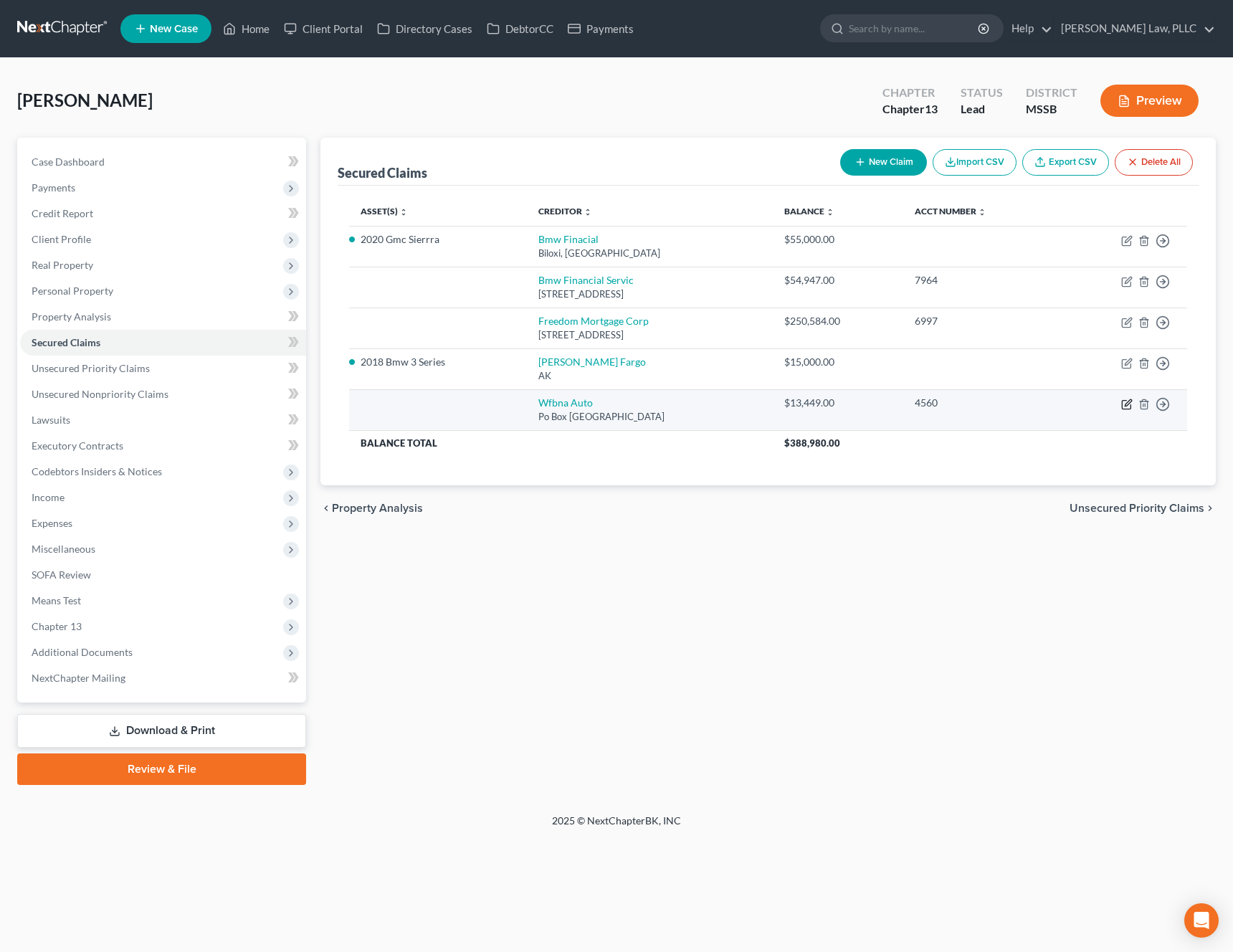
click at [1126, 405] on icon "button" at bounding box center [1128, 403] width 6 height 6
select select "28"
select select "0"
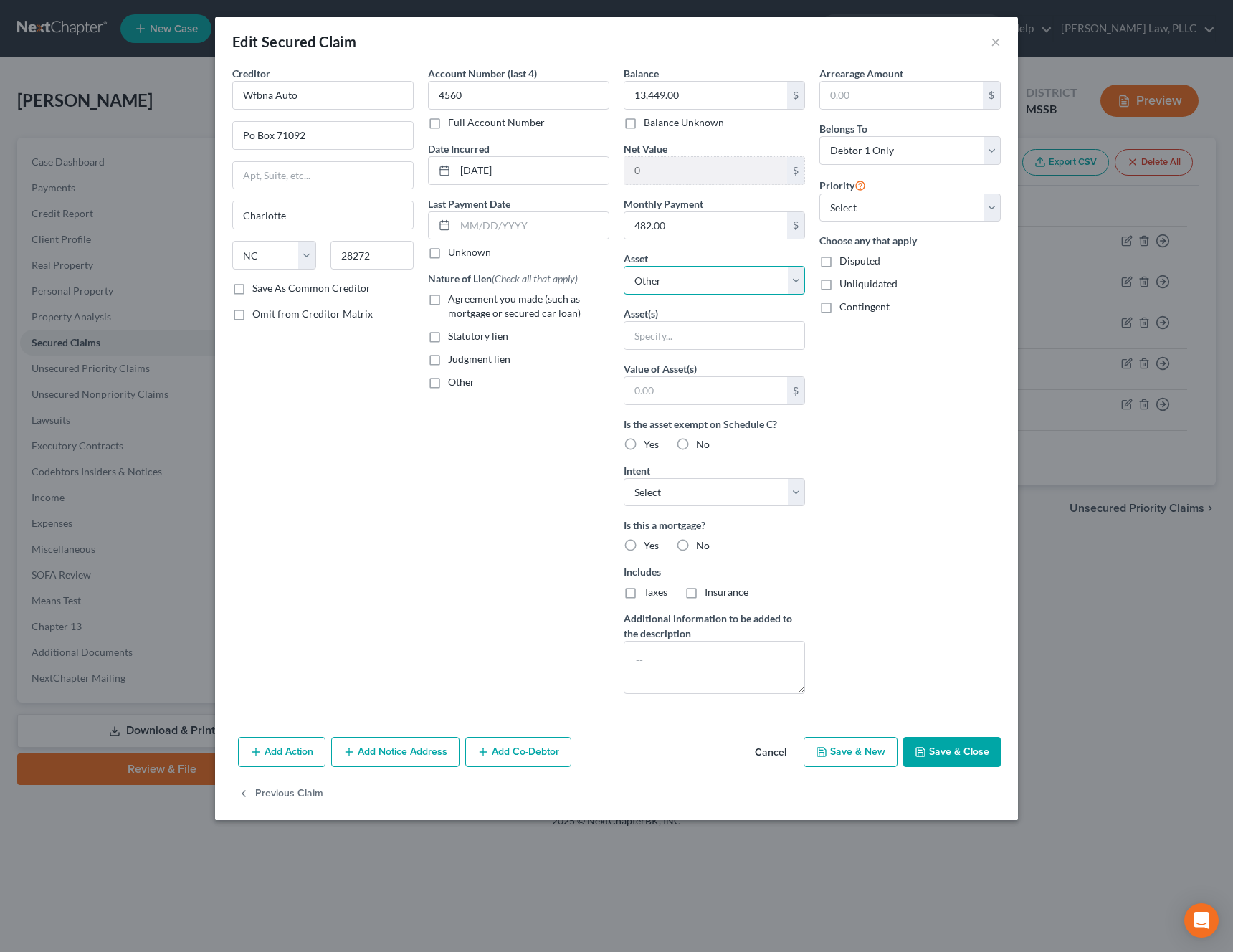
click at [747, 289] on select "Select Other Multiple Assets 513 [GEOGRAPHIC_DATA] - $null Jewelry - Watches, N…" at bounding box center [714, 280] width 181 height 29
select select "8"
click at [623, 266] on select "Select Other Multiple Assets 513 [GEOGRAPHIC_DATA] - $null Jewelry - Watches, N…" at bounding box center [714, 280] width 181 height 29
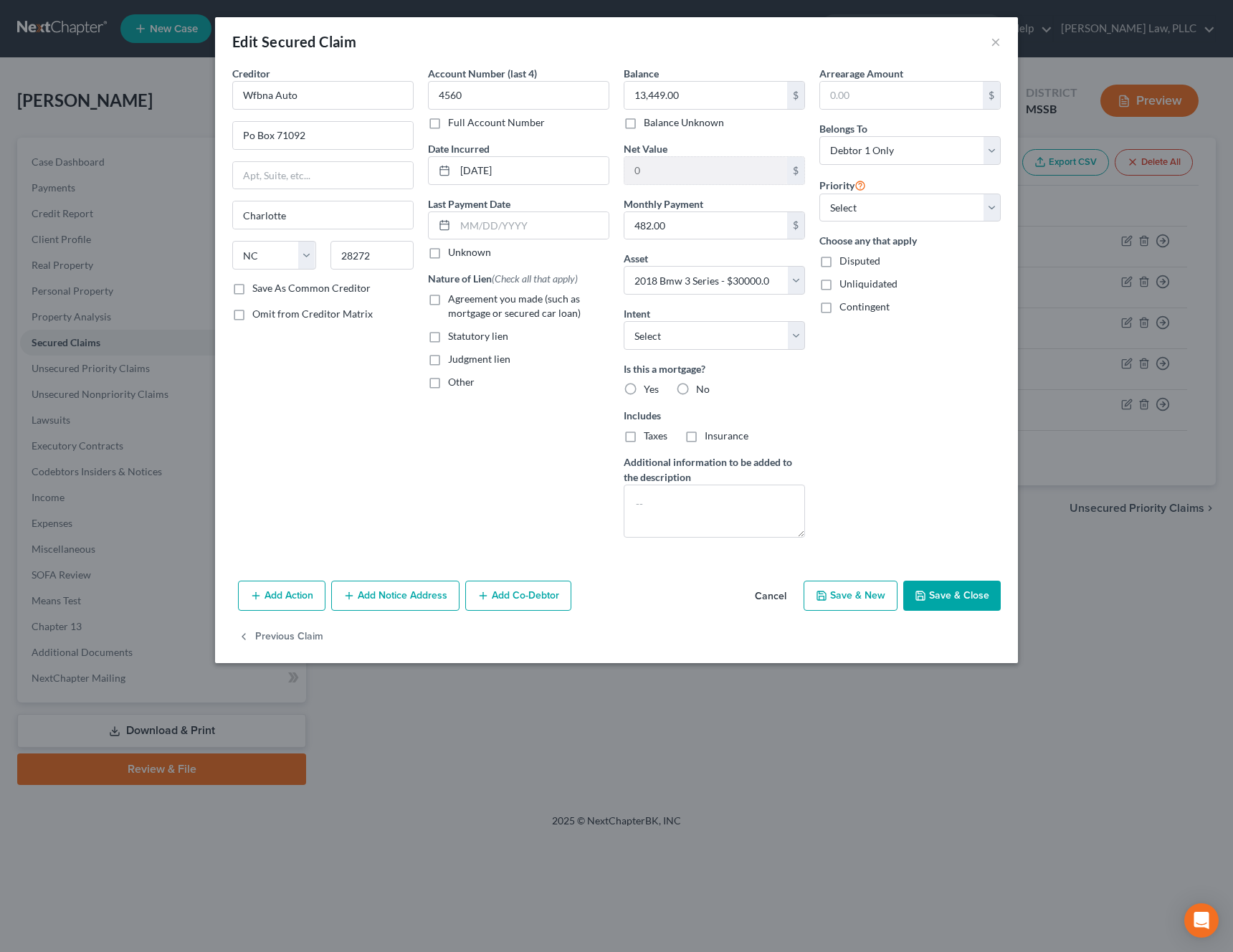
click at [958, 600] on button "Save & Close" at bounding box center [952, 595] width 97 height 30
select select
type input "16,551.00"
select select "8"
type input "0"
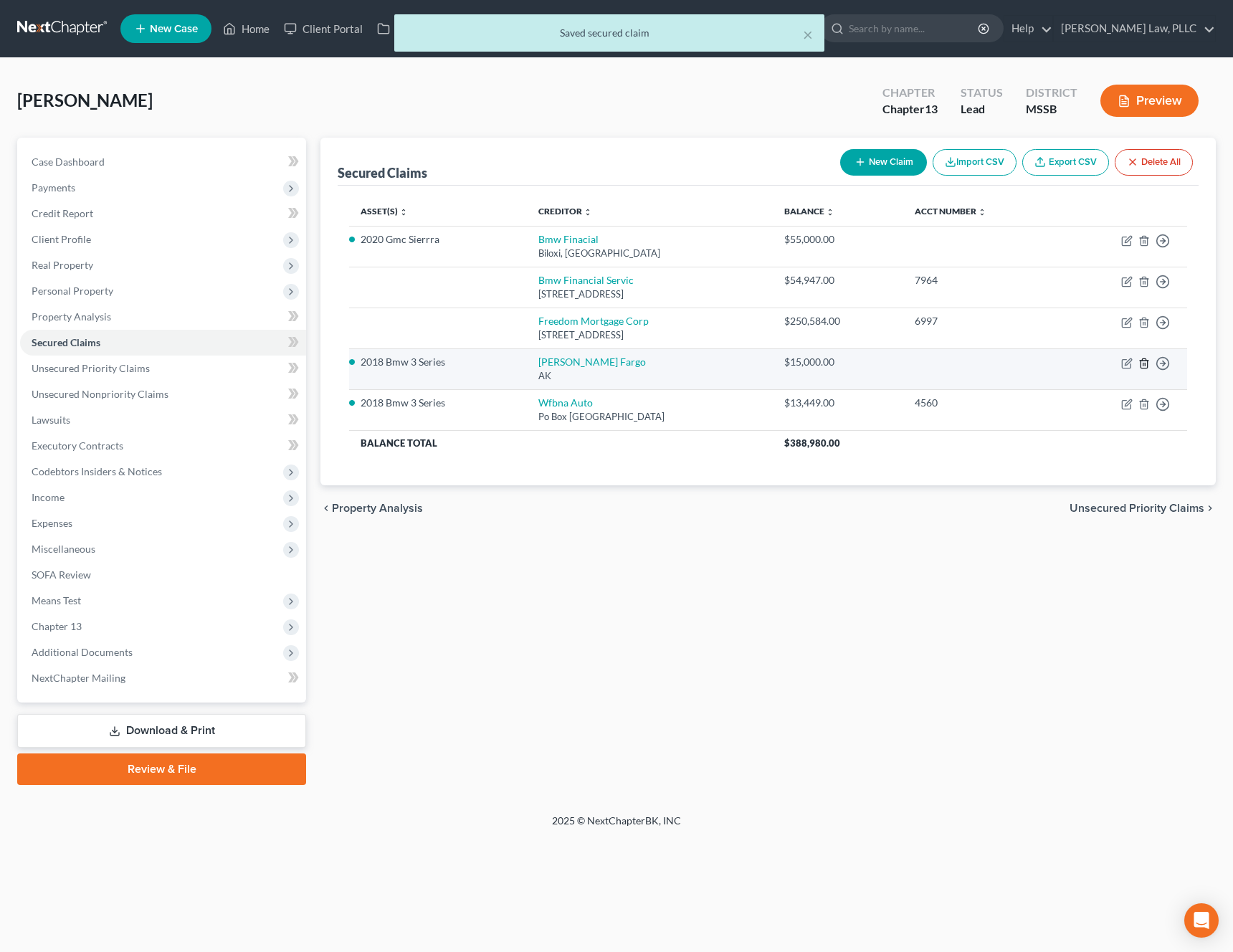
click at [1145, 364] on line "button" at bounding box center [1145, 364] width 0 height 3
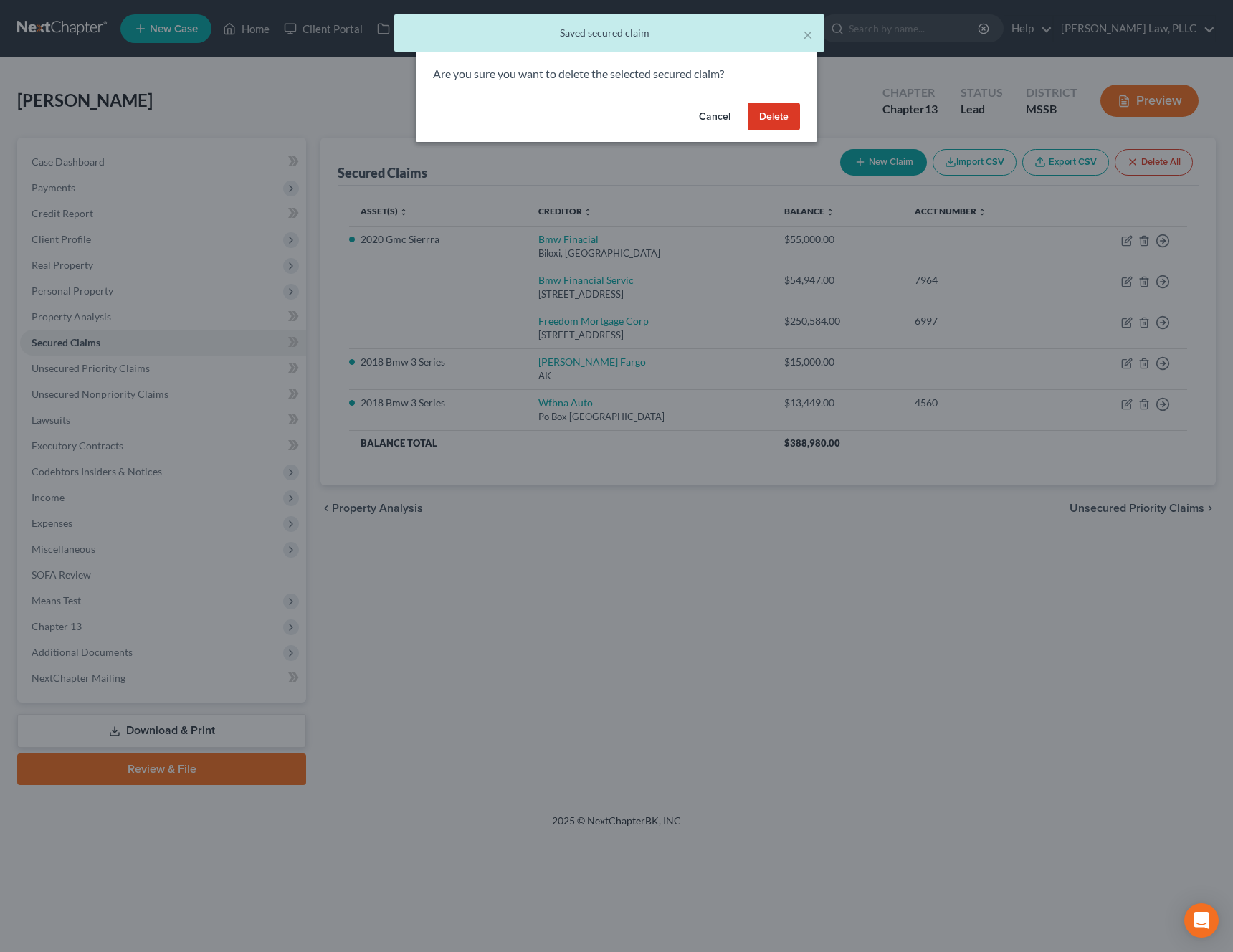
click at [784, 111] on button "Delete" at bounding box center [773, 117] width 52 height 29
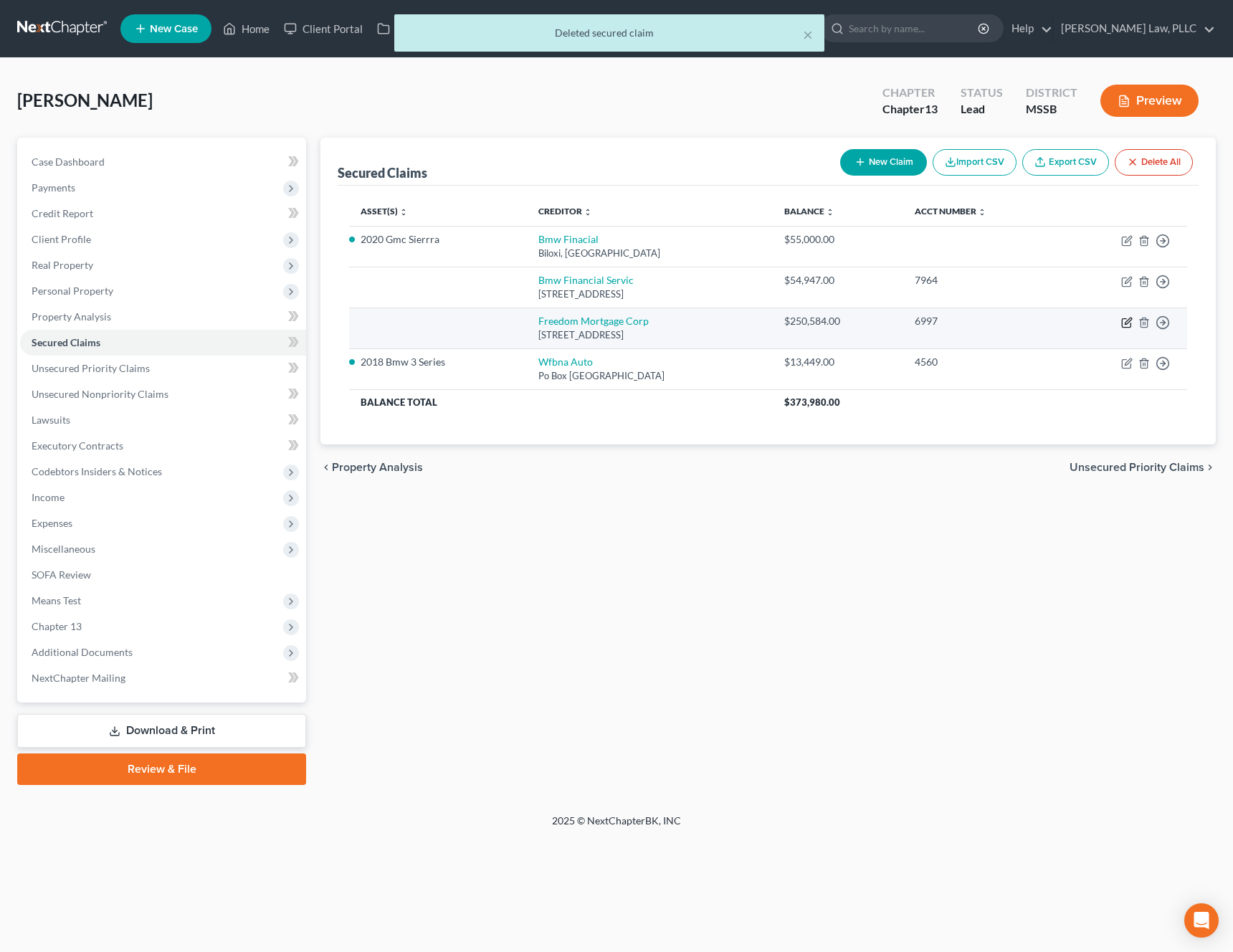
click at [1132, 326] on icon "button" at bounding box center [1127, 322] width 11 height 11
select select "9"
select select "0"
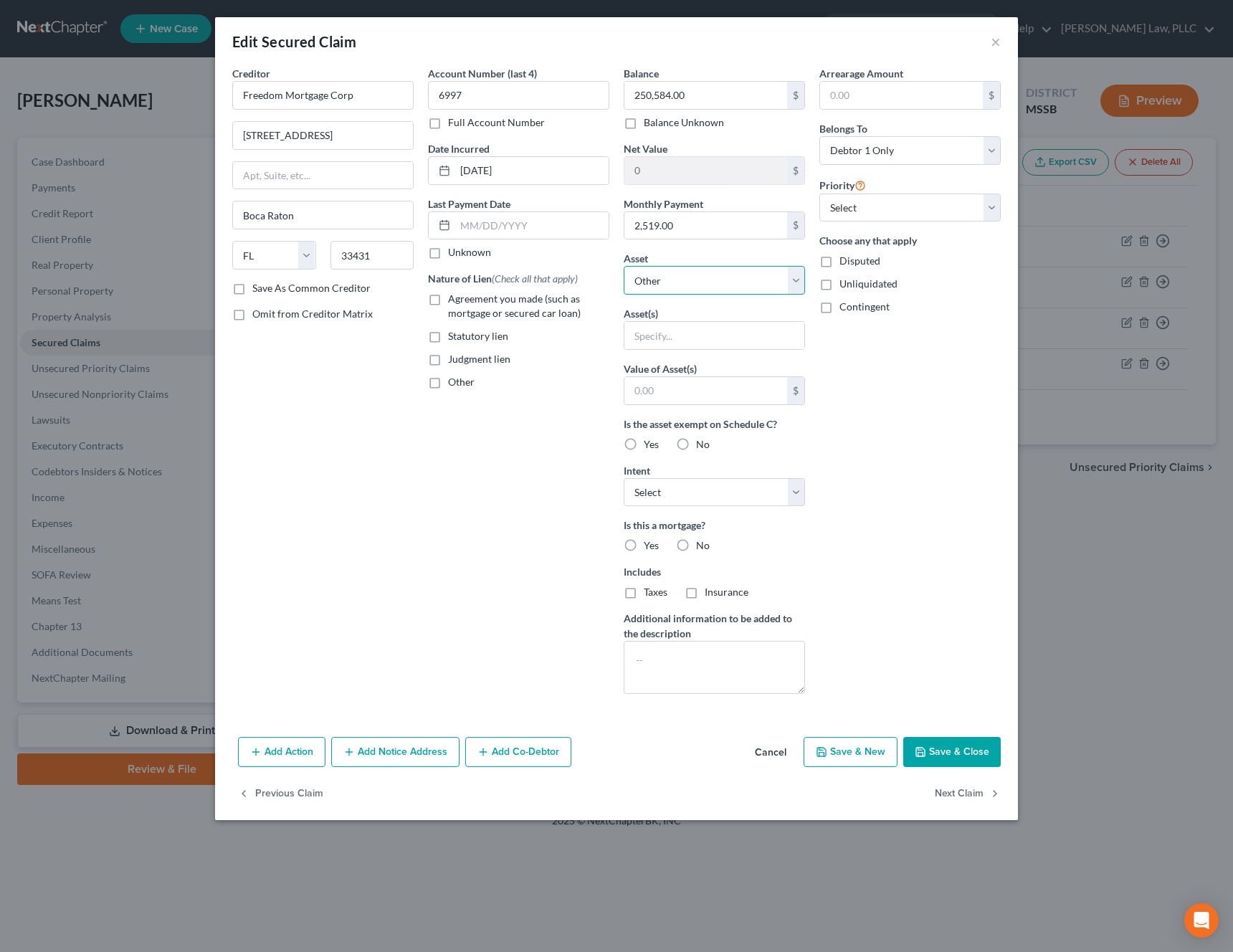
click at [745, 279] on select "Select Other Multiple Assets 513 [GEOGRAPHIC_DATA] - $null Jewelry - Watches, N…" at bounding box center [714, 280] width 181 height 29
select select "2"
click at [623, 266] on select "Select Other Multiple Assets 513 [GEOGRAPHIC_DATA] - $null Jewelry - Watches, N…" at bounding box center [714, 280] width 181 height 29
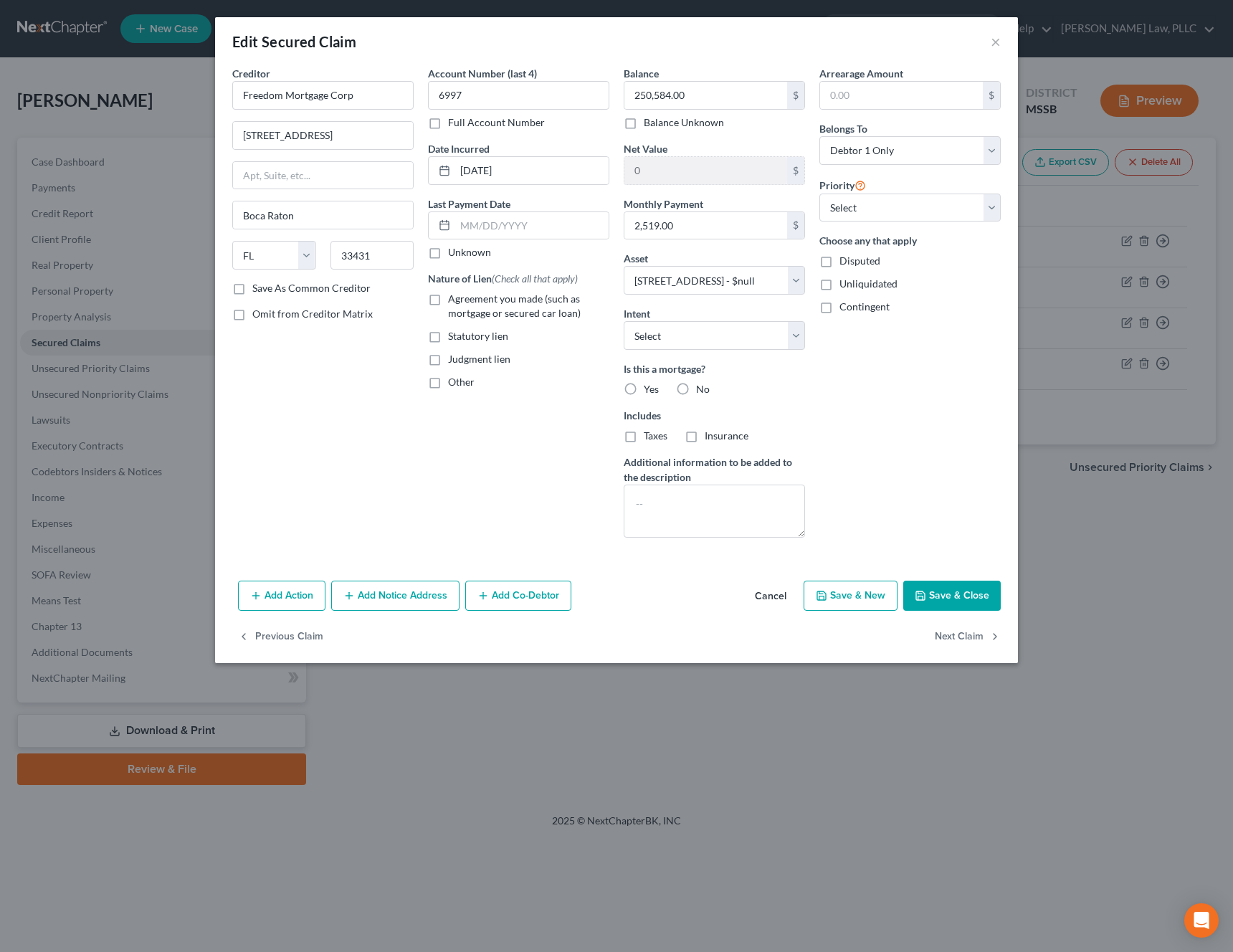
click at [931, 595] on button "Save & Close" at bounding box center [952, 595] width 97 height 30
select select
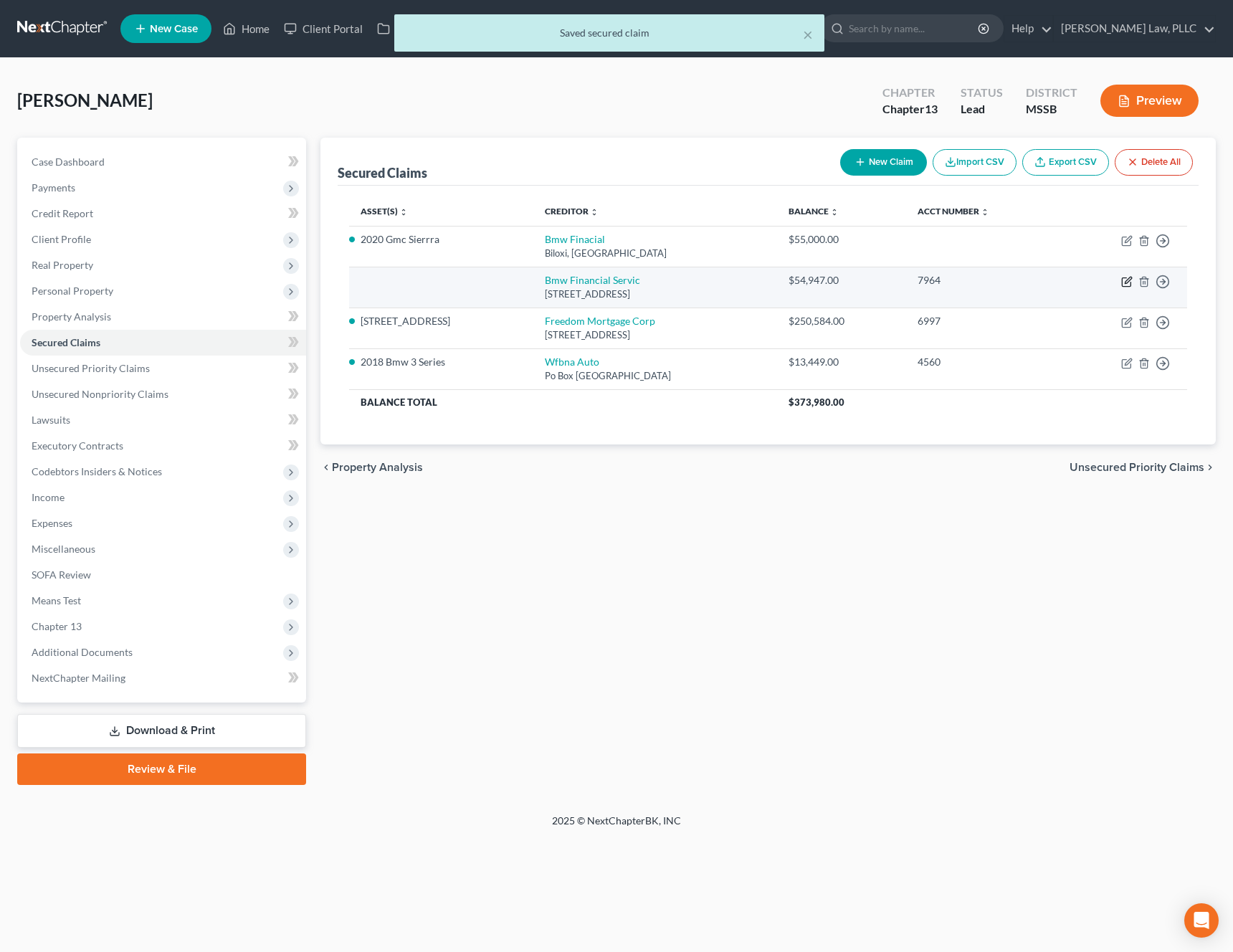
click at [1122, 283] on icon "button" at bounding box center [1126, 282] width 9 height 9
select select "36"
select select "0"
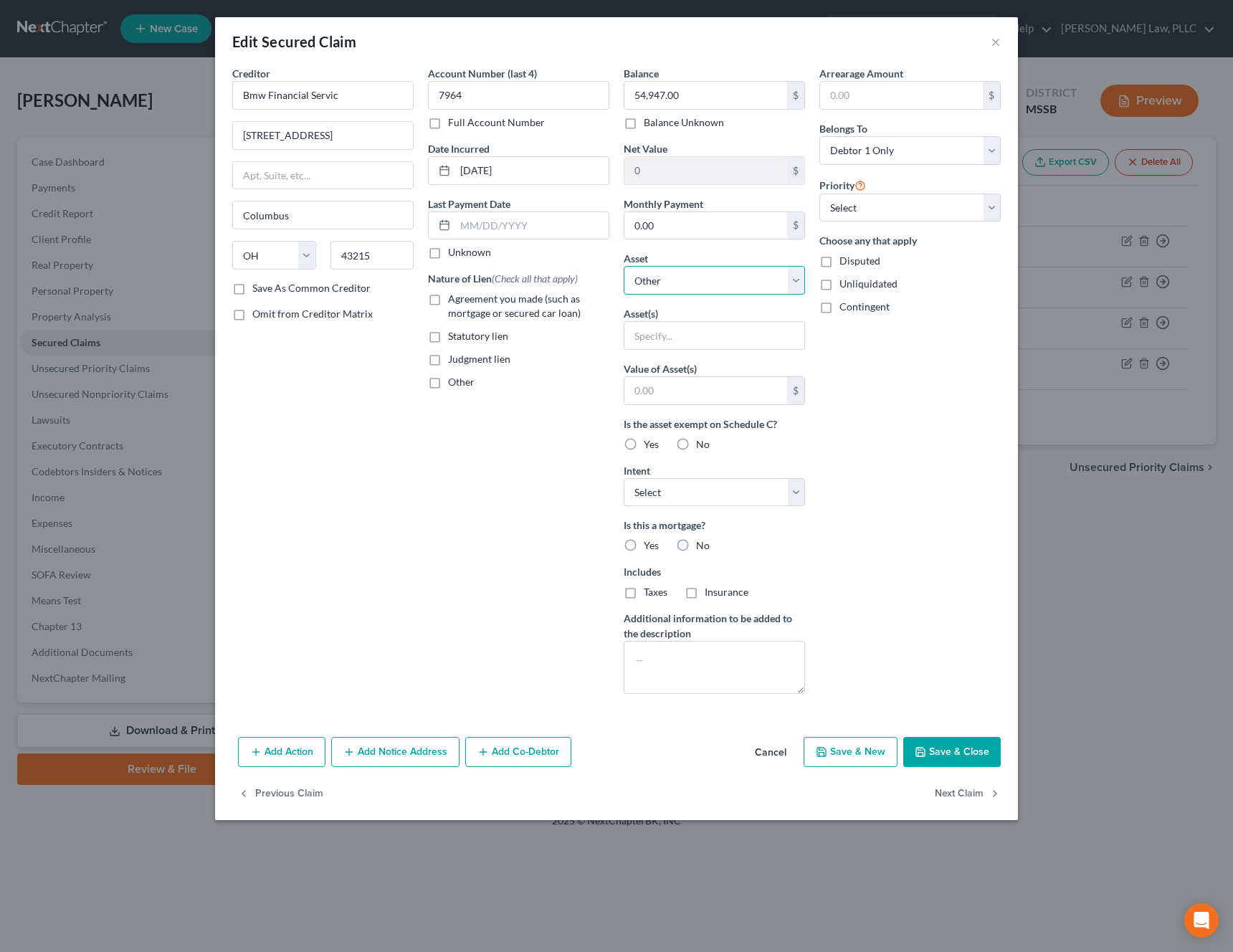
click at [759, 289] on select "Select Other Multiple Assets 513 [GEOGRAPHIC_DATA] - $null Jewelry - Watches, N…" at bounding box center [714, 280] width 181 height 29
select select "7"
click at [623, 266] on select "Select Other Multiple Assets 513 [GEOGRAPHIC_DATA] - $null Jewelry - Watches, N…" at bounding box center [714, 280] width 181 height 29
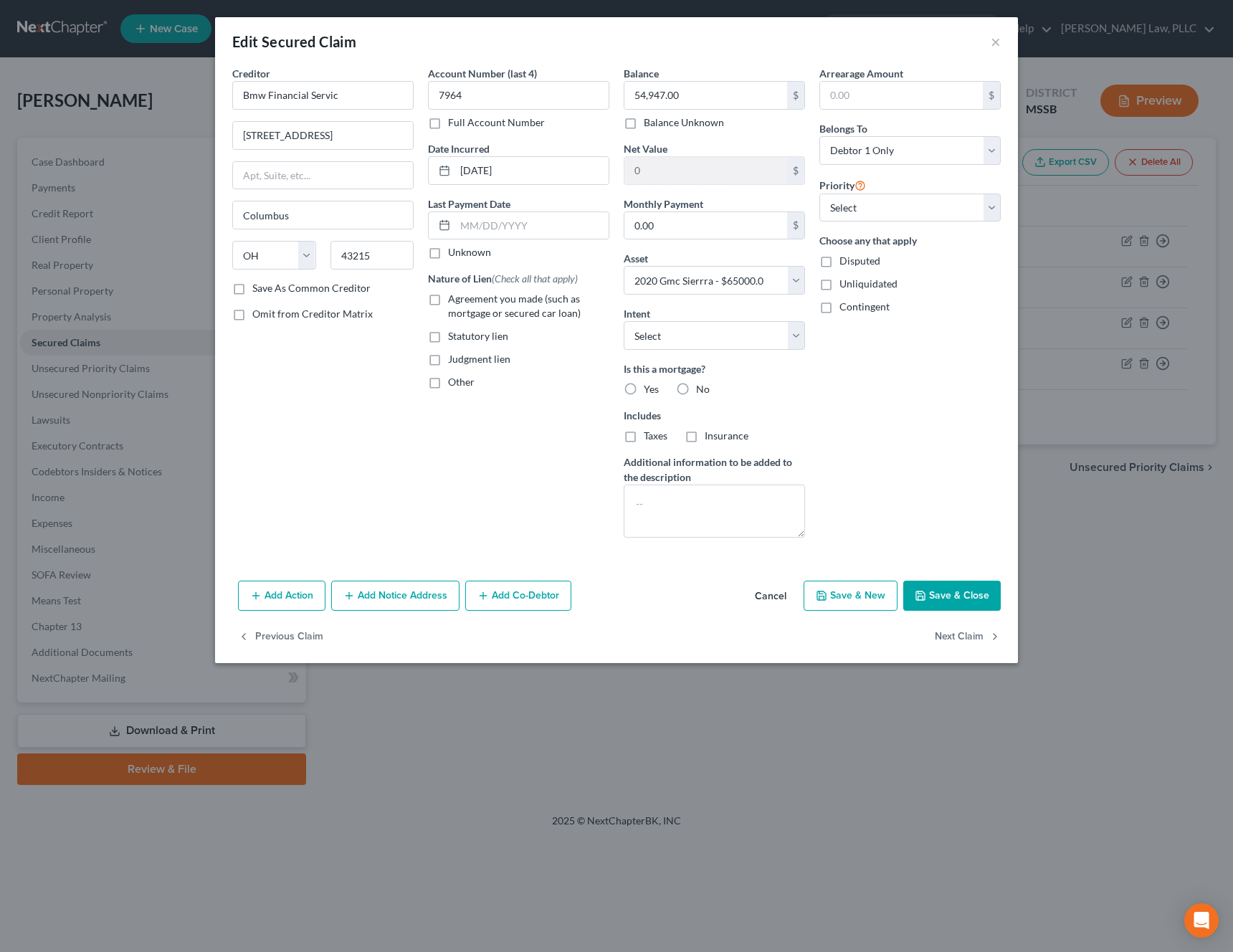
click at [962, 590] on button "Save & Close" at bounding box center [952, 595] width 97 height 30
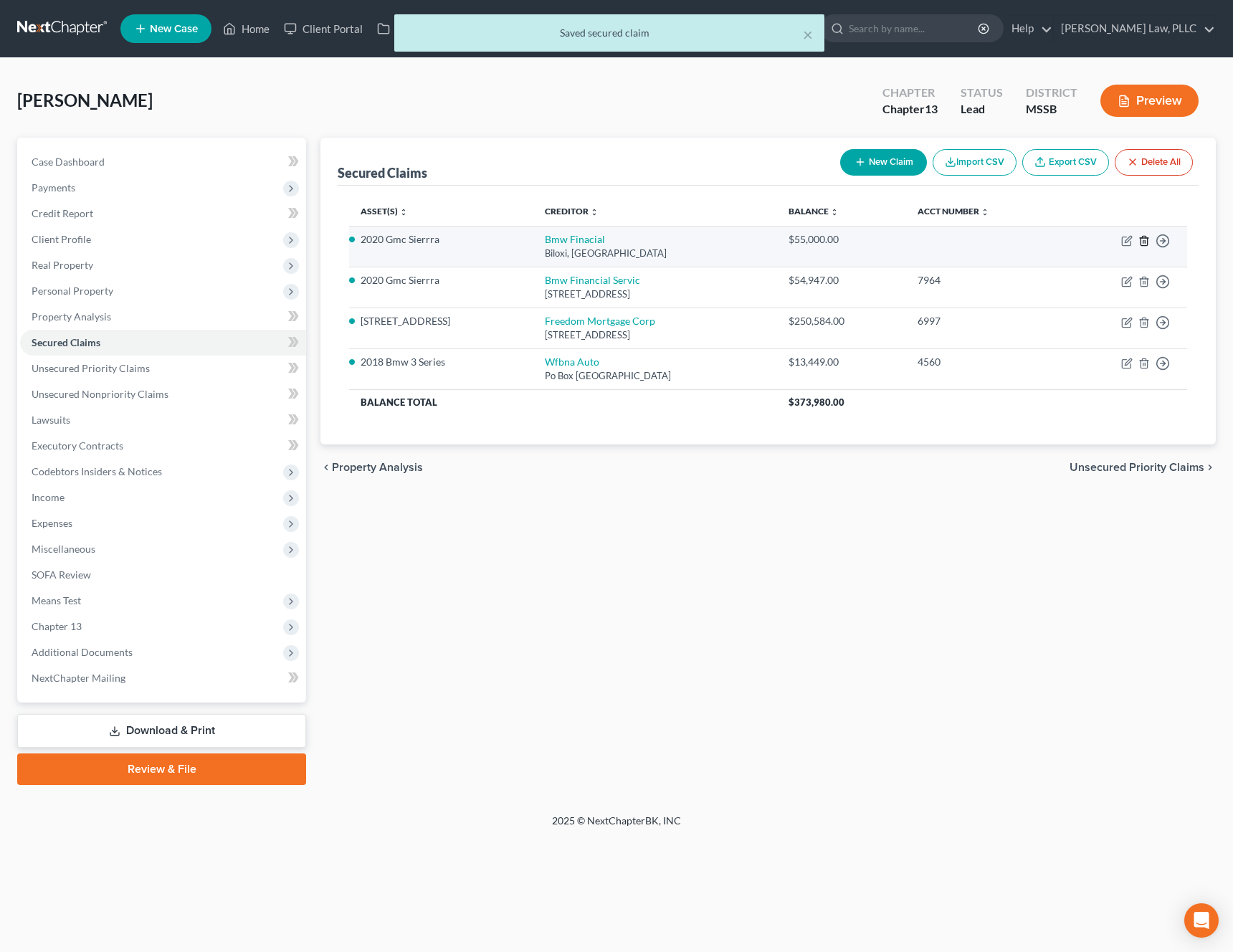
click at [1145, 242] on icon "button" at bounding box center [1144, 241] width 11 height 11
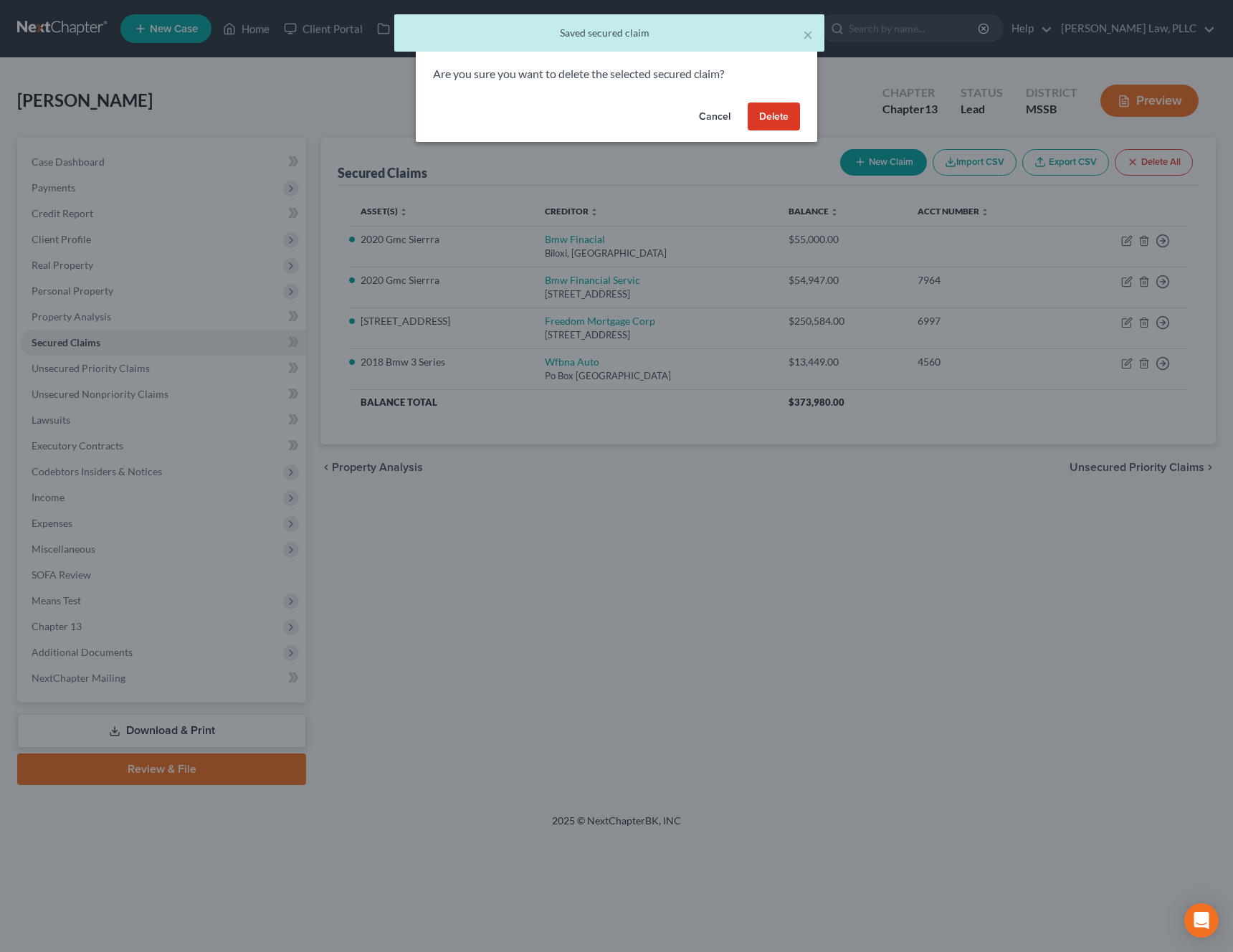
click at [776, 117] on button "Delete" at bounding box center [773, 117] width 52 height 29
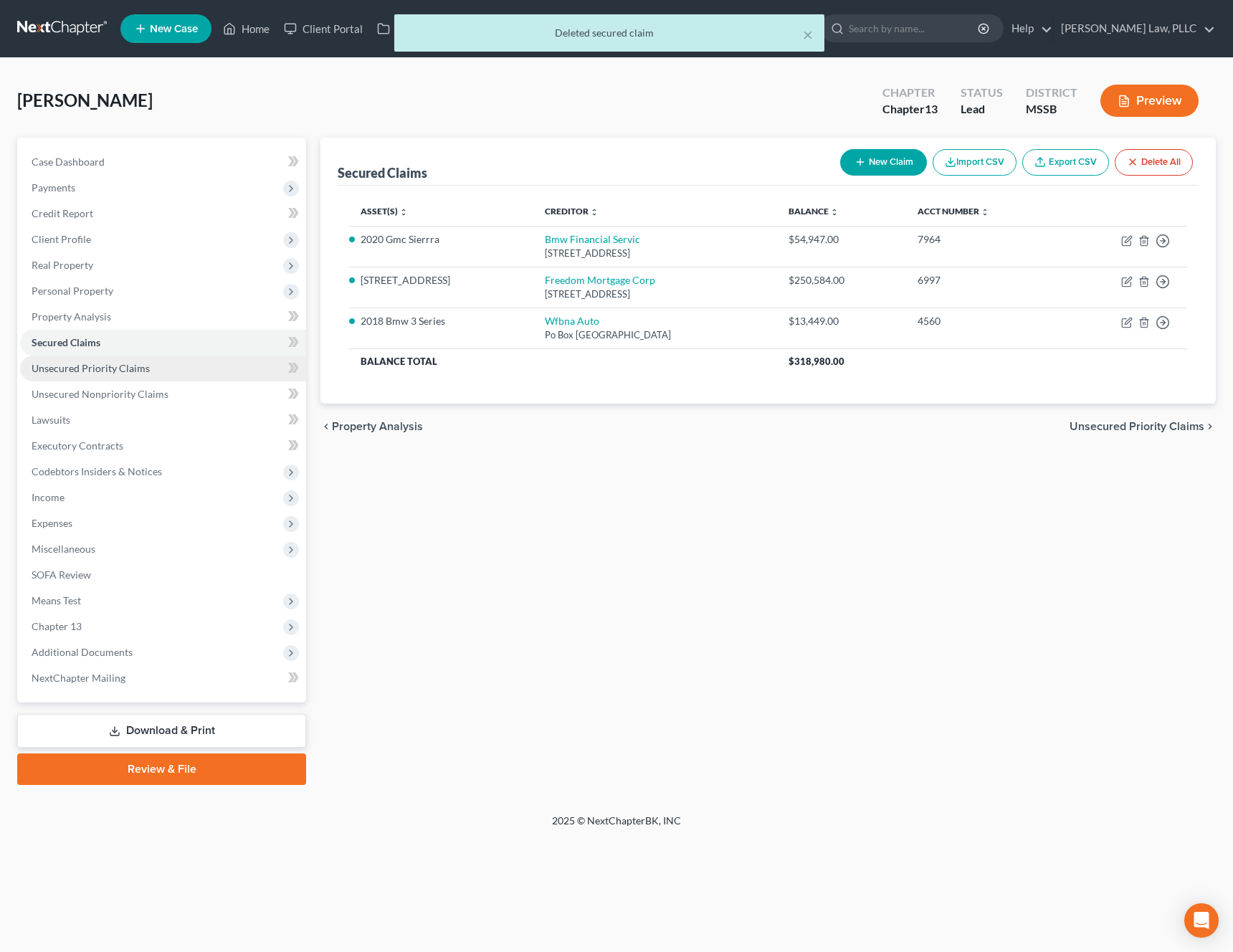
click at [173, 362] on link "Unsecured Priority Claims" at bounding box center [163, 369] width 286 height 26
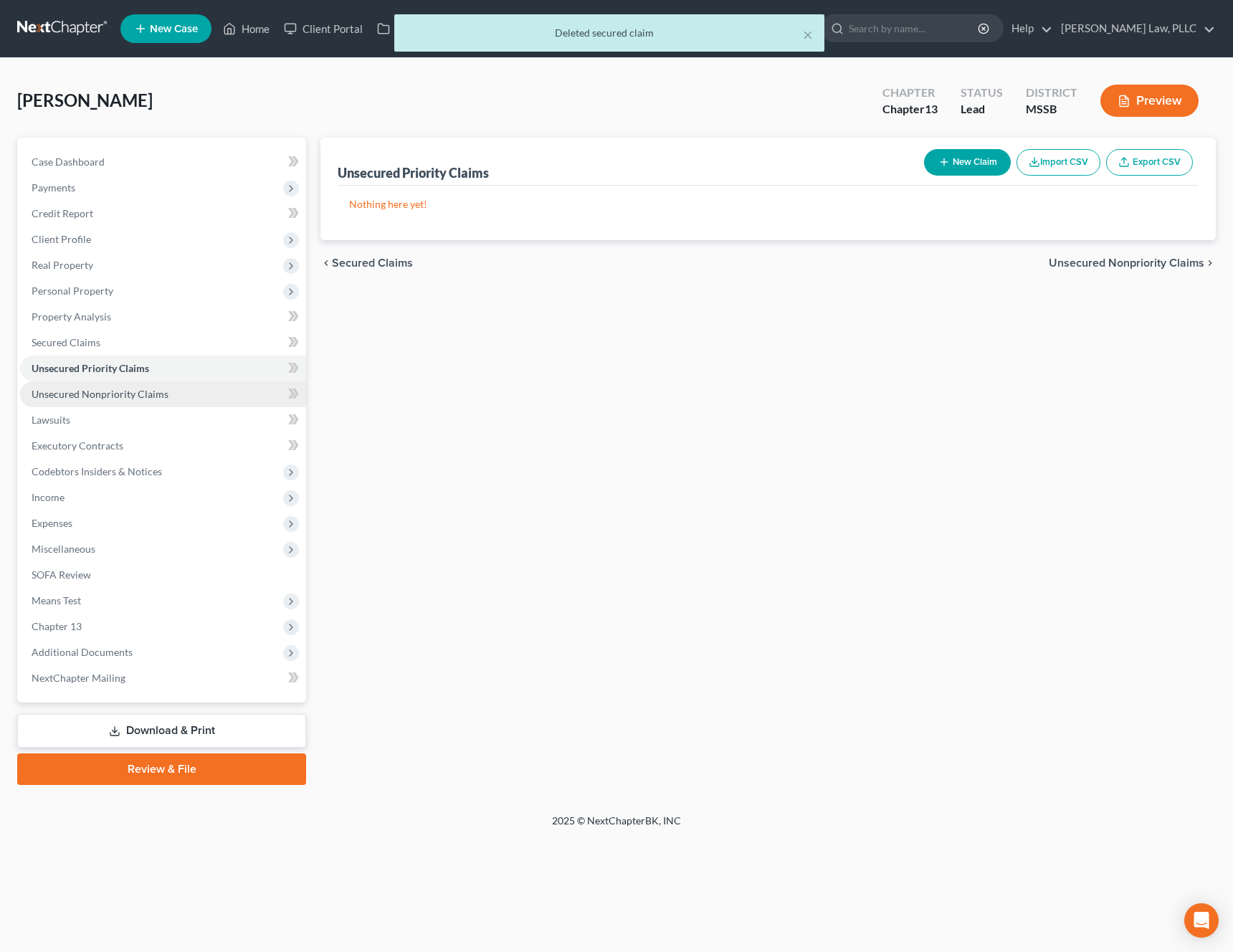
click at [134, 395] on span "Unsecured Nonpriority Claims" at bounding box center [100, 394] width 137 height 12
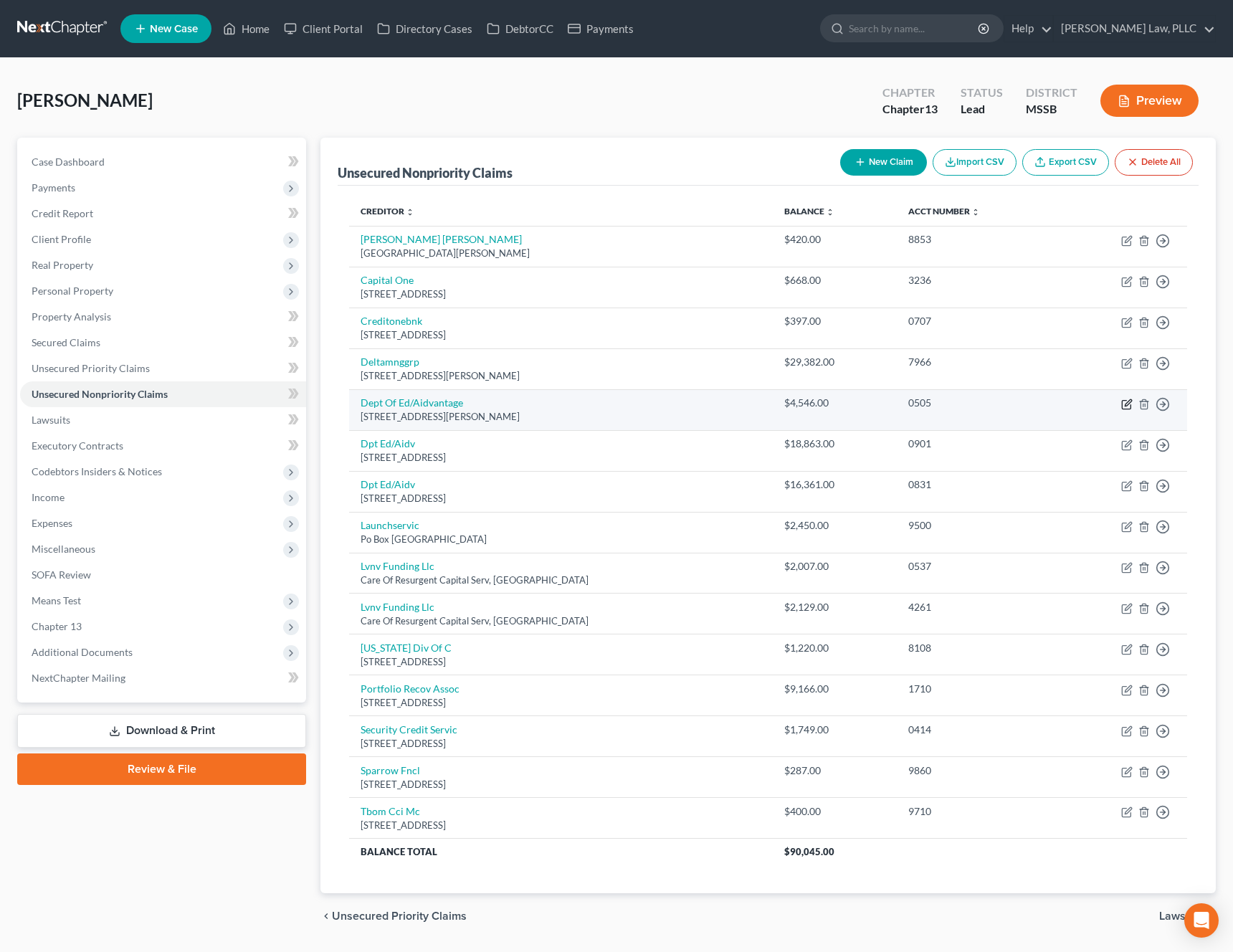
click at [1124, 404] on icon "button" at bounding box center [1127, 404] width 11 height 11
select select "48"
select select "17"
select select "0"
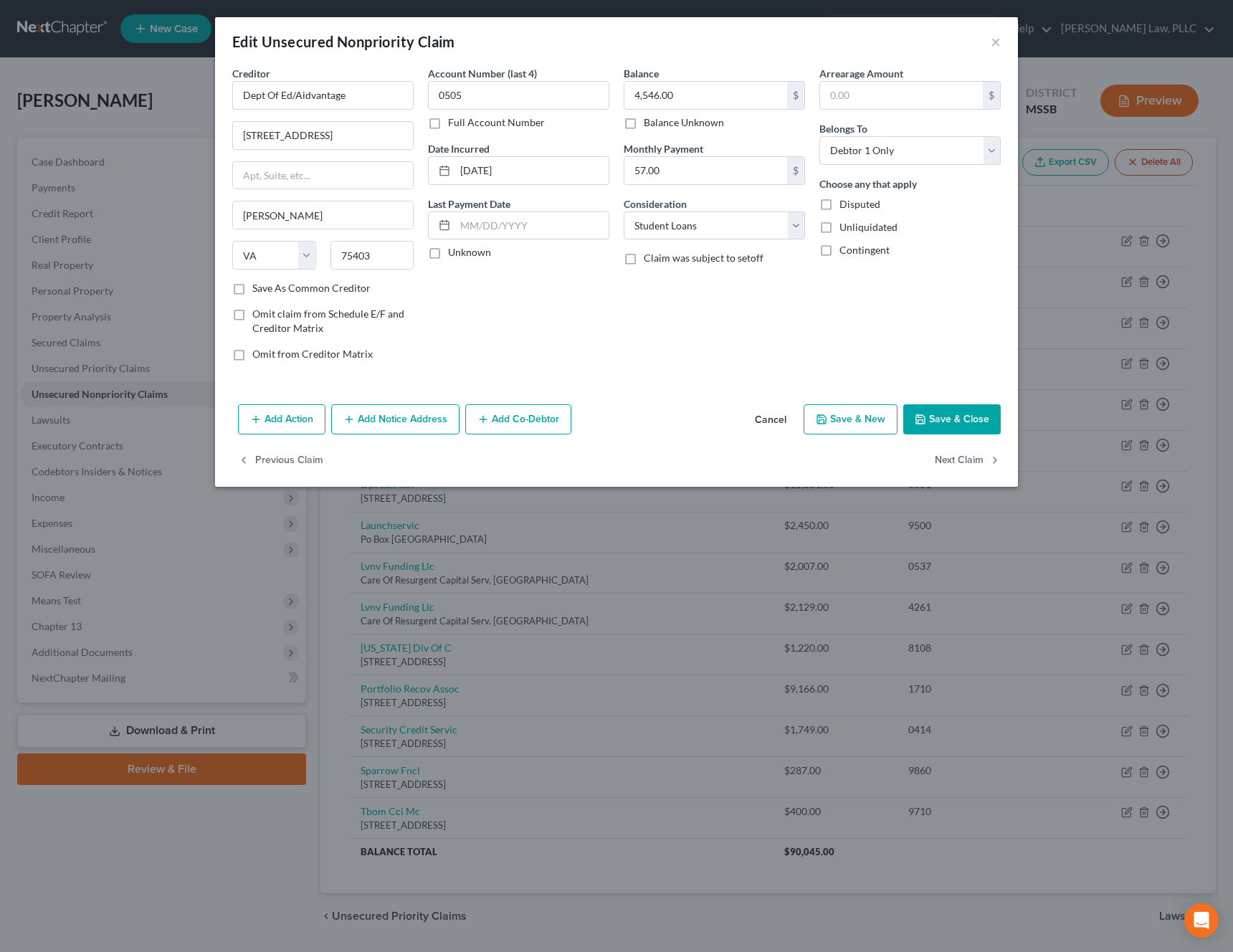
click at [395, 433] on button "Add Notice Address" at bounding box center [395, 419] width 128 height 30
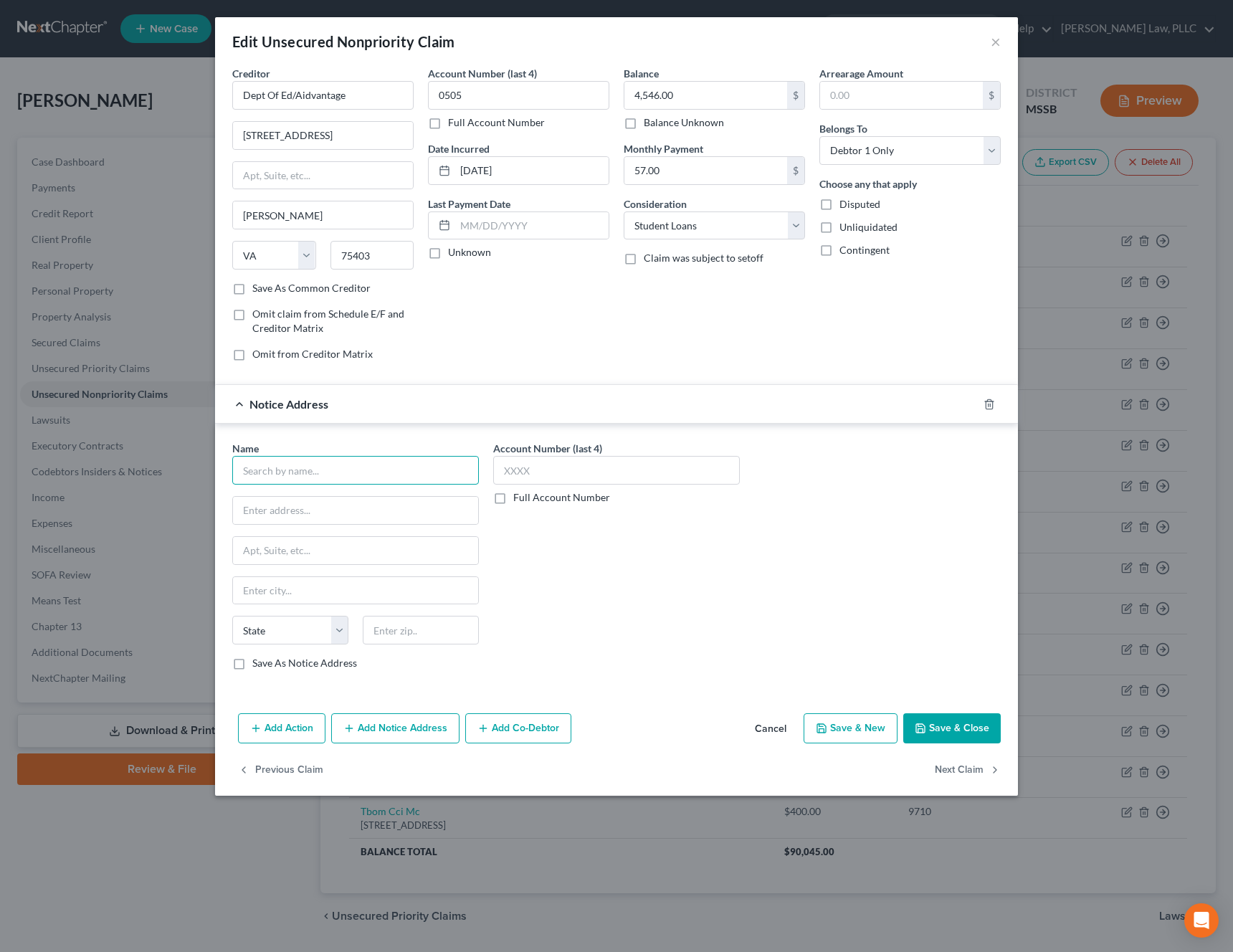
click at [326, 478] on input "text" at bounding box center [355, 470] width 246 height 29
click at [248, 514] on div "[STREET_ADDRESS][PERSON_NAME]" at bounding box center [333, 508] width 180 height 12
type input "US Dept. of Education C/O U.S. Attorney"
type input "[STREET_ADDRESS]"
type input "[PERSON_NAME]"
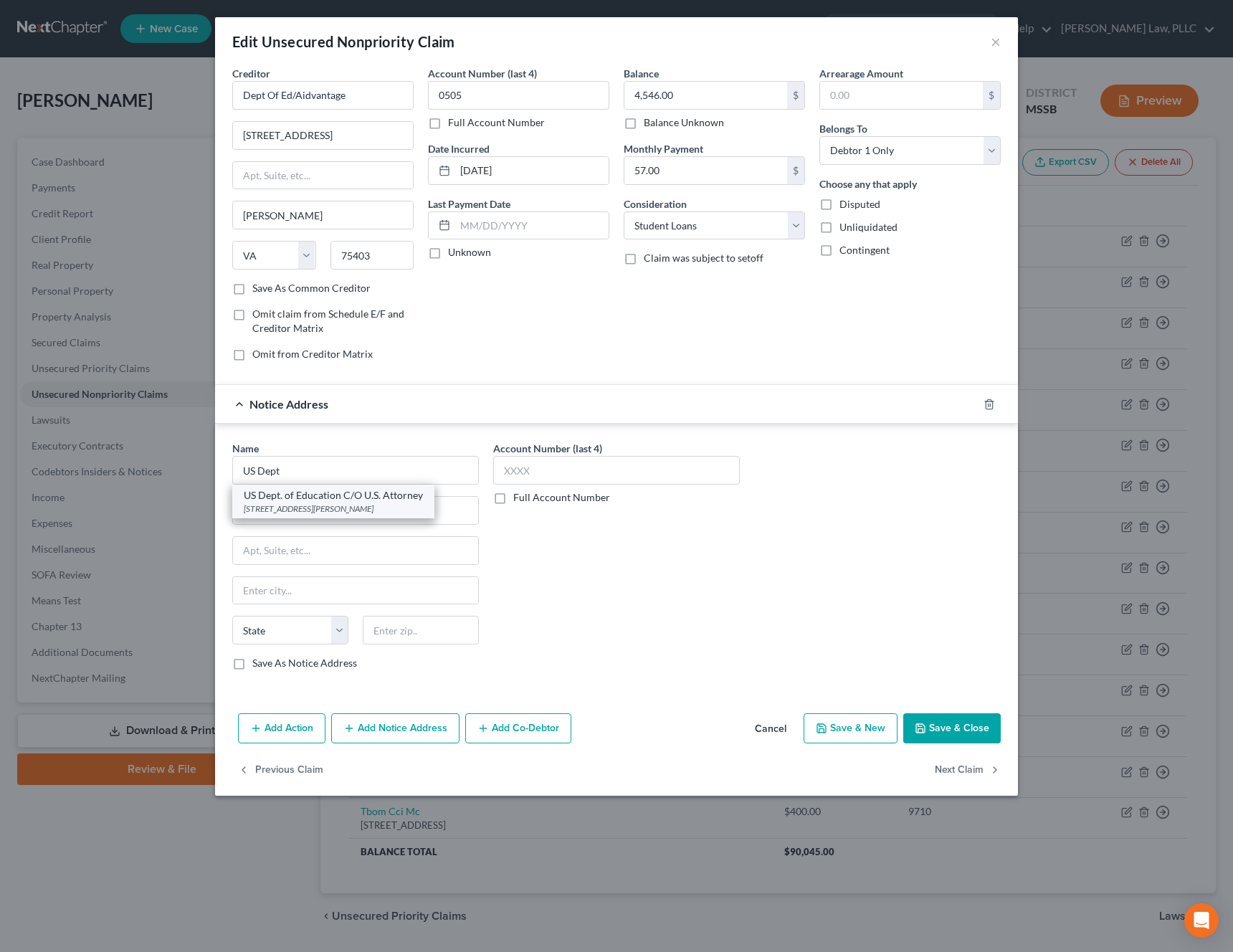
select select "25"
type input "39201-5022"
click at [415, 726] on button "Add Notice Address" at bounding box center [395, 728] width 128 height 30
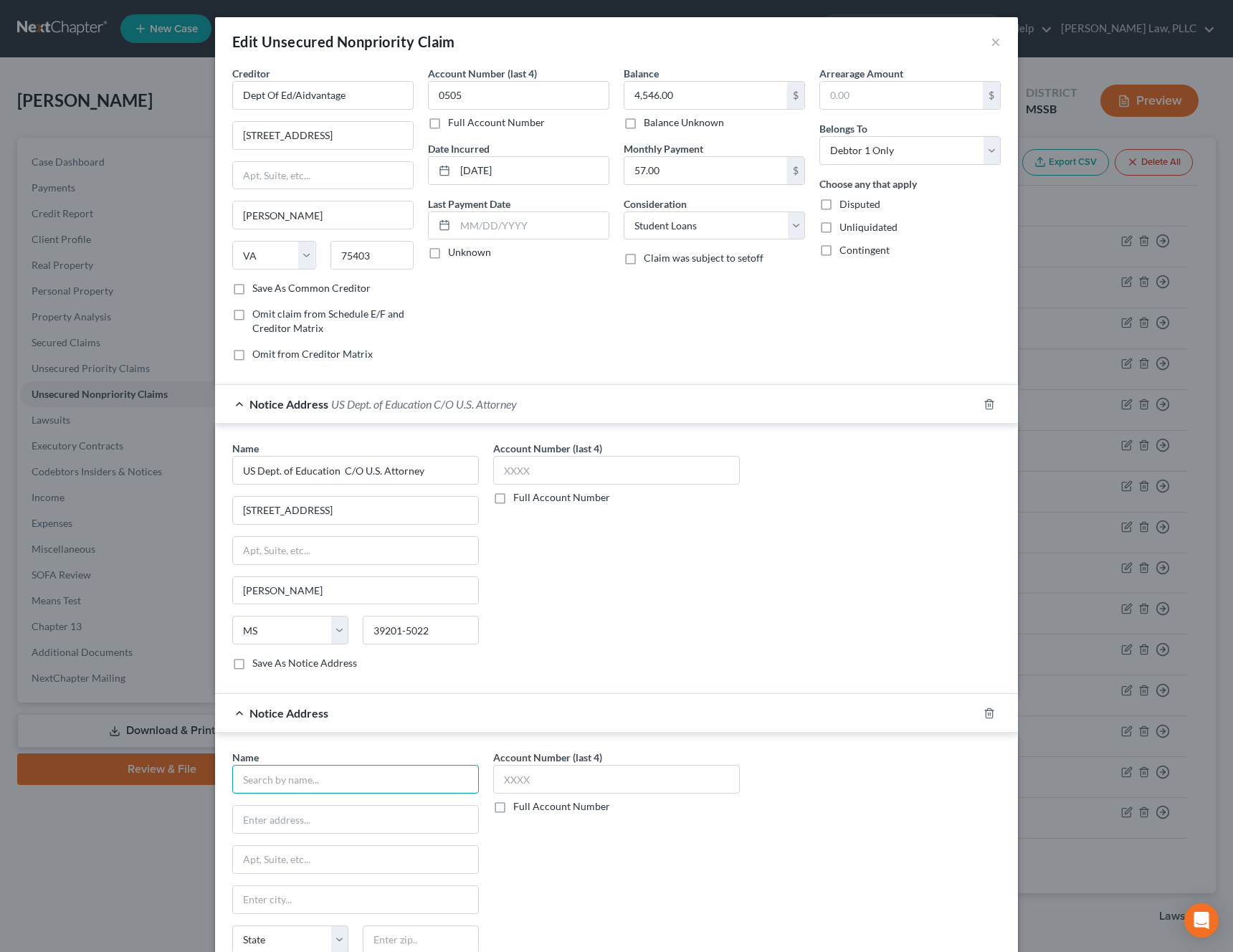
click at [344, 773] on input "text" at bounding box center [355, 780] width 246 height 29
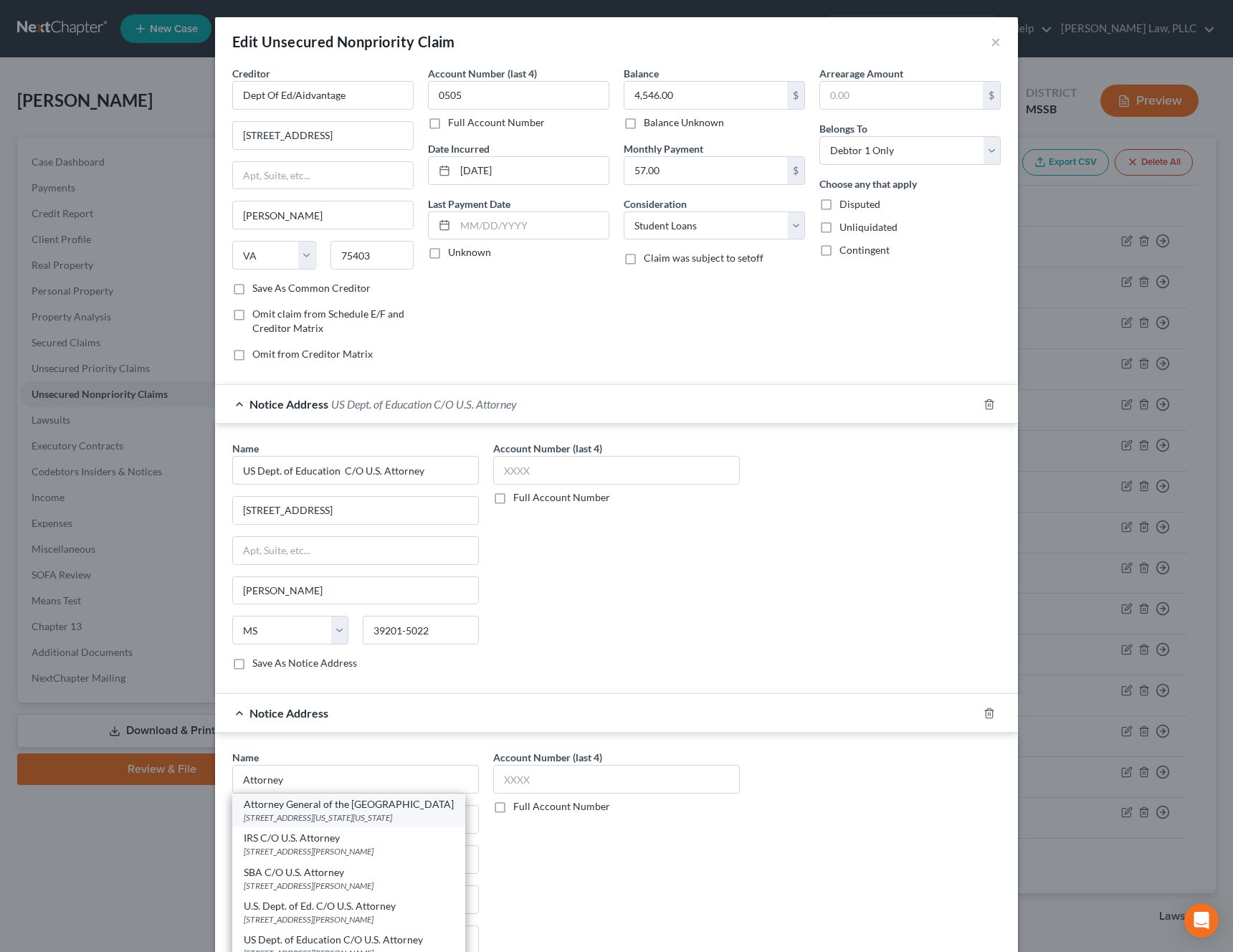
click at [333, 813] on div "[STREET_ADDRESS][US_STATE][US_STATE]" at bounding box center [349, 817] width 210 height 12
type input "Attorney General of the [GEOGRAPHIC_DATA]"
type input "[STREET_ADDRESS][US_STATE]"
type input "[US_STATE]"
select select "8"
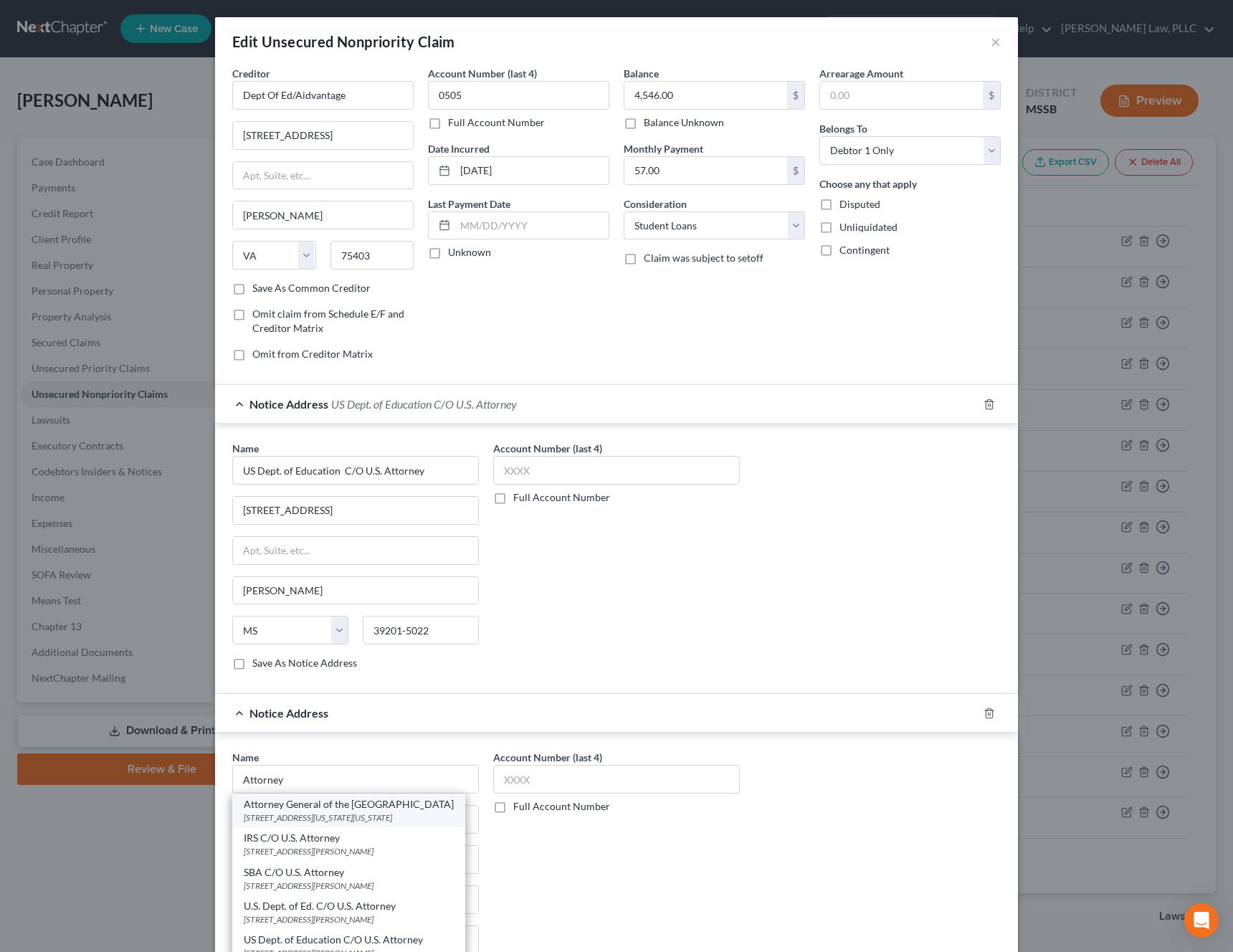
type input "20530"
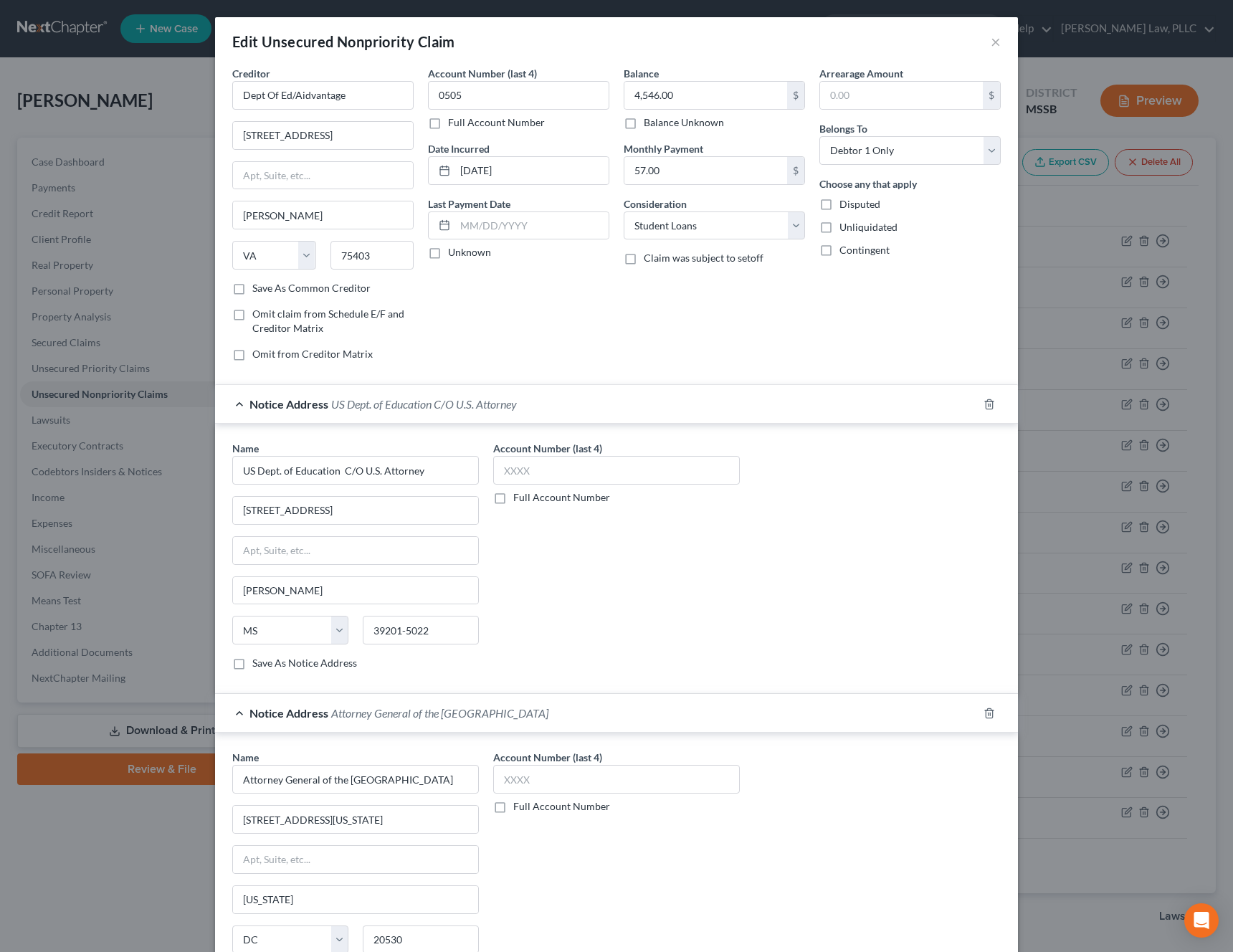
scroll to position [171, 0]
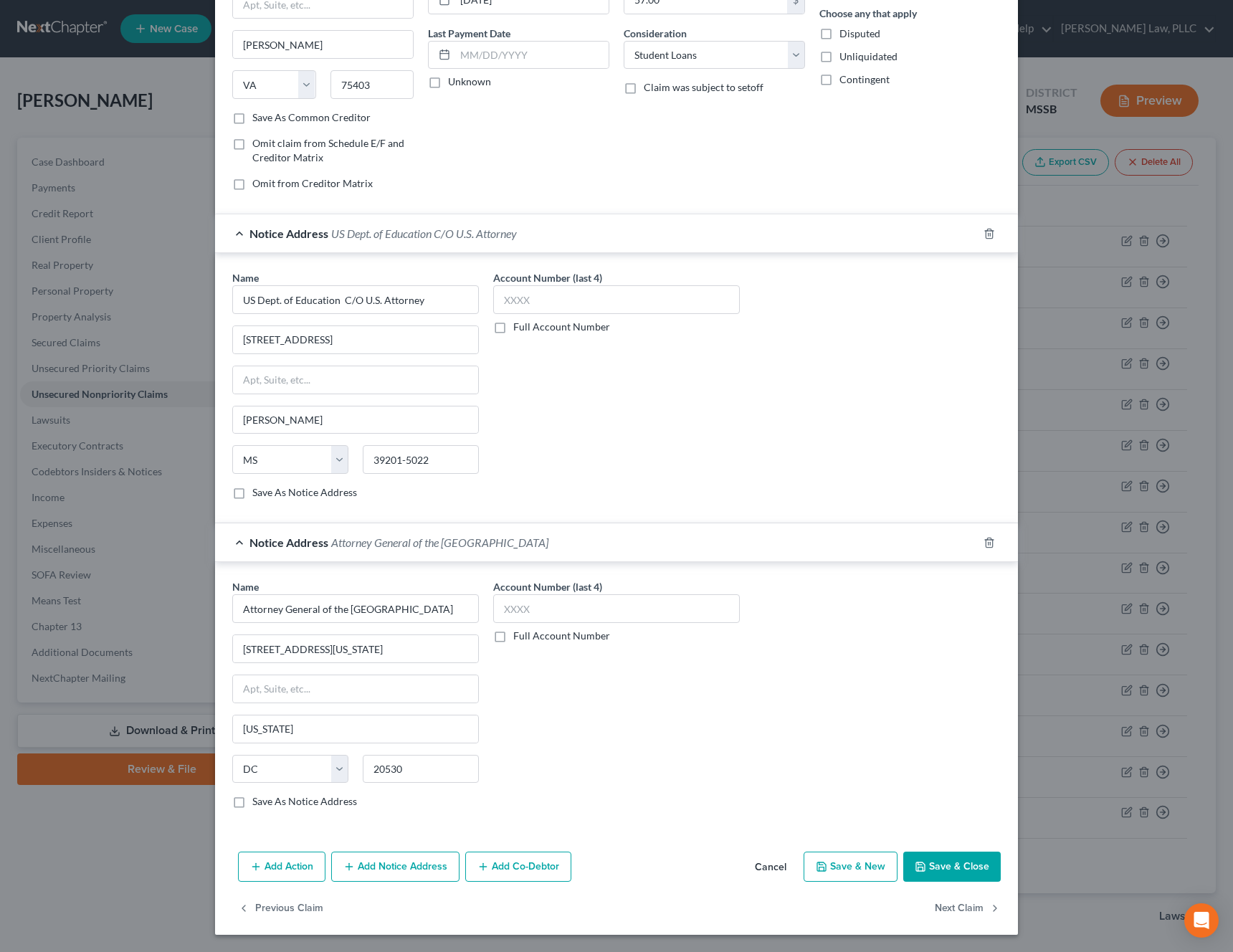
click at [977, 863] on button "Save & Close" at bounding box center [952, 867] width 97 height 30
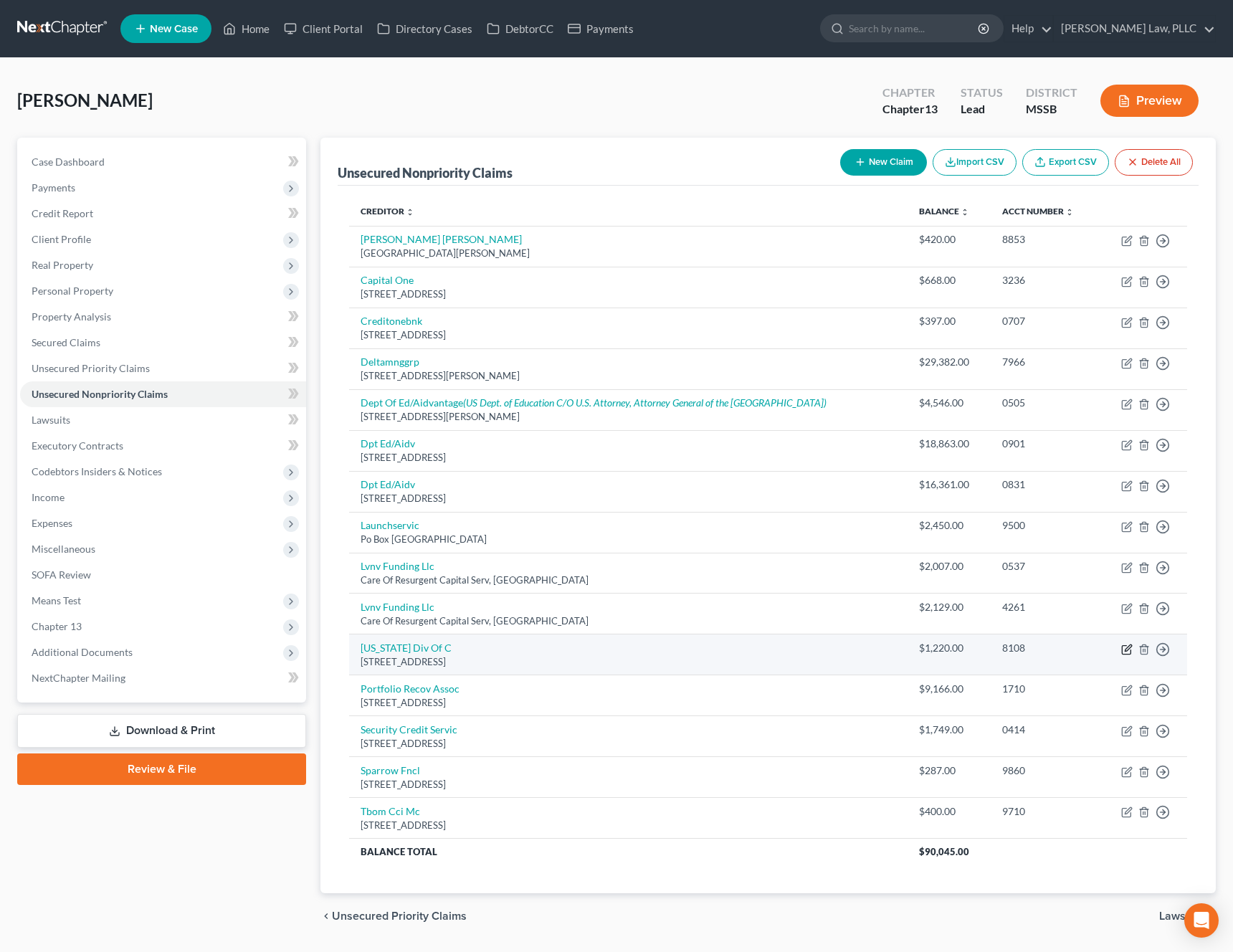
click at [1126, 649] on icon "button" at bounding box center [1127, 649] width 11 height 11
select select "25"
select select "12"
select select "0"
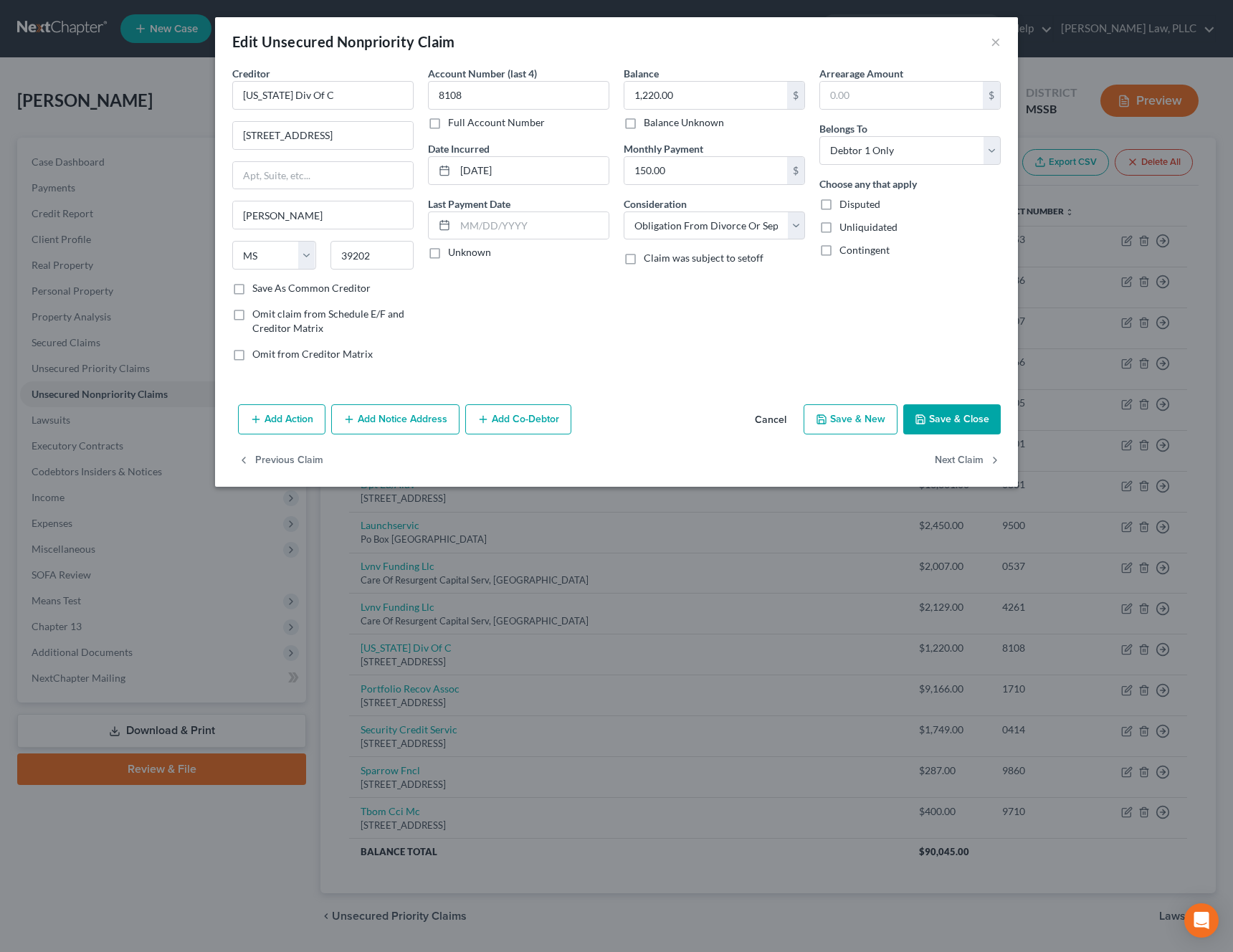
click at [781, 424] on button "Cancel" at bounding box center [771, 420] width 55 height 29
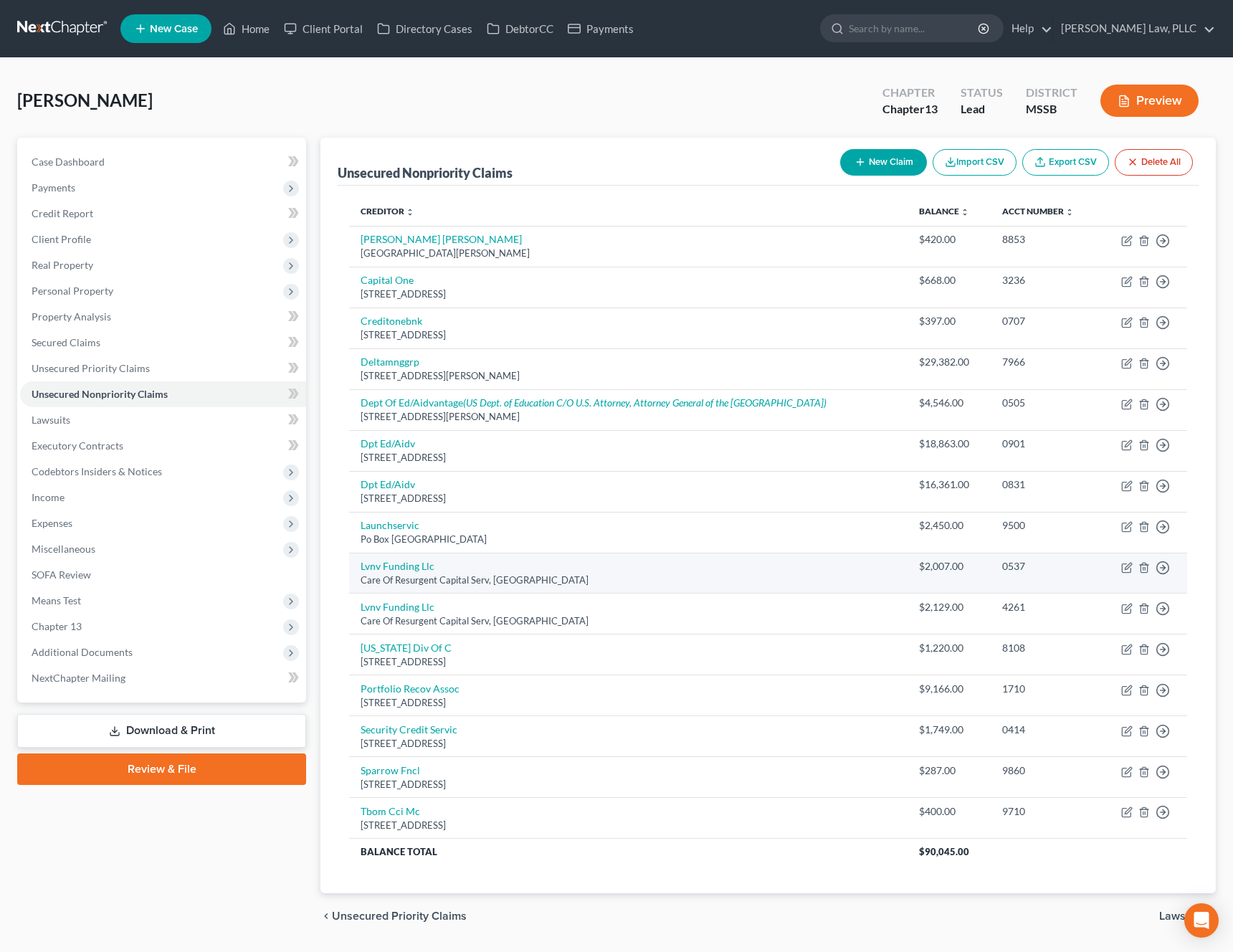
scroll to position [42, 0]
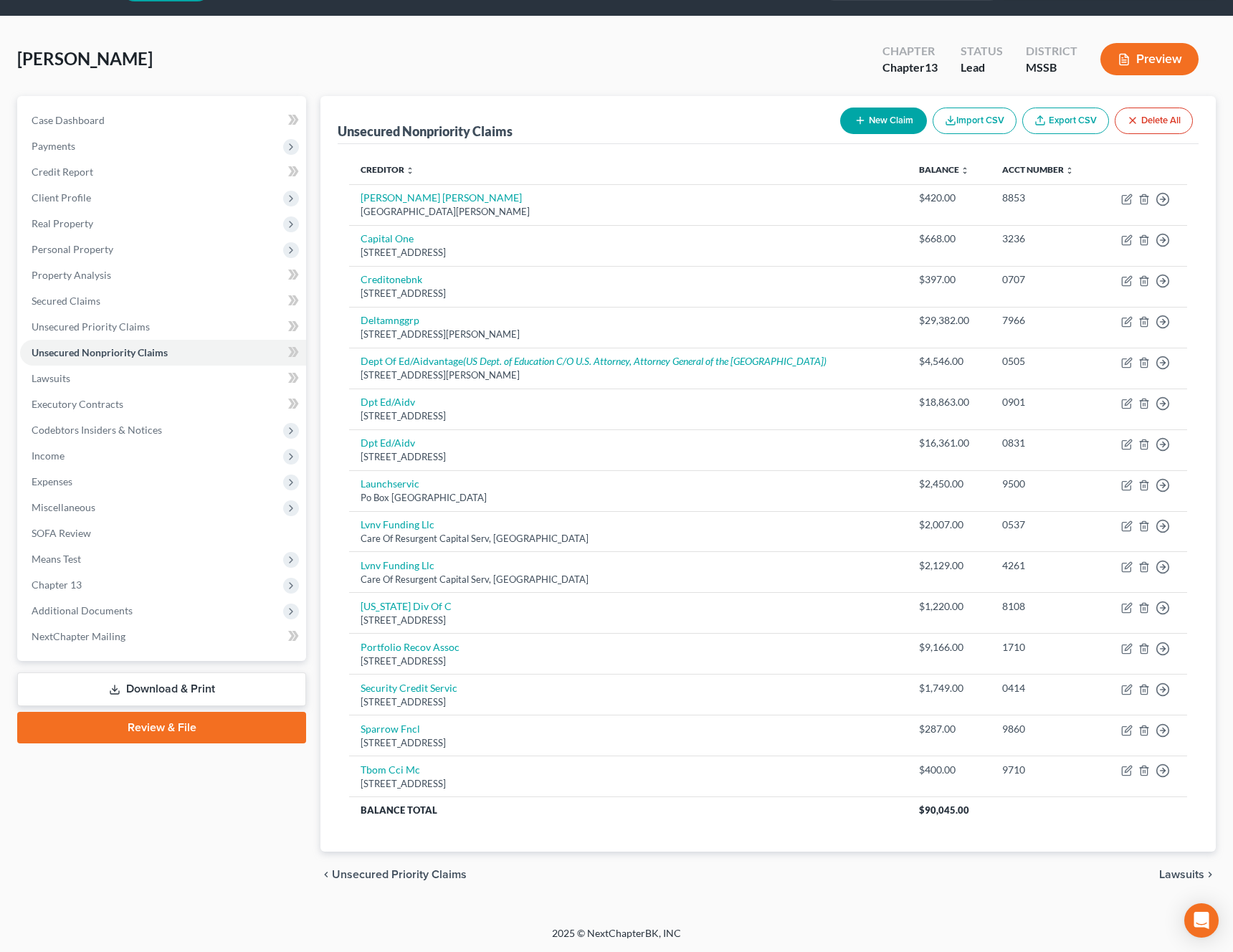
click at [180, 691] on link "Download & Print" at bounding box center [161, 689] width 289 height 34
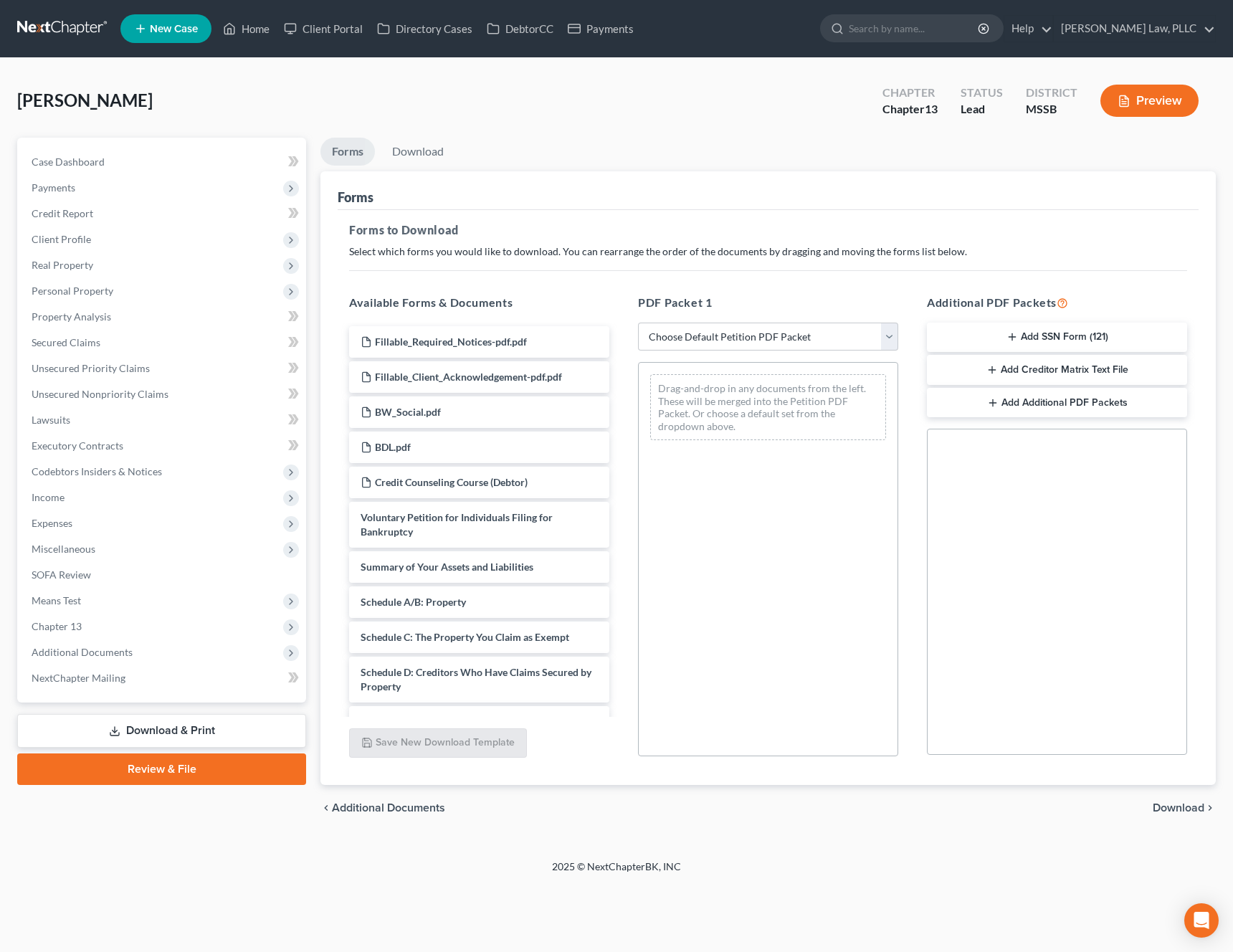
click at [1024, 370] on button "Add Creditor Matrix Text File" at bounding box center [1057, 370] width 260 height 30
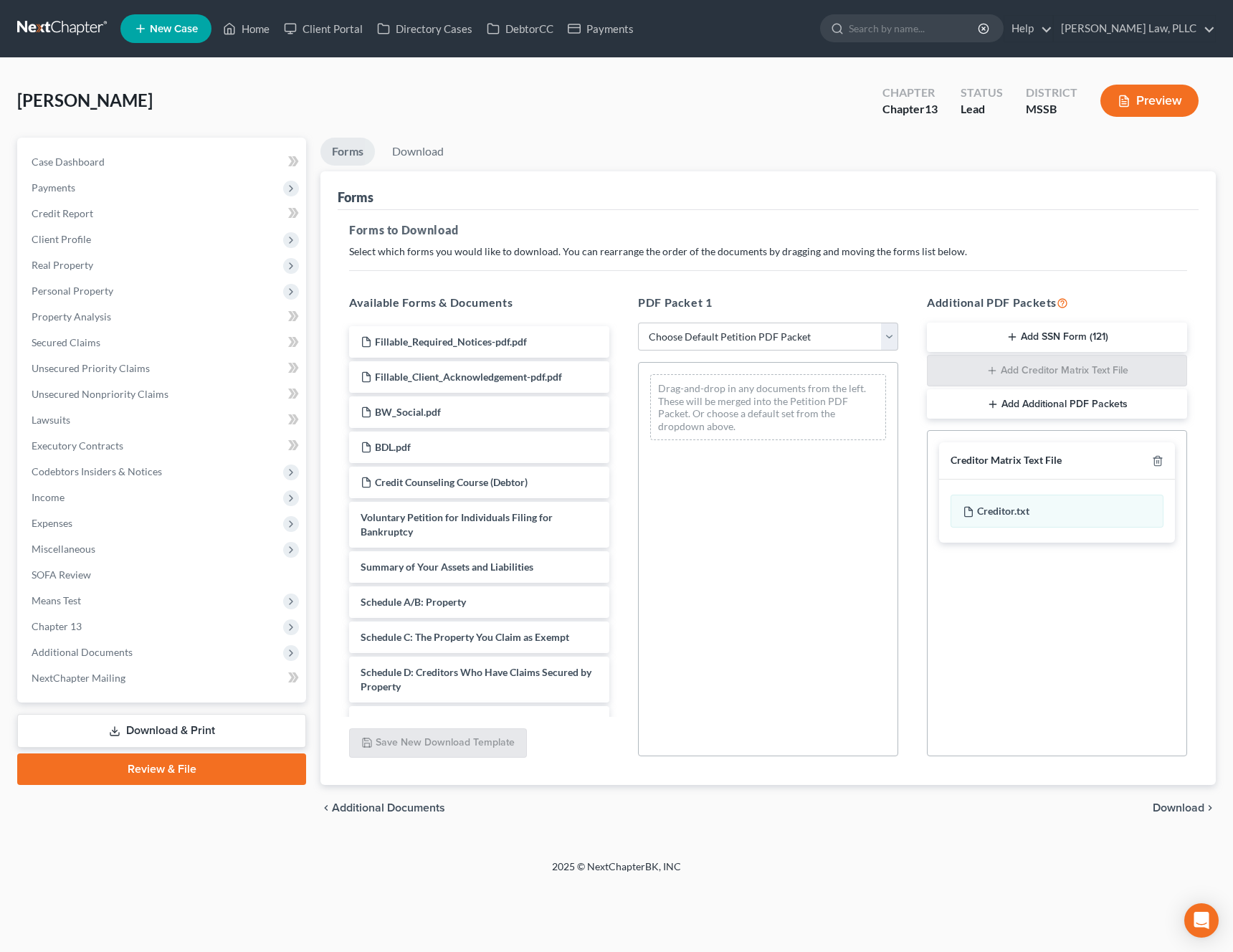
click at [1067, 342] on button "Add SSN Form (121)" at bounding box center [1057, 337] width 260 height 30
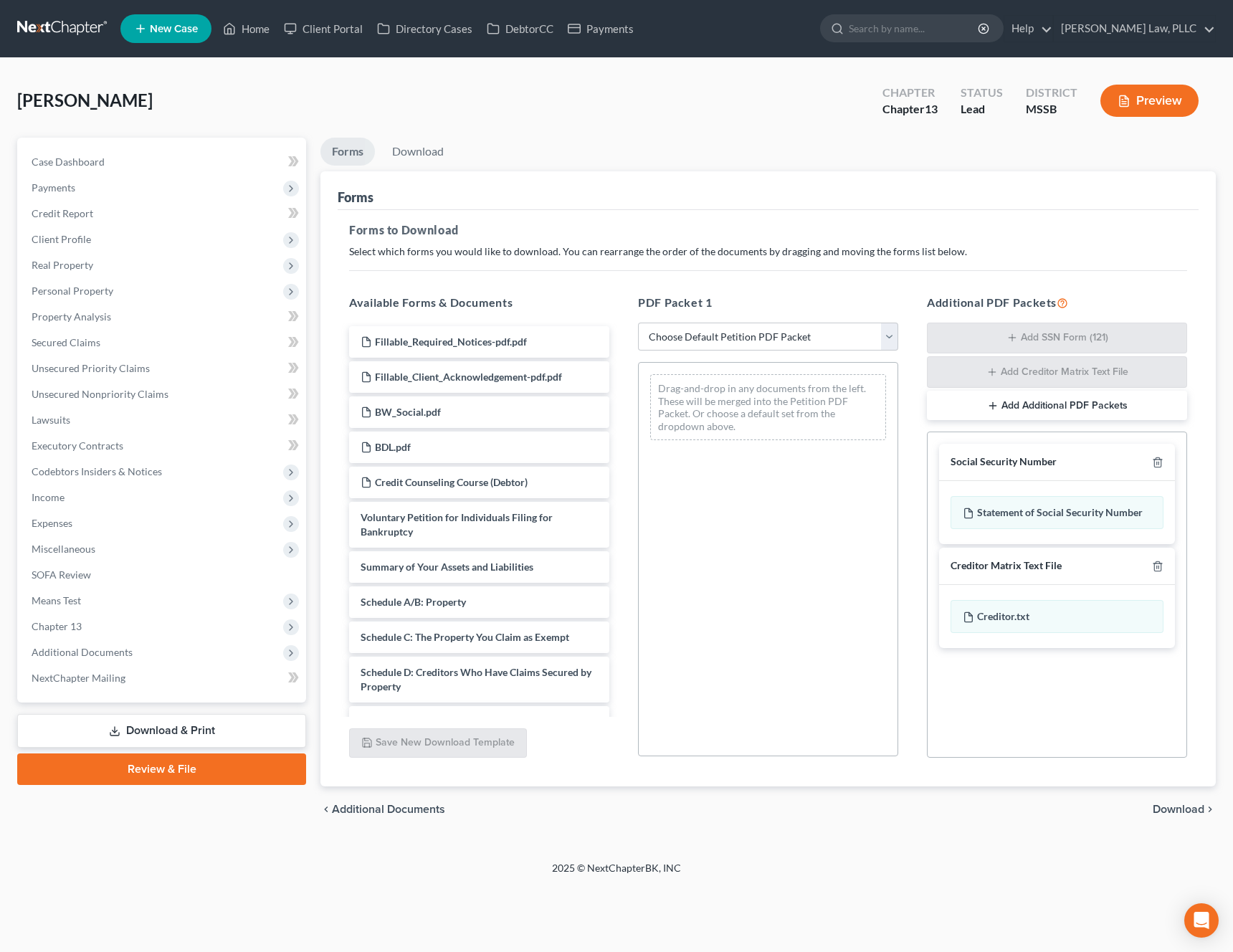
click at [1184, 813] on span "Download" at bounding box center [1178, 809] width 52 height 11
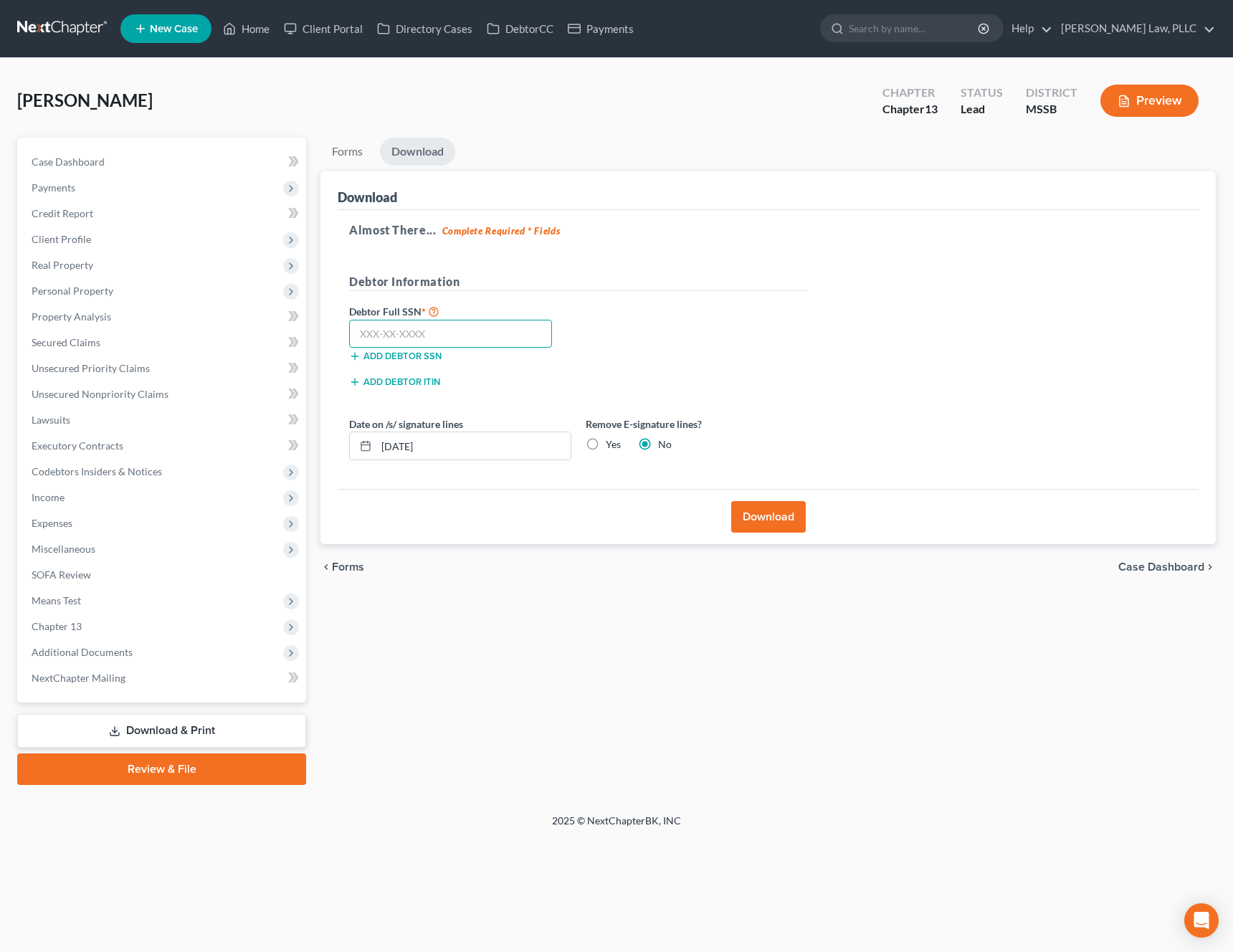
click at [399, 345] on input "text" at bounding box center [451, 334] width 203 height 29
paste input "246-8"
type input "246-8"
click at [510, 327] on input "246-8" at bounding box center [451, 334] width 203 height 29
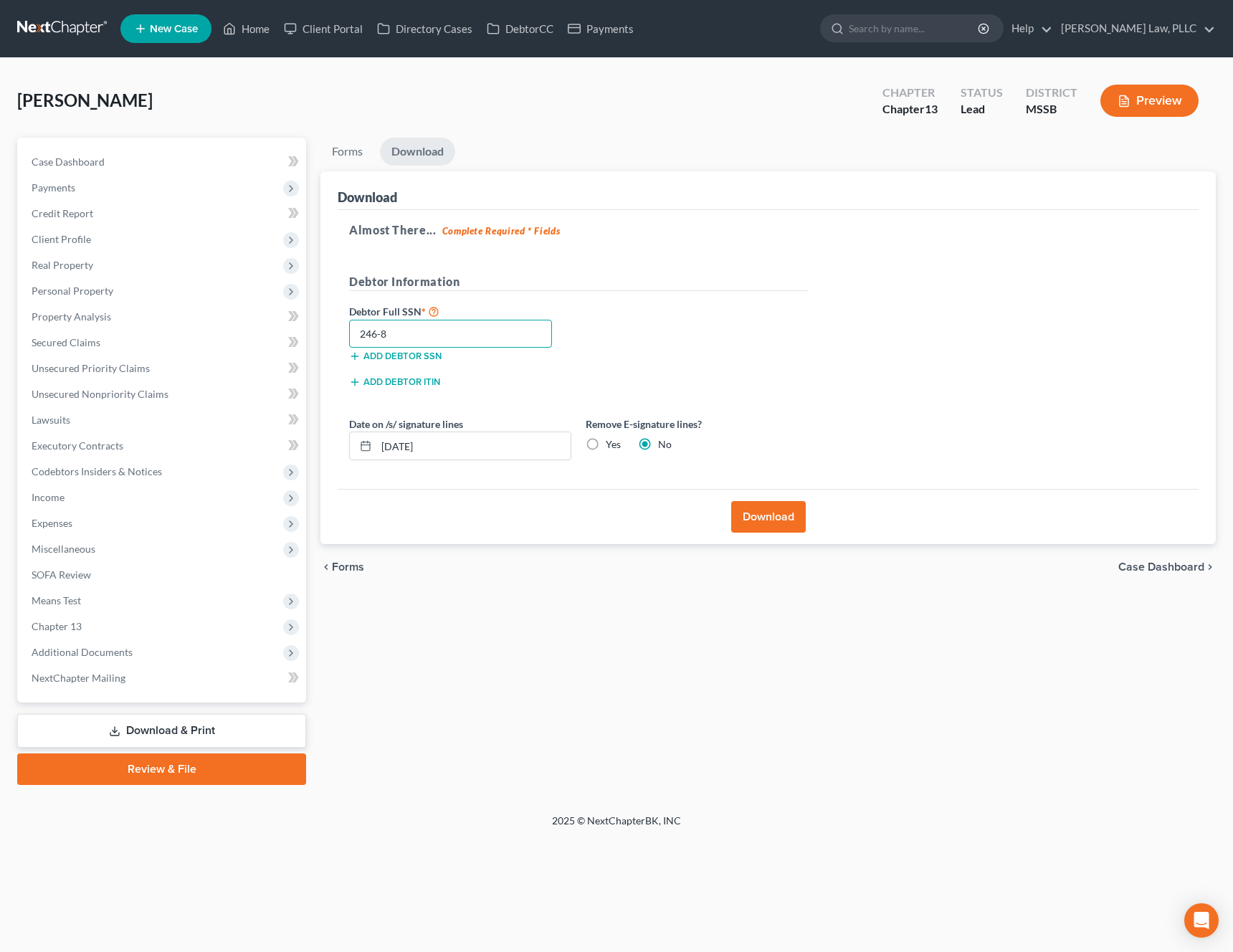
click at [510, 327] on input "246-8" at bounding box center [451, 334] width 203 height 29
paste input "427-43-1153"
type input "427-43-1153"
click at [759, 520] on button "Download" at bounding box center [768, 516] width 75 height 31
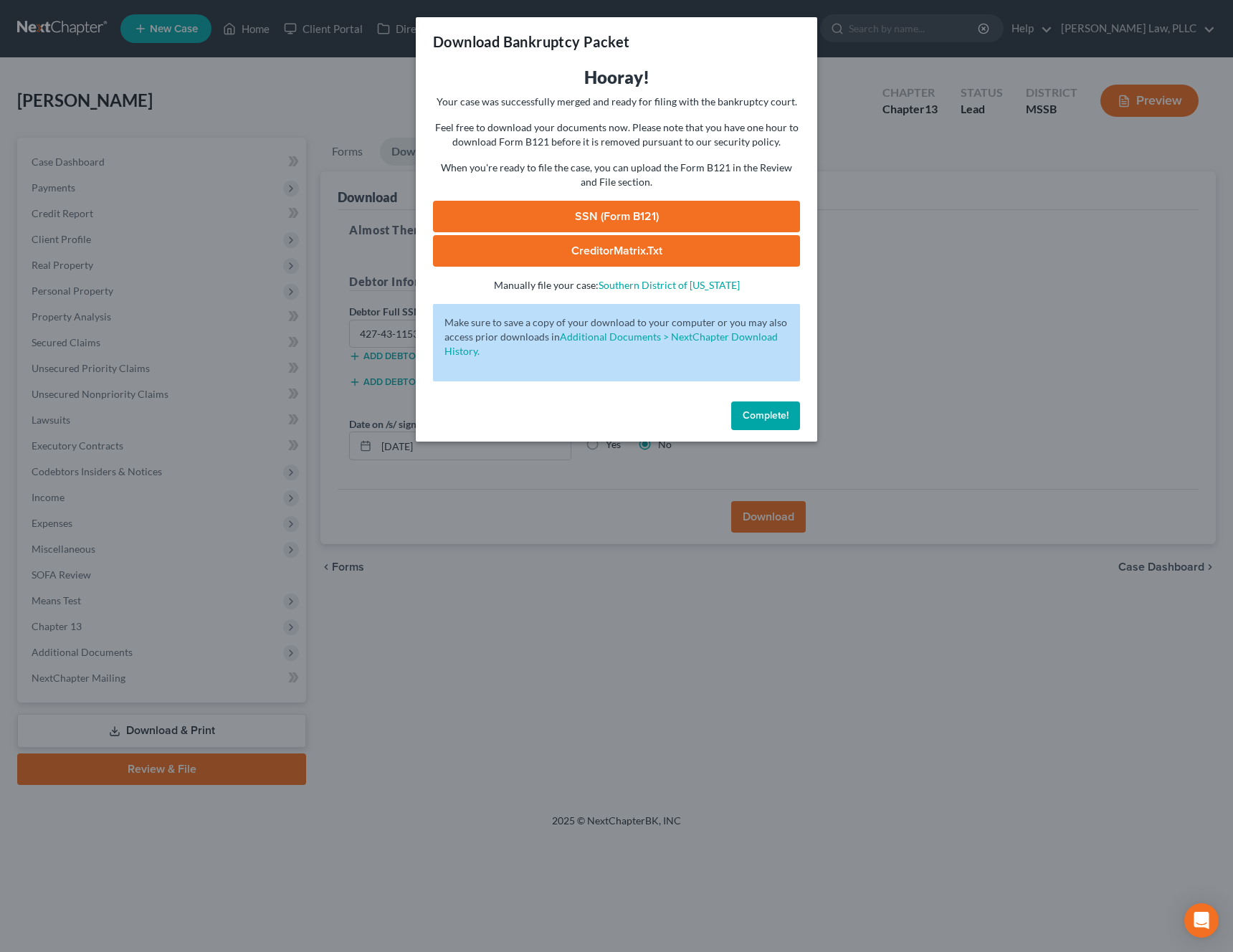
click at [643, 214] on link "SSN (Form B121)" at bounding box center [617, 216] width 367 height 31
click at [559, 246] on link "CreditorMatrix.txt" at bounding box center [617, 250] width 367 height 31
click at [617, 250] on link "CreditorMatrix.txt" at bounding box center [617, 250] width 367 height 31
click at [763, 417] on span "Complete!" at bounding box center [765, 415] width 46 height 12
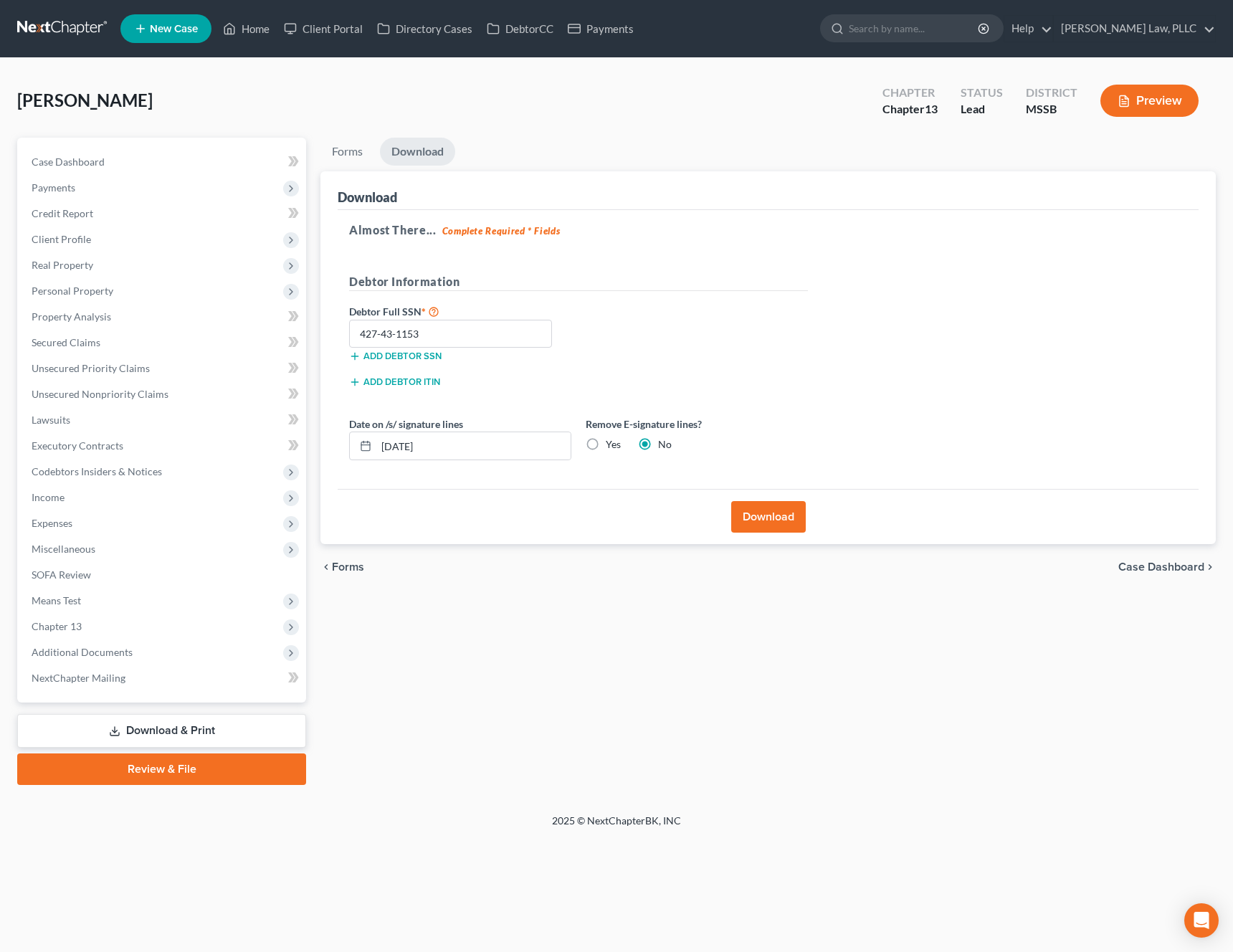
click at [188, 771] on link "Review & File" at bounding box center [161, 769] width 289 height 31
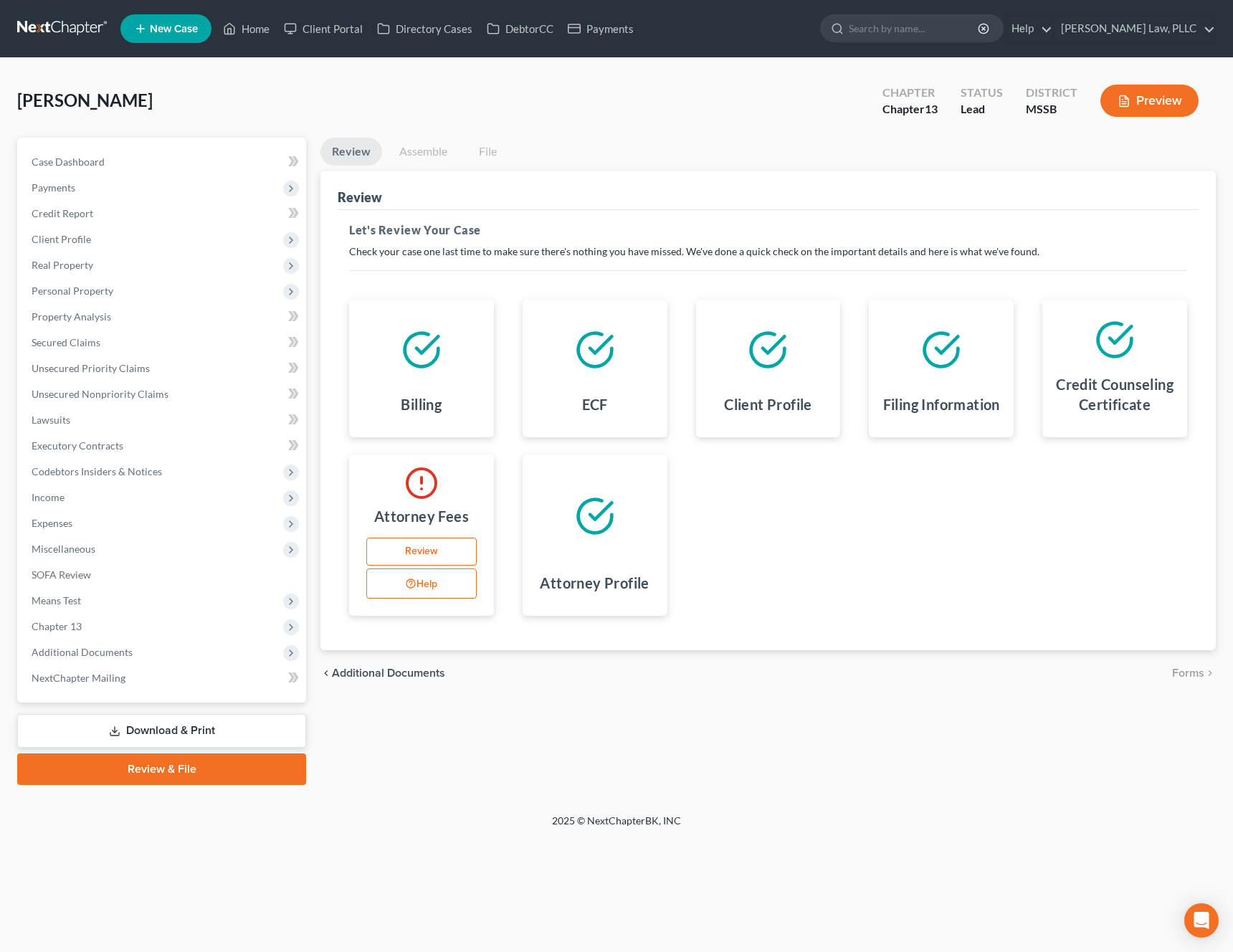
click at [425, 146] on link "Assemble" at bounding box center [424, 151] width 71 height 28
click at [425, 153] on link "Assemble" at bounding box center [424, 151] width 71 height 28
click at [425, 555] on link "Review" at bounding box center [421, 553] width 110 height 29
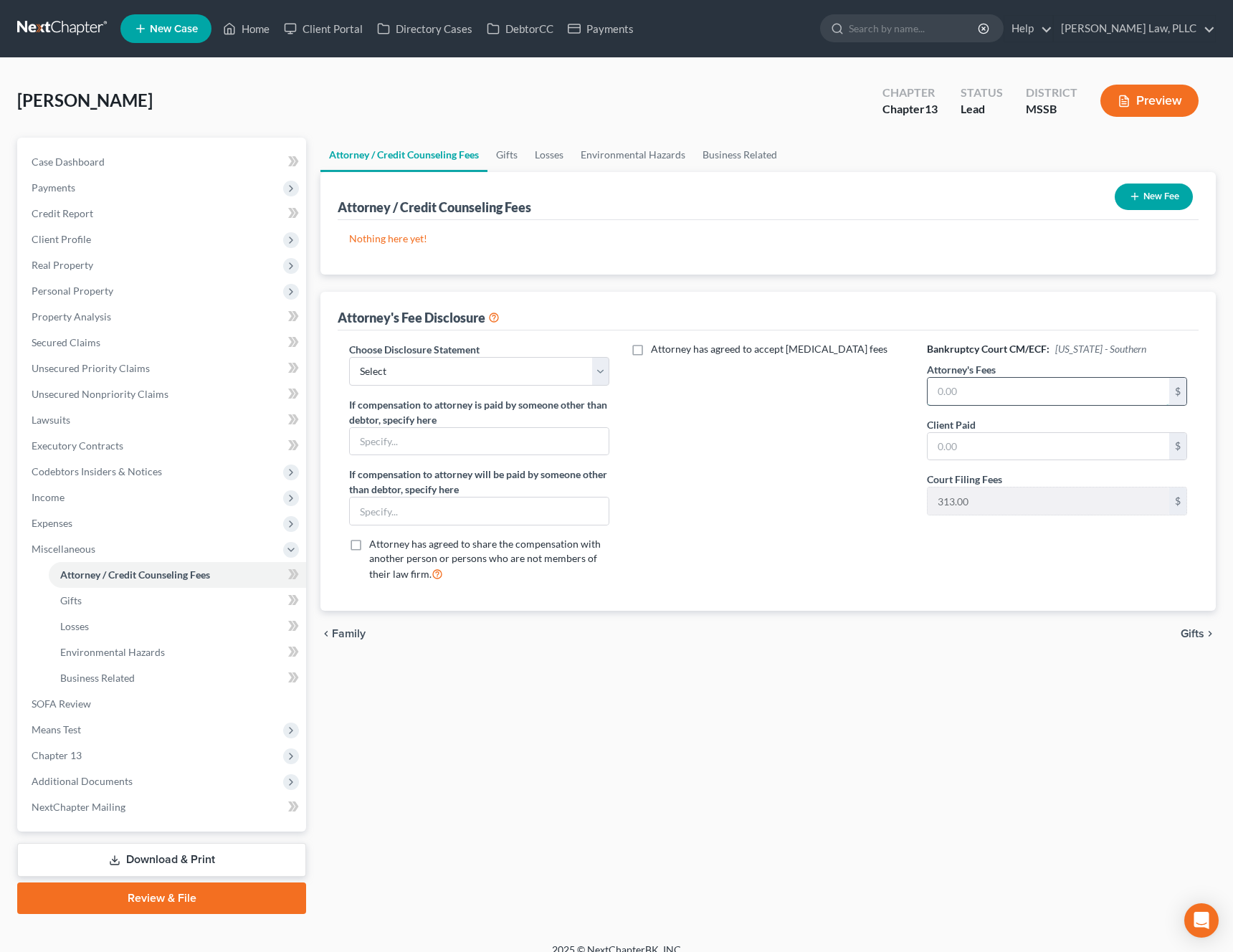
click at [975, 395] on input "text" at bounding box center [1049, 391] width 242 height 27
type input "4,600"
click at [1012, 445] on input "text" at bounding box center [1049, 447] width 242 height 27
type input "0"
type input "999"
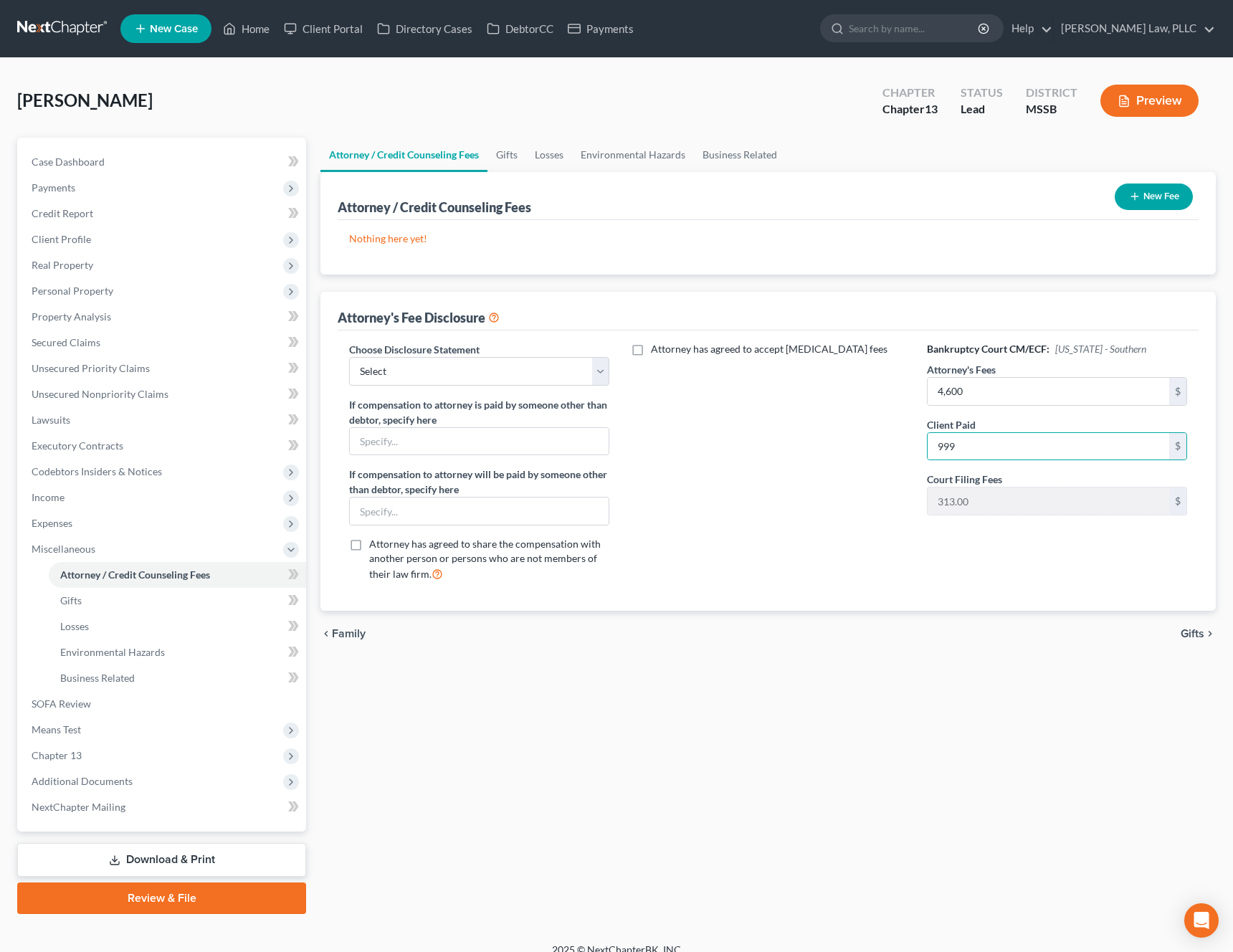
click at [508, 388] on div "Choose Disclosure Statement Select [PERSON_NAME] If compensation to attorney is…" at bounding box center [479, 468] width 289 height 251
click at [496, 376] on select "Select [PERSON_NAME]" at bounding box center [479, 371] width 260 height 29
select select "0"
click at [350, 357] on select "Select [PERSON_NAME]" at bounding box center [479, 371] width 260 height 29
click at [1201, 631] on span "Gifts" at bounding box center [1192, 634] width 23 height 11
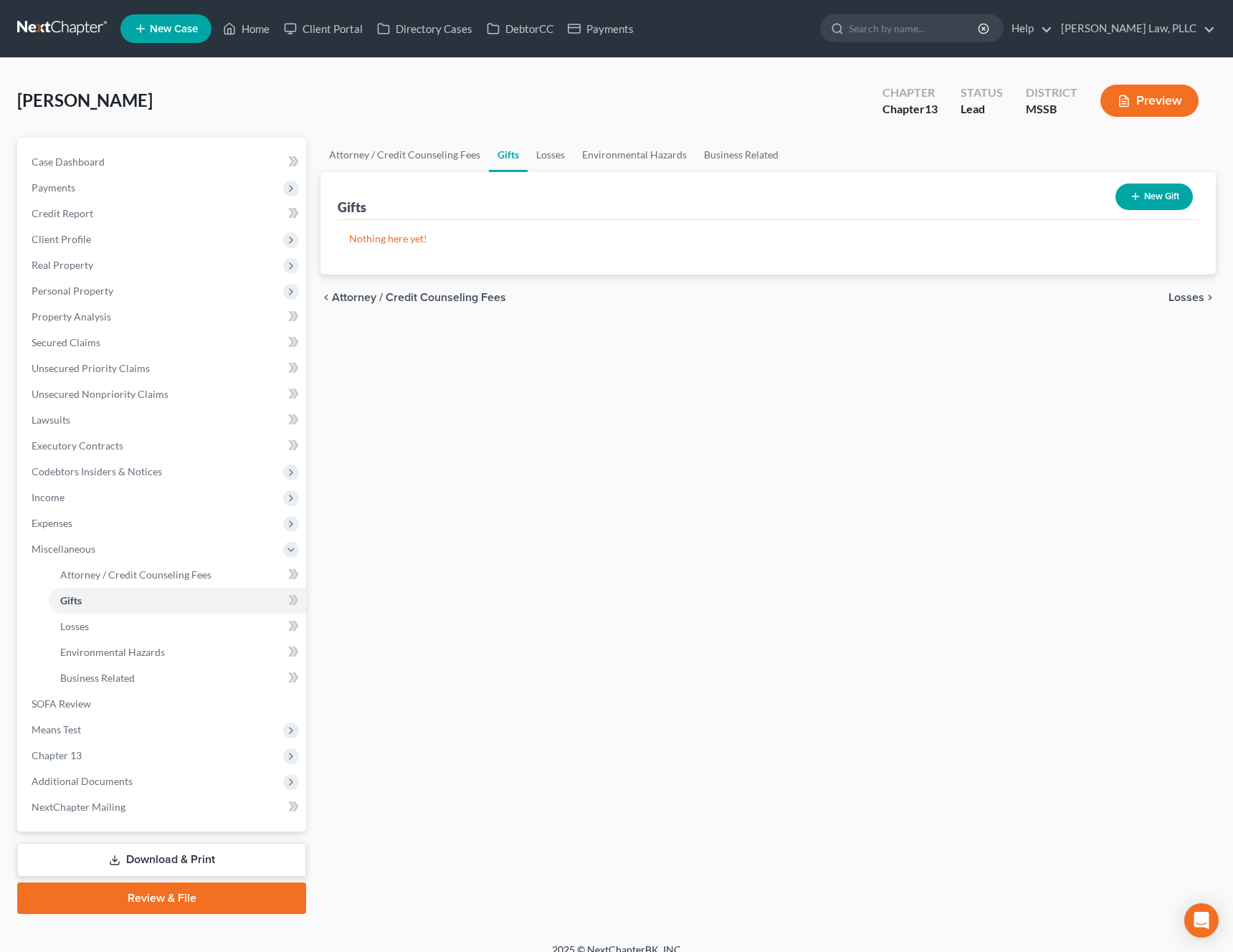
click at [188, 900] on link "Review & File" at bounding box center [161, 898] width 289 height 31
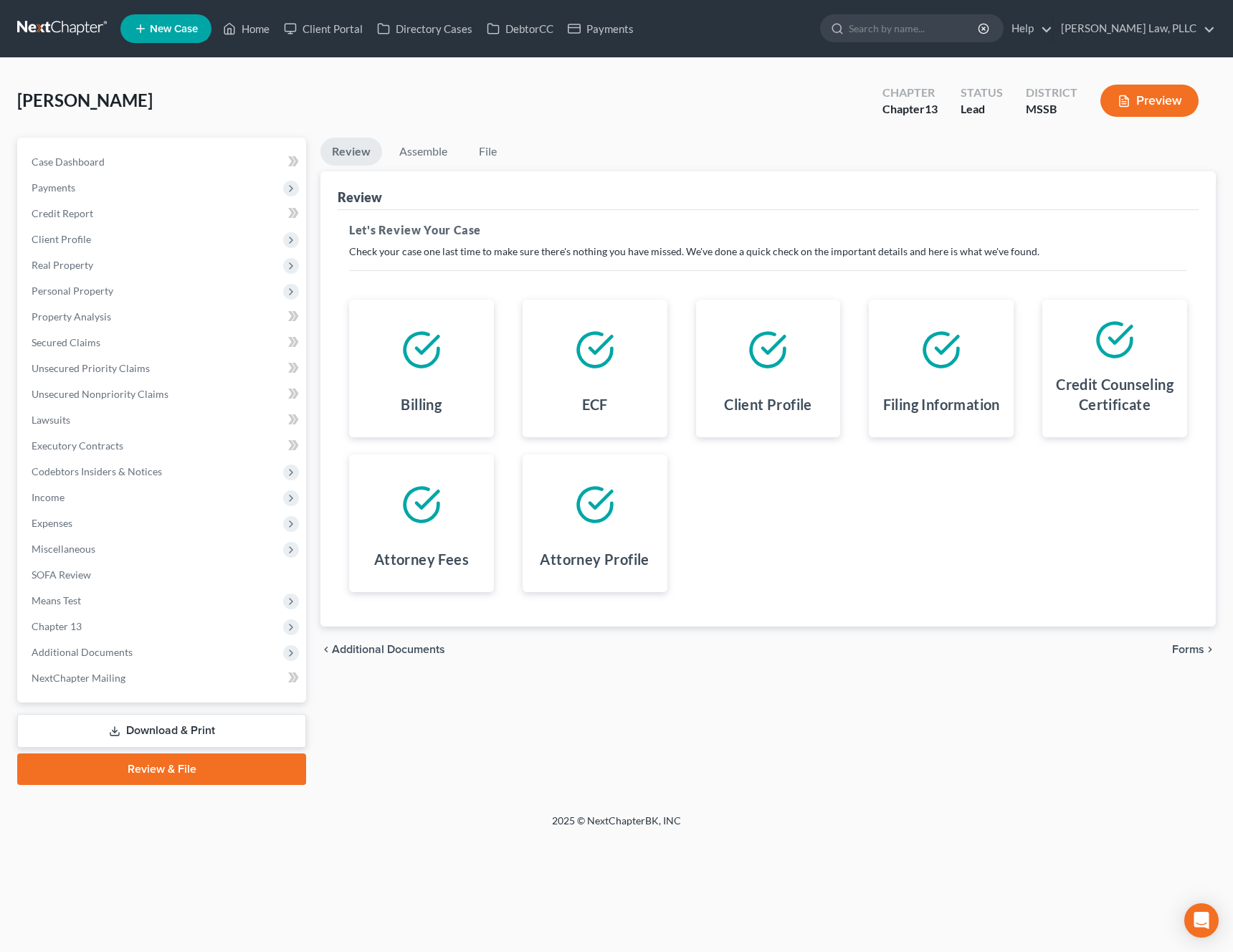
click at [1194, 652] on span "Forms" at bounding box center [1188, 649] width 32 height 11
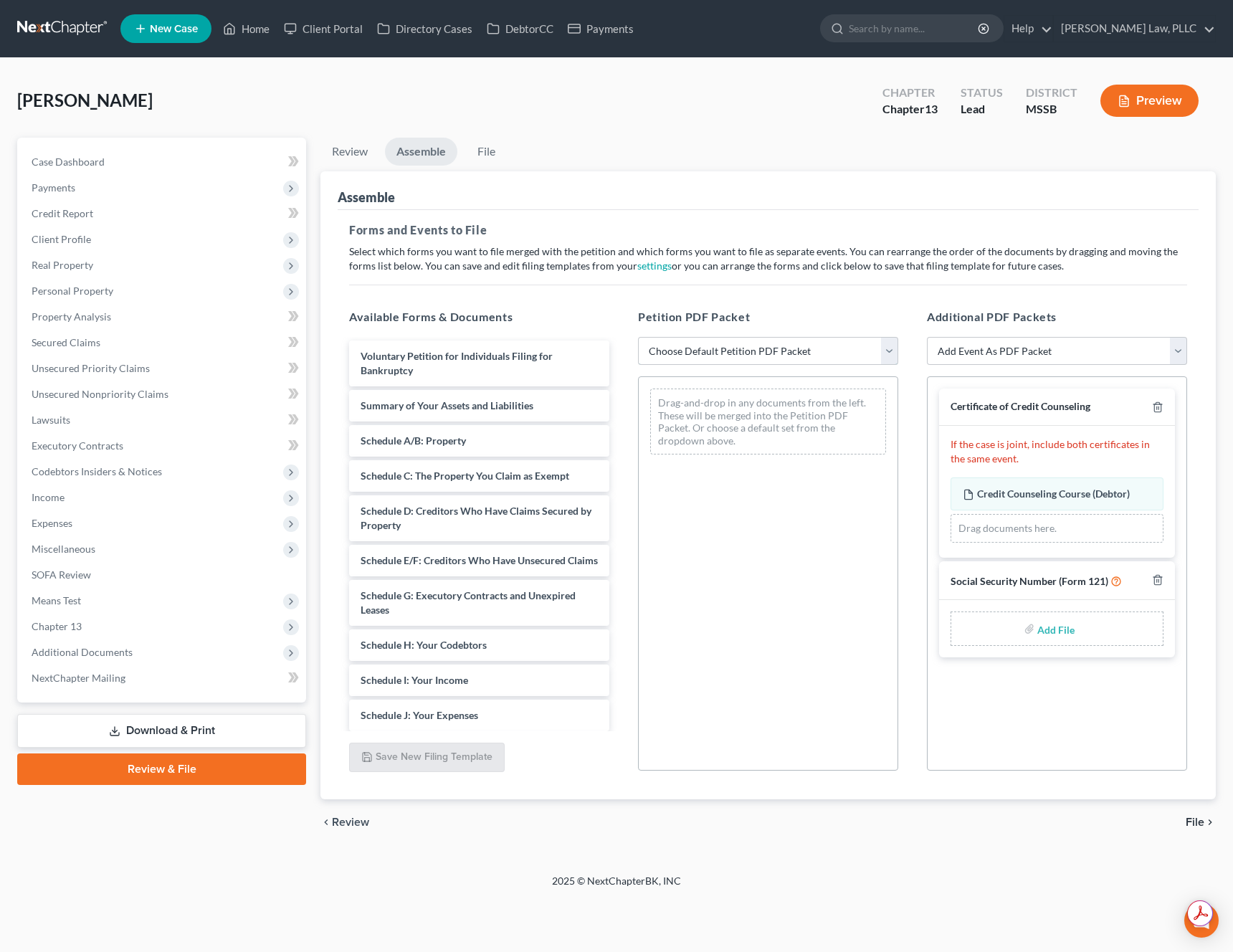
click at [822, 350] on select "Choose Default Petition PDF Packet Emergency Filing (Voluntary Petition and Cre…" at bounding box center [768, 351] width 260 height 29
select select "0"
click at [638, 337] on select "Choose Default Petition PDF Packet Emergency Filing (Voluntary Petition and Cre…" at bounding box center [768, 351] width 260 height 29
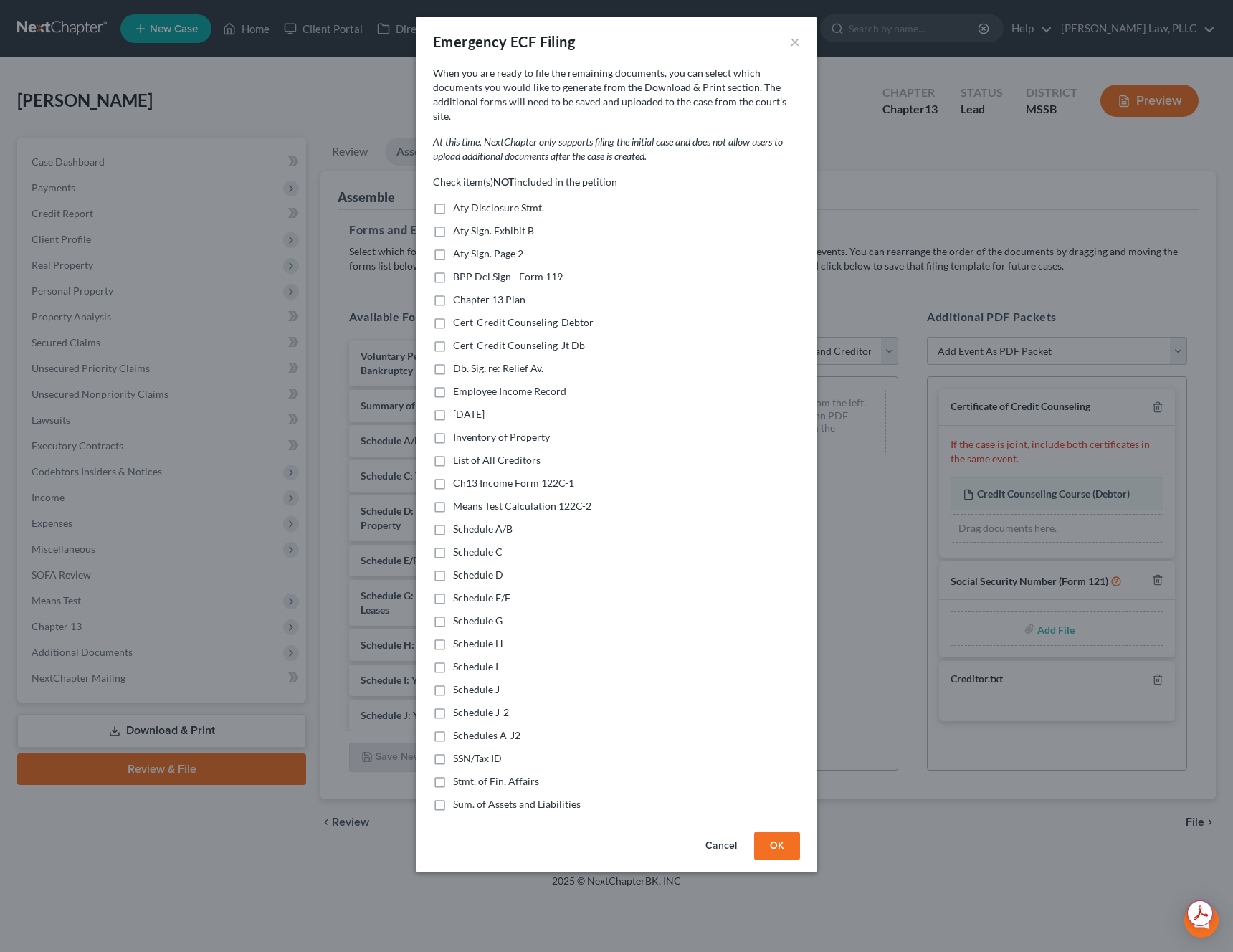
click at [506, 201] on span "Aty Disclosure Stmt." at bounding box center [499, 207] width 91 height 12
click at [468, 201] on input "Aty Disclosure Stmt." at bounding box center [464, 205] width 10 height 10
checkbox input "true"
click at [482, 293] on span "Chapter 13 Plan" at bounding box center [490, 299] width 72 height 12
click at [468, 292] on input "Chapter 13 Plan" at bounding box center [464, 297] width 10 height 10
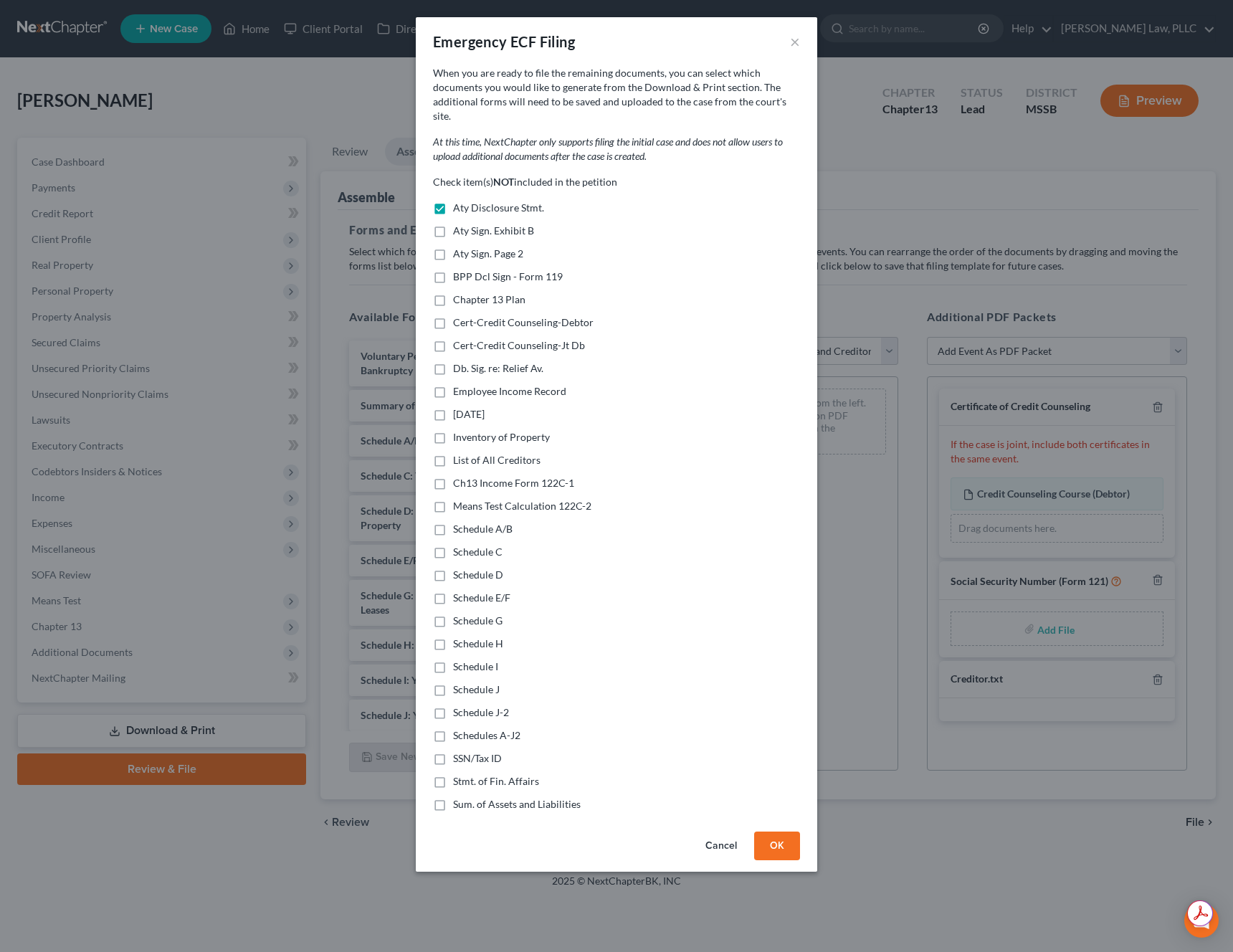
checkbox input "true"
click at [486, 453] on span "List of All Creditors" at bounding box center [497, 459] width 88 height 12
click at [468, 453] on input "List of All Creditors" at bounding box center [464, 458] width 10 height 10
checkbox input "true"
click at [484, 477] on span "Ch13 Income Form 122C-1" at bounding box center [514, 482] width 121 height 12
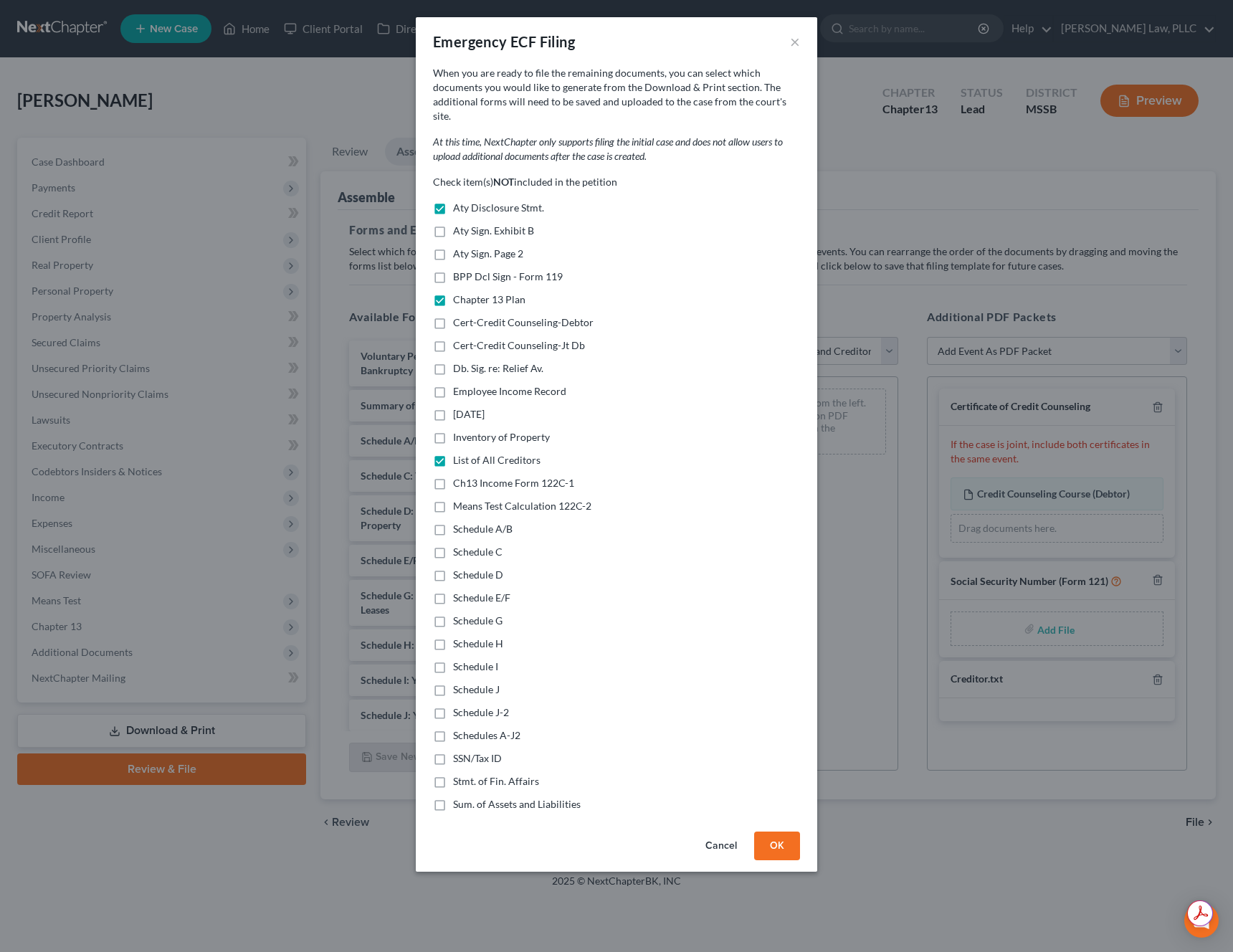
click at [468, 476] on input "Ch13 Income Form 122C-1" at bounding box center [464, 481] width 10 height 10
checkbox input "true"
click at [482, 499] on span "Means Test Calculation 122C-2" at bounding box center [523, 505] width 139 height 12
click at [468, 499] on input "Means Test Calculation 122C-2" at bounding box center [464, 504] width 10 height 10
checkbox input "true"
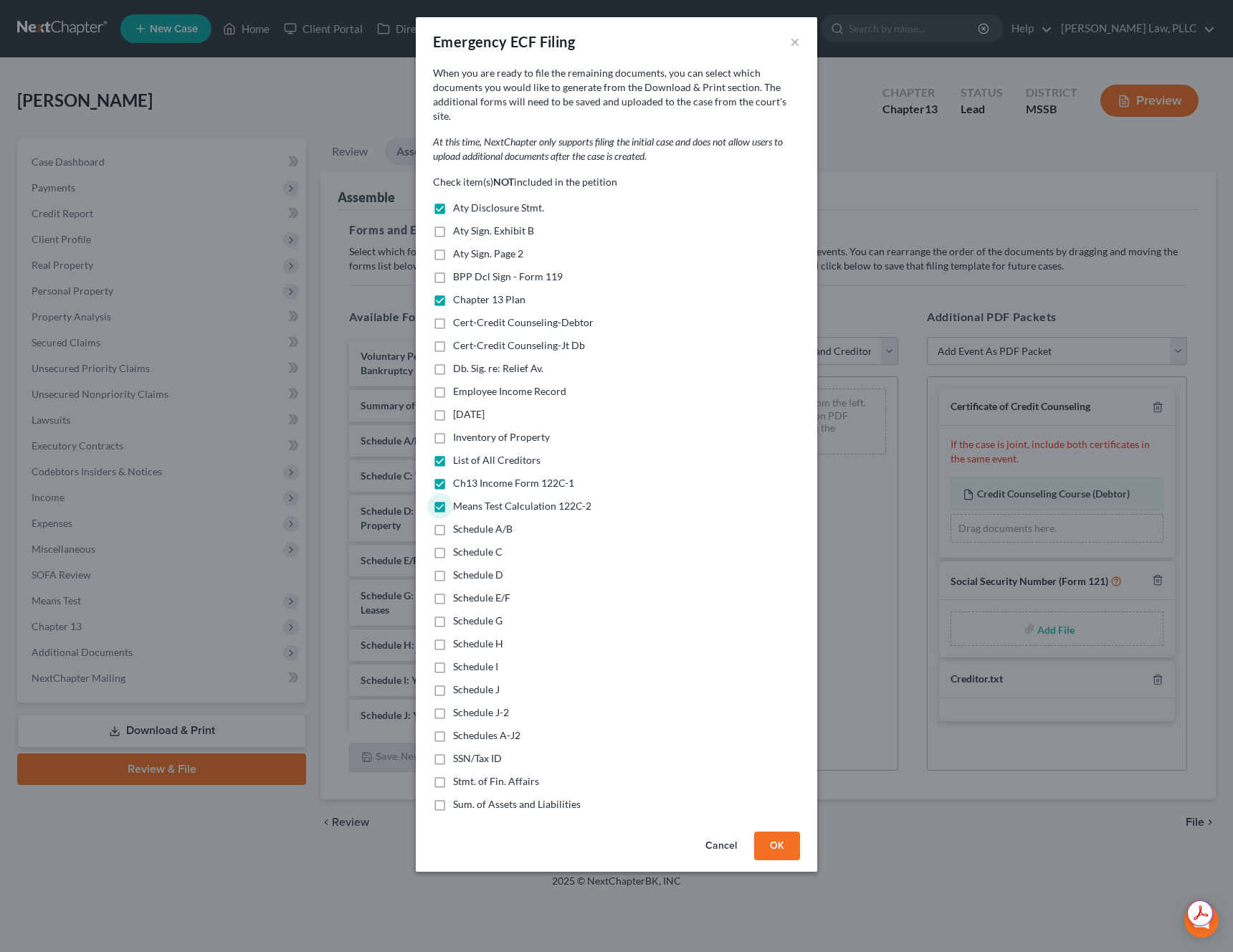
click at [487, 729] on span "Schedules A-J2" at bounding box center [487, 735] width 68 height 12
click at [468, 728] on input "Schedules A-J2" at bounding box center [464, 733] width 10 height 10
checkbox input "true"
click at [486, 775] on span "Stmt. of Fin. Affairs" at bounding box center [496, 780] width 86 height 12
click at [468, 774] on input "Stmt. of Fin. Affairs" at bounding box center [464, 779] width 10 height 10
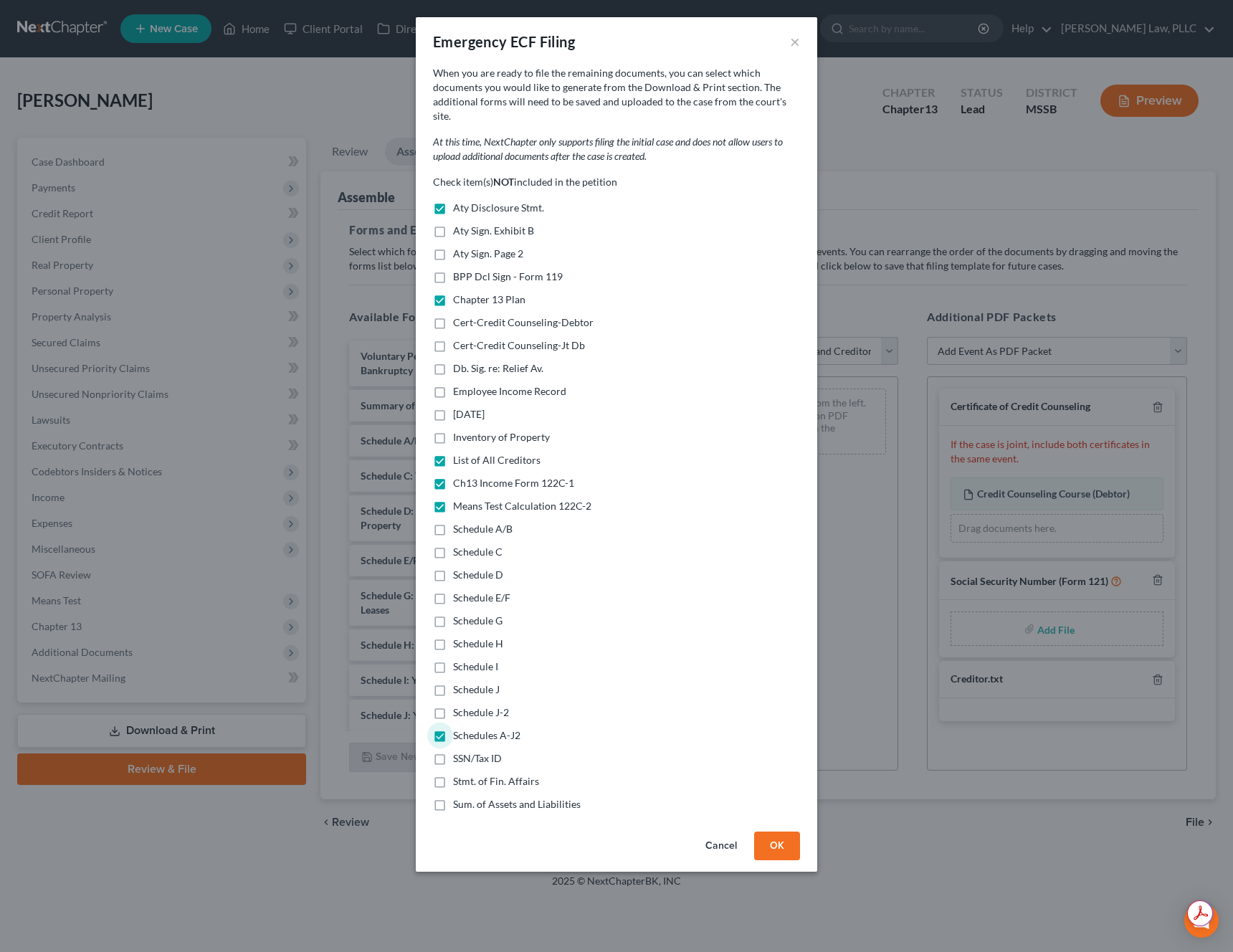
checkbox input "true"
click at [487, 798] on span "Sum. of Assets and Liabilities" at bounding box center [517, 804] width 127 height 12
click at [468, 797] on input "Sum. of Assets and Liabilities" at bounding box center [464, 802] width 10 height 10
checkbox input "true"
click at [764, 832] on button "OK" at bounding box center [776, 846] width 46 height 29
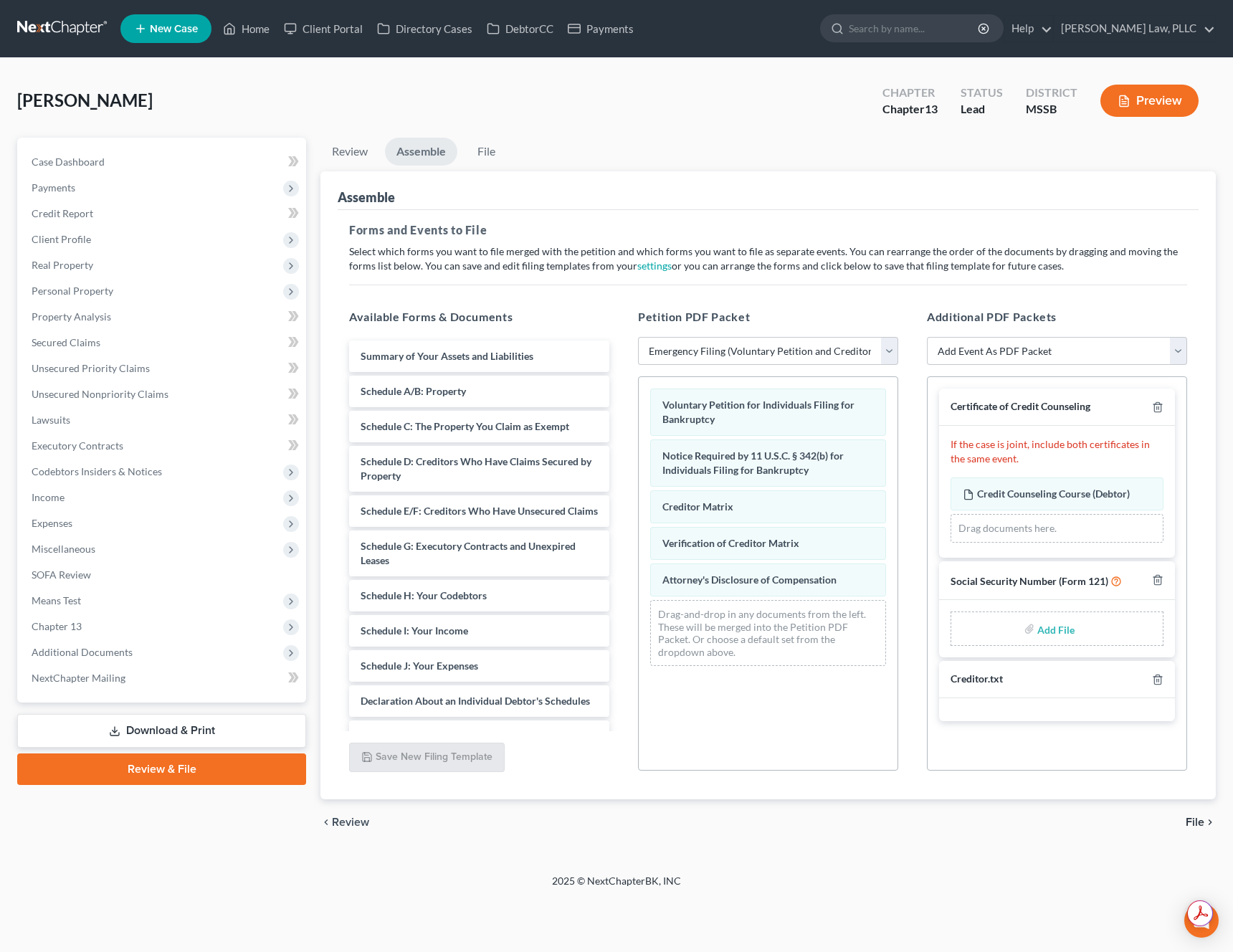
click at [1061, 626] on input "file" at bounding box center [1054, 629] width 35 height 26
click at [130, 168] on link "Case Dashboard" at bounding box center [163, 162] width 286 height 26
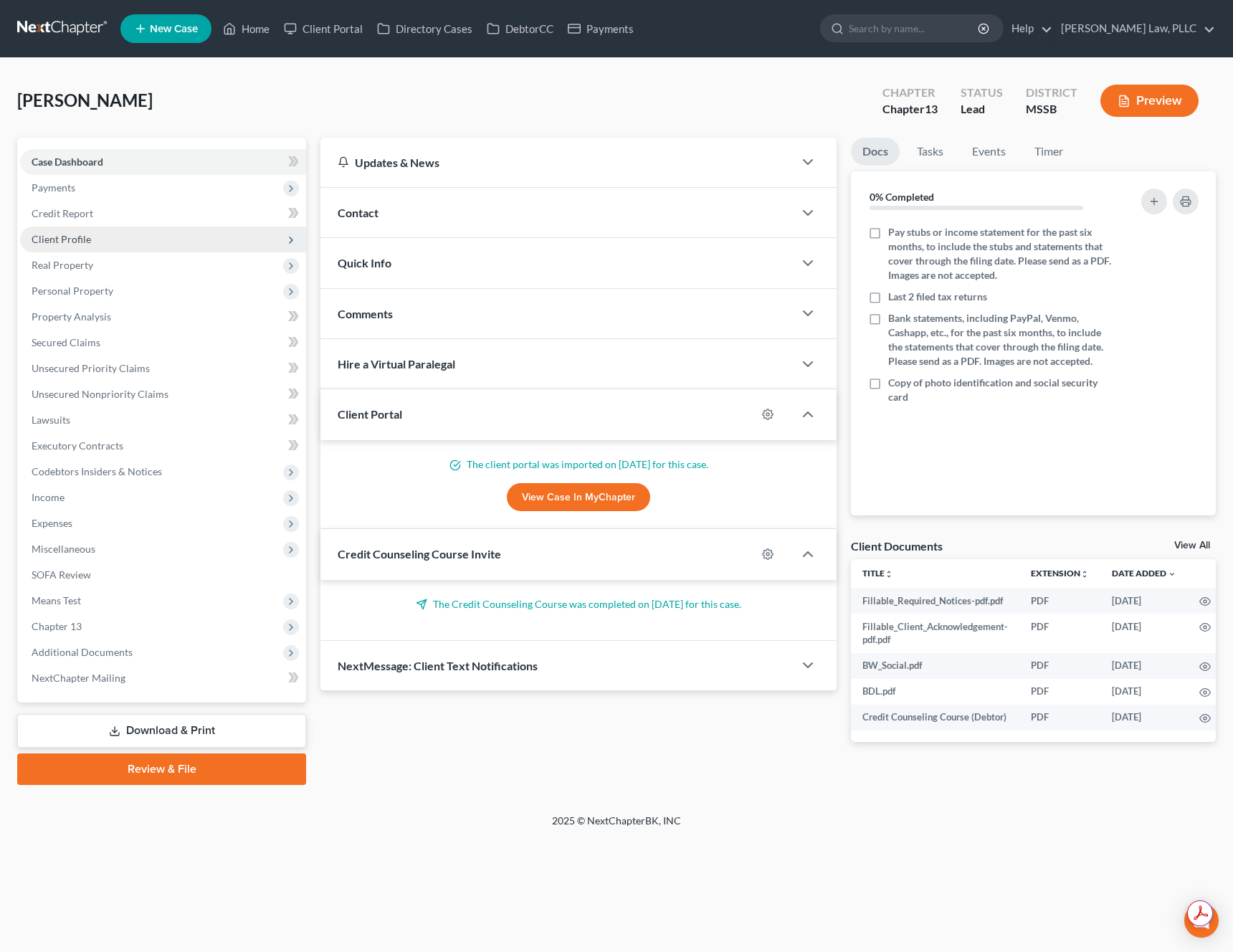
click at [97, 241] on span "Client Profile" at bounding box center [163, 239] width 286 height 26
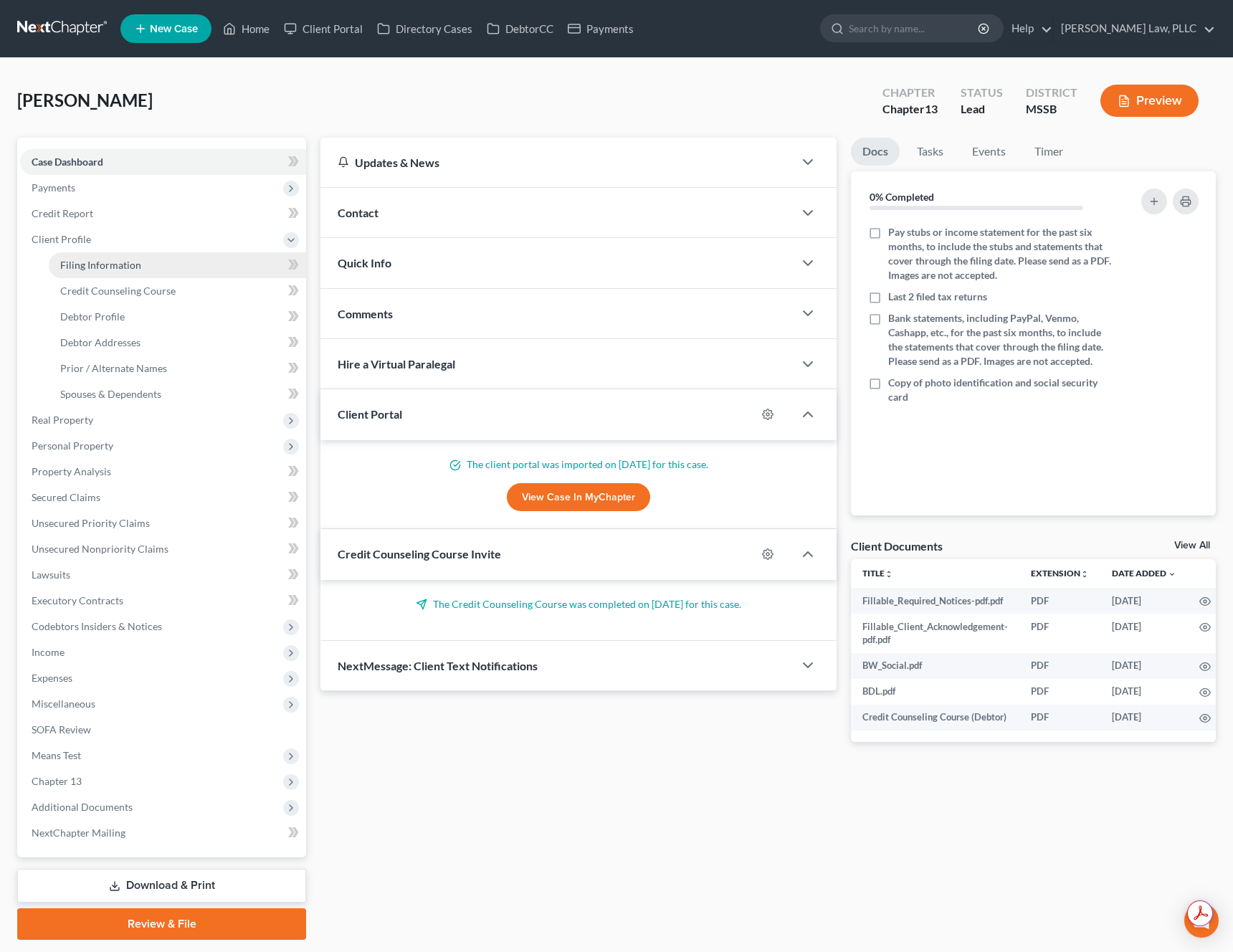
click at [171, 271] on link "Filing Information" at bounding box center [178, 265] width 258 height 26
select select "1"
select select "0"
select select "3"
select select "44"
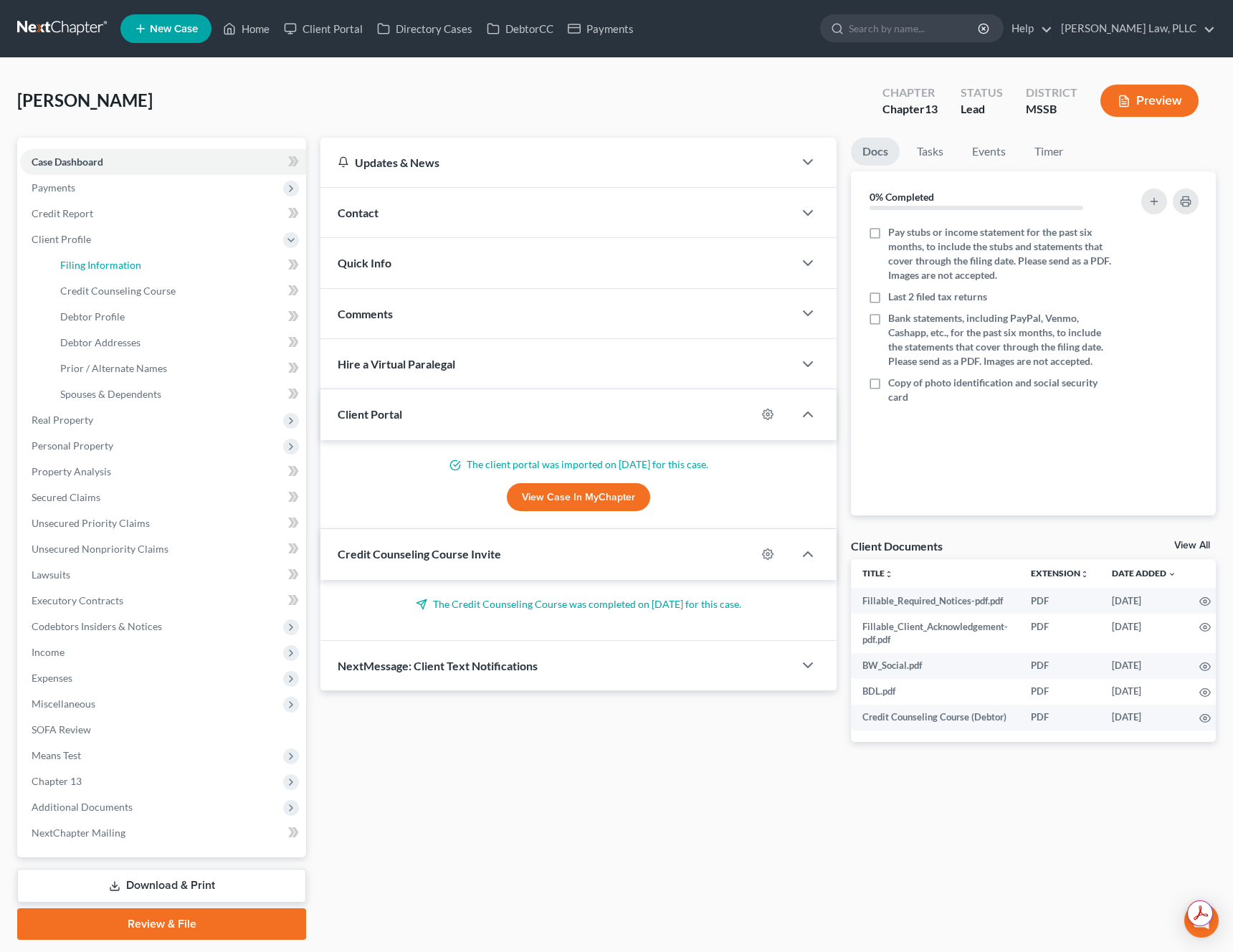
select select "0"
select select "25"
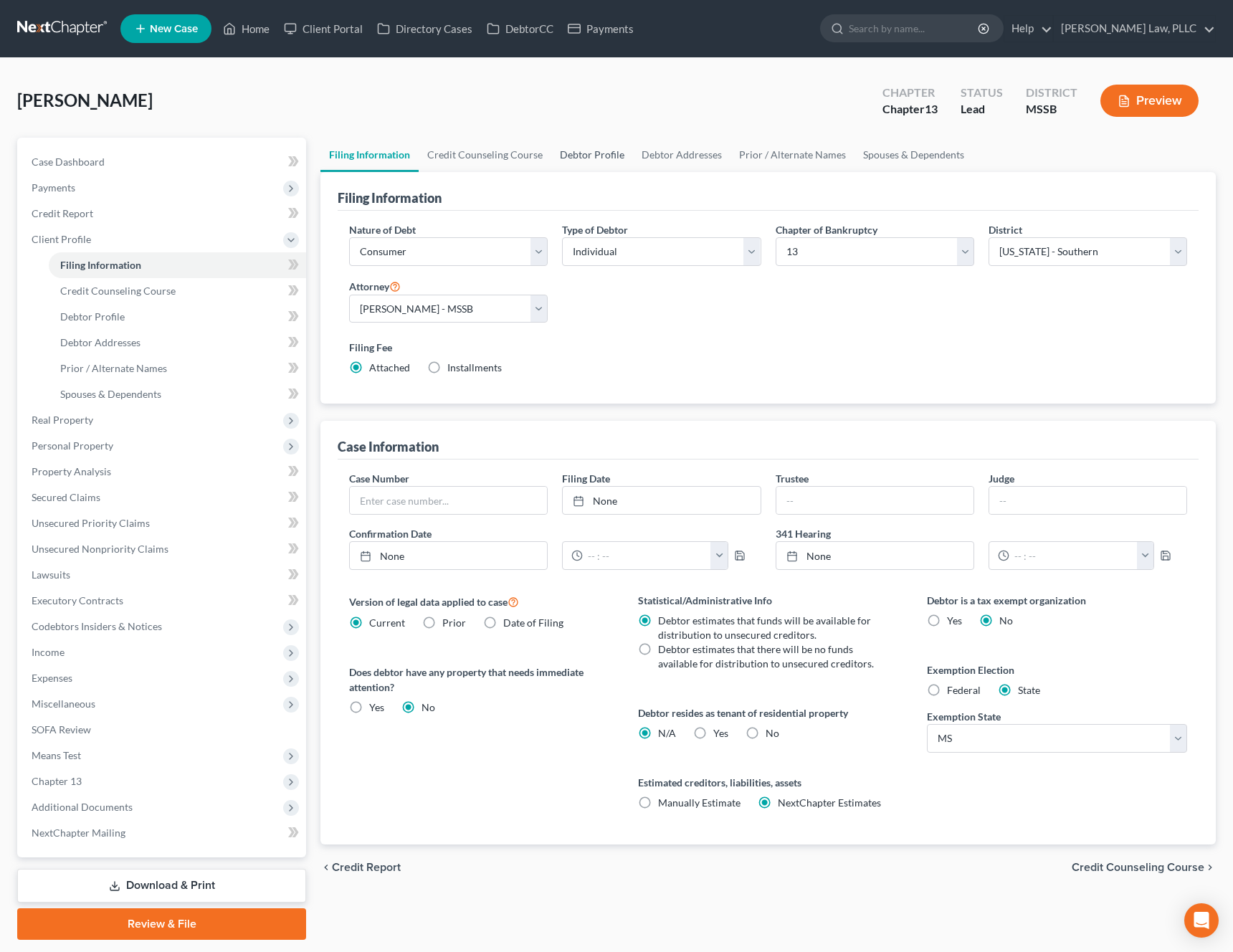
click at [597, 161] on link "Debtor Profile" at bounding box center [592, 155] width 81 height 35
select select "1"
select select "4"
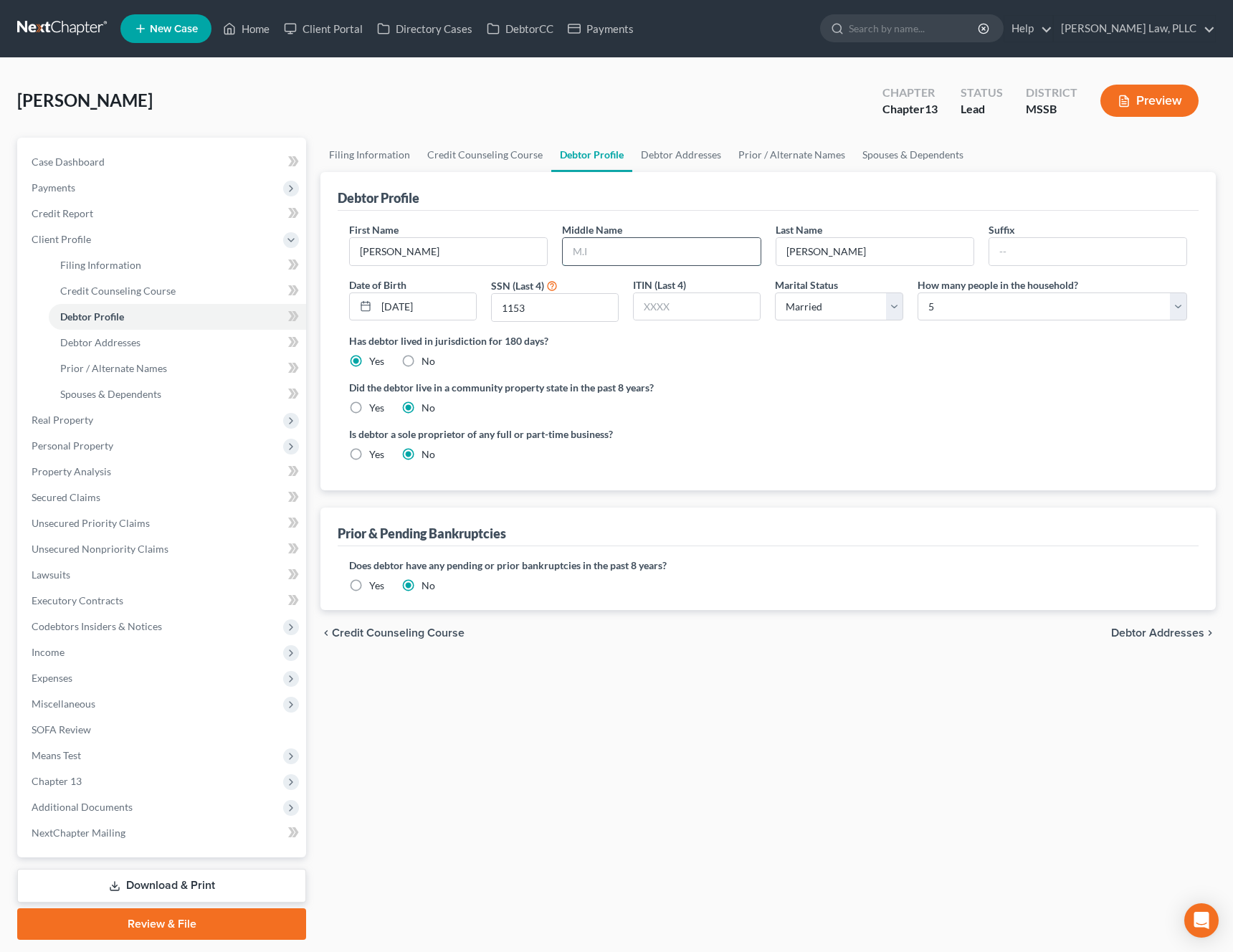
click at [648, 259] on input "text" at bounding box center [661, 252] width 197 height 27
type input "T"
click at [1139, 632] on span "Debtor Addresses" at bounding box center [1158, 633] width 93 height 11
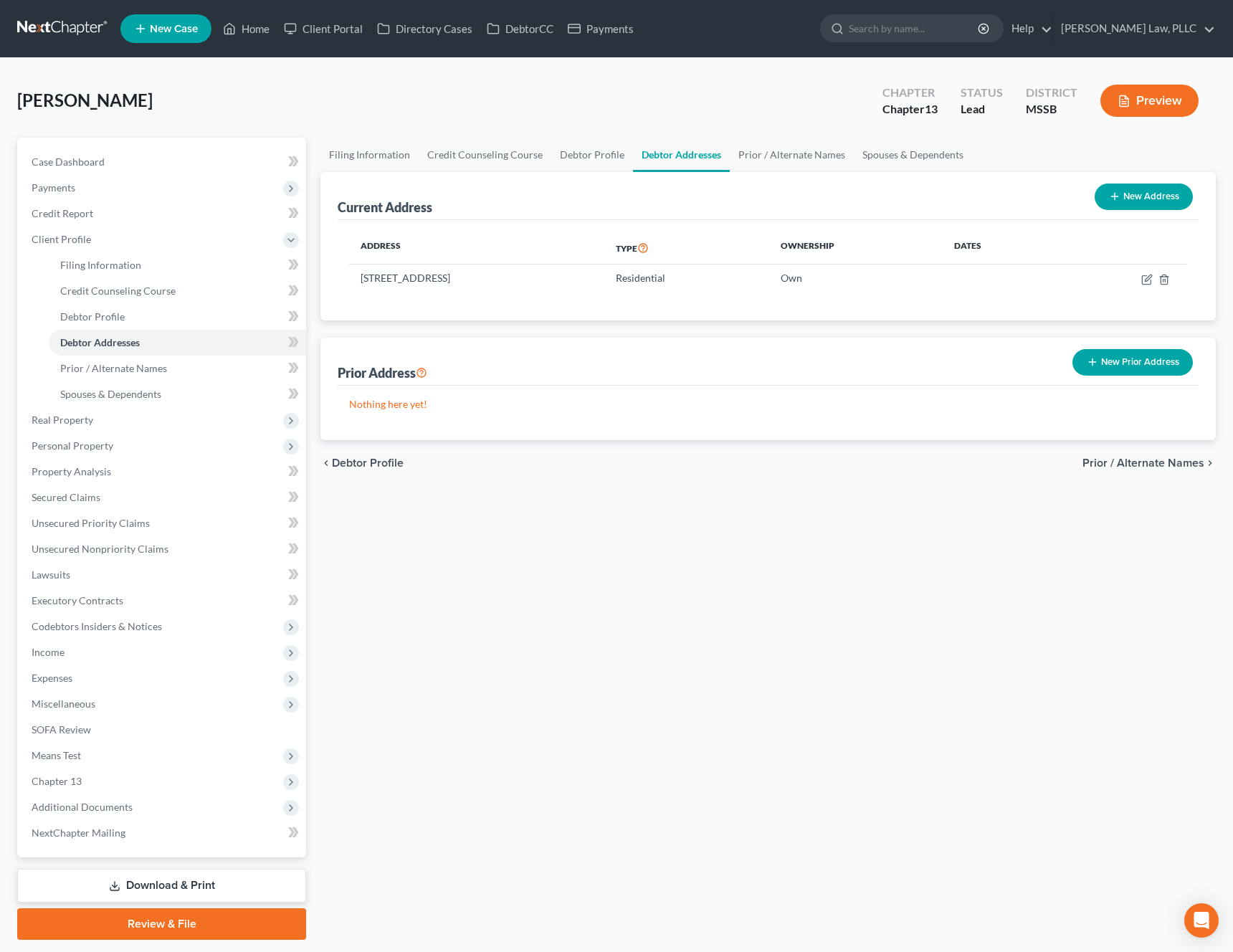
scroll to position [43, 0]
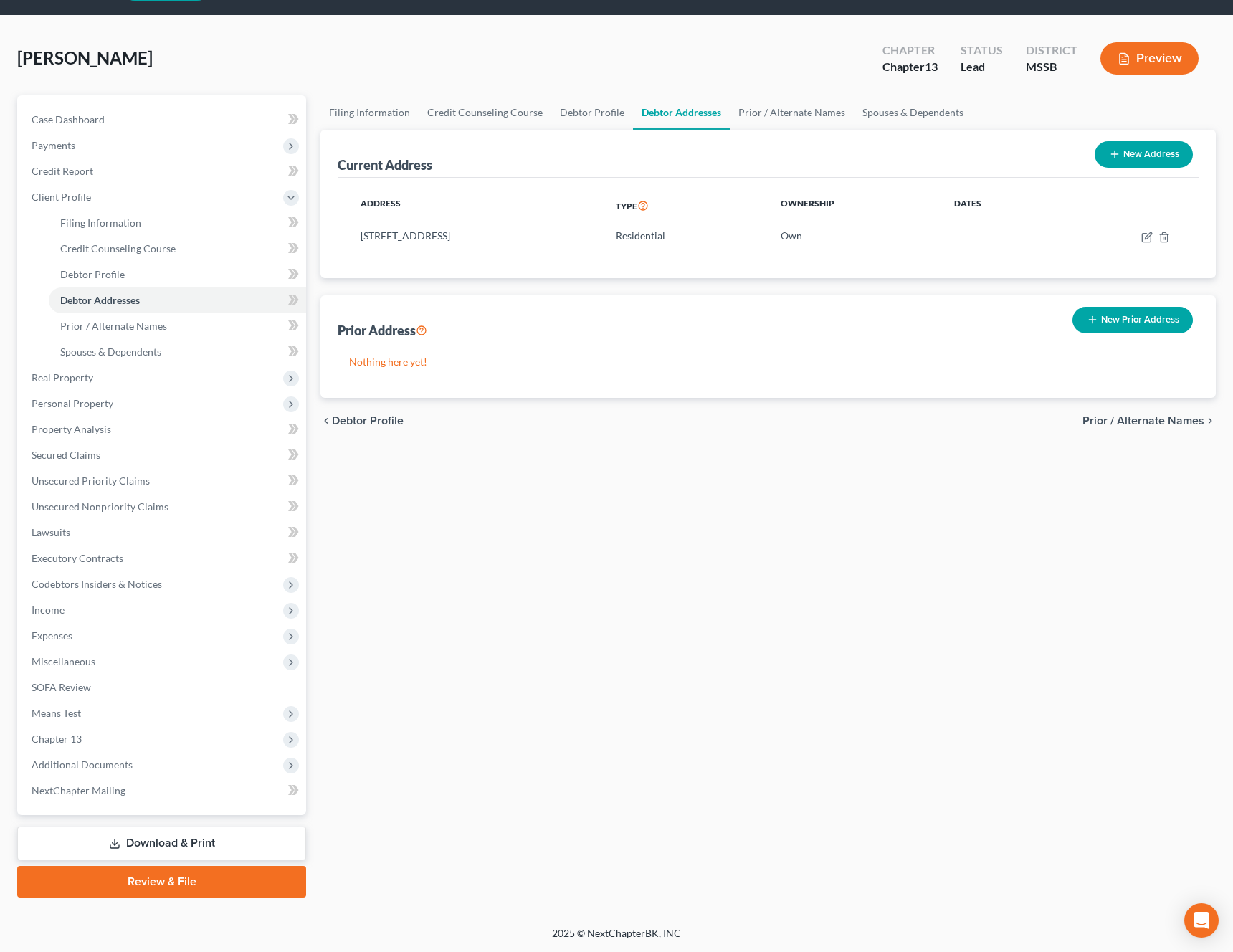
click at [147, 888] on link "Review & File" at bounding box center [161, 881] width 289 height 31
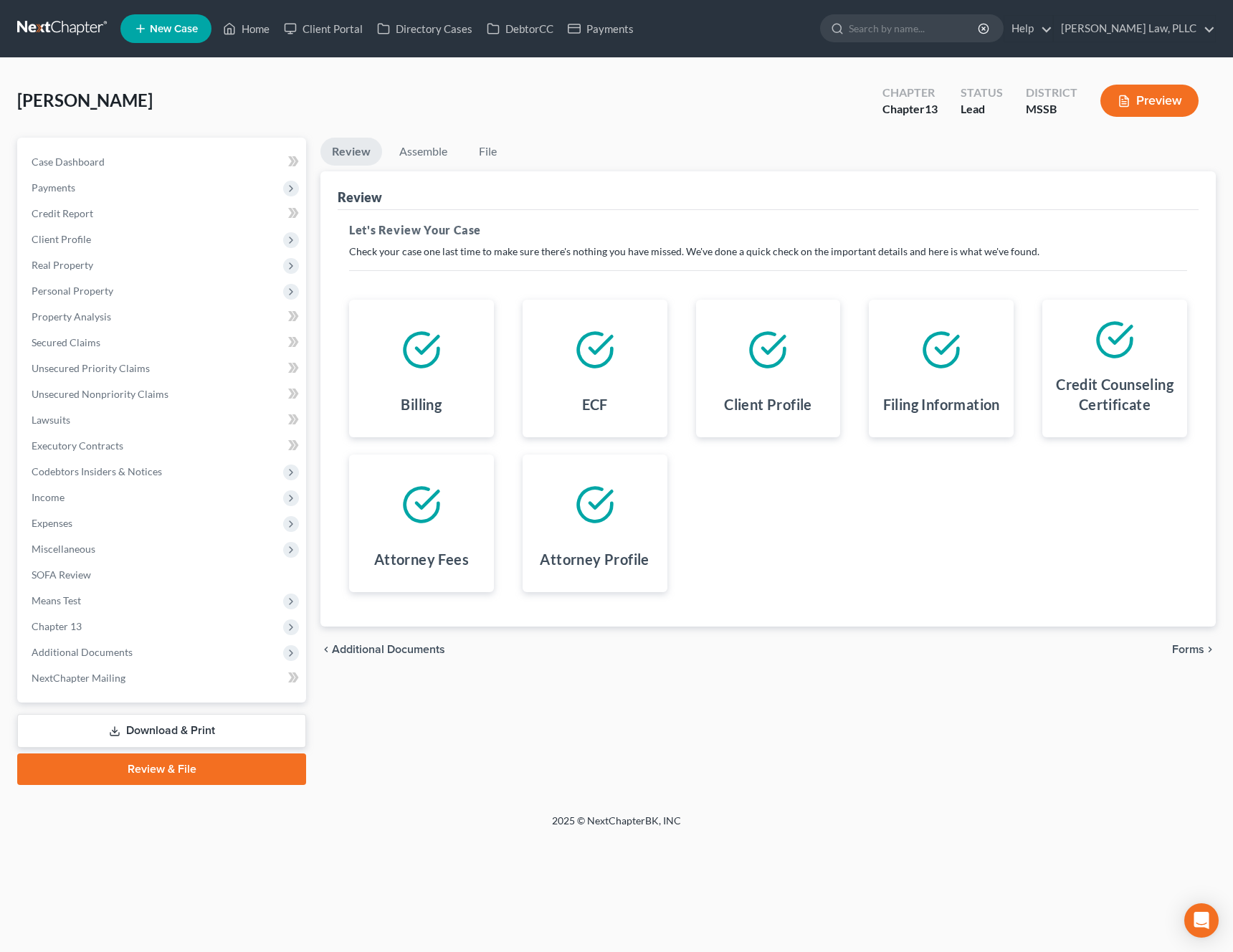
click at [1193, 650] on span "Forms" at bounding box center [1188, 649] width 32 height 11
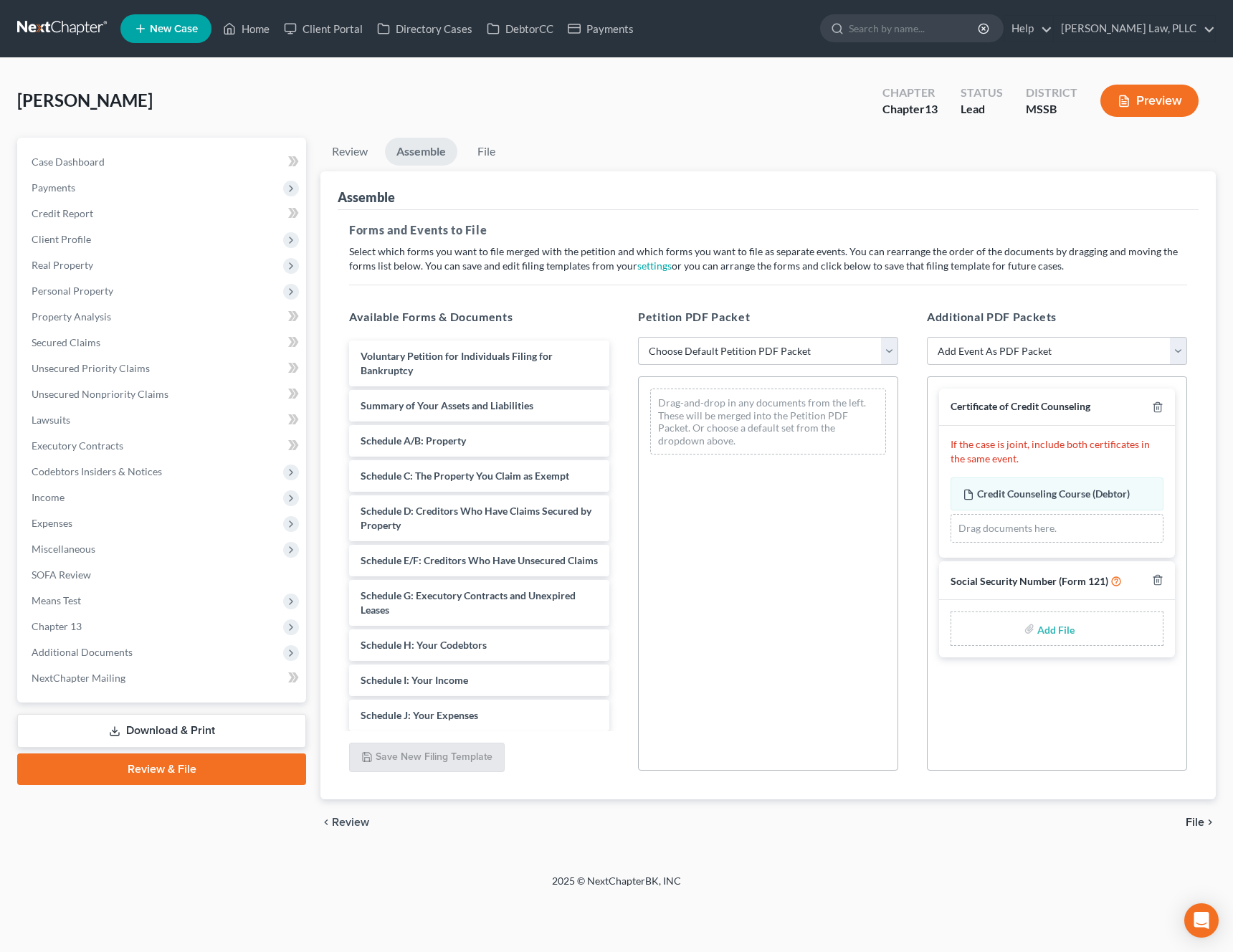
click at [784, 354] on select "Choose Default Petition PDF Packet Emergency Filing (Voluntary Petition and Cre…" at bounding box center [768, 351] width 260 height 29
select select "0"
click at [638, 337] on select "Choose Default Petition PDF Packet Emergency Filing (Voluntary Petition and Cre…" at bounding box center [768, 351] width 260 height 29
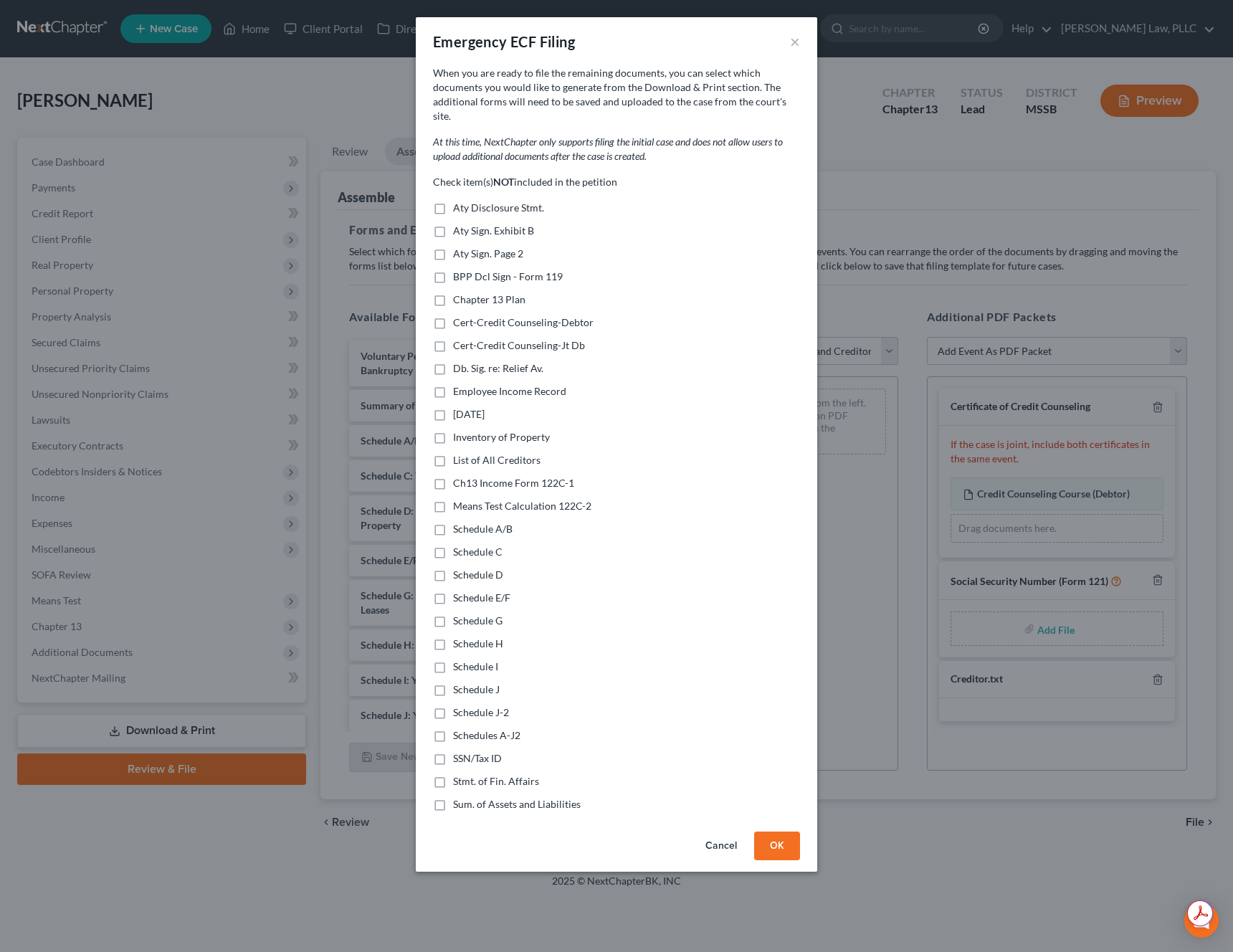
click at [499, 798] on span "Sum. of Assets and Liabilities" at bounding box center [517, 804] width 127 height 12
click at [468, 797] on input "Sum. of Assets and Liabilities" at bounding box center [464, 802] width 10 height 10
checkbox input "true"
click at [485, 775] on span "Stmt. of Fin. Affairs" at bounding box center [496, 780] width 86 height 12
click at [468, 774] on input "Stmt. of Fin. Affairs" at bounding box center [464, 779] width 10 height 10
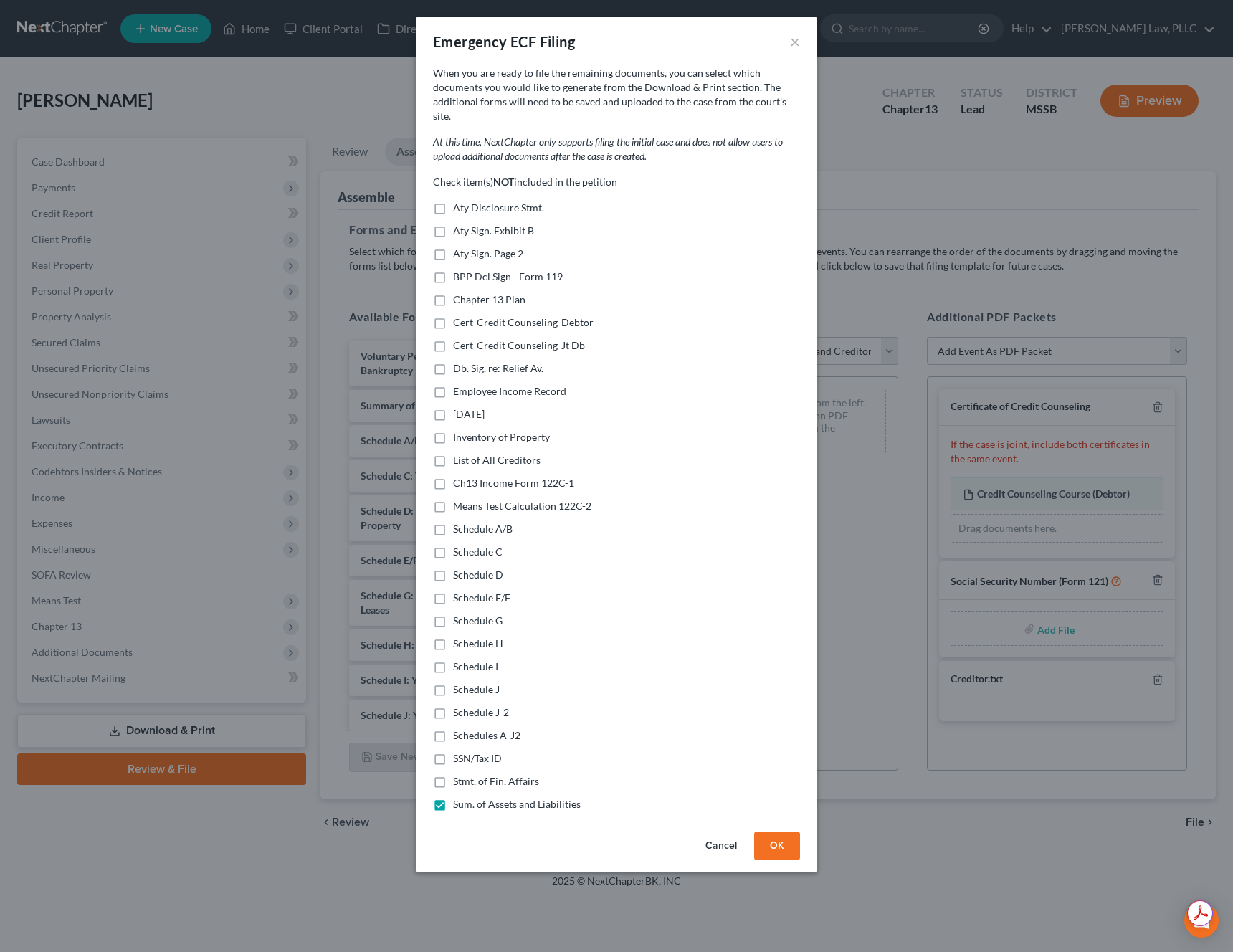
checkbox input "true"
click at [479, 729] on span "Schedules A-J2" at bounding box center [487, 735] width 68 height 12
click at [468, 728] on input "Schedules A-J2" at bounding box center [464, 733] width 10 height 10
checkbox input "true"
click at [486, 499] on span "Means Test Calculation 122C-2" at bounding box center [523, 505] width 139 height 12
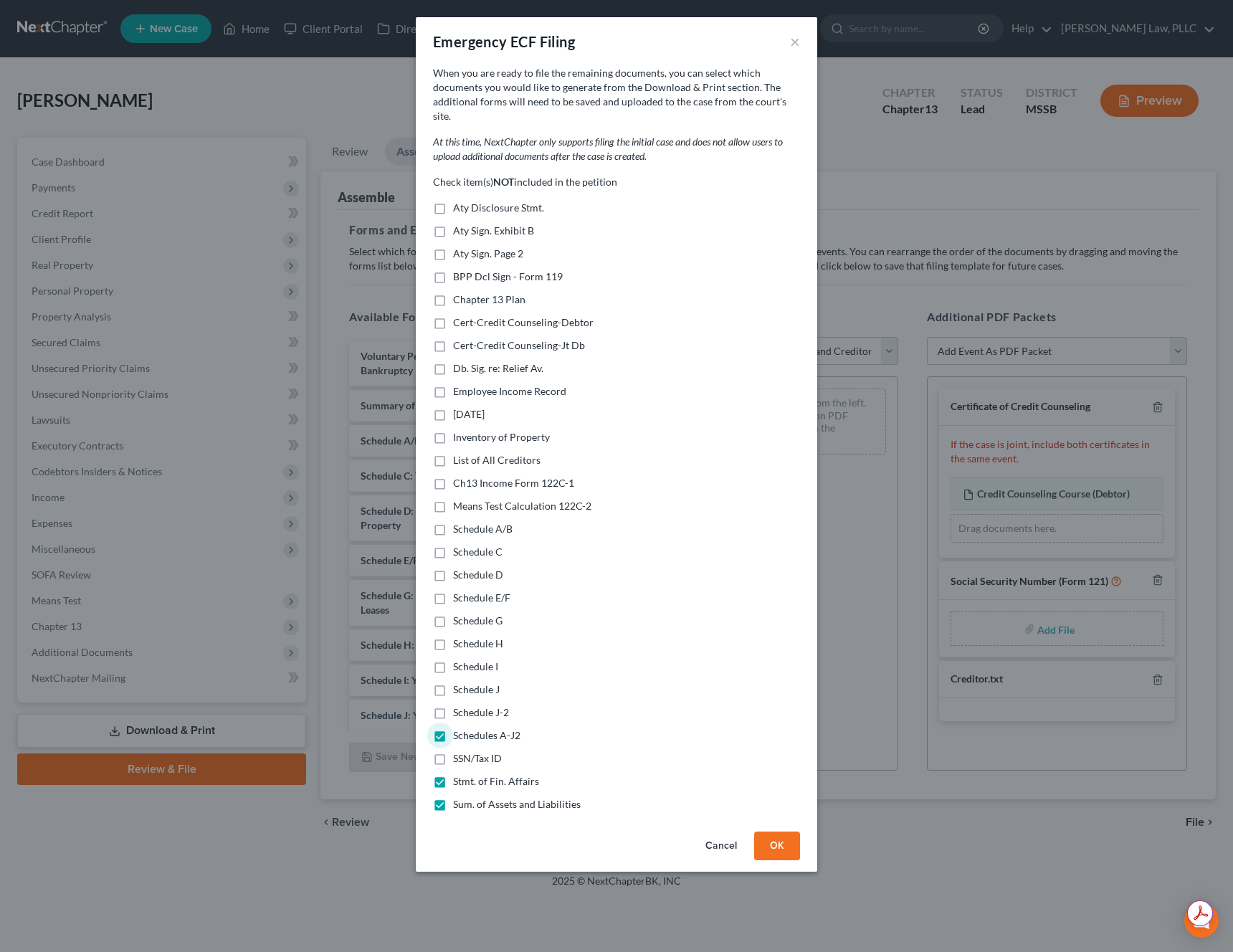
click at [468, 499] on input "Means Test Calculation 122C-2" at bounding box center [464, 504] width 10 height 10
checkbox input "true"
click at [485, 477] on span "Ch13 Income Form 122C-1" at bounding box center [514, 482] width 121 height 12
click at [468, 476] on input "Ch13 Income Form 122C-1" at bounding box center [464, 481] width 10 height 10
checkbox input "true"
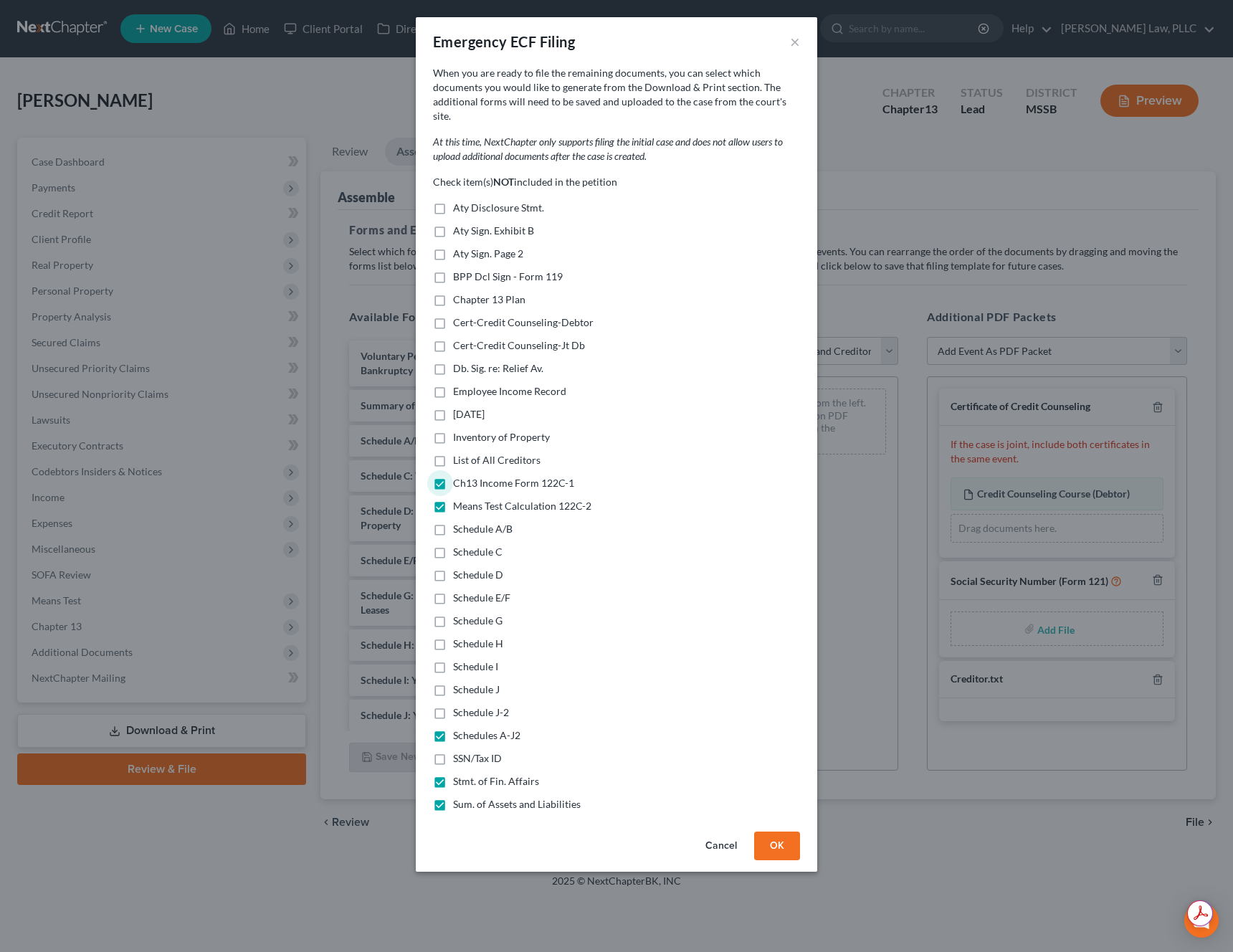
click at [482, 453] on label "List of All Creditors" at bounding box center [497, 461] width 88 height 14
click at [468, 453] on input "List of All Creditors" at bounding box center [464, 458] width 10 height 10
checkbox input "true"
click at [482, 431] on span "Inventory of Property" at bounding box center [502, 437] width 97 height 12
click at [468, 430] on input "Inventory of Property" at bounding box center [464, 435] width 10 height 10
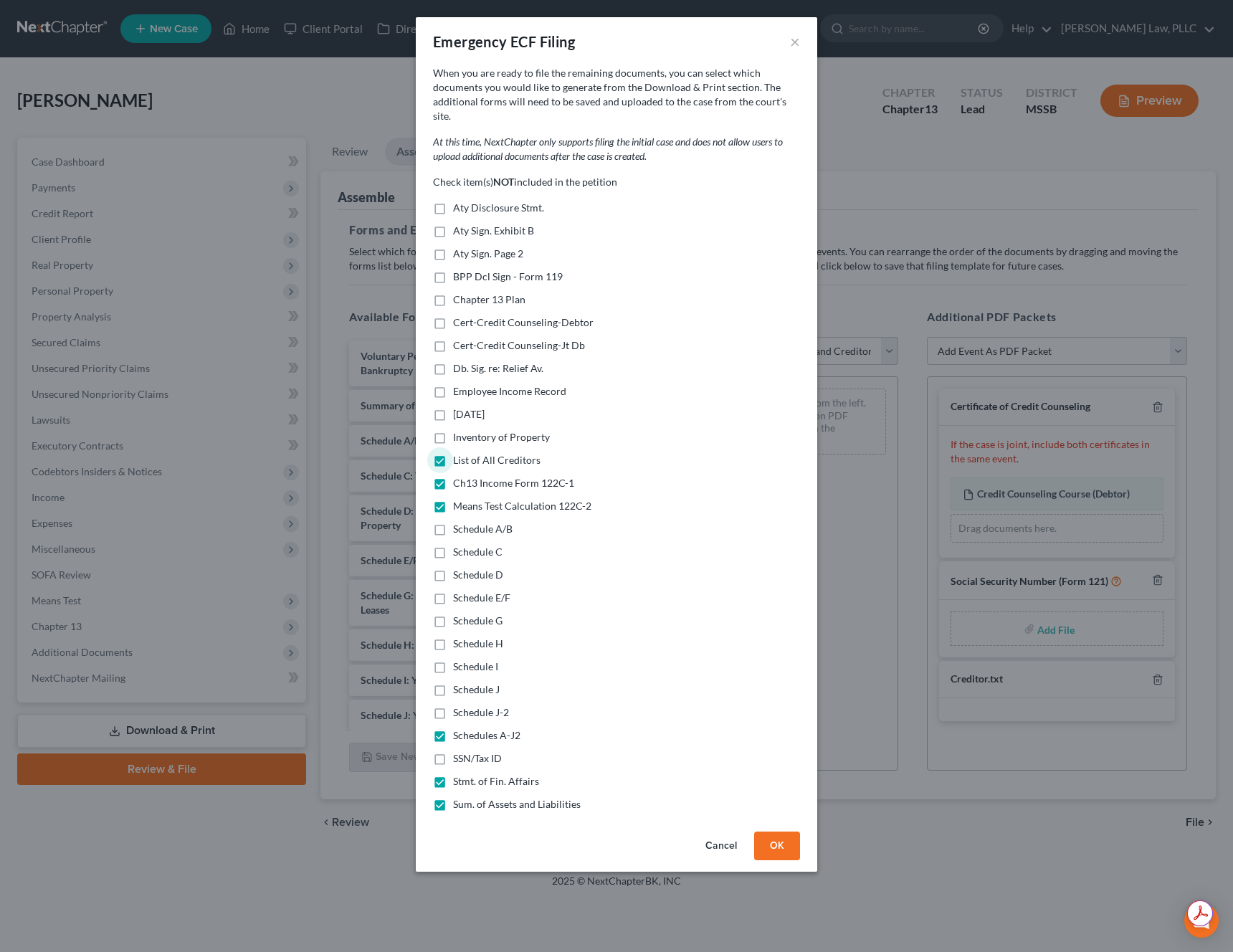
checkbox input "true"
click at [480, 293] on span "Chapter 13 Plan" at bounding box center [490, 299] width 72 height 12
click at [468, 292] on input "Chapter 13 Plan" at bounding box center [464, 297] width 10 height 10
checkbox input "true"
click at [478, 201] on span "Aty Disclosure Stmt." at bounding box center [499, 207] width 91 height 12
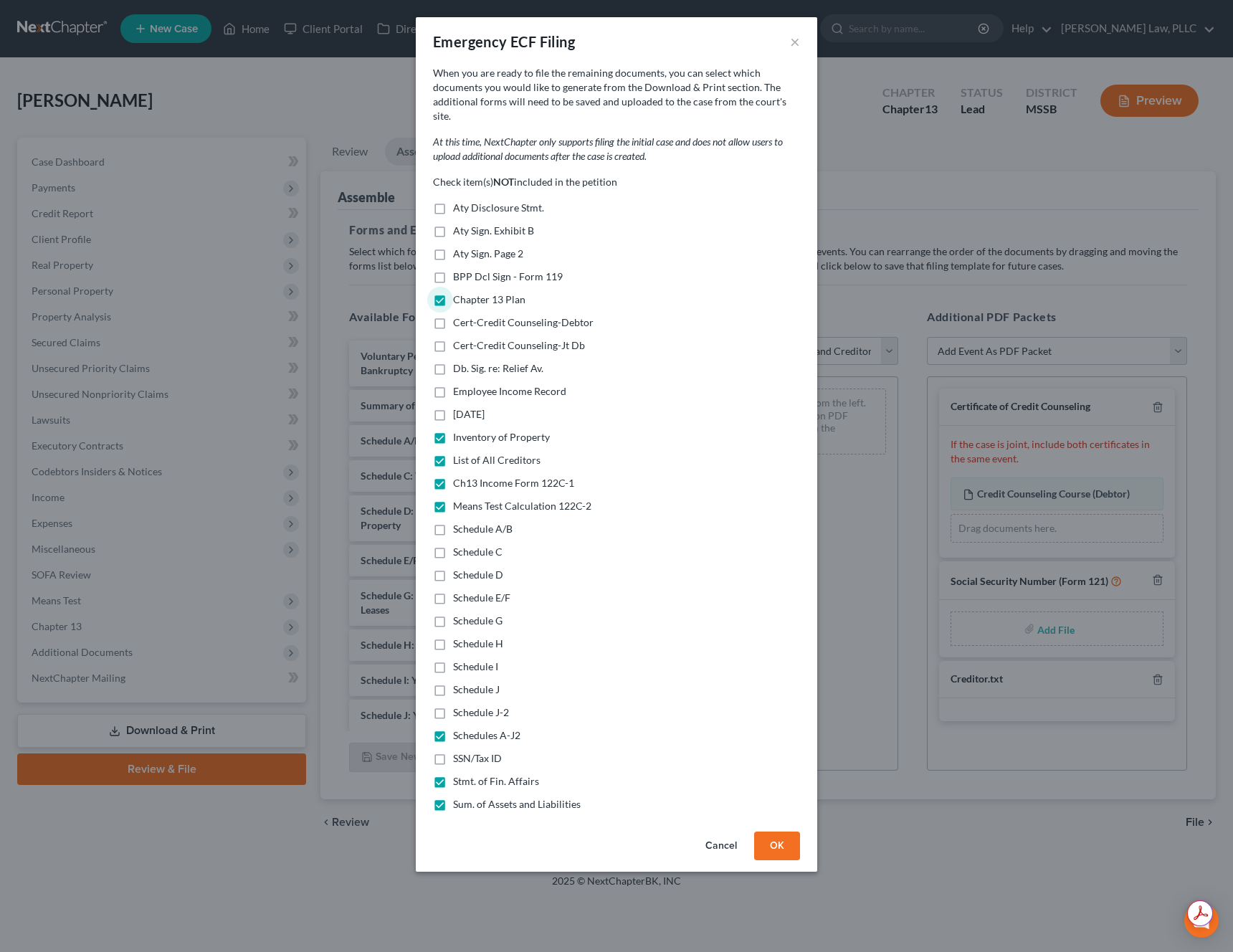
click at [468, 201] on input "Aty Disclosure Stmt." at bounding box center [464, 205] width 10 height 10
checkbox input "true"
click at [775, 832] on button "OK" at bounding box center [776, 846] width 46 height 29
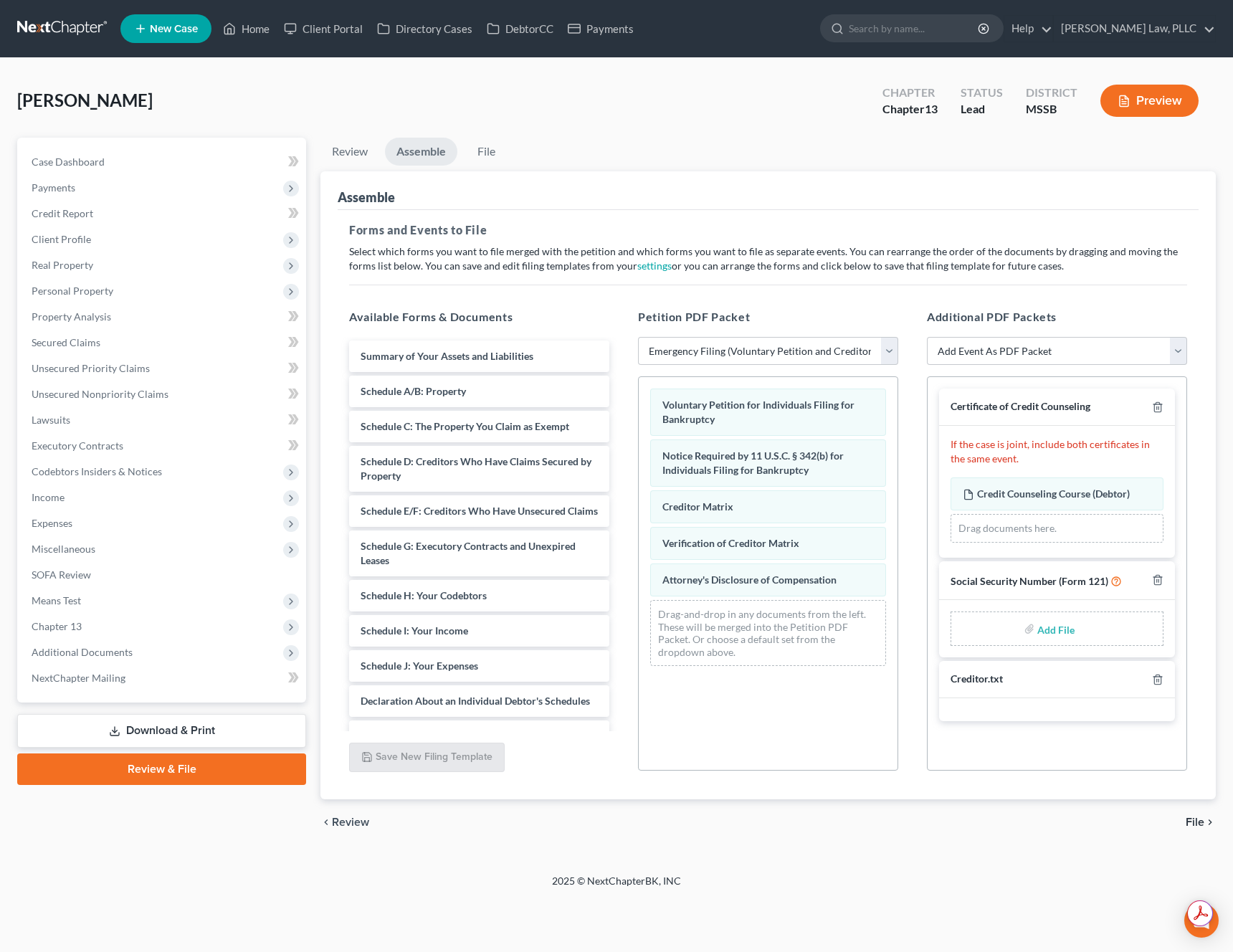
click at [1182, 819] on div "chevron_left Review File chevron_right" at bounding box center [768, 822] width 896 height 46
click at [1193, 821] on span "File" at bounding box center [1194, 822] width 19 height 11
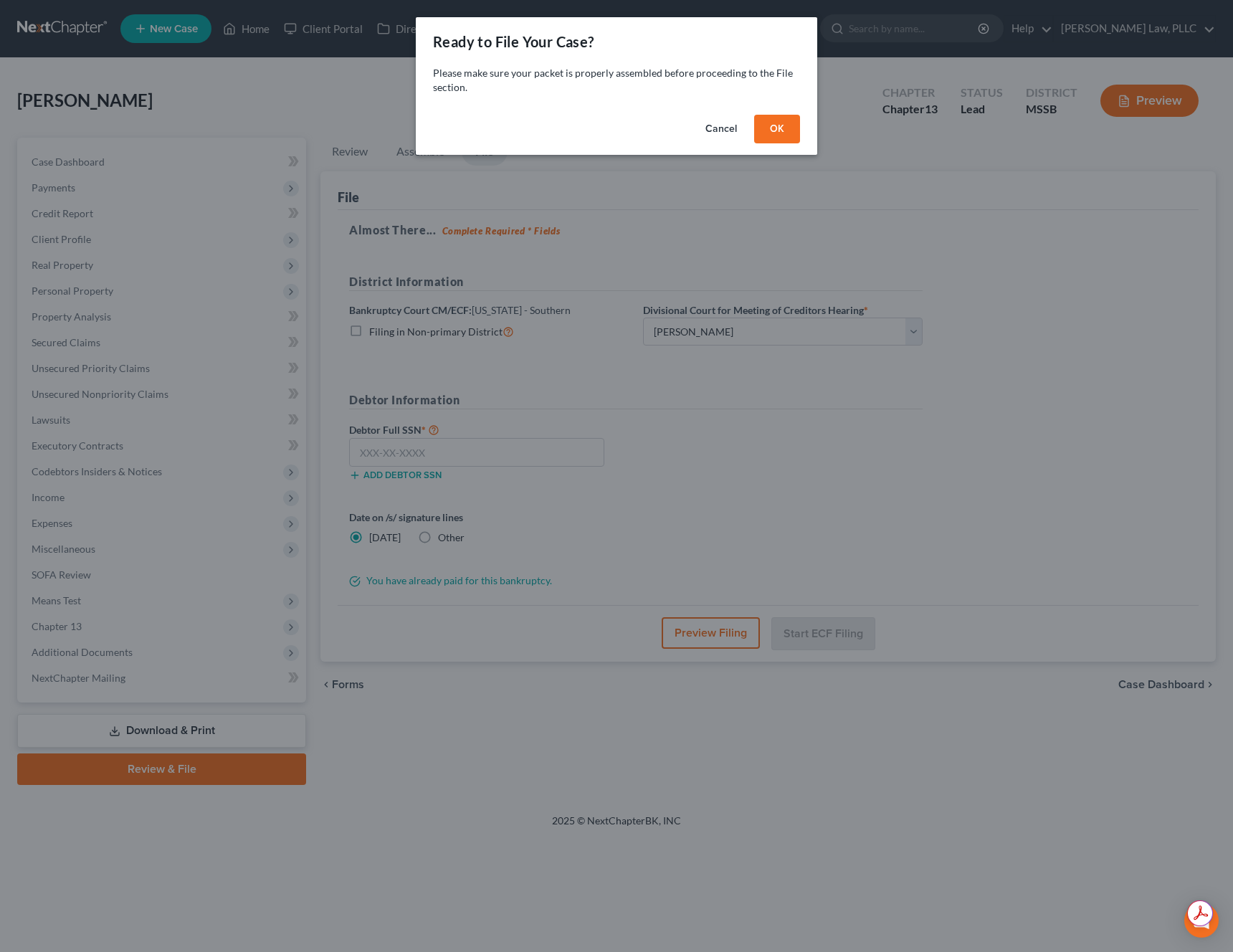
click at [728, 132] on button "Cancel" at bounding box center [722, 129] width 55 height 29
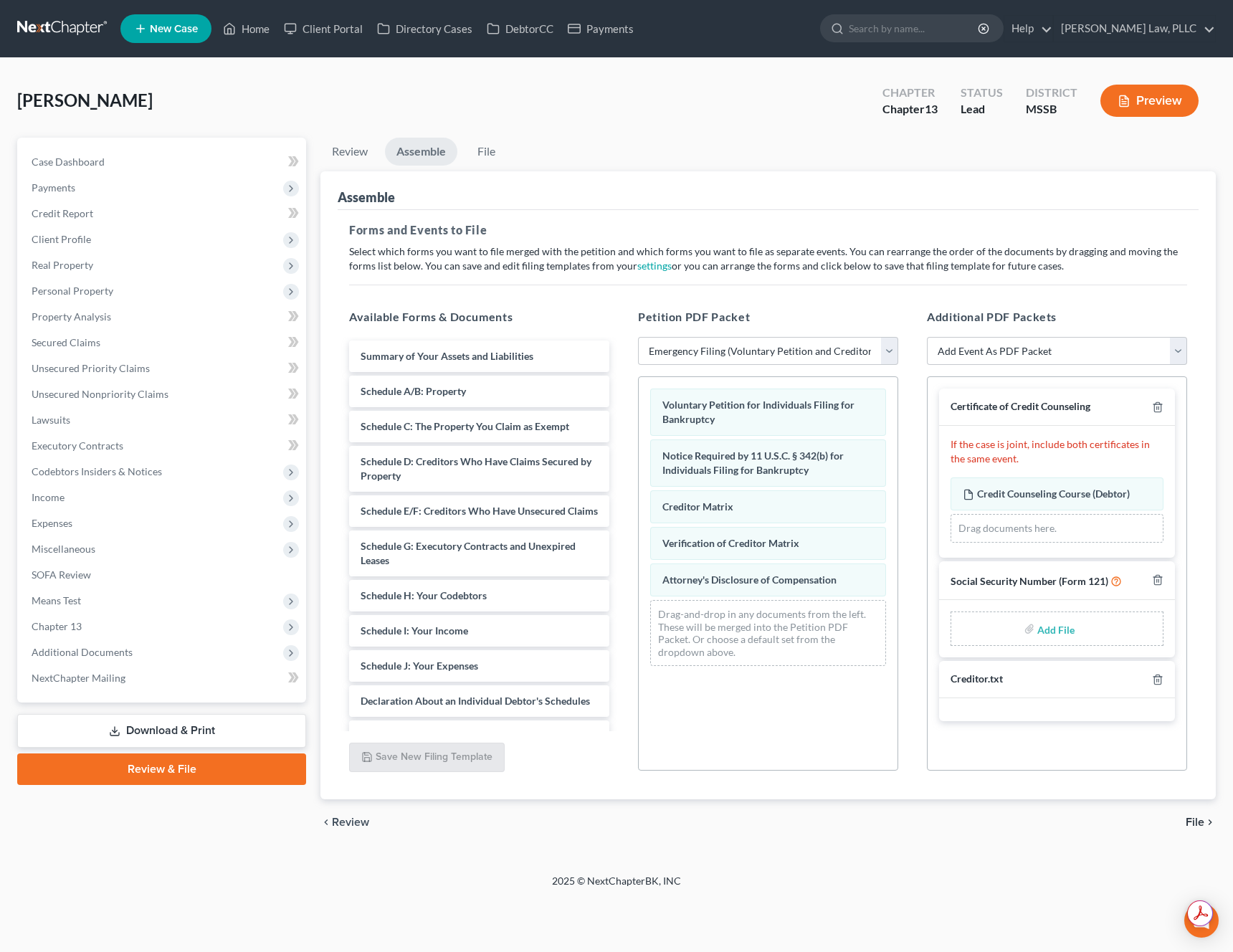
click at [1051, 622] on input "file" at bounding box center [1054, 629] width 35 height 26
type input "C:\fakepath\ccd65c1f-a99c-40e1-86b9-099e0501ca6f.pdf"
click at [1191, 818] on span "File" at bounding box center [1194, 822] width 19 height 11
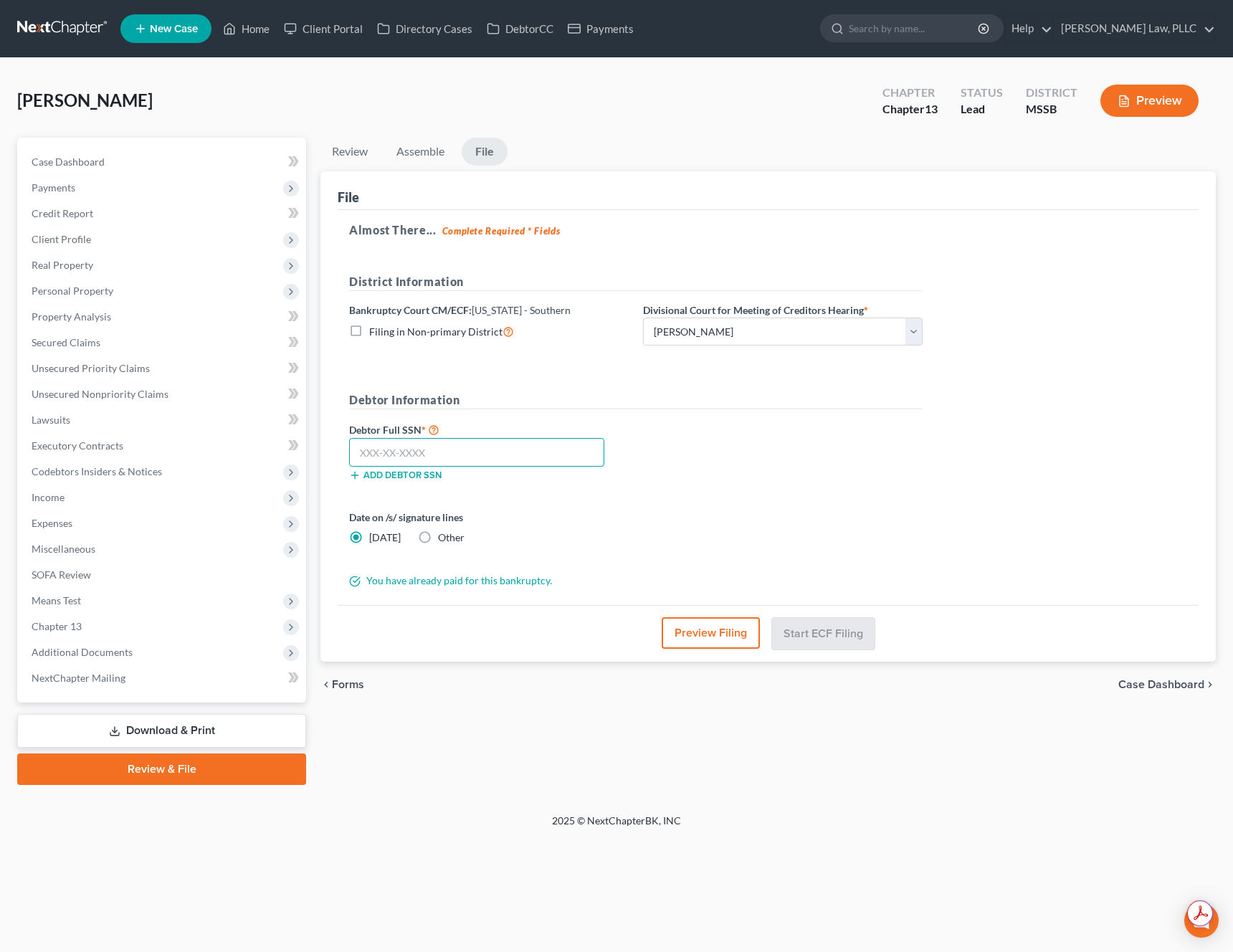
click at [543, 447] on input "text" at bounding box center [477, 453] width 255 height 29
paste input "427-43-1153"
type input "427-43-1153"
click at [702, 446] on div "Debtor Full SSN * 427-43-1153 Add debtor SSN" at bounding box center [636, 457] width 588 height 72
click at [845, 646] on button "Start ECF Filing" at bounding box center [823, 632] width 102 height 31
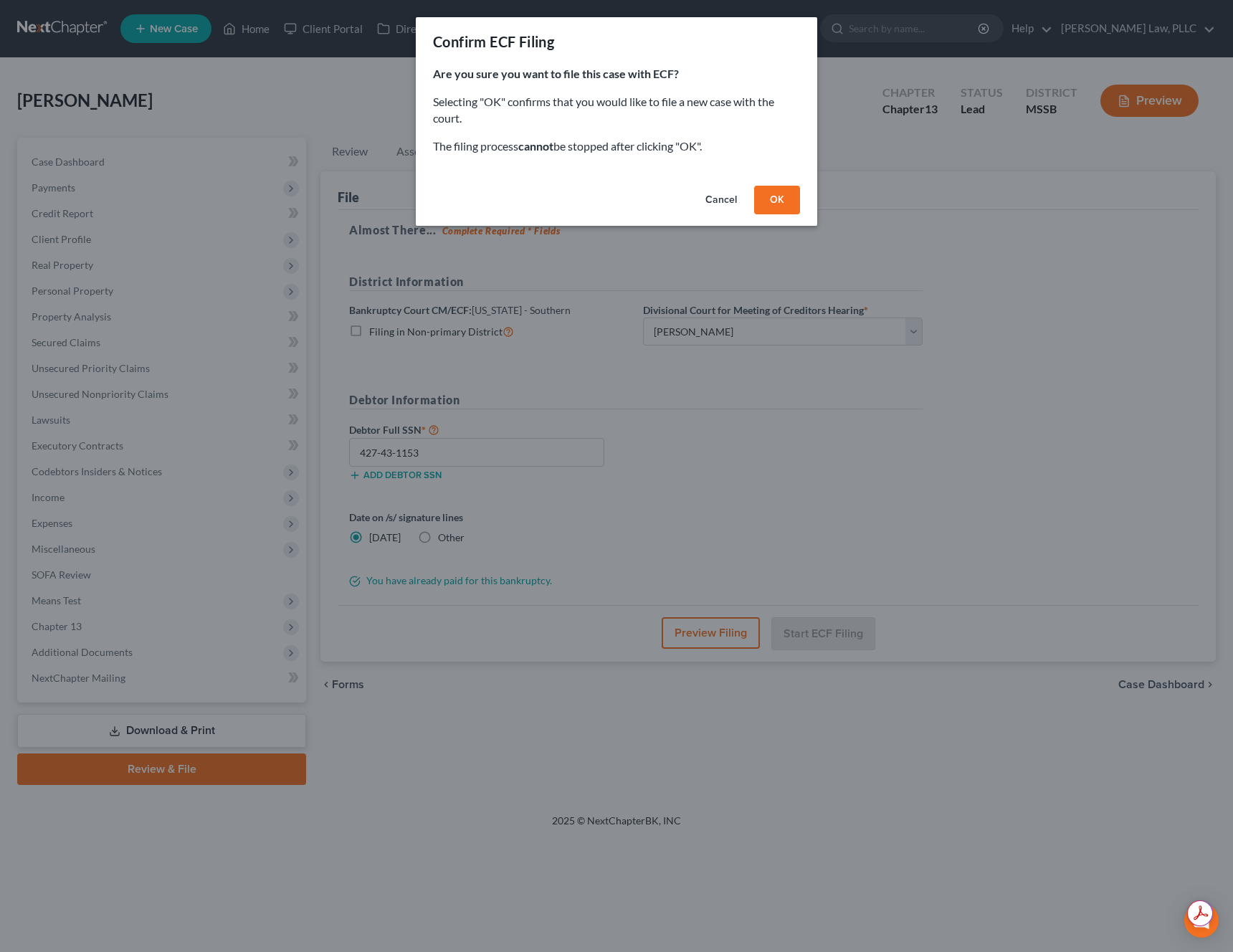
click at [778, 197] on button "OK" at bounding box center [776, 201] width 46 height 29
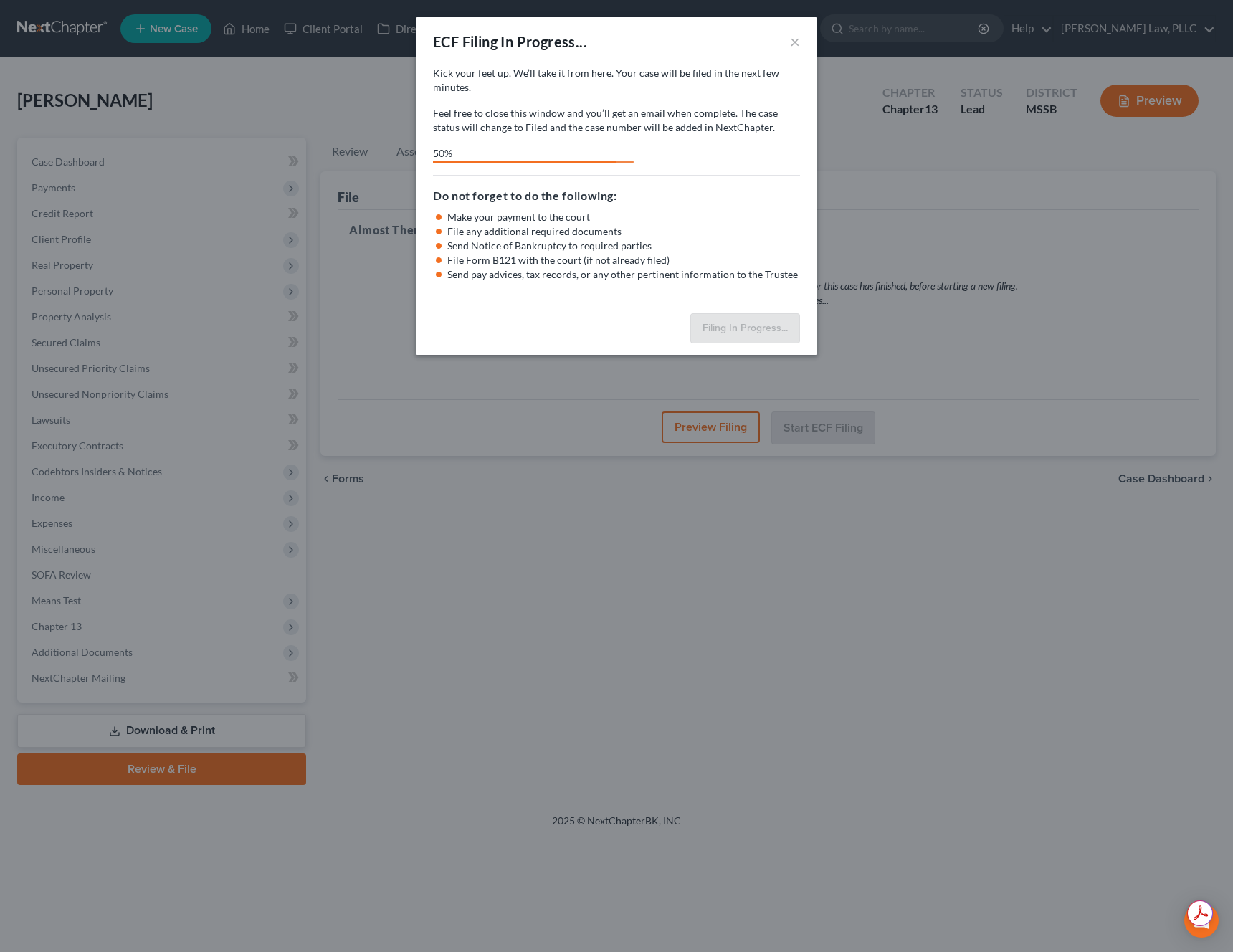
select select "1"
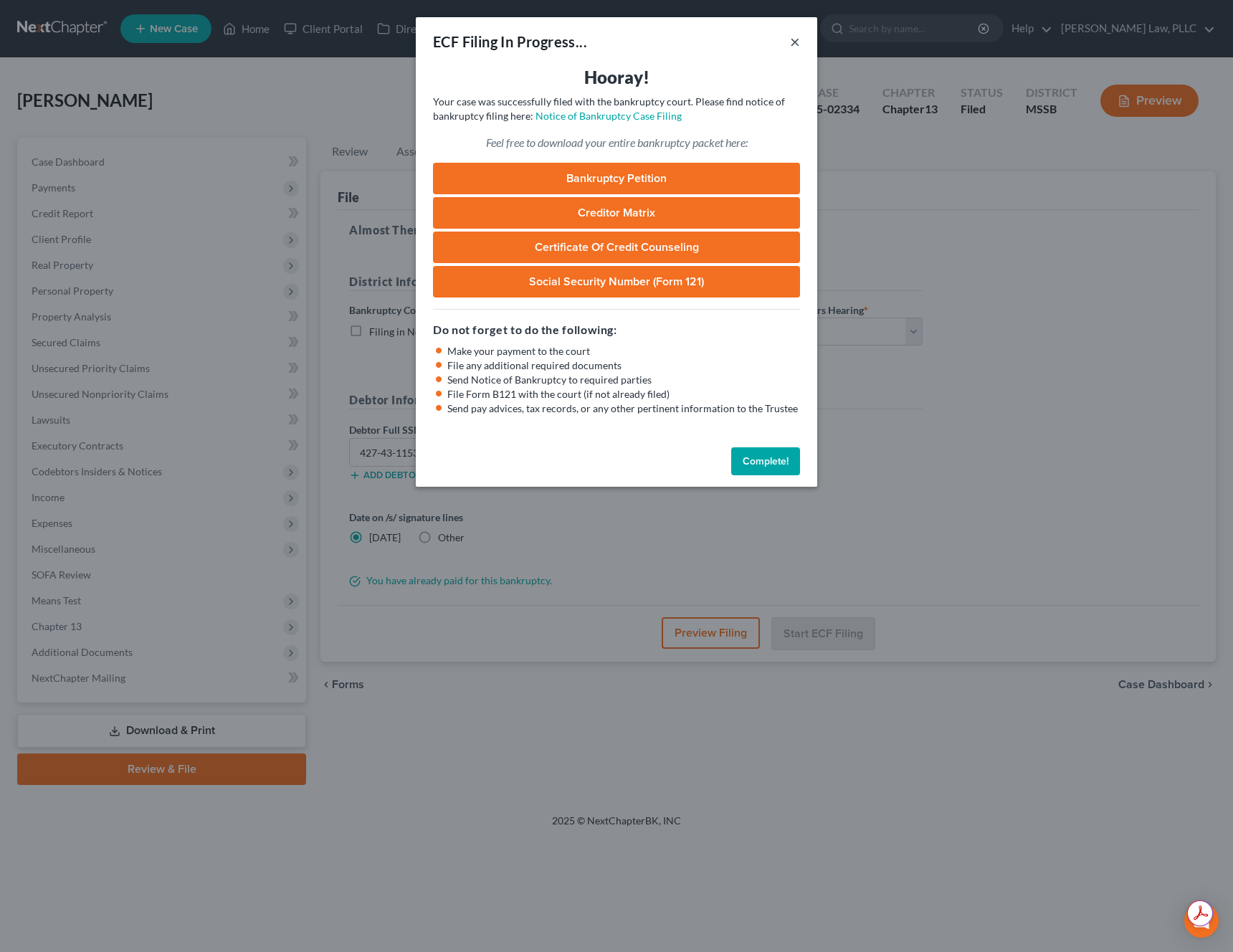
click at [796, 44] on button "×" at bounding box center [795, 41] width 10 height 17
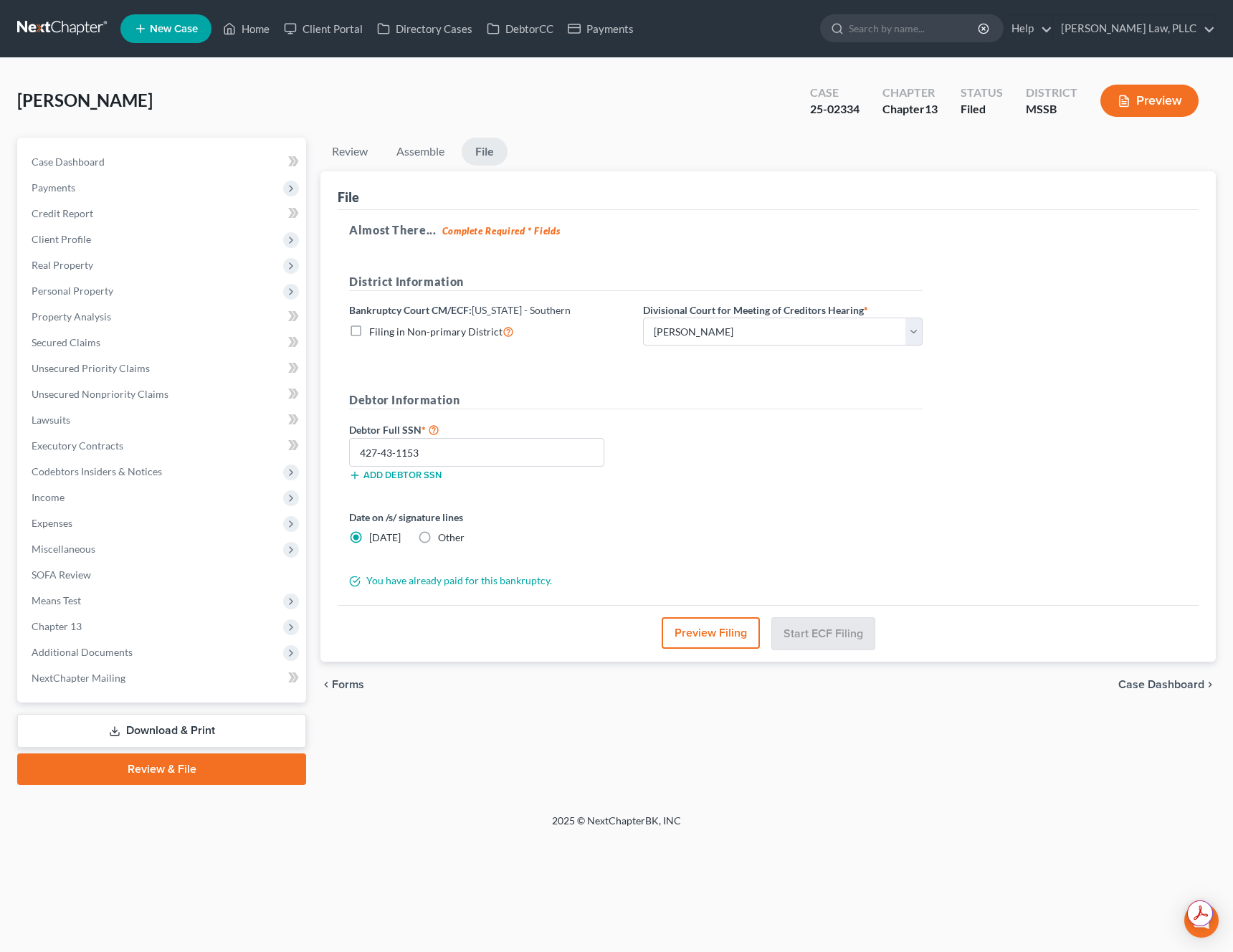
click at [286, 134] on div "[PERSON_NAME] Upgraded Case 25-02334 Chapter Chapter 13 Status Filed District M…" at bounding box center [616, 106] width 1198 height 62
click at [258, 34] on link "Home" at bounding box center [246, 29] width 61 height 26
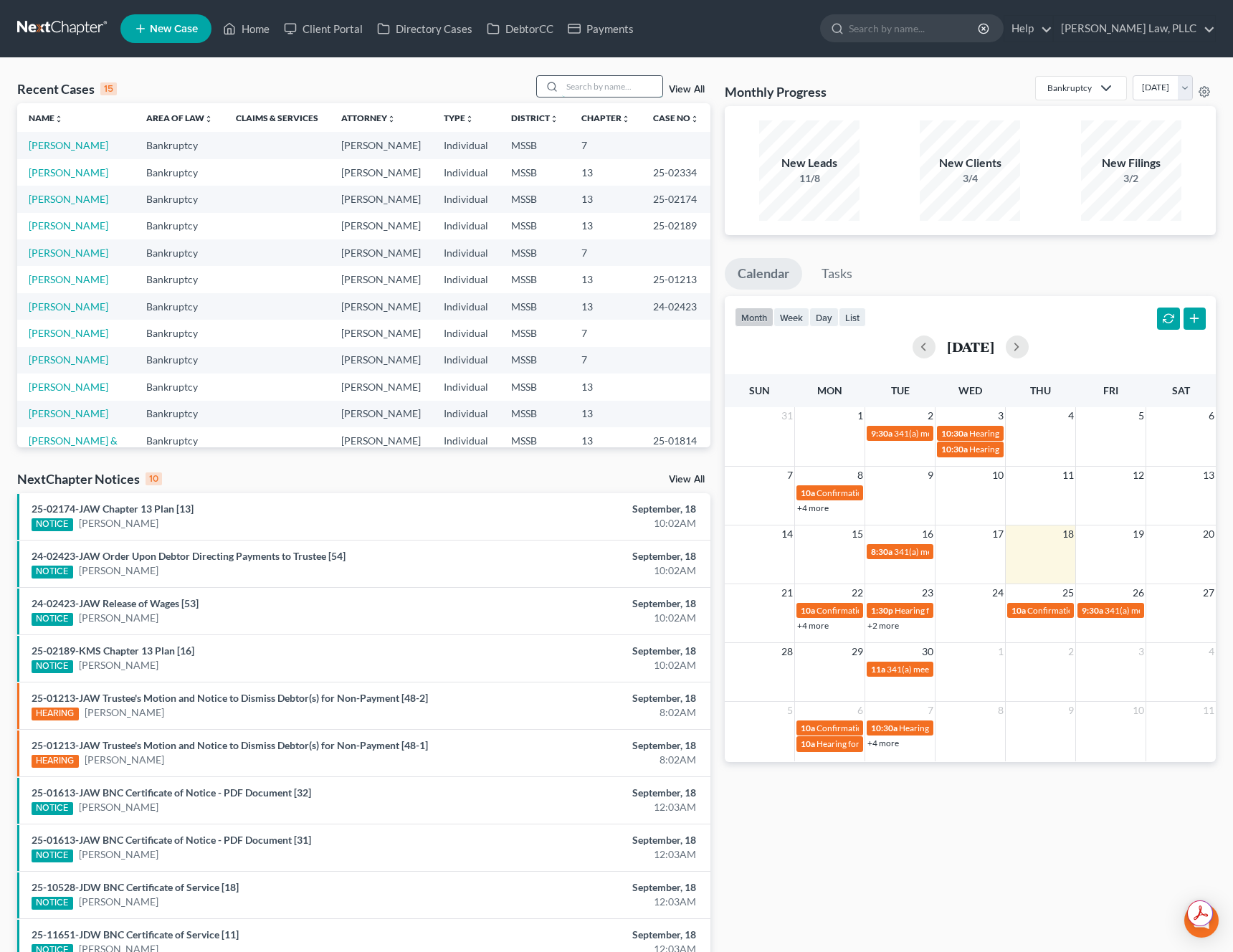
click at [602, 80] on input "search" at bounding box center [612, 86] width 101 height 21
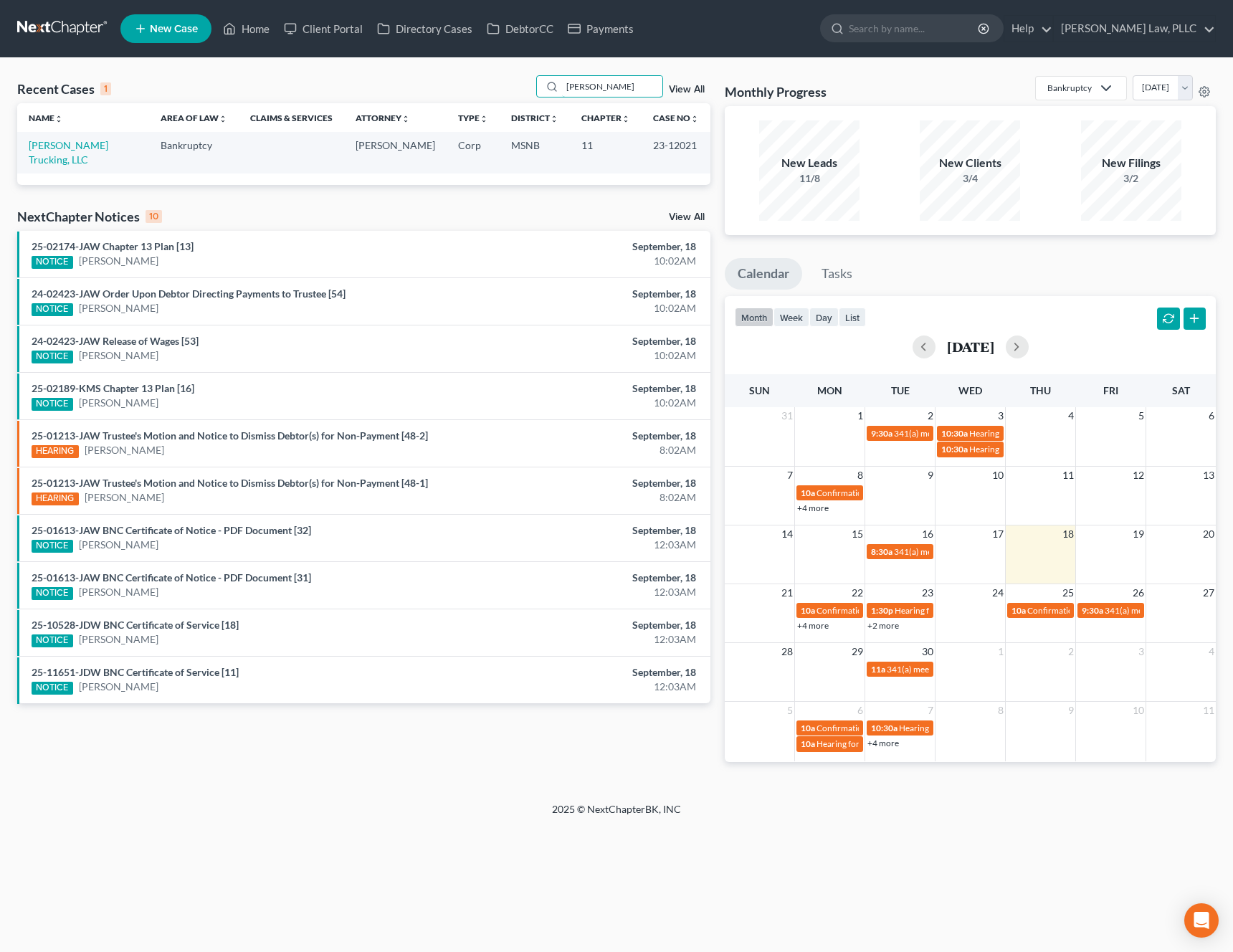
type input "[PERSON_NAME]"
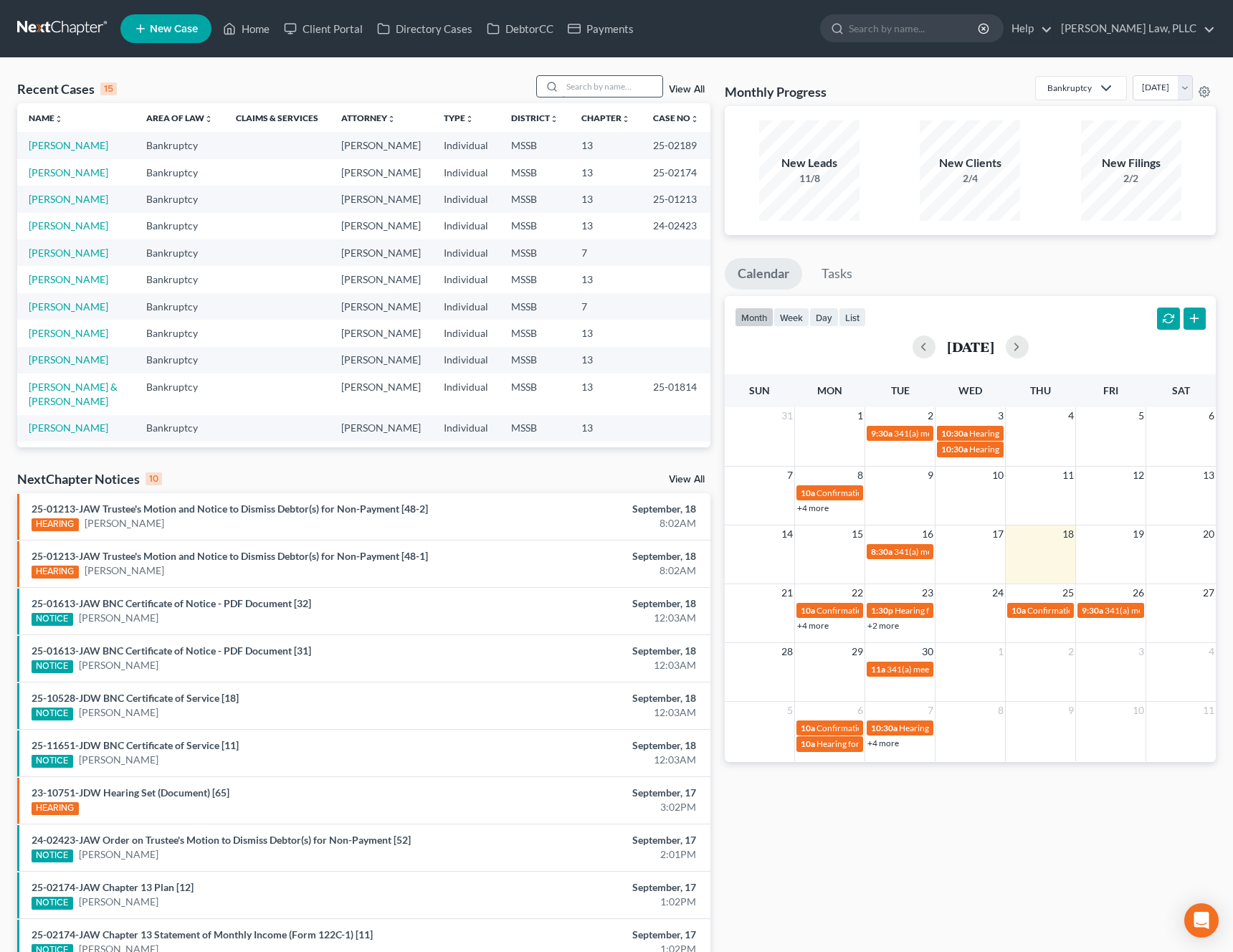
click at [617, 81] on input "search" at bounding box center [612, 86] width 101 height 21
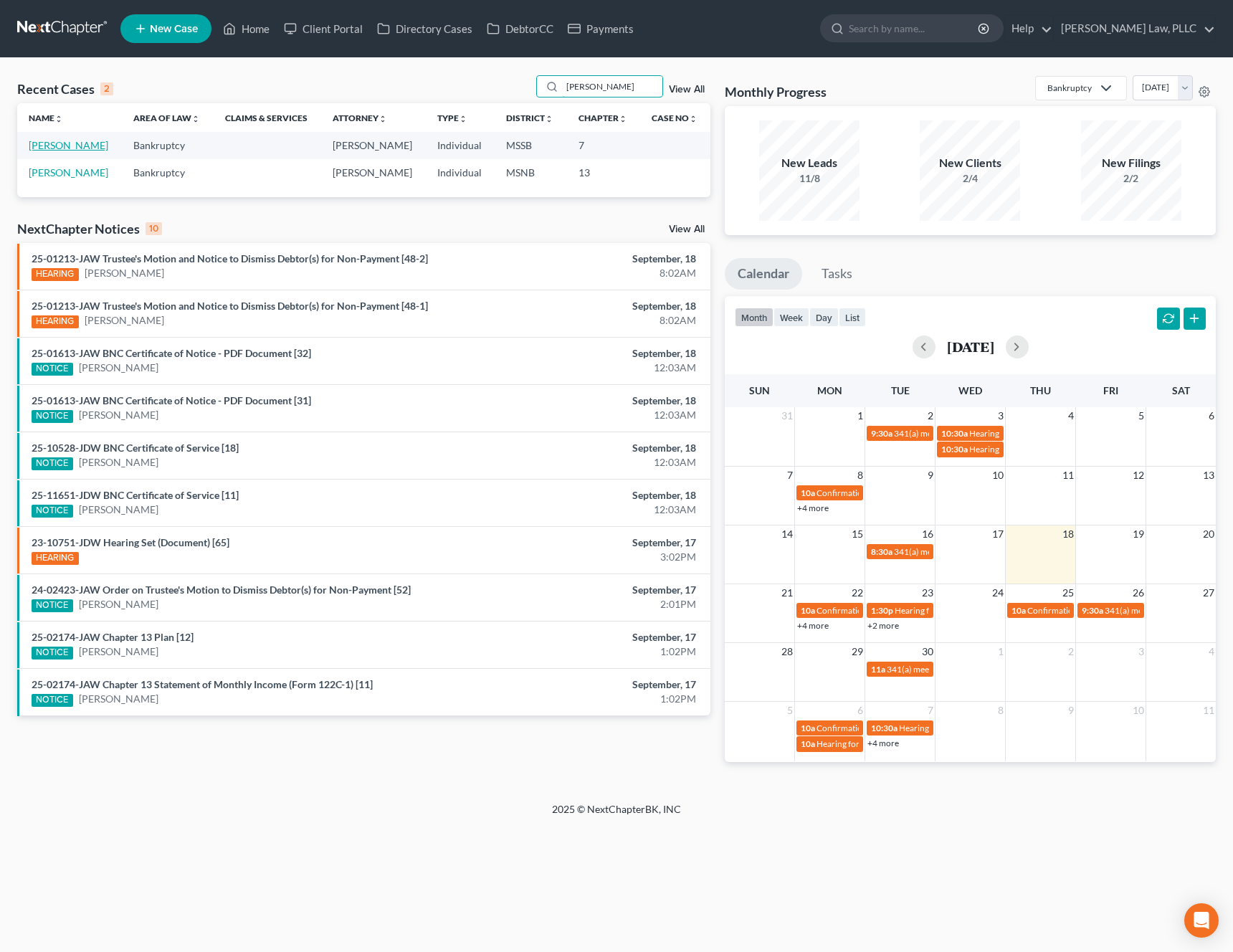
type input "henry"
click at [82, 145] on link "Henry, Beford" at bounding box center [68, 145] width 80 height 12
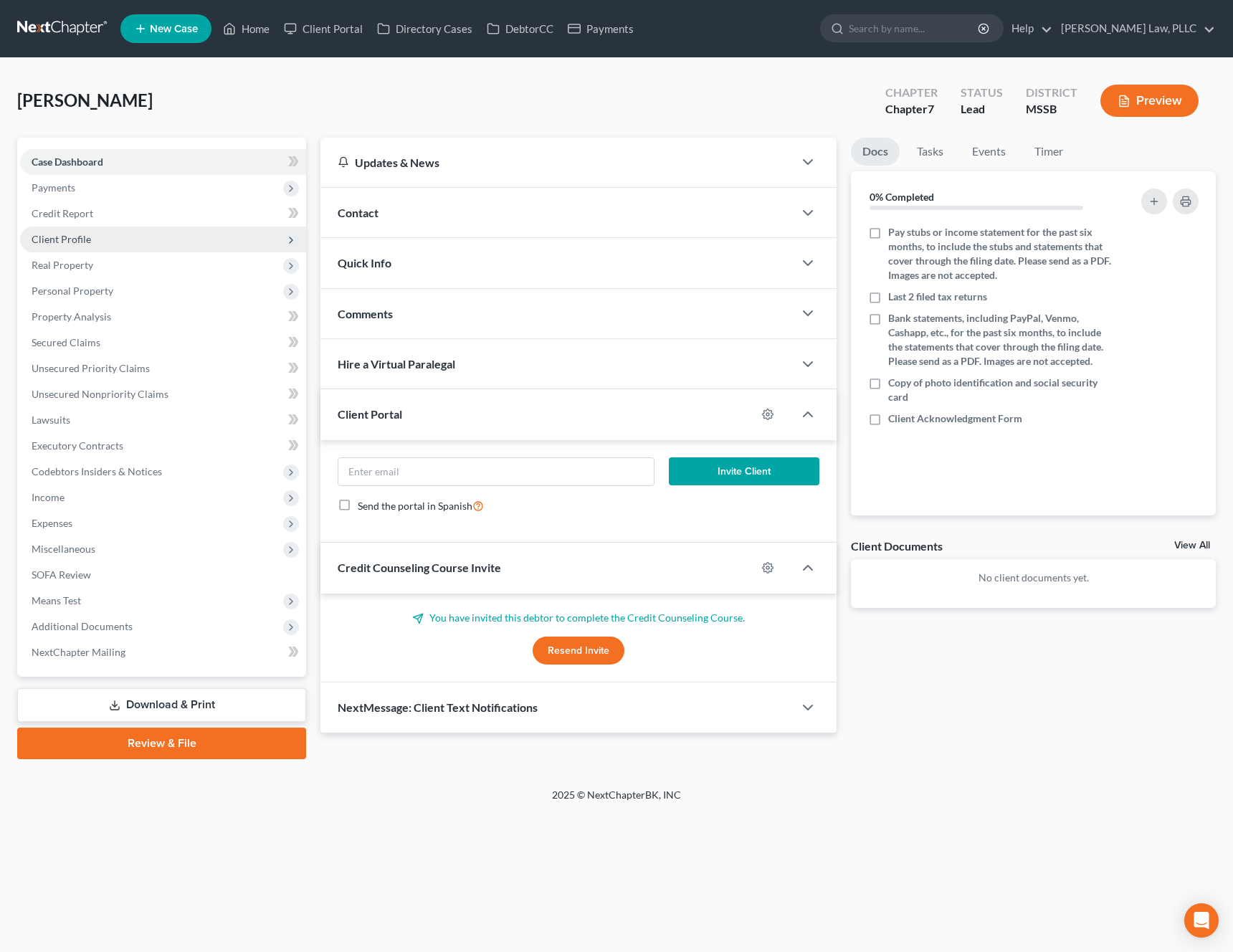
click at [122, 235] on span "Client Profile" at bounding box center [163, 239] width 286 height 26
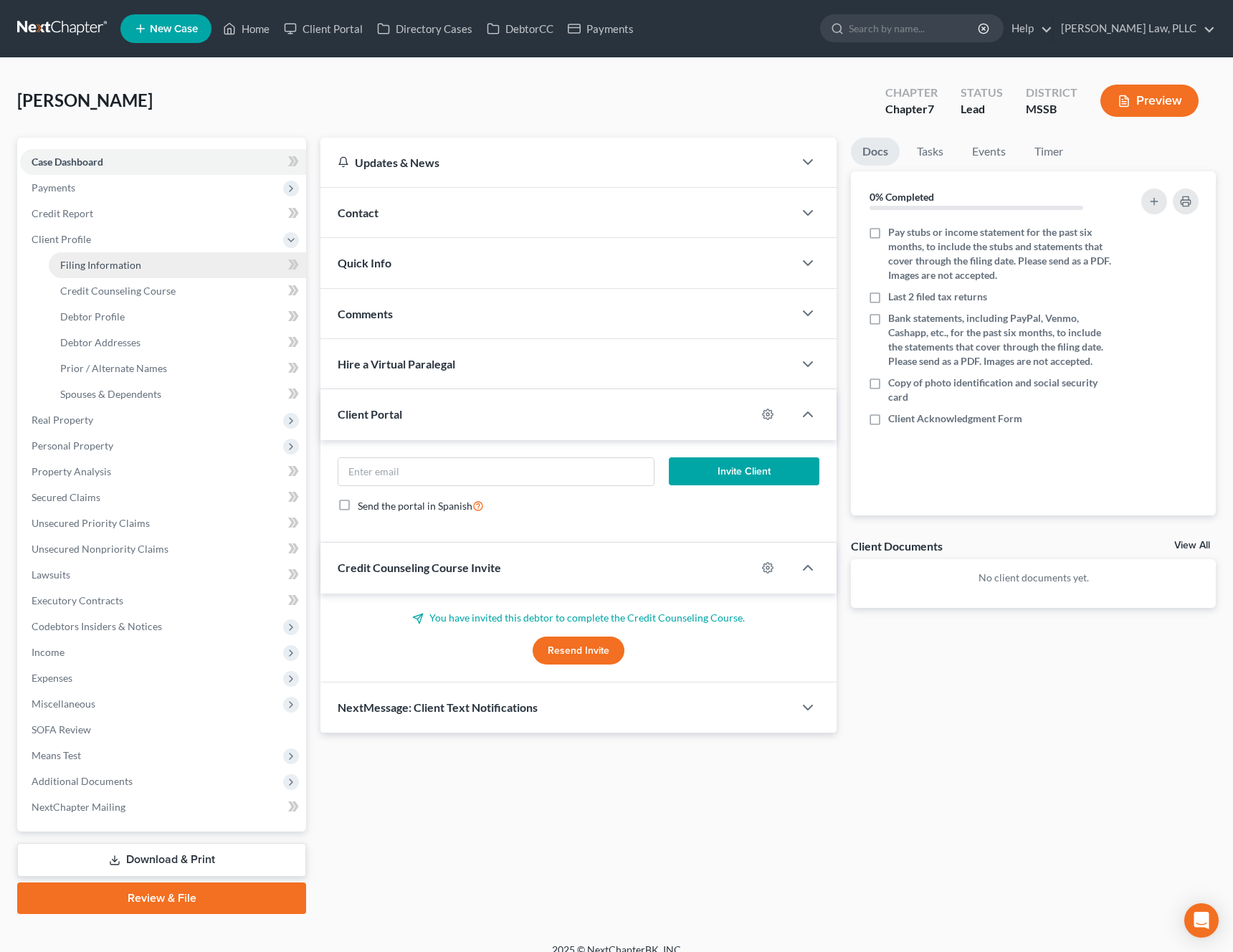
click at [112, 259] on span "Filing Information" at bounding box center [101, 264] width 81 height 12
select select "1"
select select "0"
select select "25"
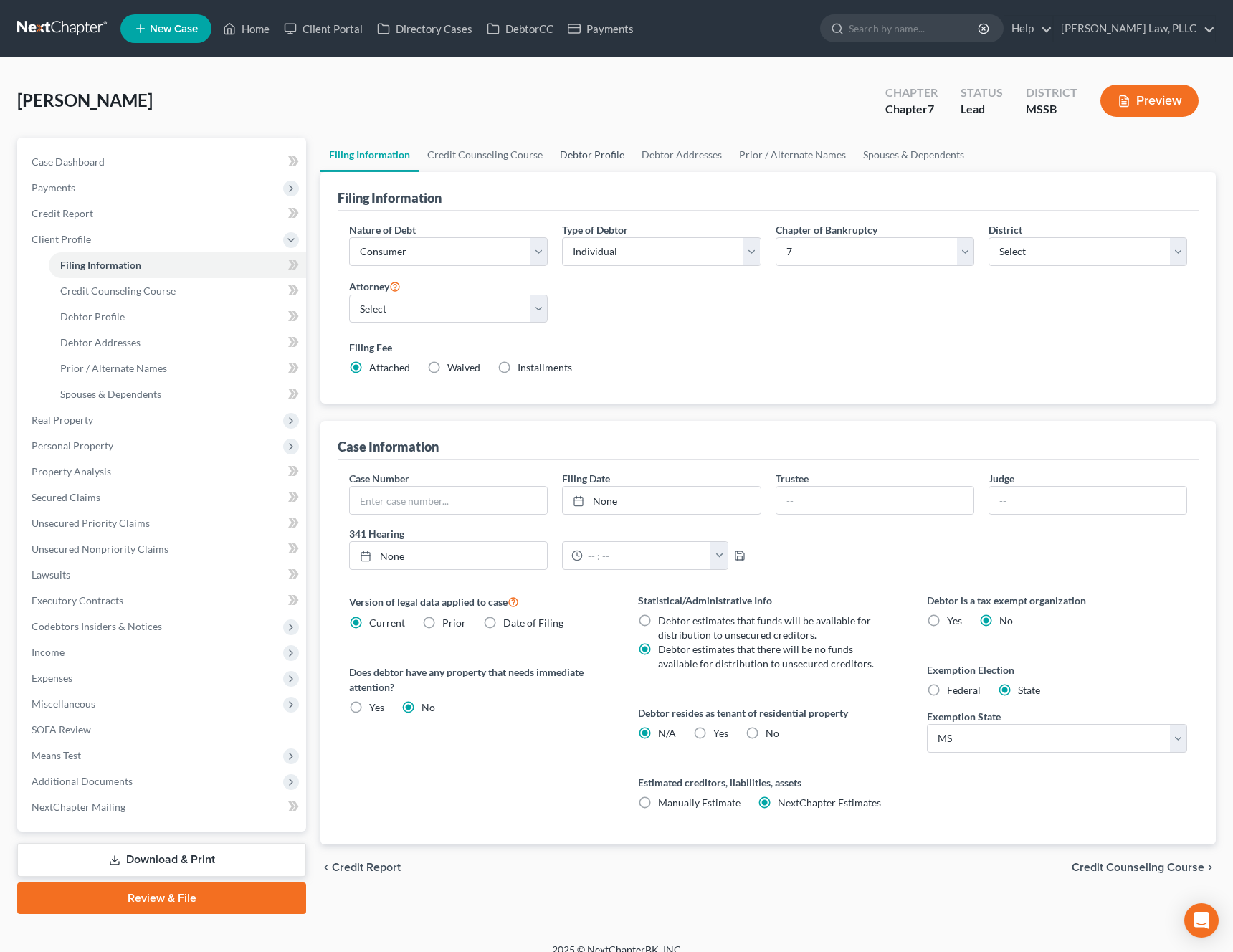
click at [617, 162] on link "Debtor Profile" at bounding box center [592, 155] width 81 height 35
select select "0"
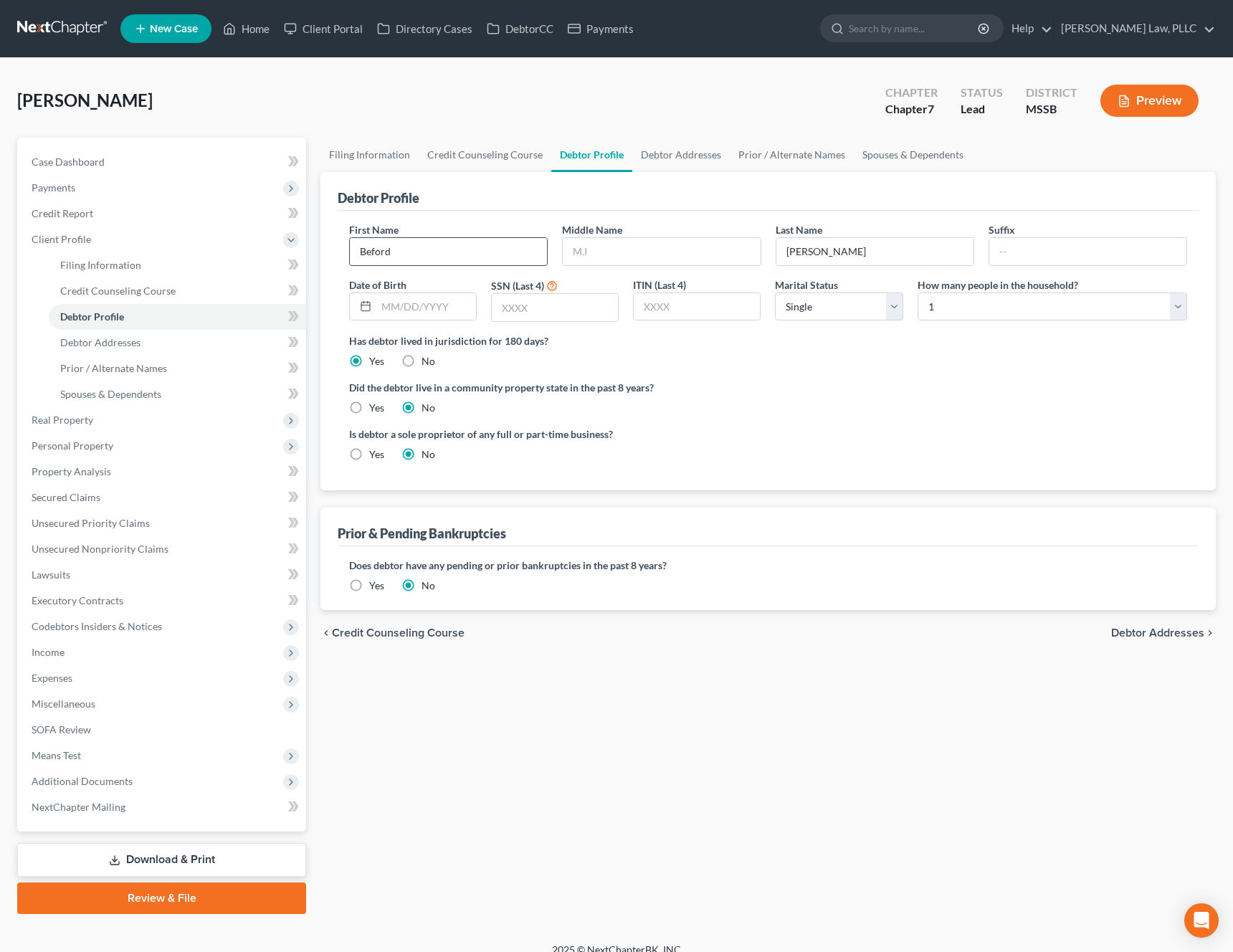
click at [373, 252] on input "Beford" at bounding box center [448, 252] width 197 height 27
type input "Benford"
click at [1035, 263] on input "text" at bounding box center [1087, 252] width 197 height 27
type input "III"
click at [1139, 627] on span "Debtor Addresses" at bounding box center [1158, 633] width 93 height 11
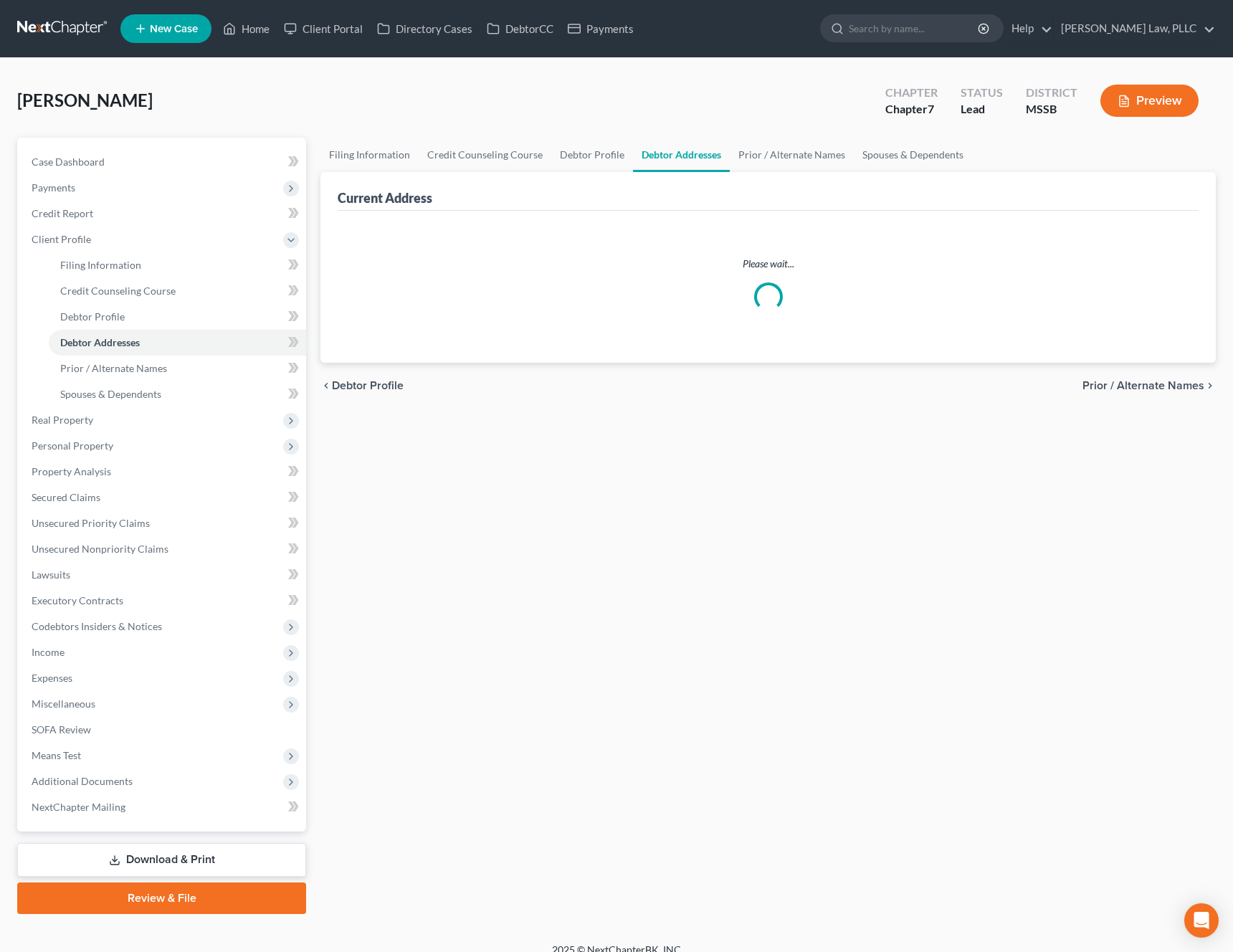
select select "0"
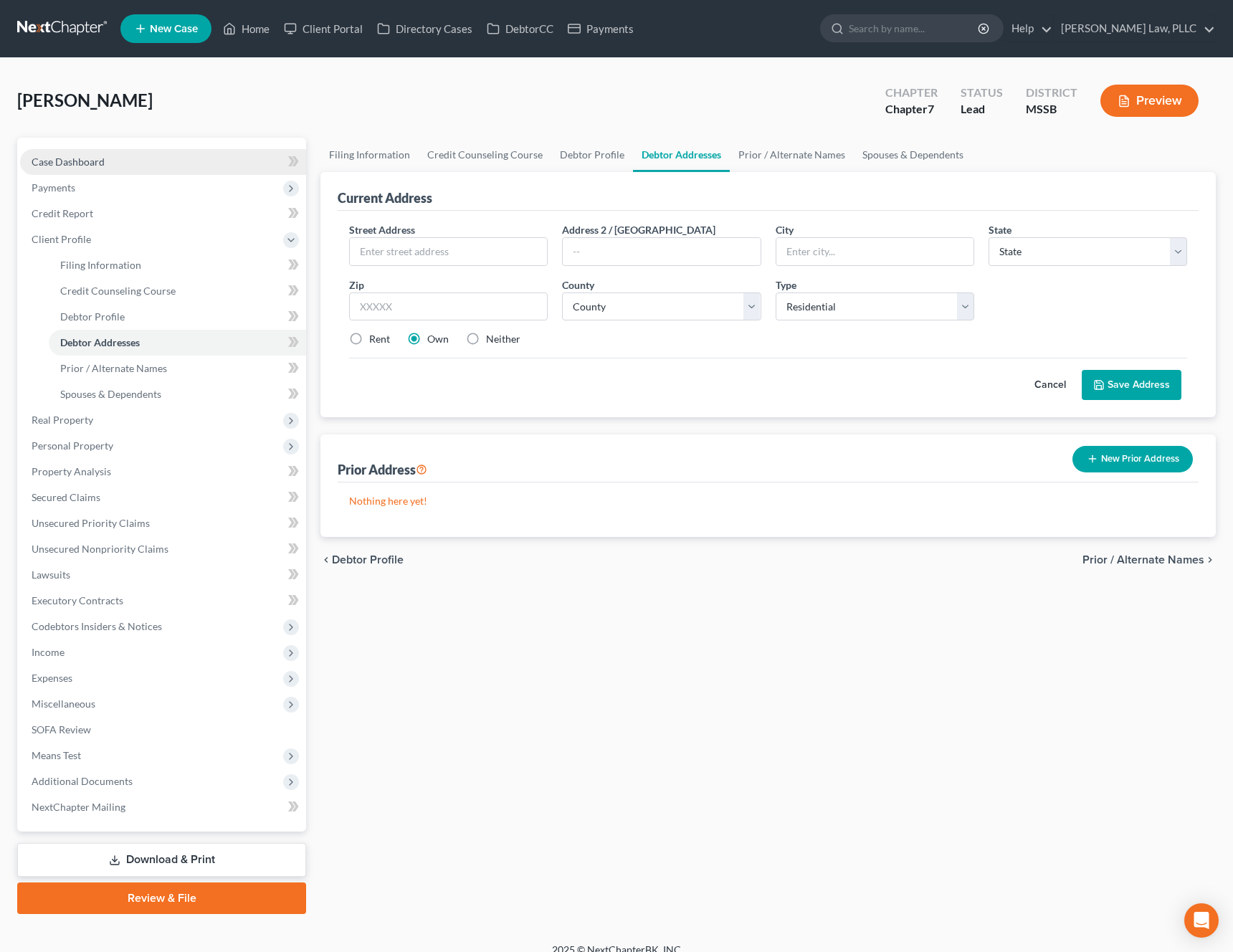
click at [123, 149] on link "Case Dashboard" at bounding box center [163, 162] width 286 height 26
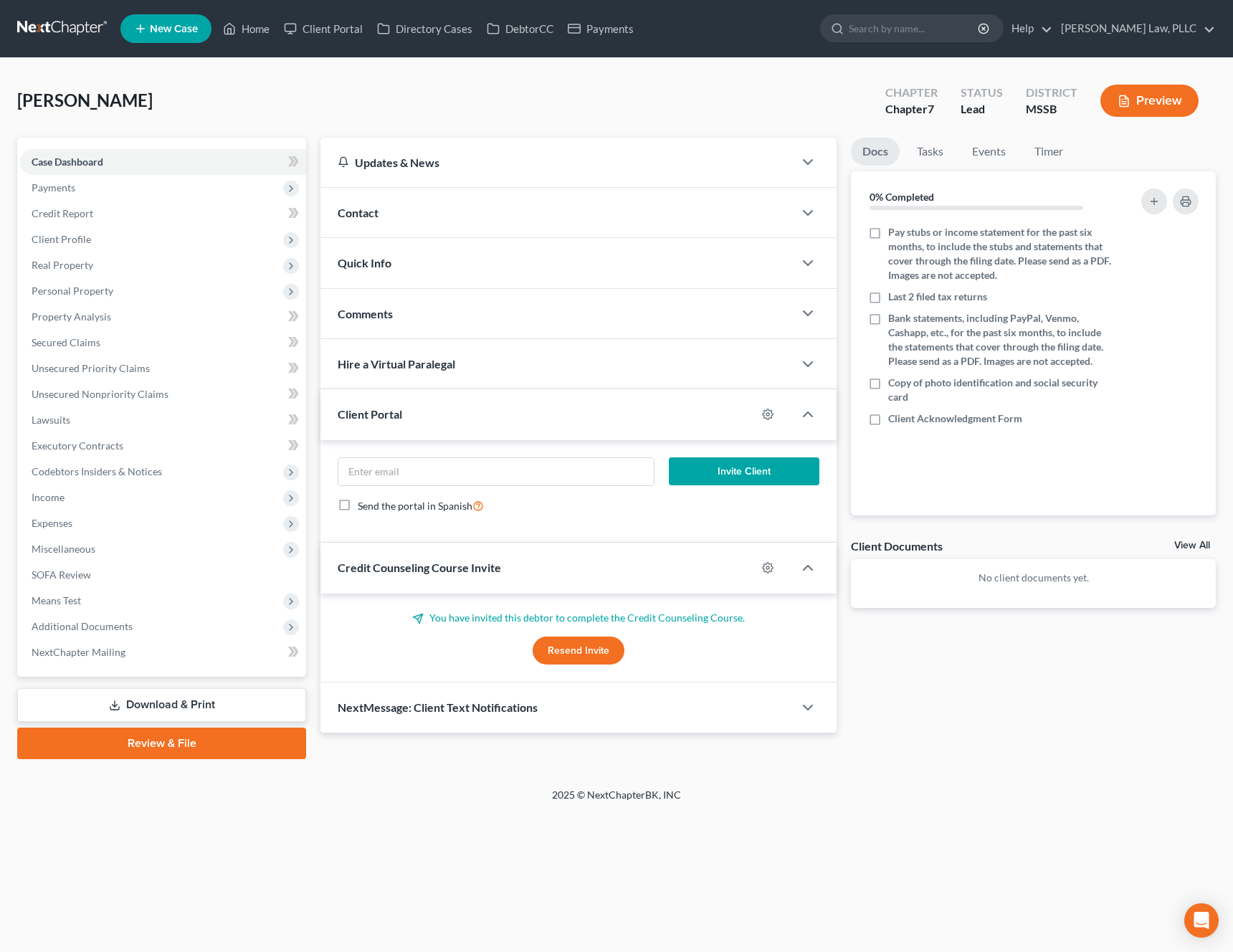
click at [408, 221] on div "Contact" at bounding box center [557, 212] width 474 height 49
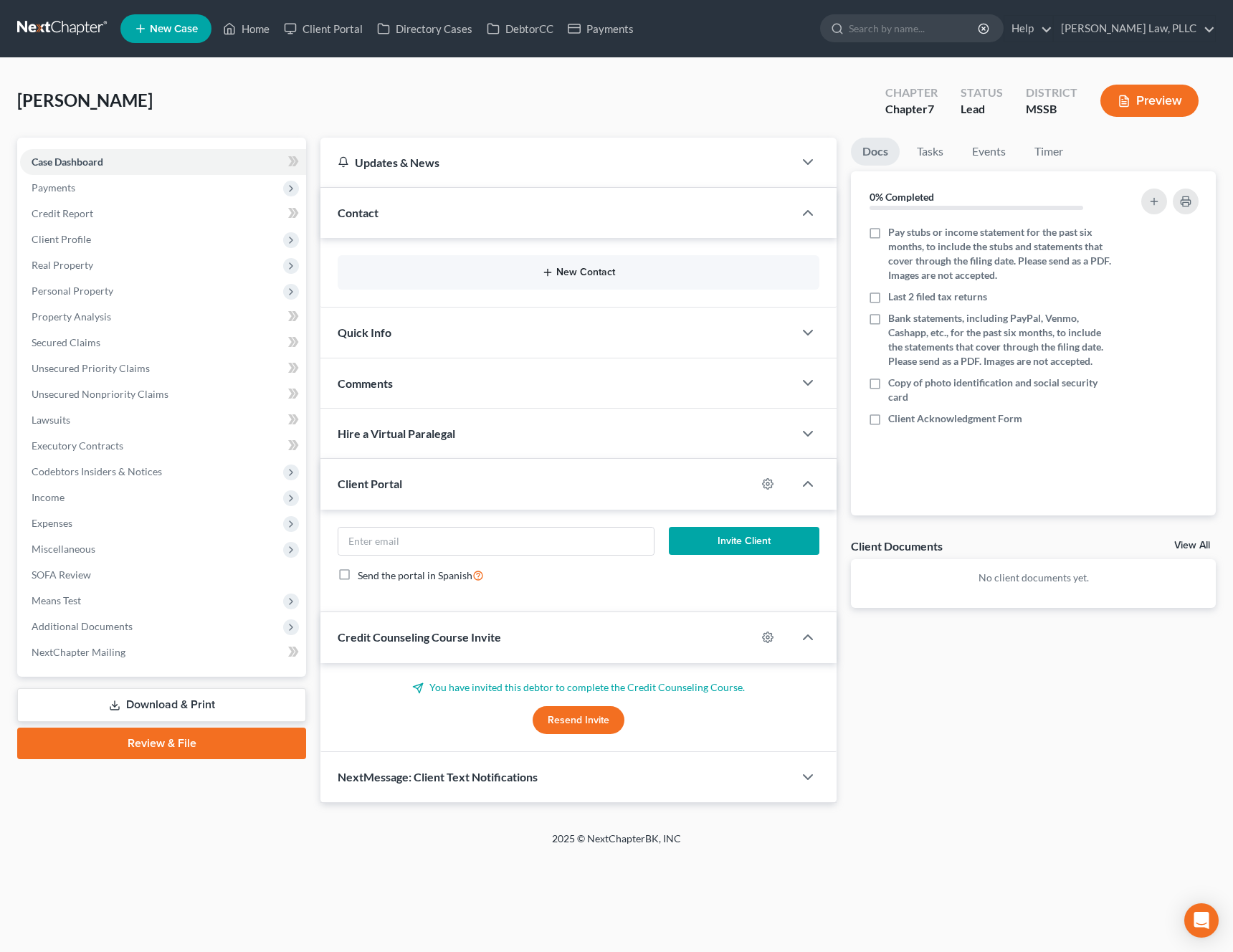
click at [509, 275] on button "New Contact" at bounding box center [579, 272] width 459 height 11
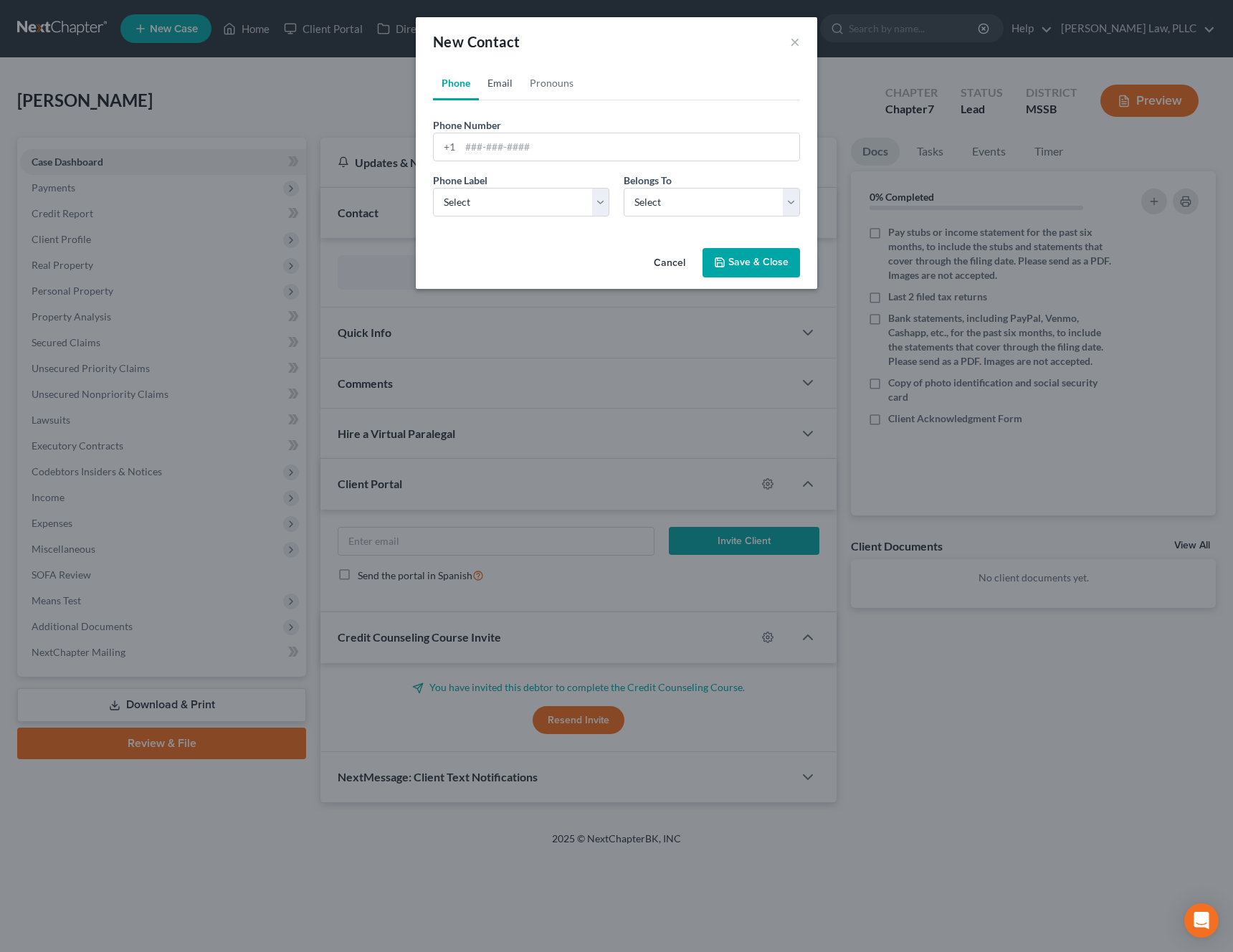
click at [505, 88] on link "Email" at bounding box center [500, 83] width 43 height 35
click at [503, 130] on div "Email Address" at bounding box center [617, 139] width 367 height 43
click at [499, 146] on input "email" at bounding box center [629, 147] width 339 height 27
paste input "bkhenry1114@gmail.com"
type input "bkhenry1114@gmail.com"
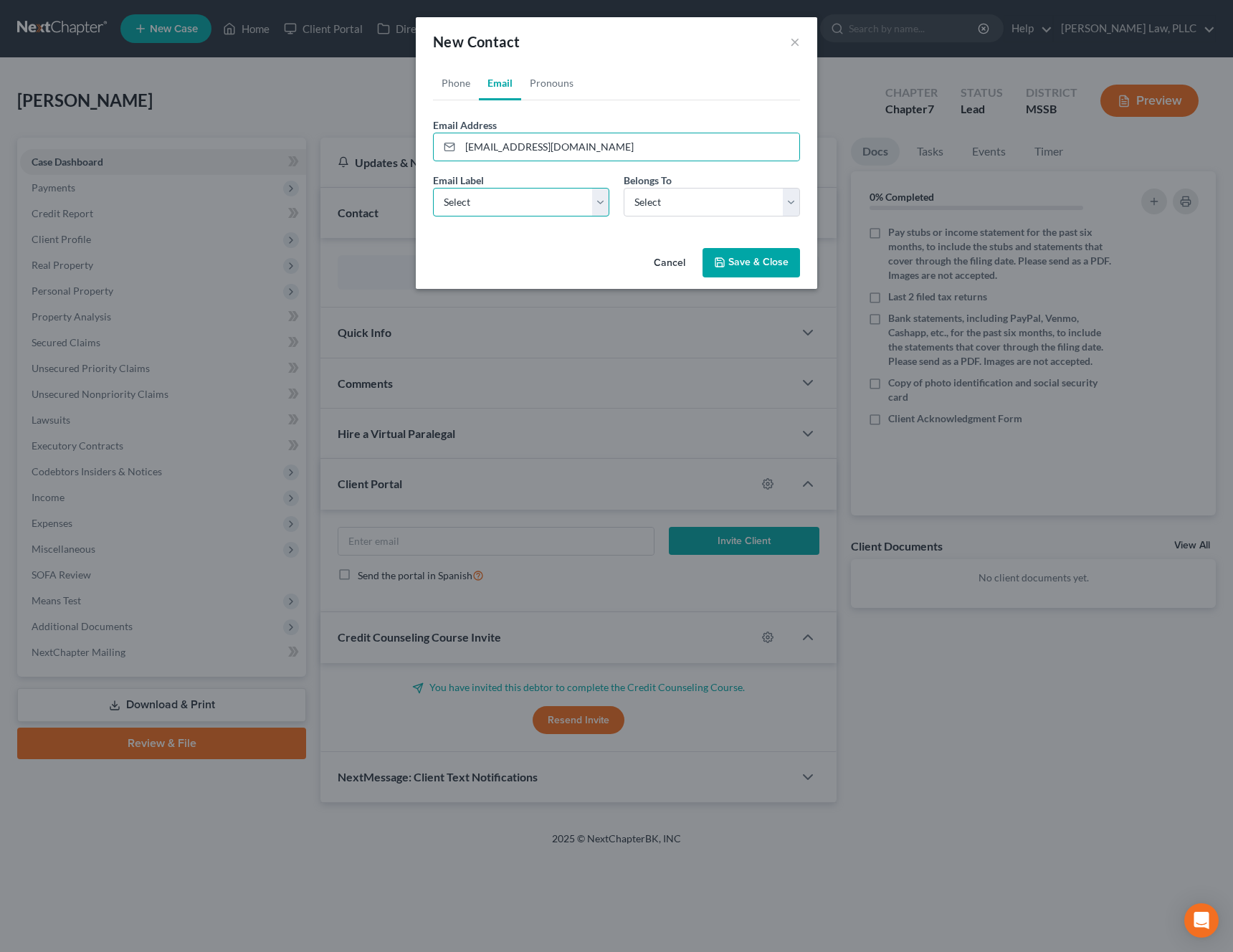
click at [525, 196] on select "Select Home Work Other" at bounding box center [521, 202] width 176 height 29
select select "0"
click at [433, 188] on select "Select Home Work Other" at bounding box center [521, 202] width 176 height 29
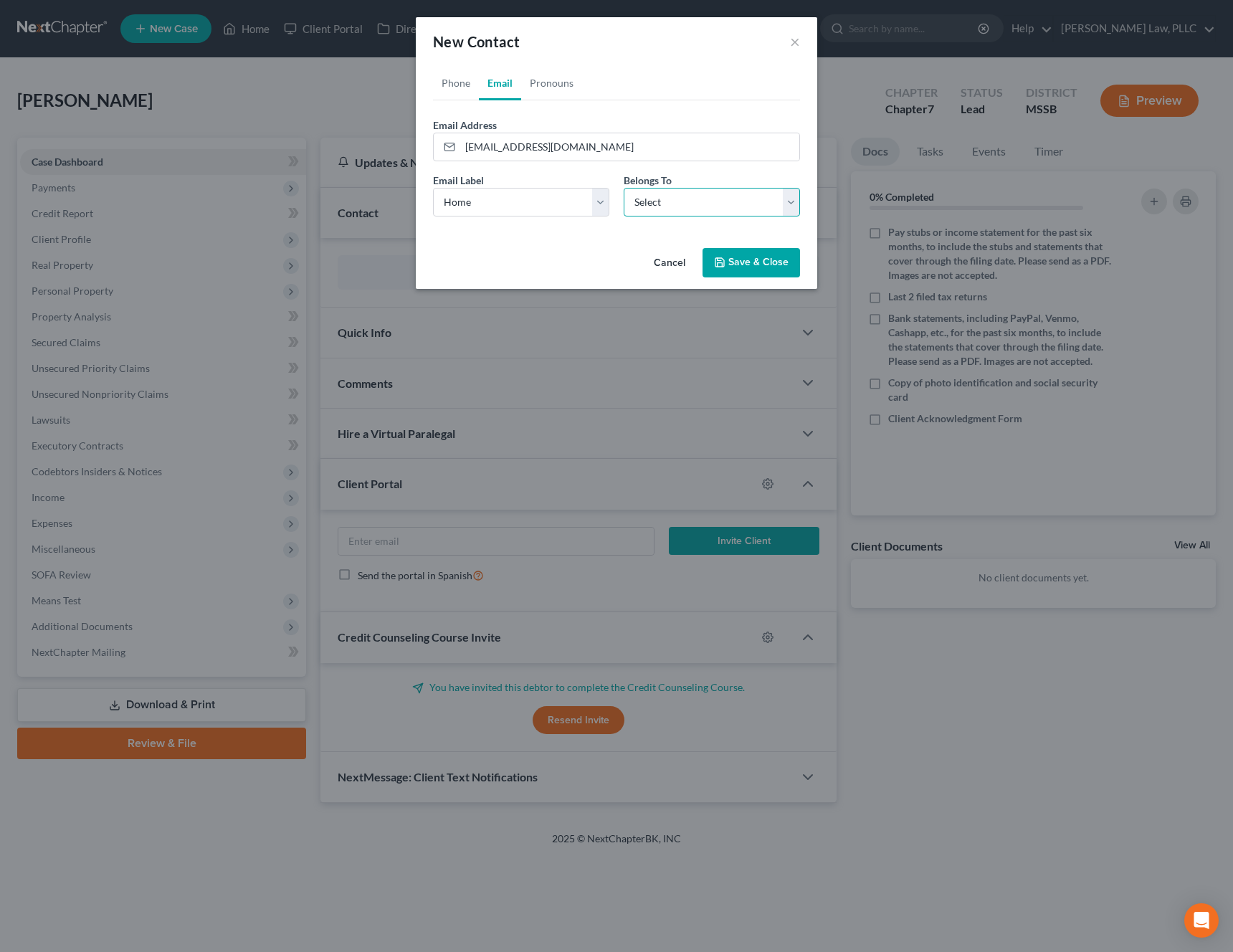
click at [676, 195] on select "Select Client Other" at bounding box center [711, 202] width 176 height 29
select select "0"
click at [623, 188] on select "Select Client Other" at bounding box center [711, 202] width 176 height 29
click at [754, 261] on button "Save & Close" at bounding box center [751, 263] width 97 height 30
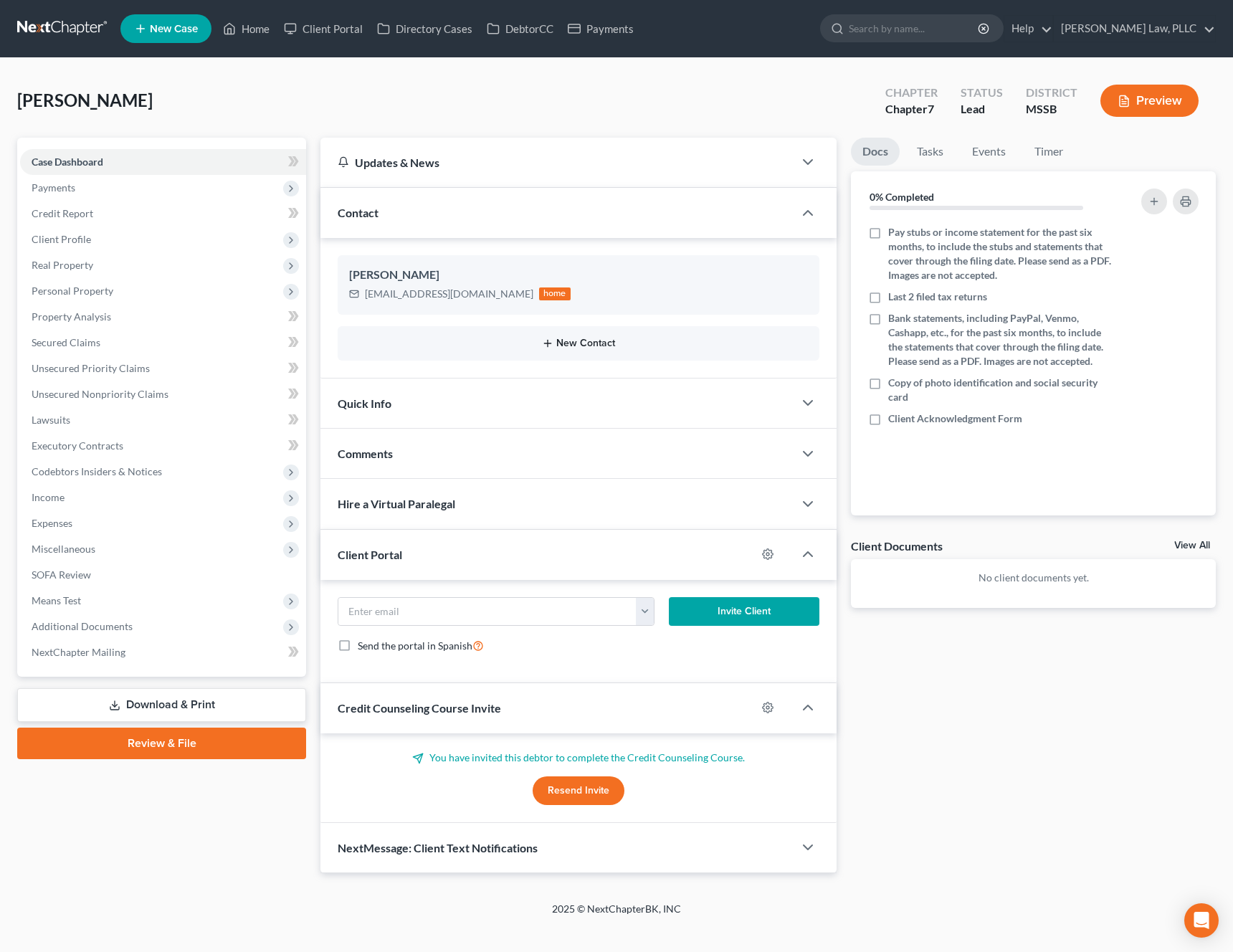
click at [564, 345] on button "New Contact" at bounding box center [579, 343] width 459 height 11
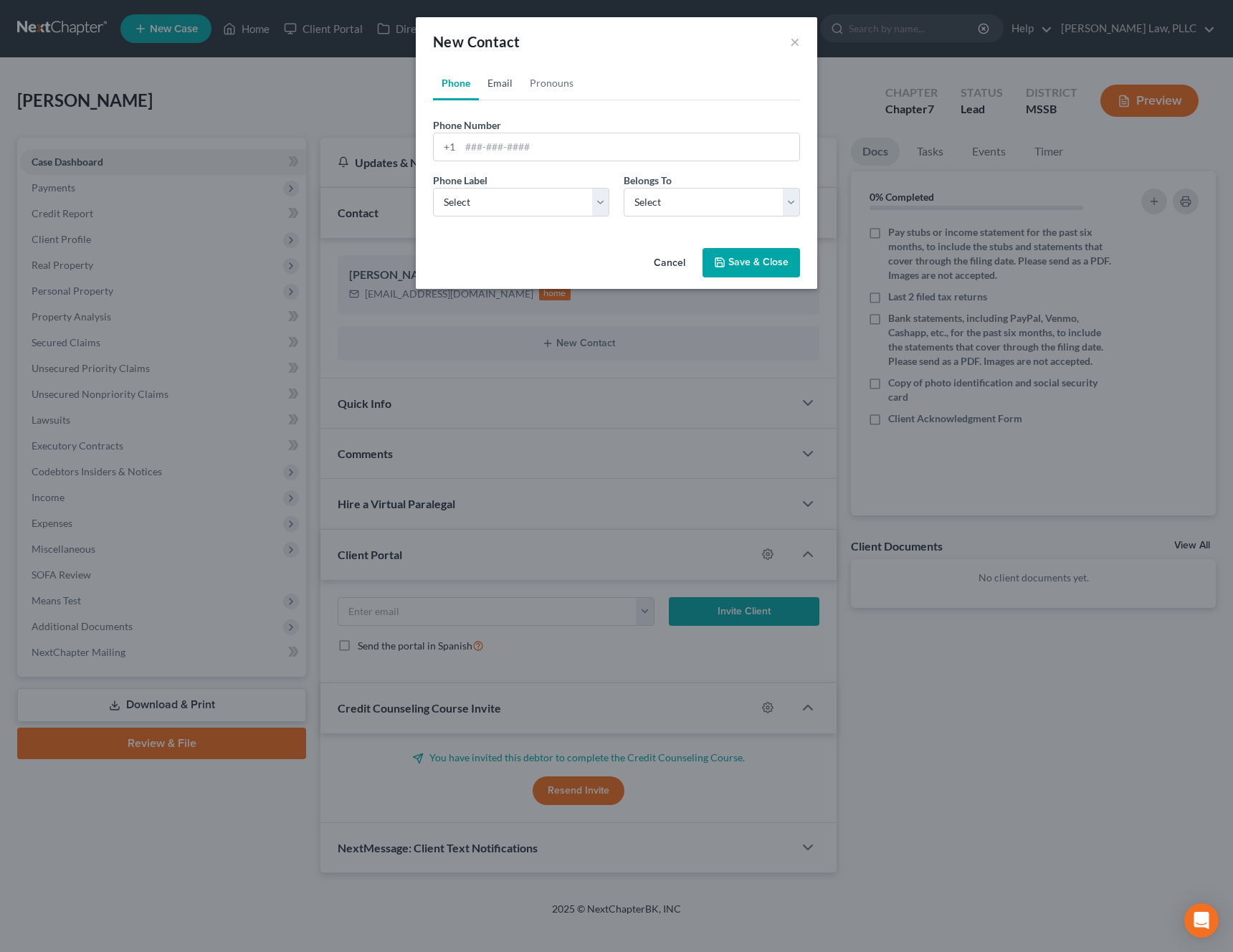
click at [502, 86] on link "Email" at bounding box center [500, 83] width 43 height 35
click at [506, 138] on input "email" at bounding box center [629, 147] width 339 height 27
paste input "miracle.land@yahoo.com"
type input "miracle.land@yahoo.com"
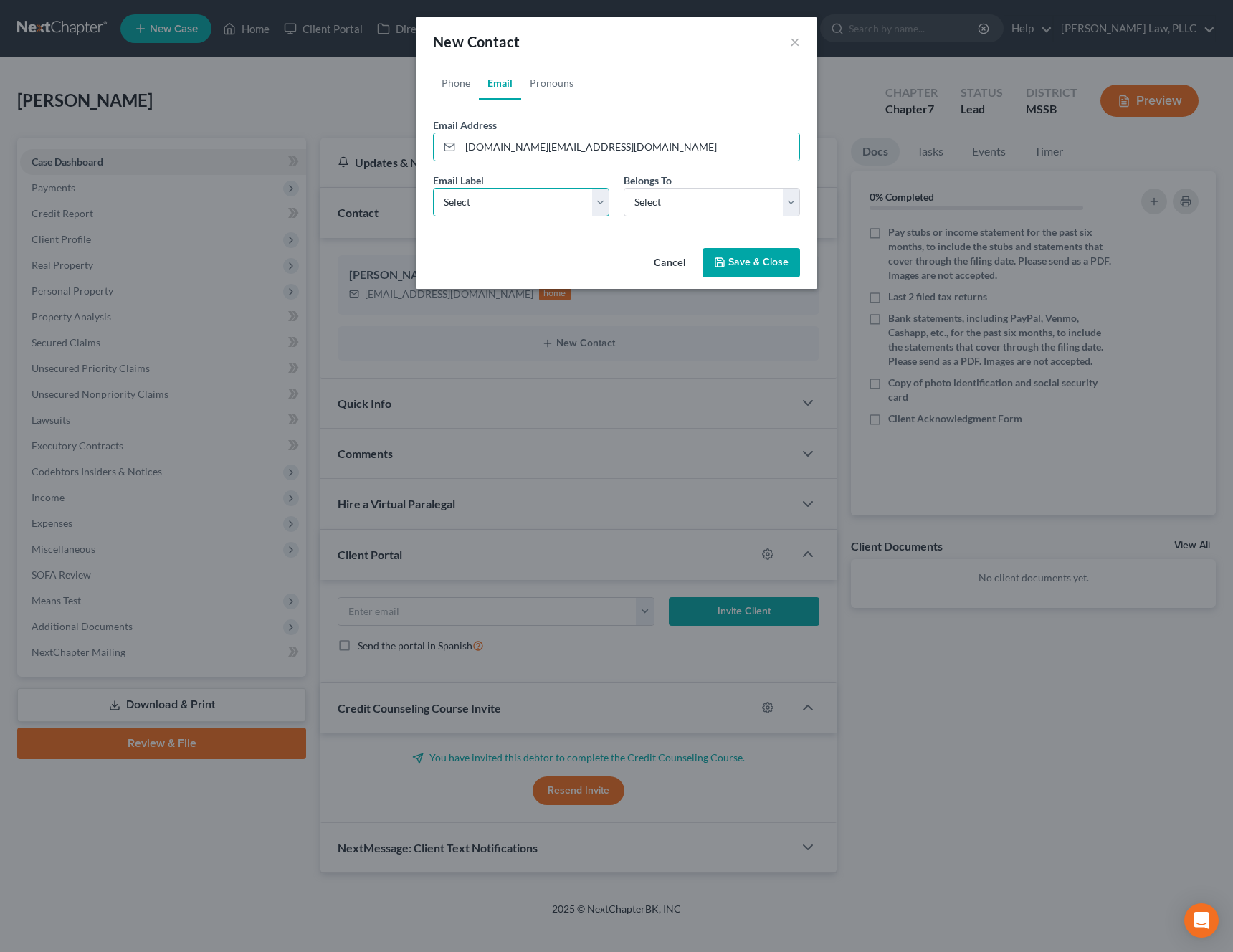
click at [541, 199] on select "Select Home Work Other" at bounding box center [521, 202] width 176 height 29
select select "0"
click at [433, 188] on select "Select Home Work Other" at bounding box center [521, 202] width 176 height 29
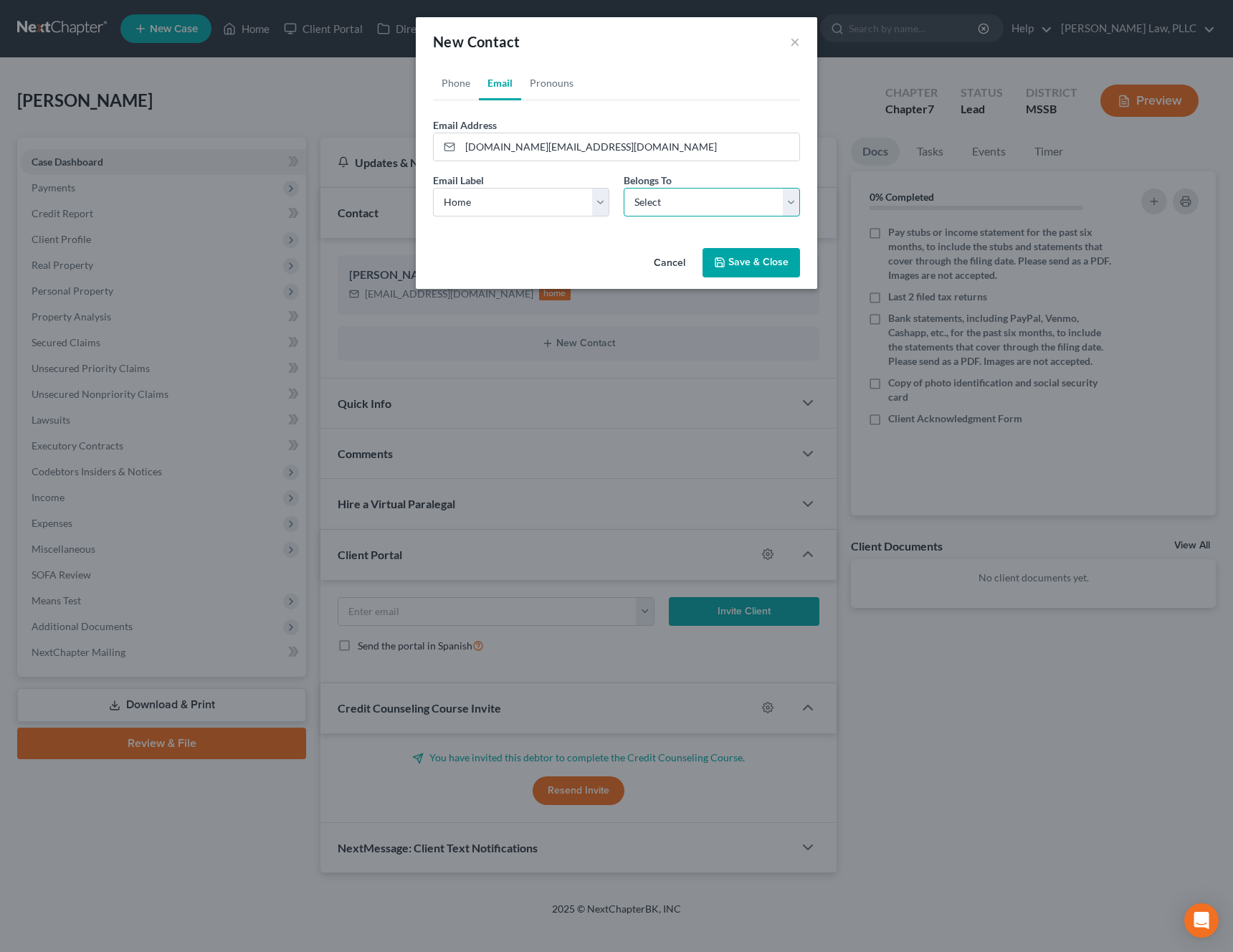
click at [663, 198] on select "Select Client Other" at bounding box center [711, 202] width 176 height 29
select select "0"
click at [623, 188] on select "Select Client Other" at bounding box center [711, 202] width 176 height 29
click at [763, 263] on button "Save & Close" at bounding box center [751, 263] width 97 height 30
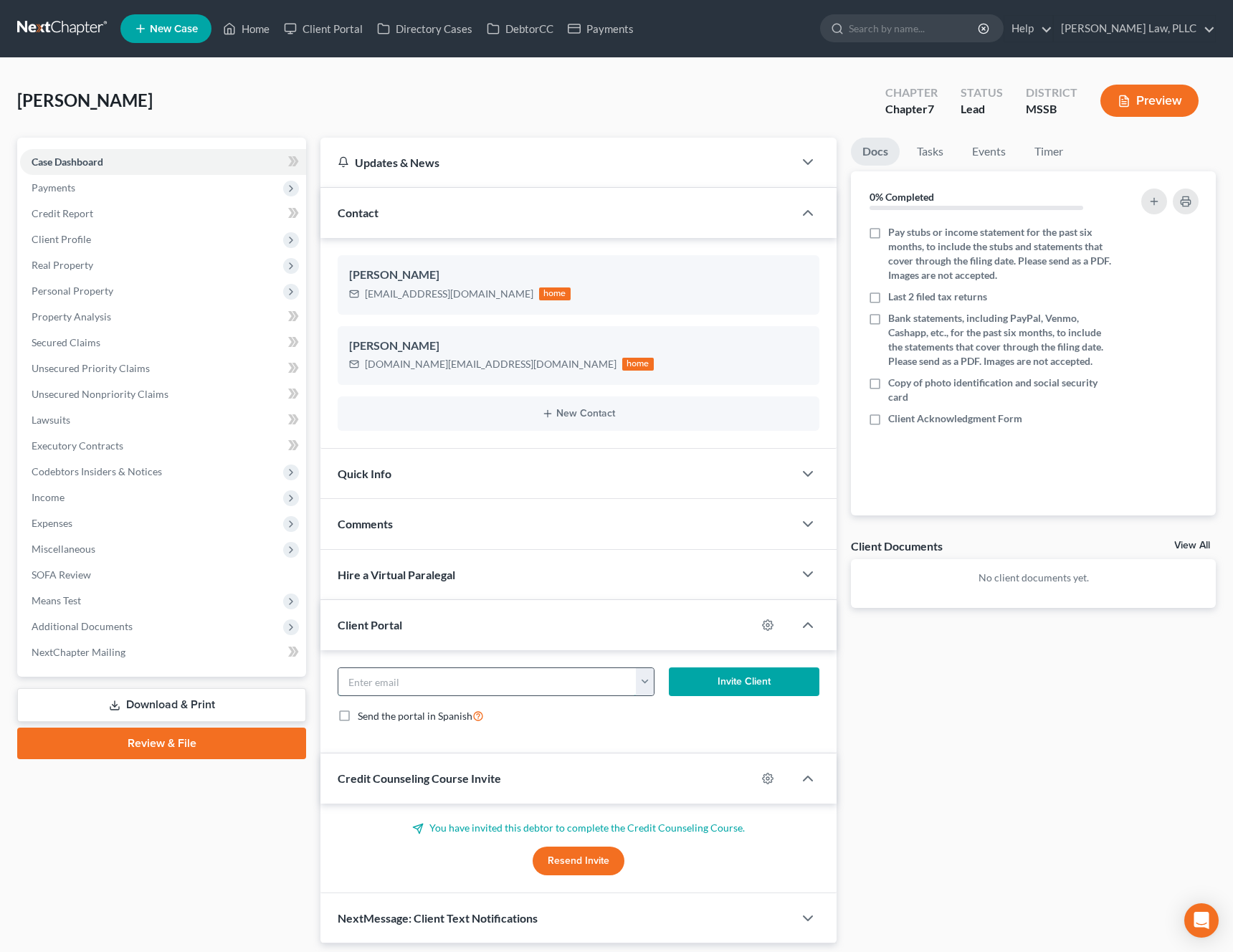
click at [437, 687] on input "email" at bounding box center [487, 682] width 298 height 27
paste input "miracle.land@yahoo.com"
type input "miracle.land@yahoo.com"
click at [728, 681] on button "Invite Client" at bounding box center [745, 682] width 151 height 29
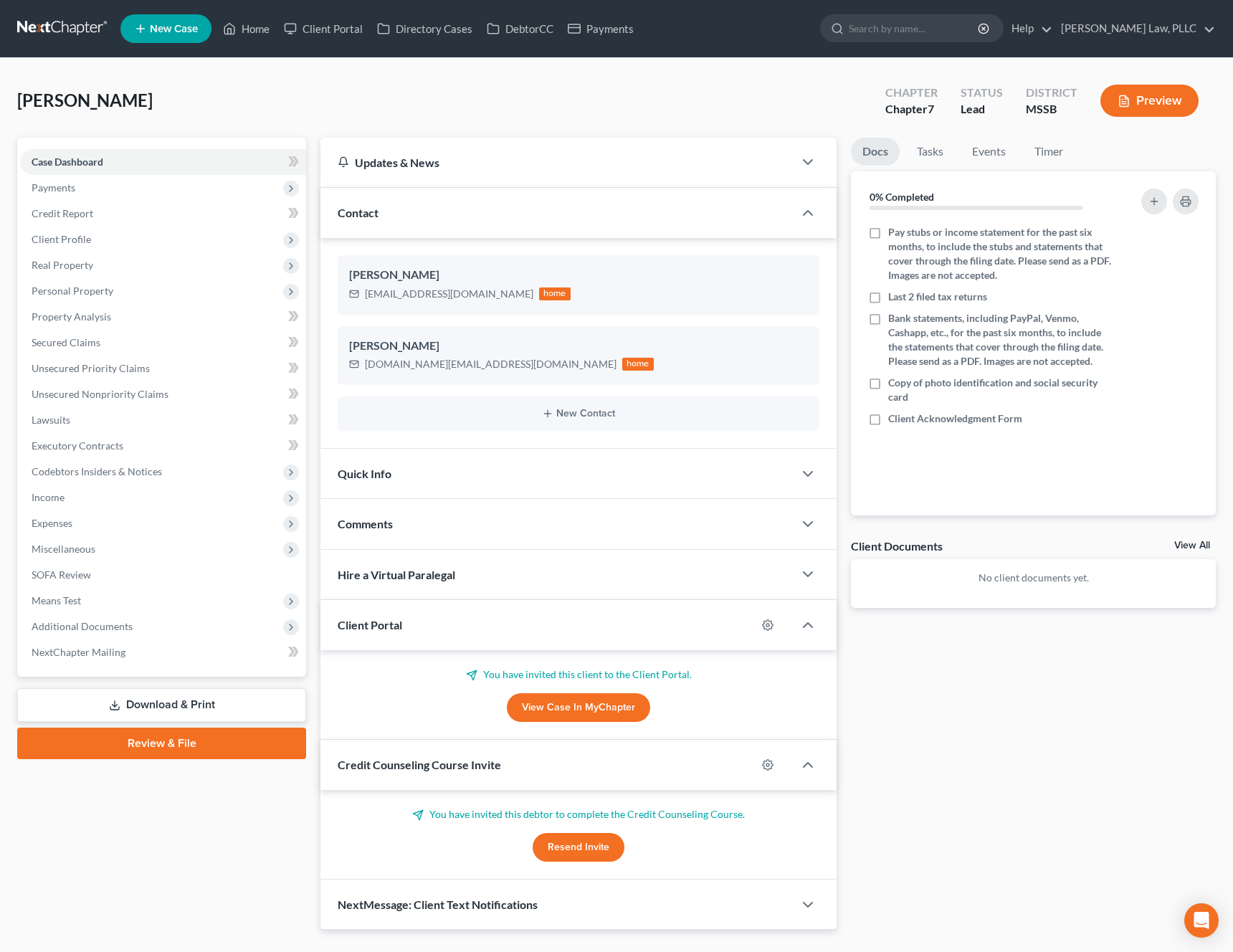
scroll to position [32, 0]
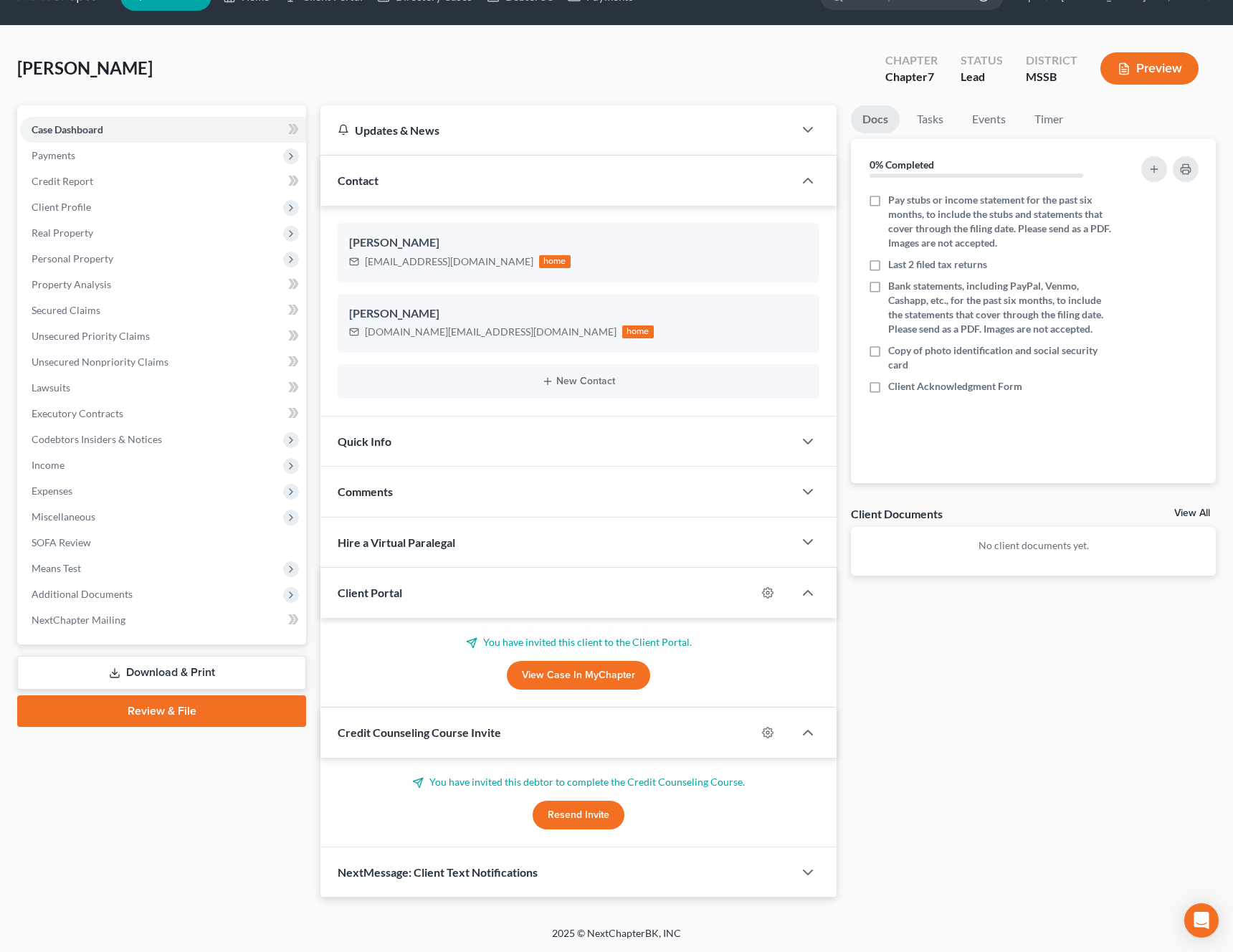
click at [585, 814] on button "Resend Invite" at bounding box center [578, 815] width 92 height 29
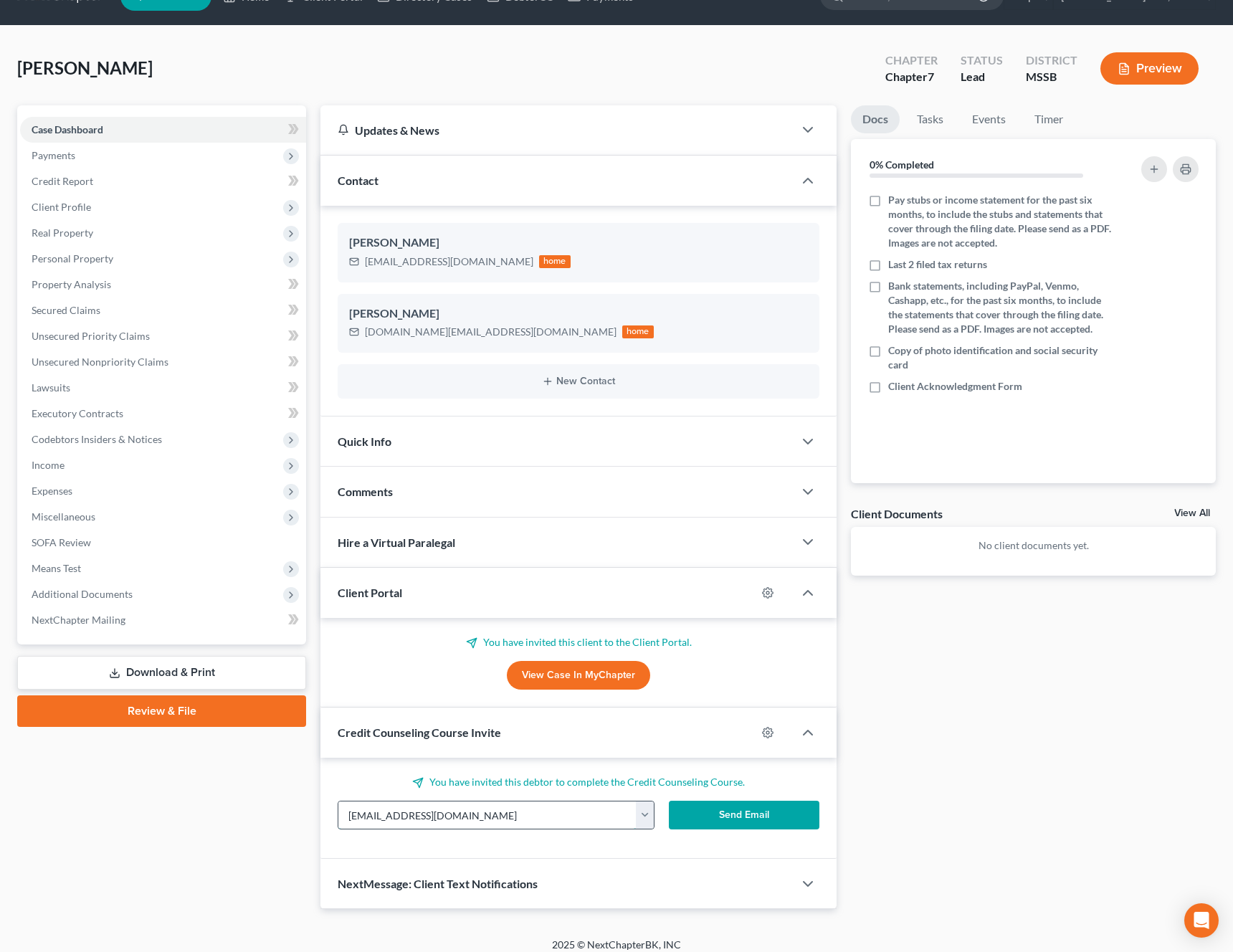
click at [528, 807] on input "bkhenry1114@gmail.com" at bounding box center [487, 815] width 298 height 27
paste input "miracle.land@yahoo"
type input "miracle.land@yahoo.com"
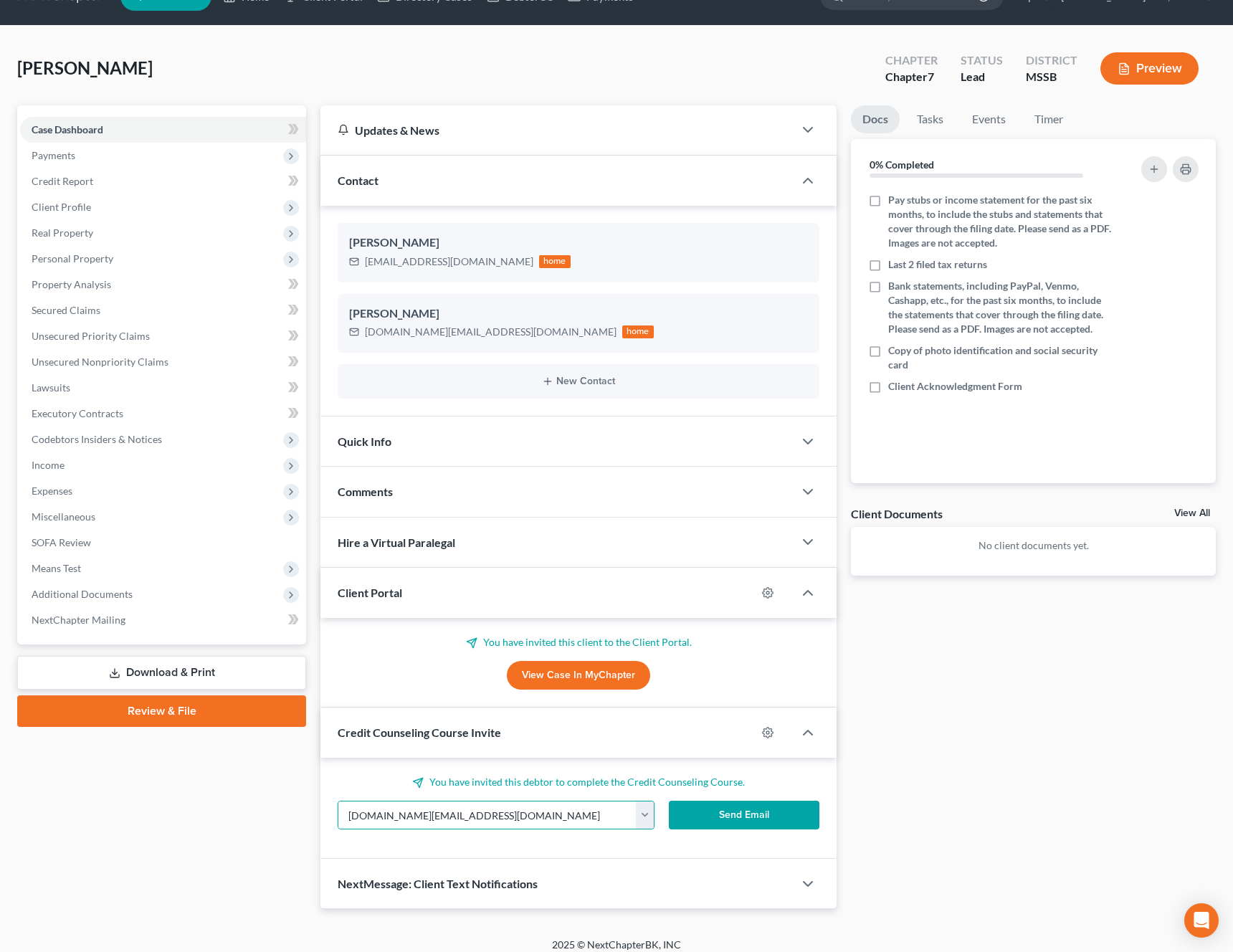
click at [747, 816] on button "Send Email" at bounding box center [745, 815] width 151 height 29
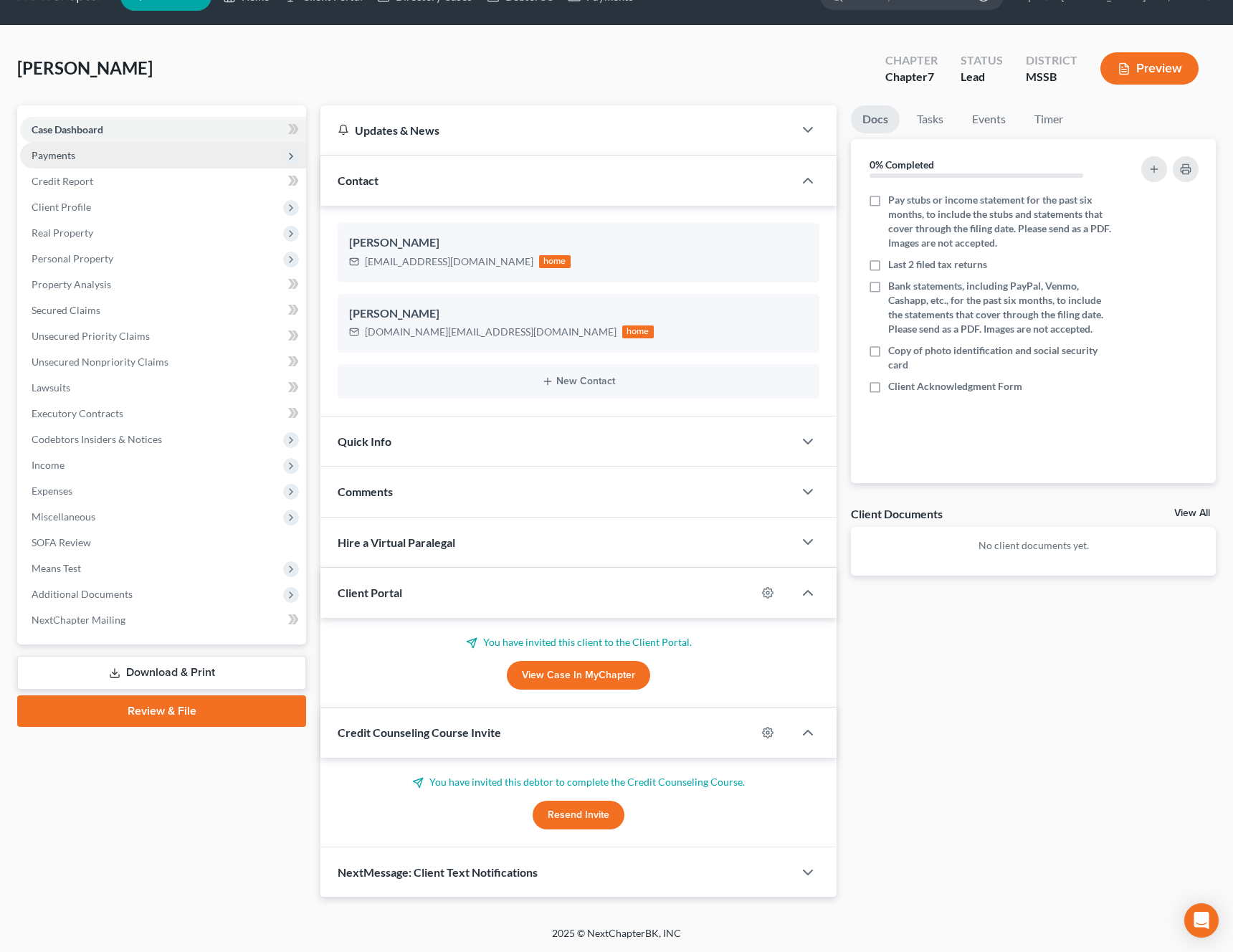
click at [121, 159] on span "Payments" at bounding box center [163, 155] width 286 height 26
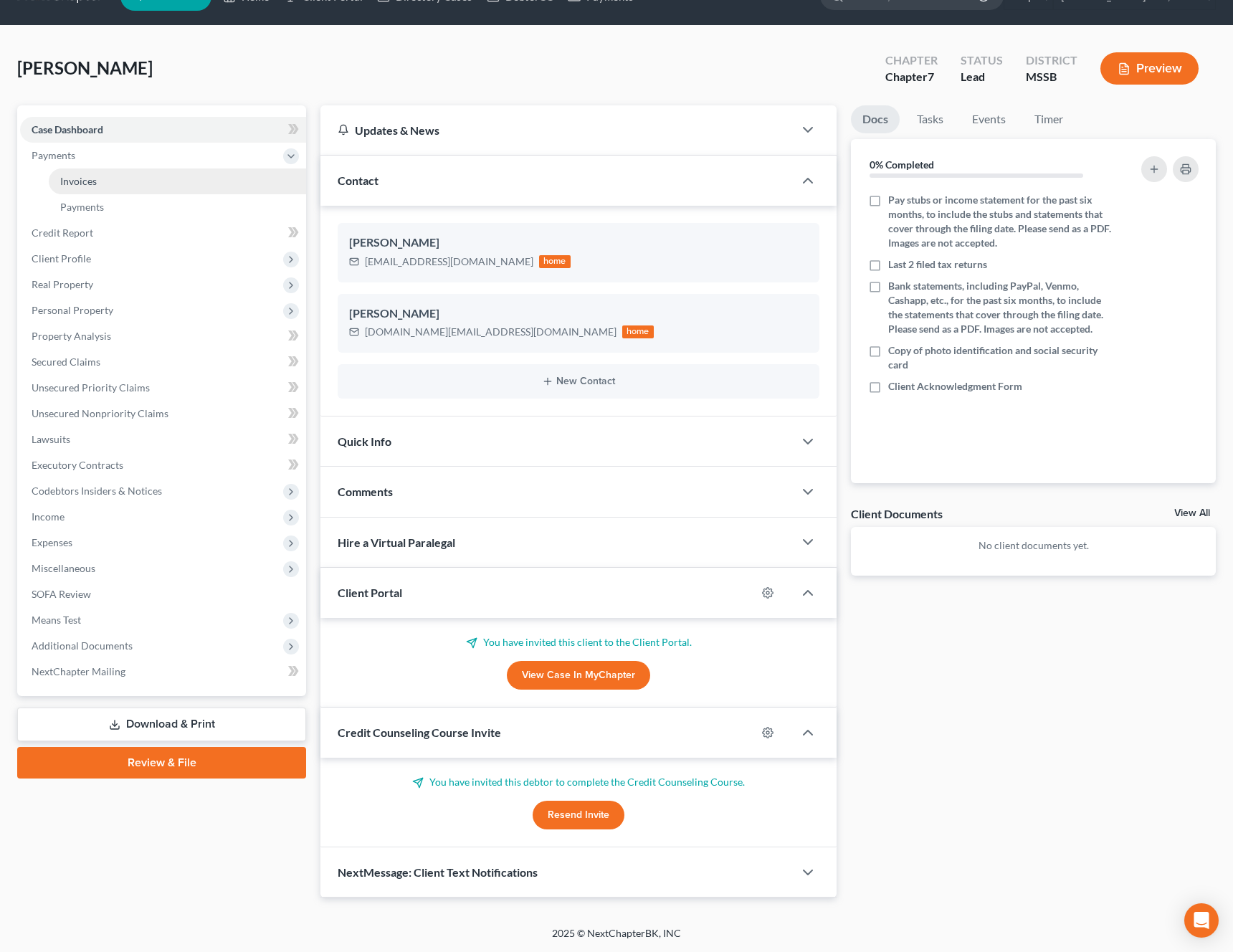
click at [109, 183] on link "Invoices" at bounding box center [178, 181] width 258 height 26
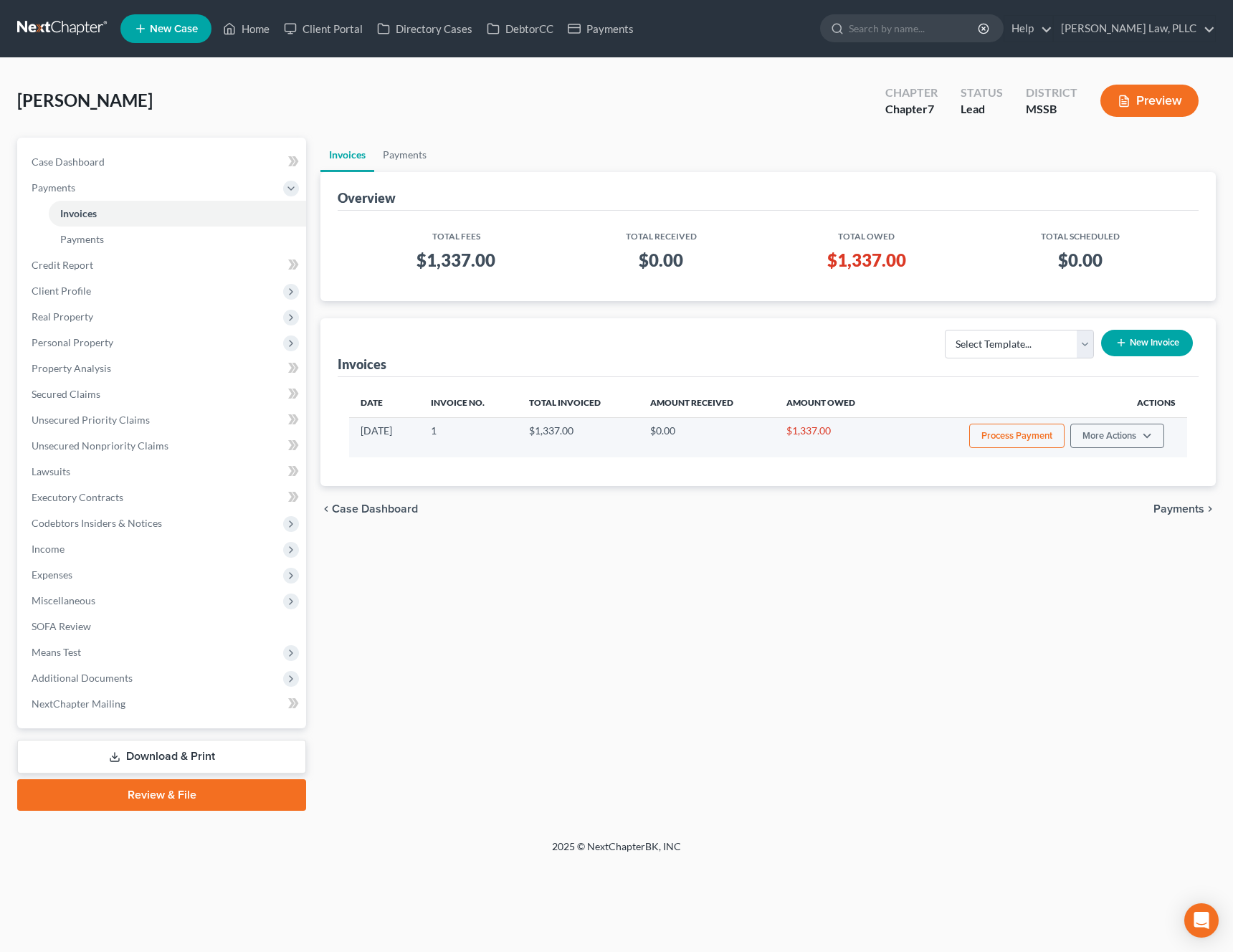
click at [1107, 448] on td "Process Payment More Actions View/Edit Record Cash or Check Payment Delete" at bounding box center [1040, 437] width 295 height 40
click at [1136, 439] on button "More Actions" at bounding box center [1117, 436] width 94 height 24
click at [1117, 470] on link "View/Edit" at bounding box center [1137, 466] width 168 height 24
select select "0"
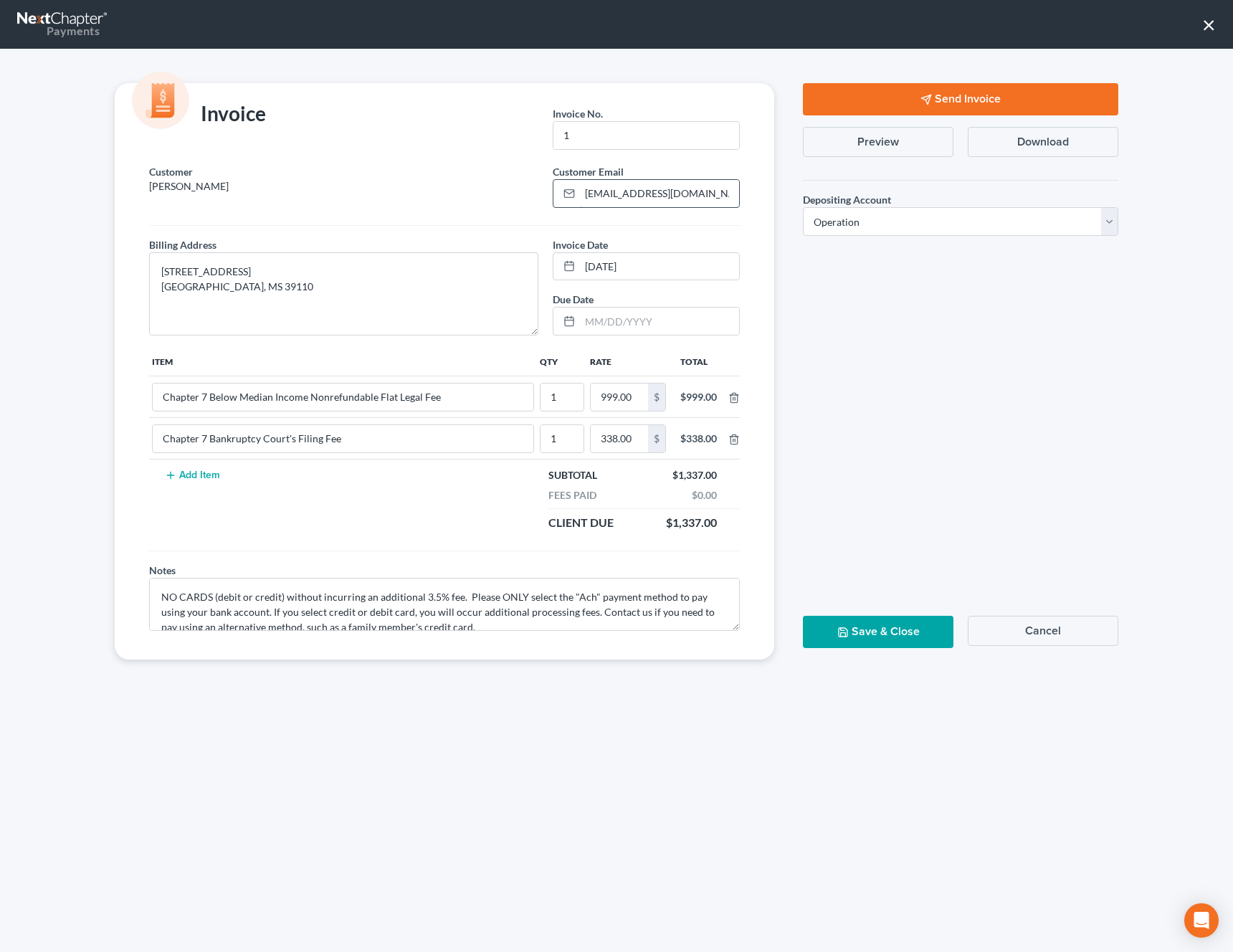
click at [708, 197] on input "bkhenry1114@gmail.com" at bounding box center [660, 193] width 159 height 27
paste input "miracle.land@yahoo"
type input "miracle.land@yahoo.com"
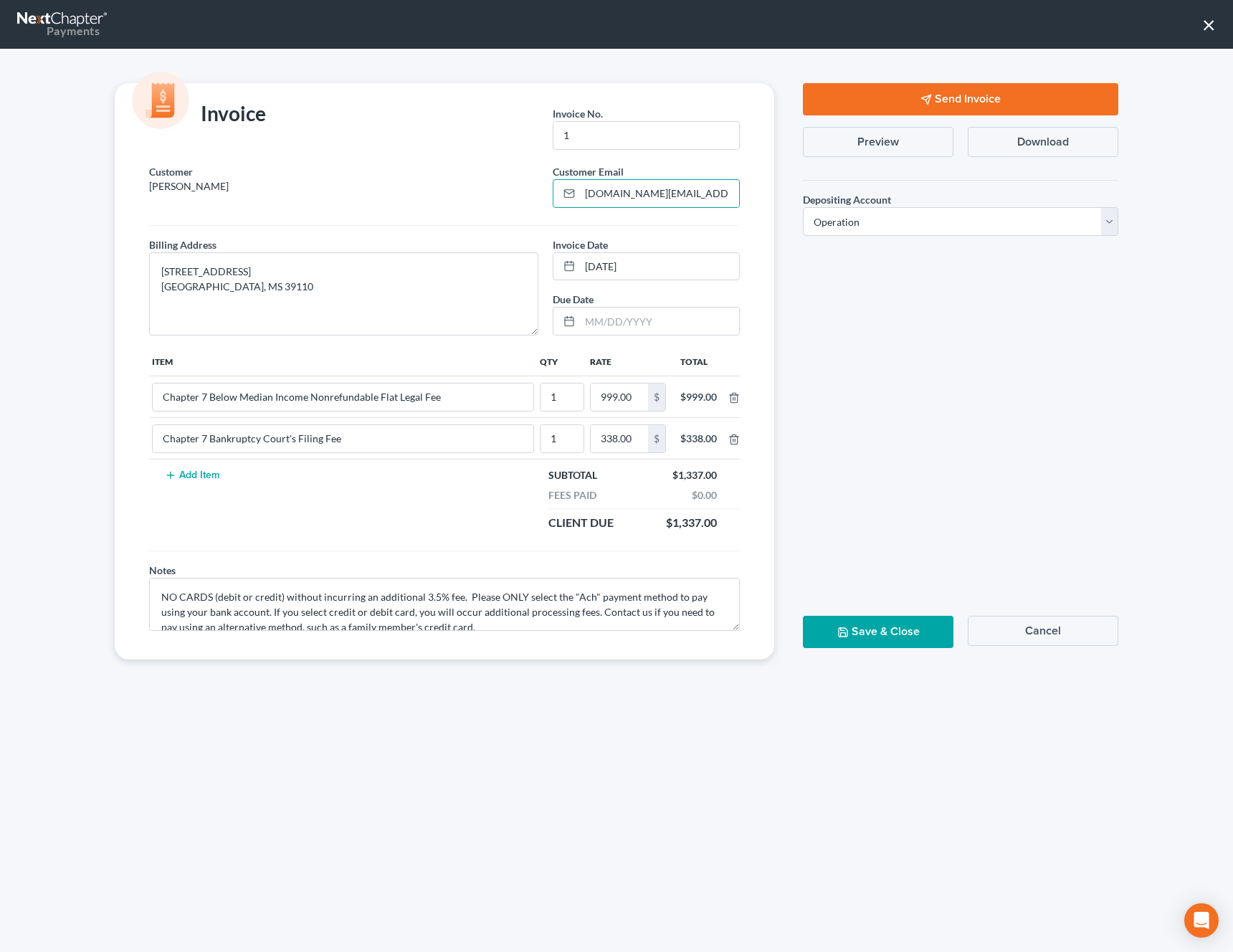
click at [926, 105] on icon "button" at bounding box center [926, 100] width 11 height 11
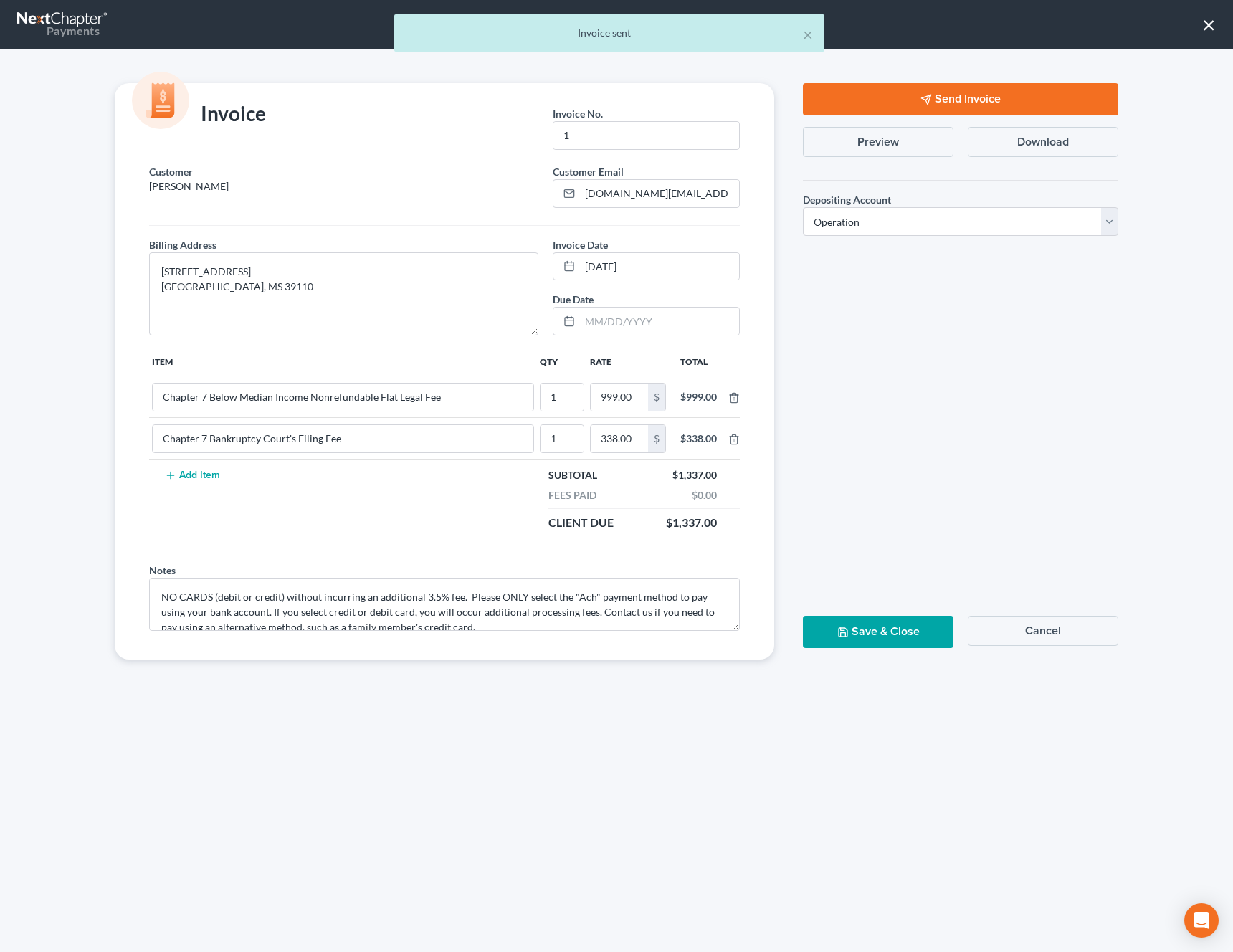
click at [869, 634] on button "Save & Close" at bounding box center [878, 632] width 151 height 32
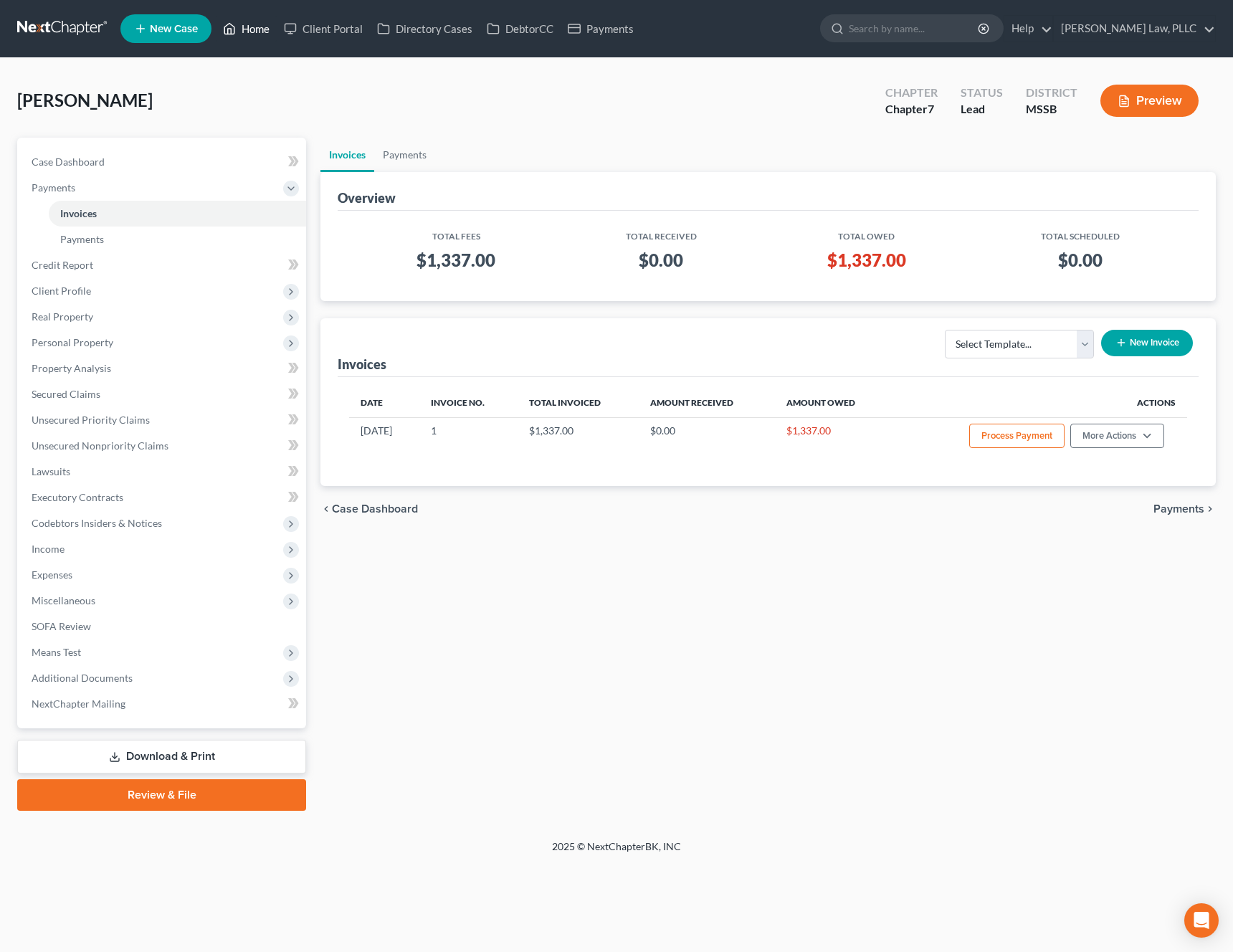
click at [265, 31] on link "Home" at bounding box center [246, 29] width 61 height 26
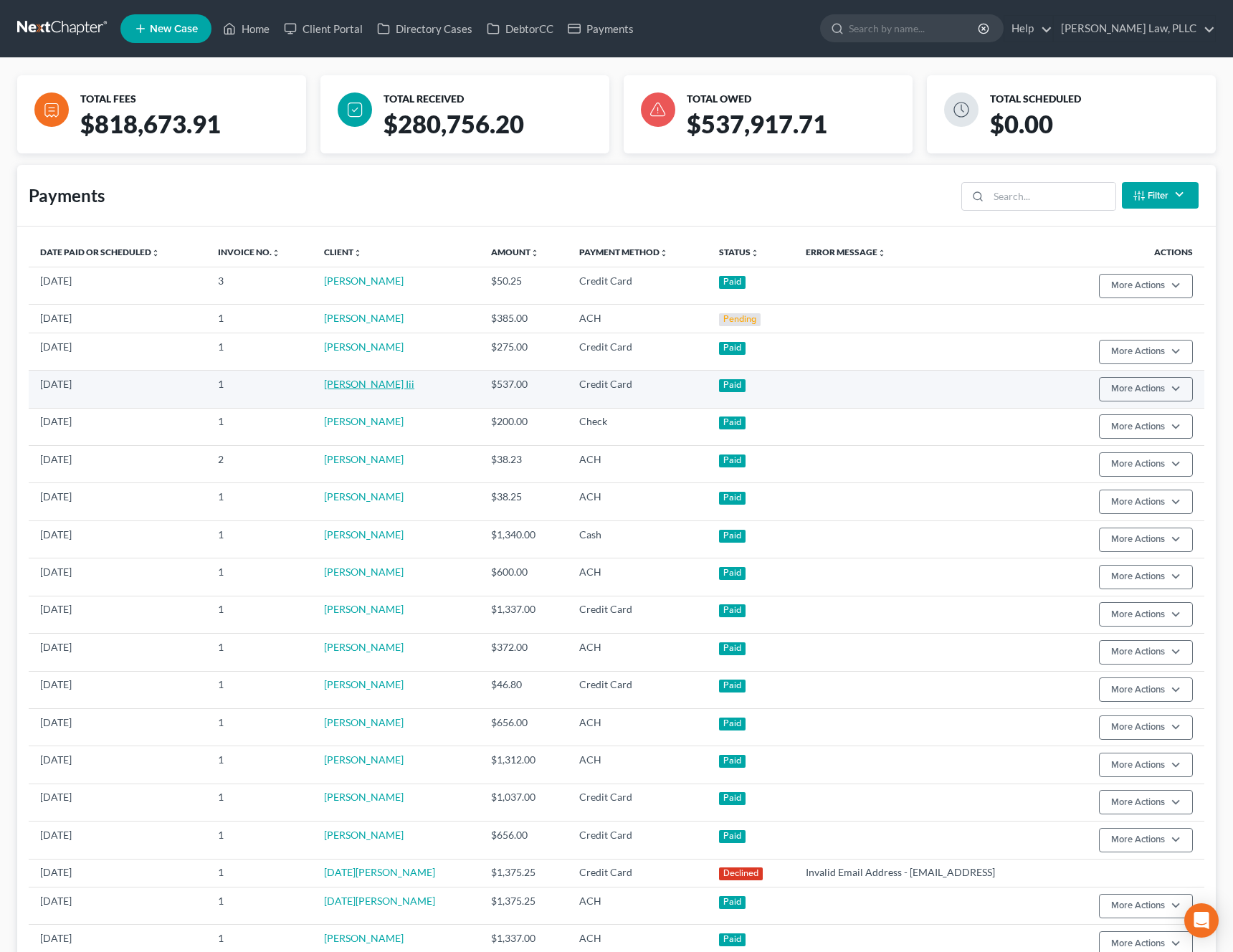
click at [373, 385] on link "Victor Moore Iii" at bounding box center [369, 383] width 90 height 12
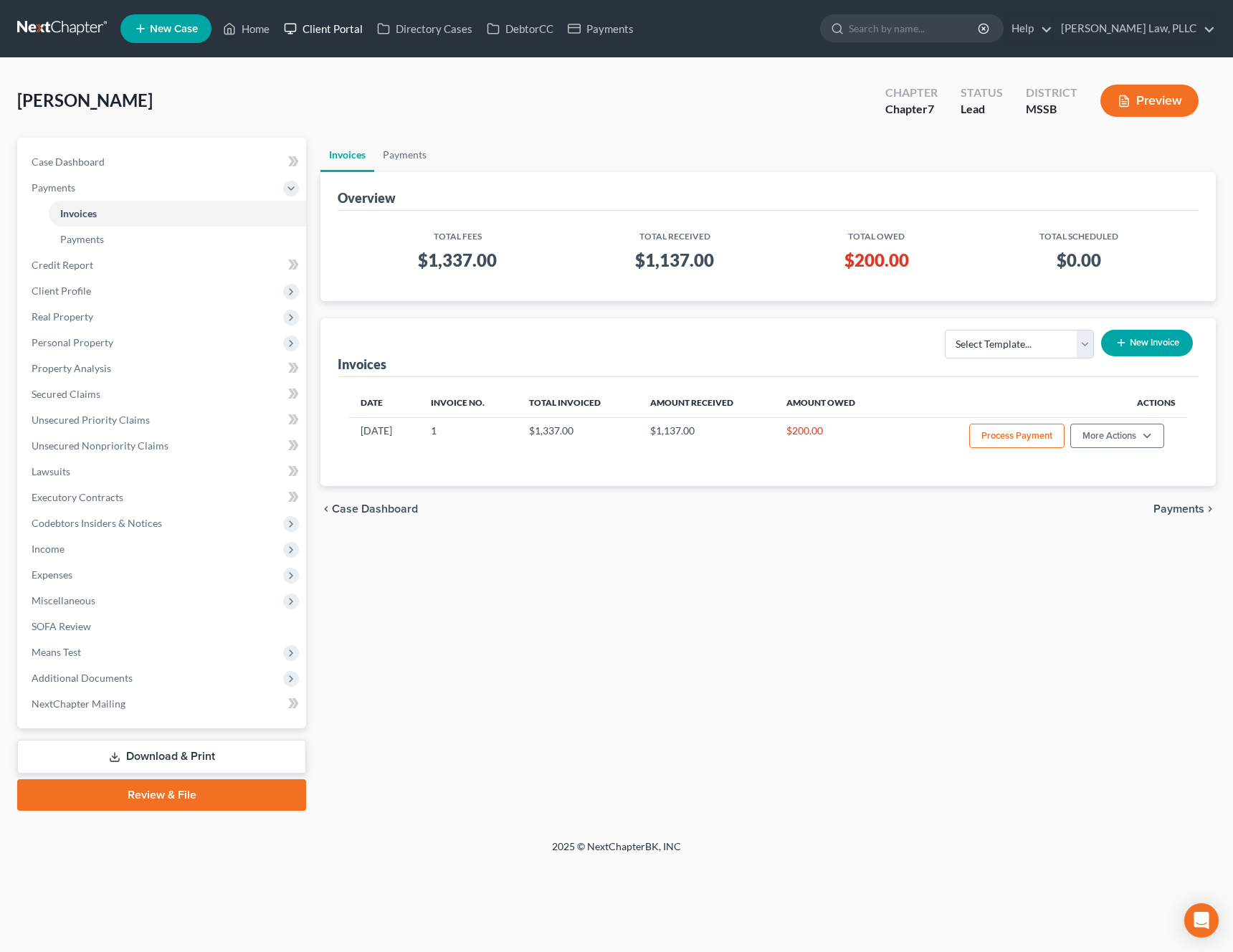
click at [321, 31] on link "Client Portal" at bounding box center [324, 29] width 93 height 26
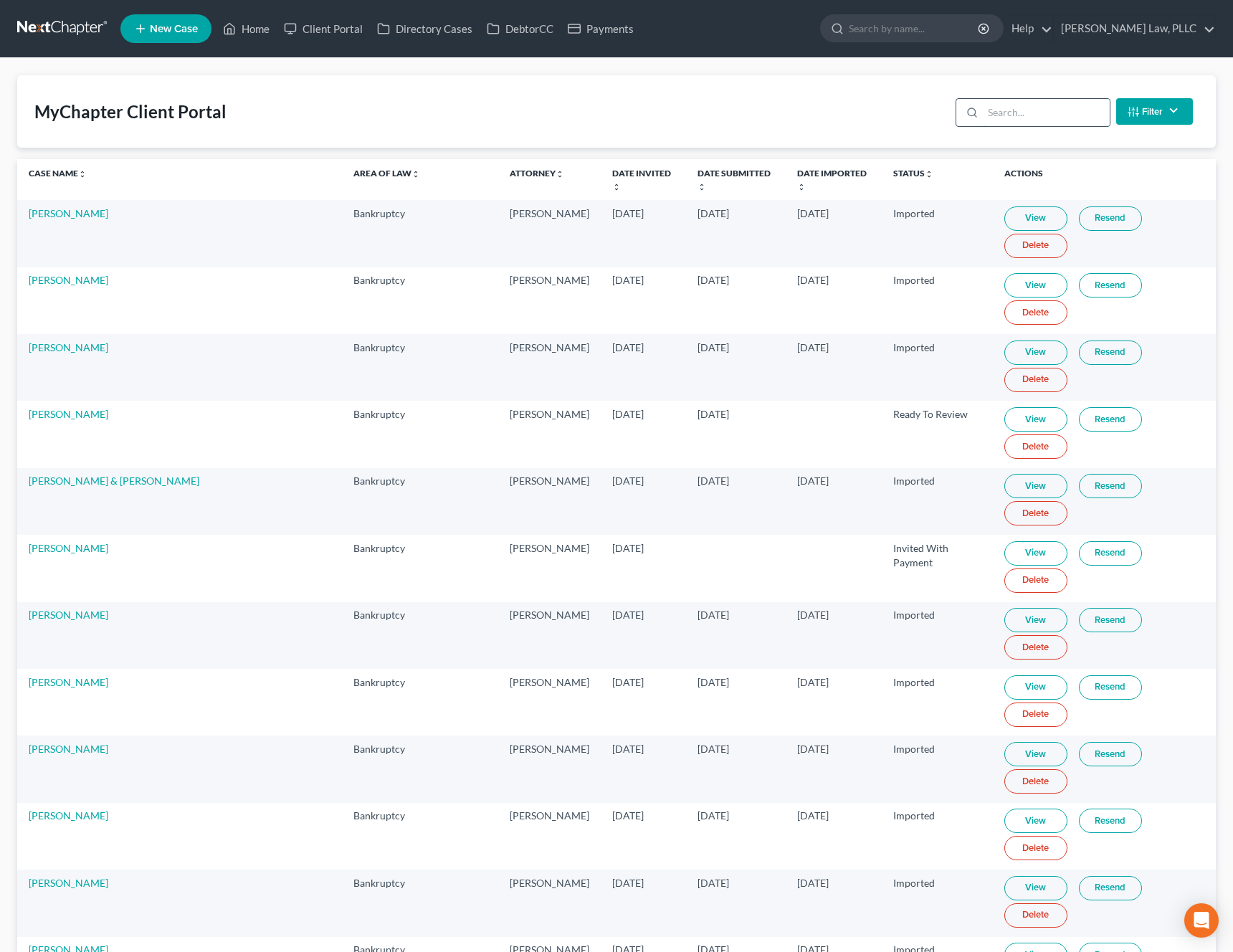
click at [1036, 113] on input "search" at bounding box center [1046, 113] width 127 height 27
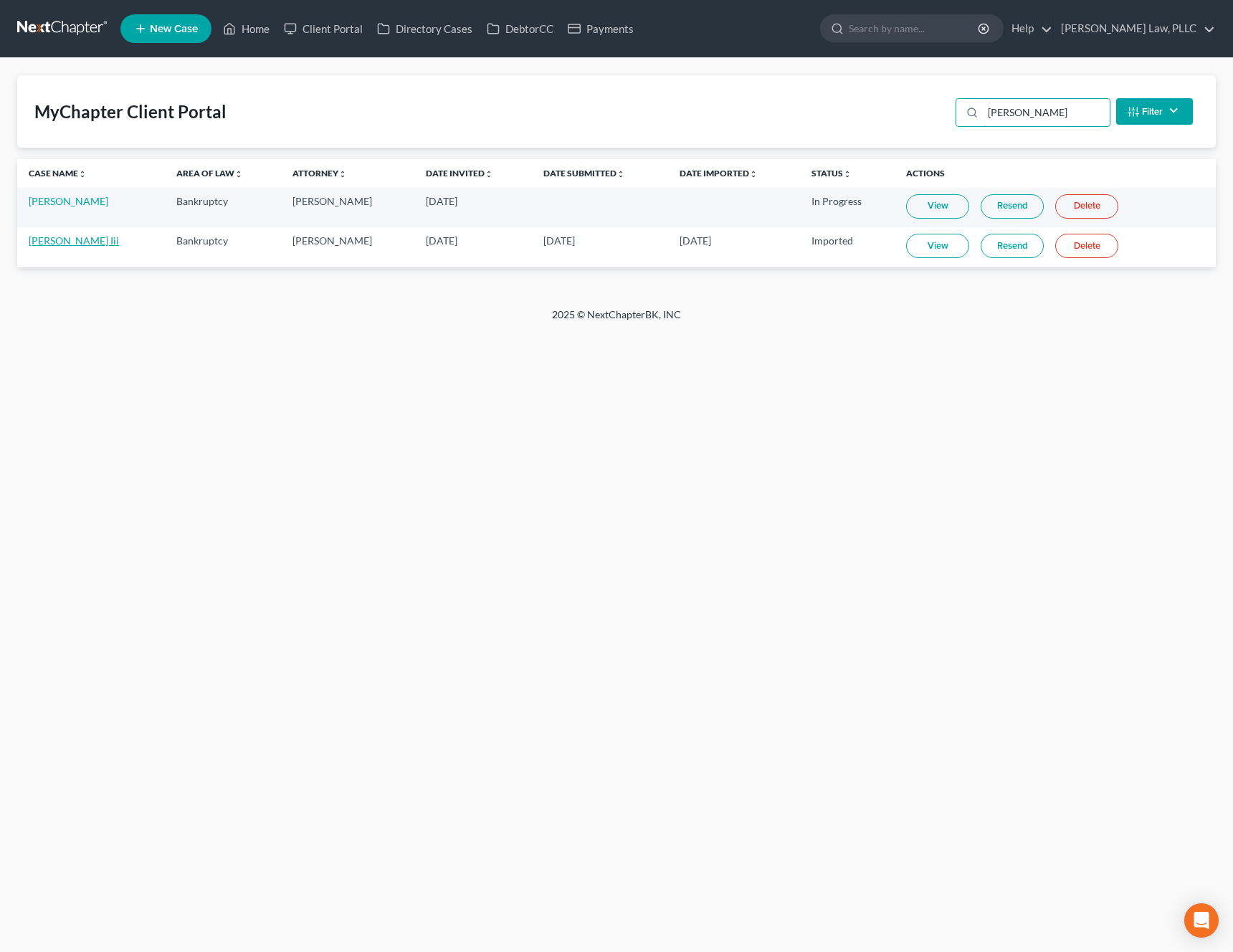
type input "victor"
click at [61, 245] on link "Victor Moore Iii" at bounding box center [74, 240] width 90 height 12
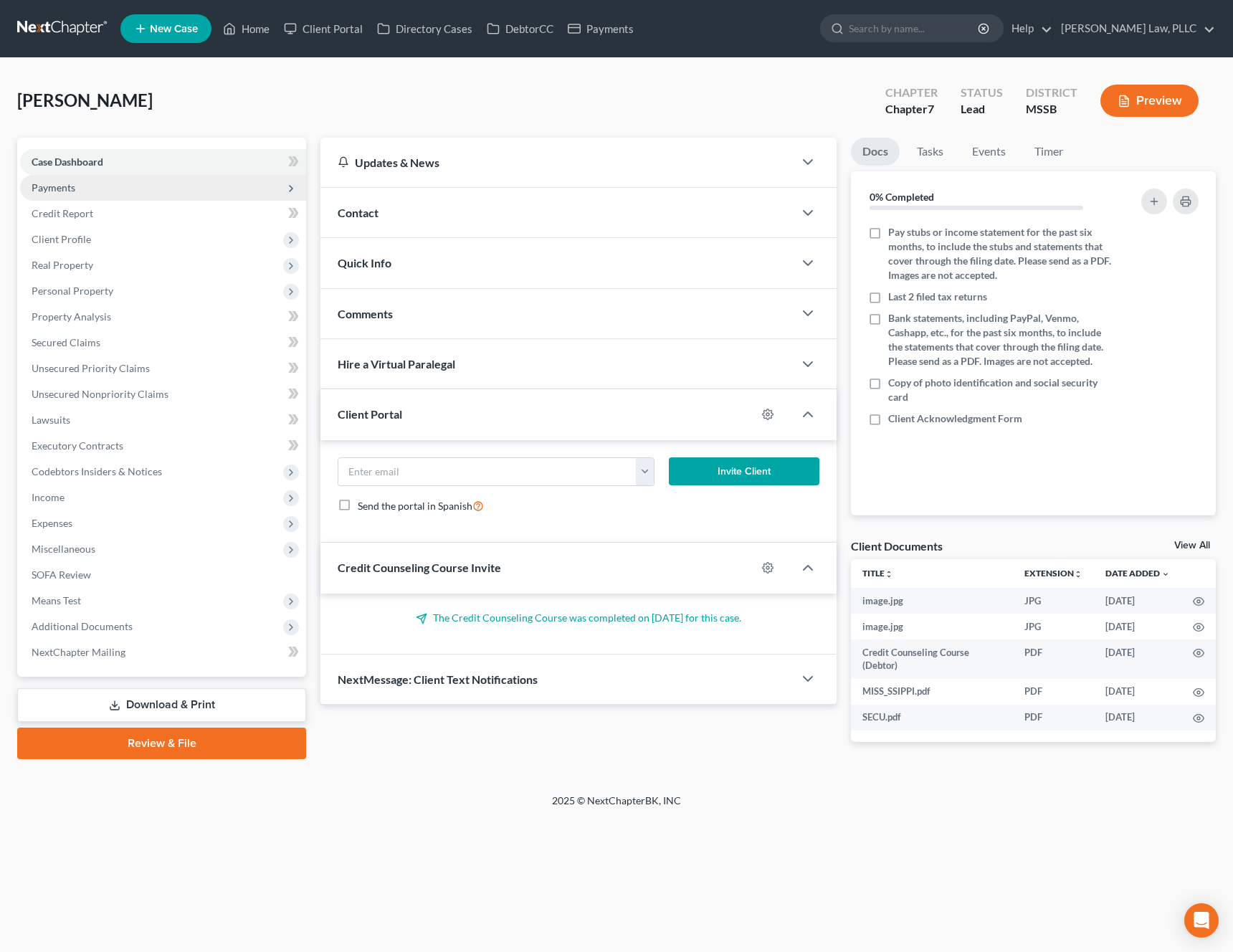
click at [83, 188] on span "Payments" at bounding box center [163, 188] width 286 height 26
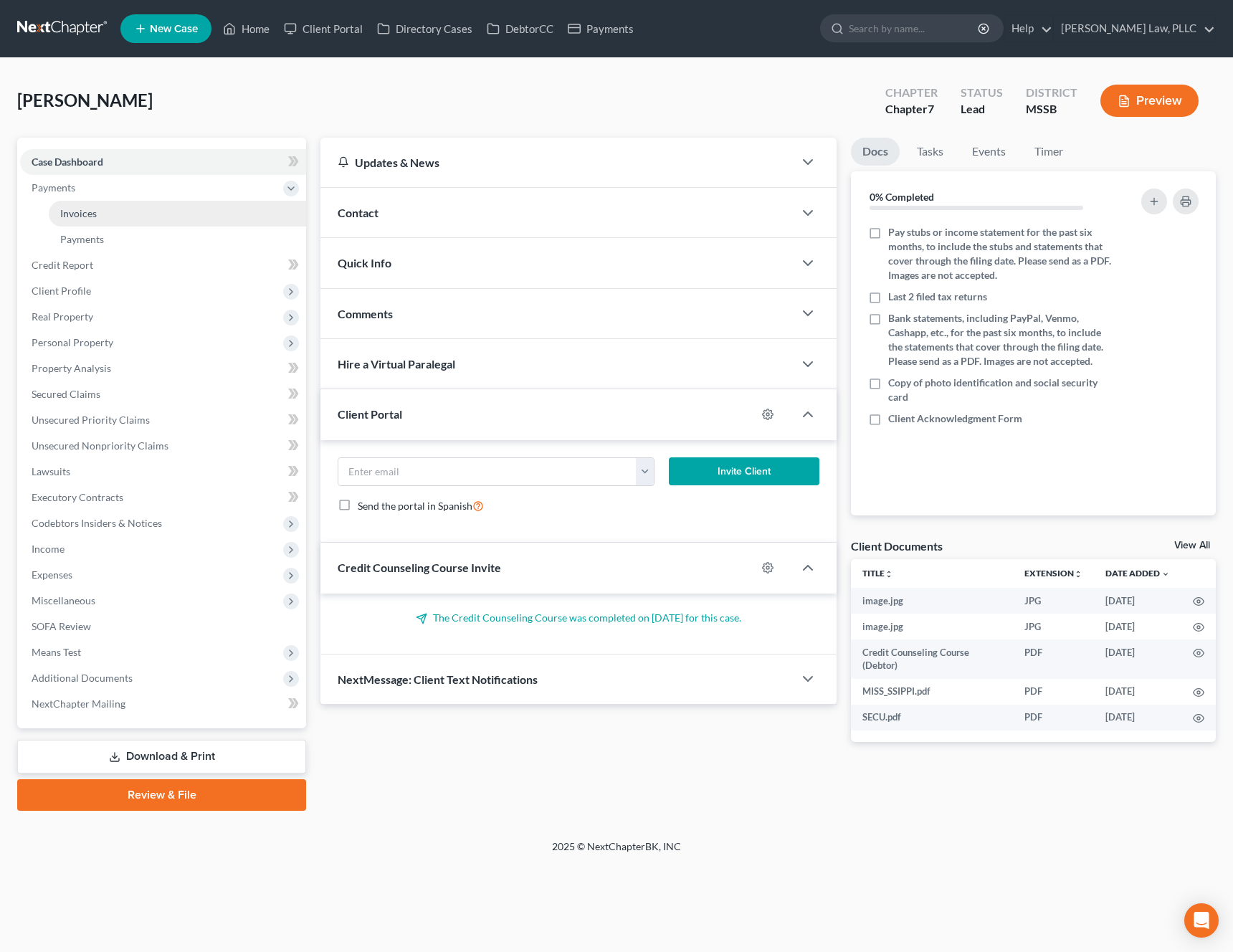
click at [81, 216] on span "Invoices" at bounding box center [78, 213] width 36 height 12
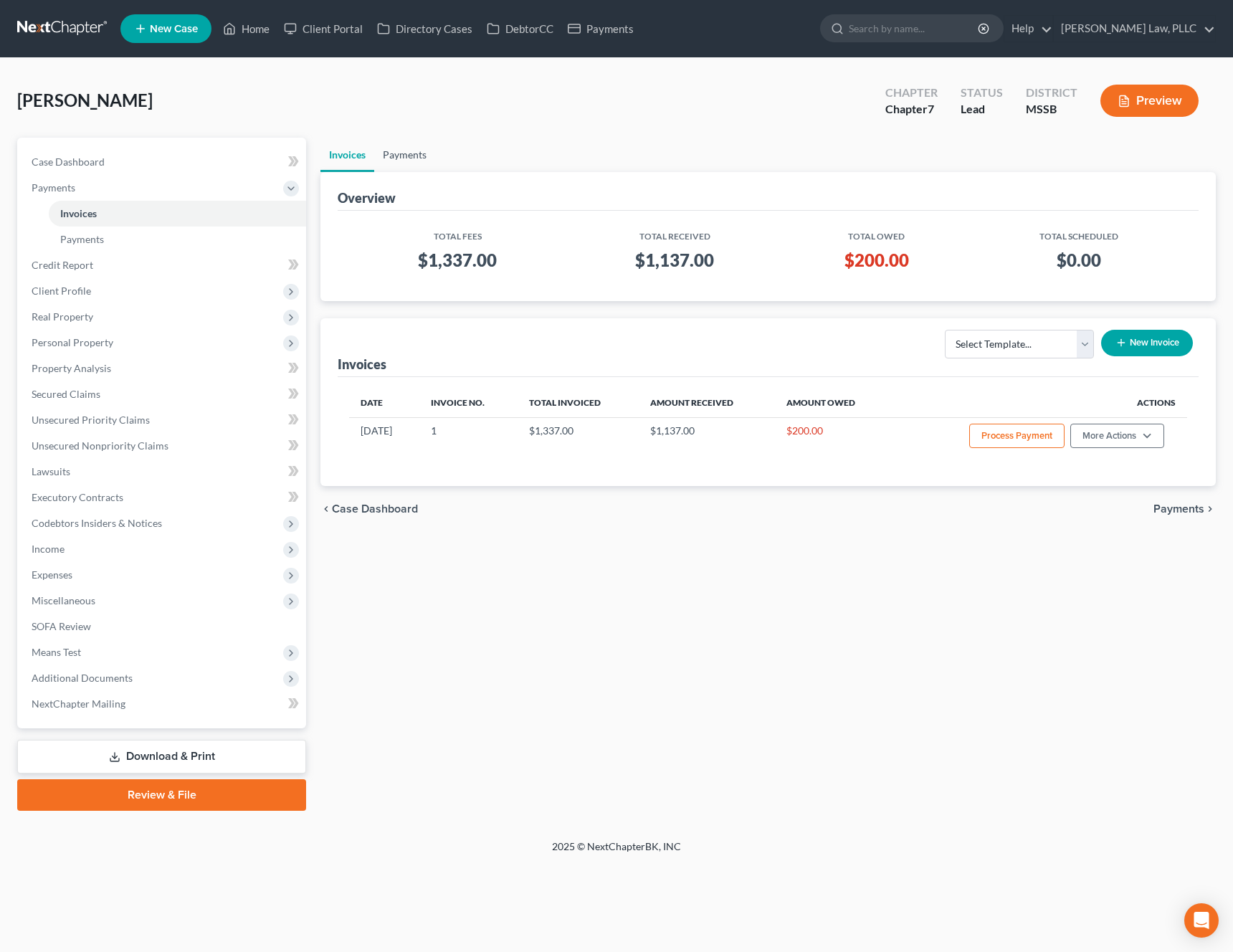
click at [409, 154] on link "Payments" at bounding box center [405, 155] width 61 height 35
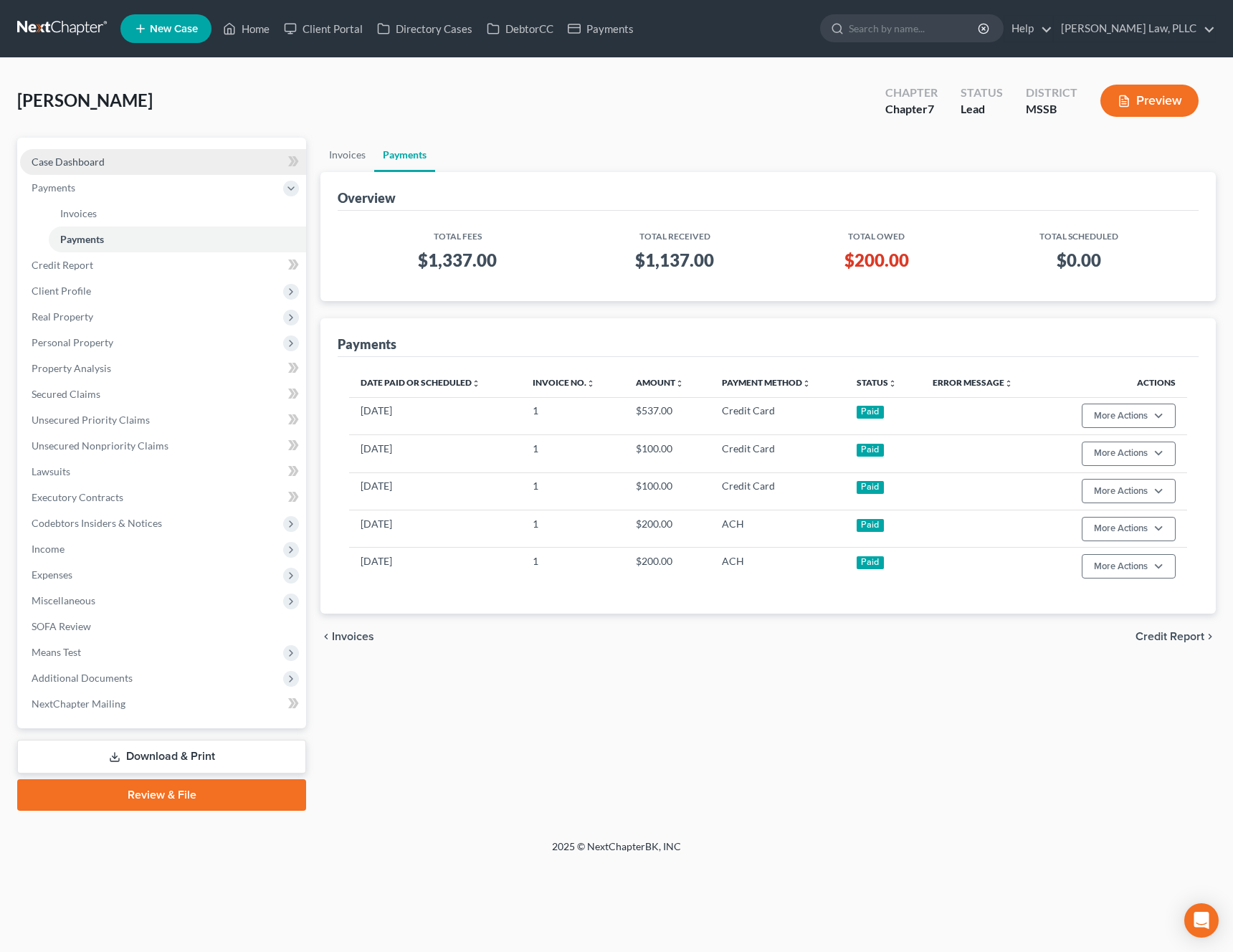
click at [93, 165] on span "Case Dashboard" at bounding box center [68, 161] width 73 height 12
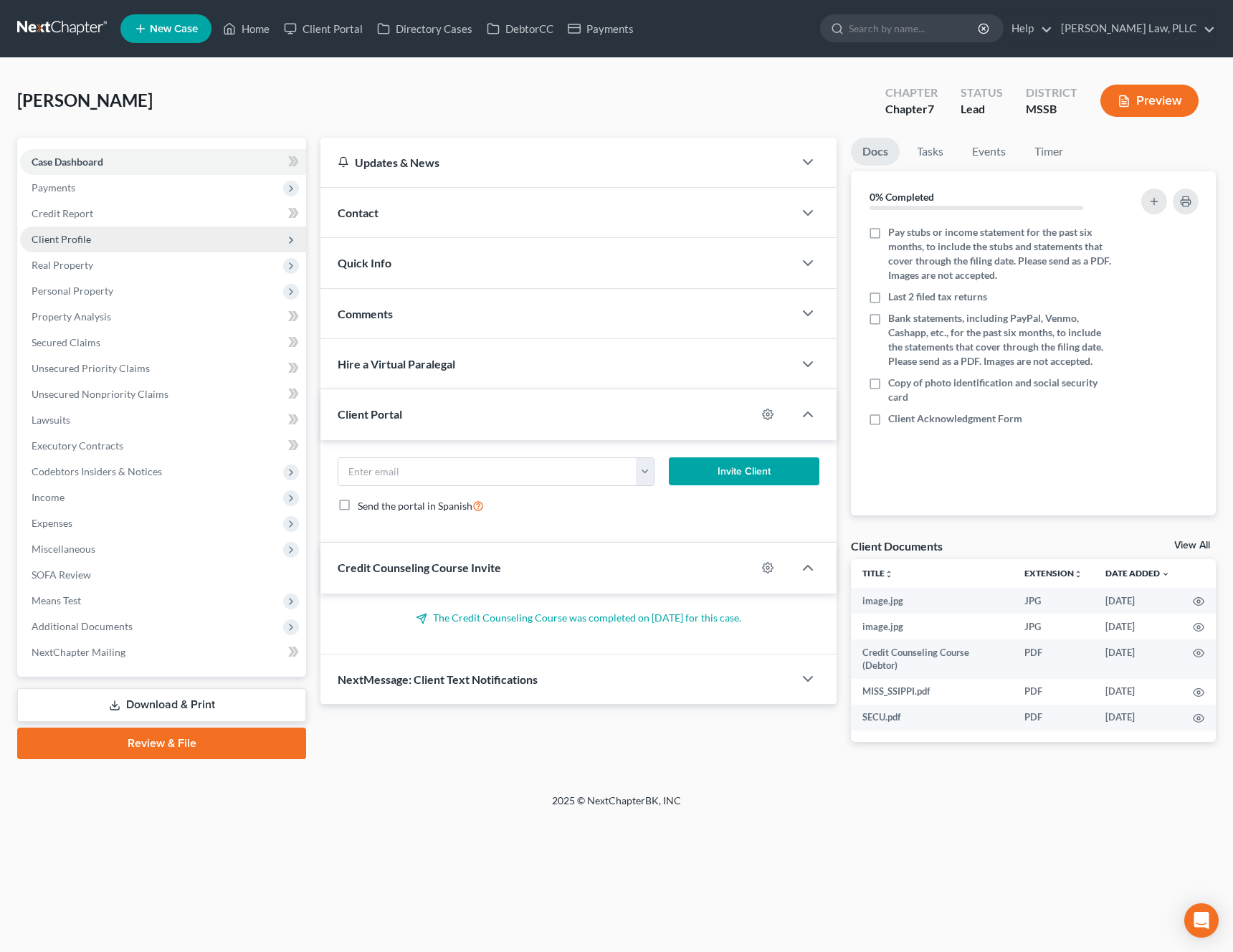
click at [93, 234] on span "Client Profile" at bounding box center [163, 239] width 286 height 26
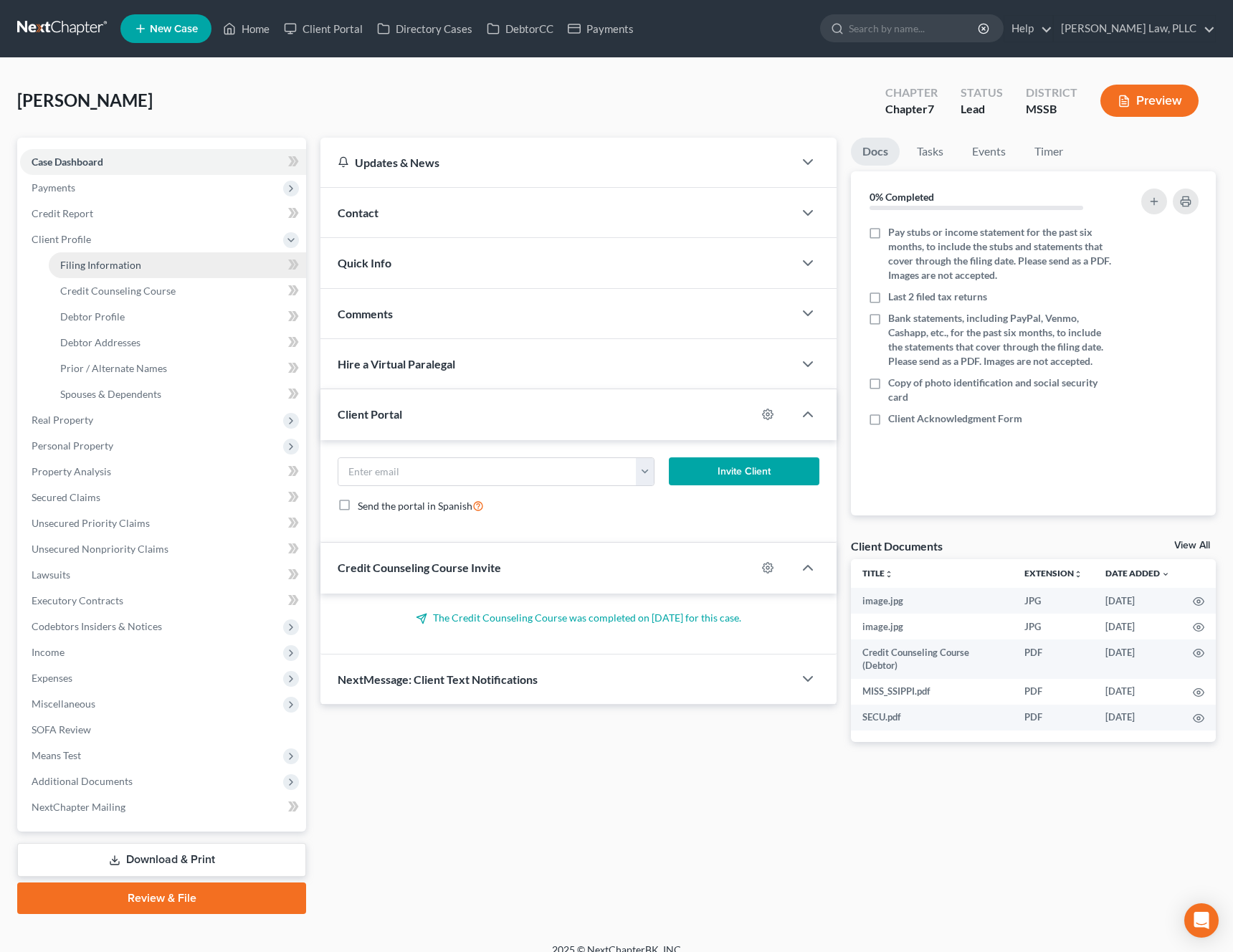
click at [101, 261] on span "Filing Information" at bounding box center [101, 264] width 81 height 12
select select "1"
select select "0"
select select "25"
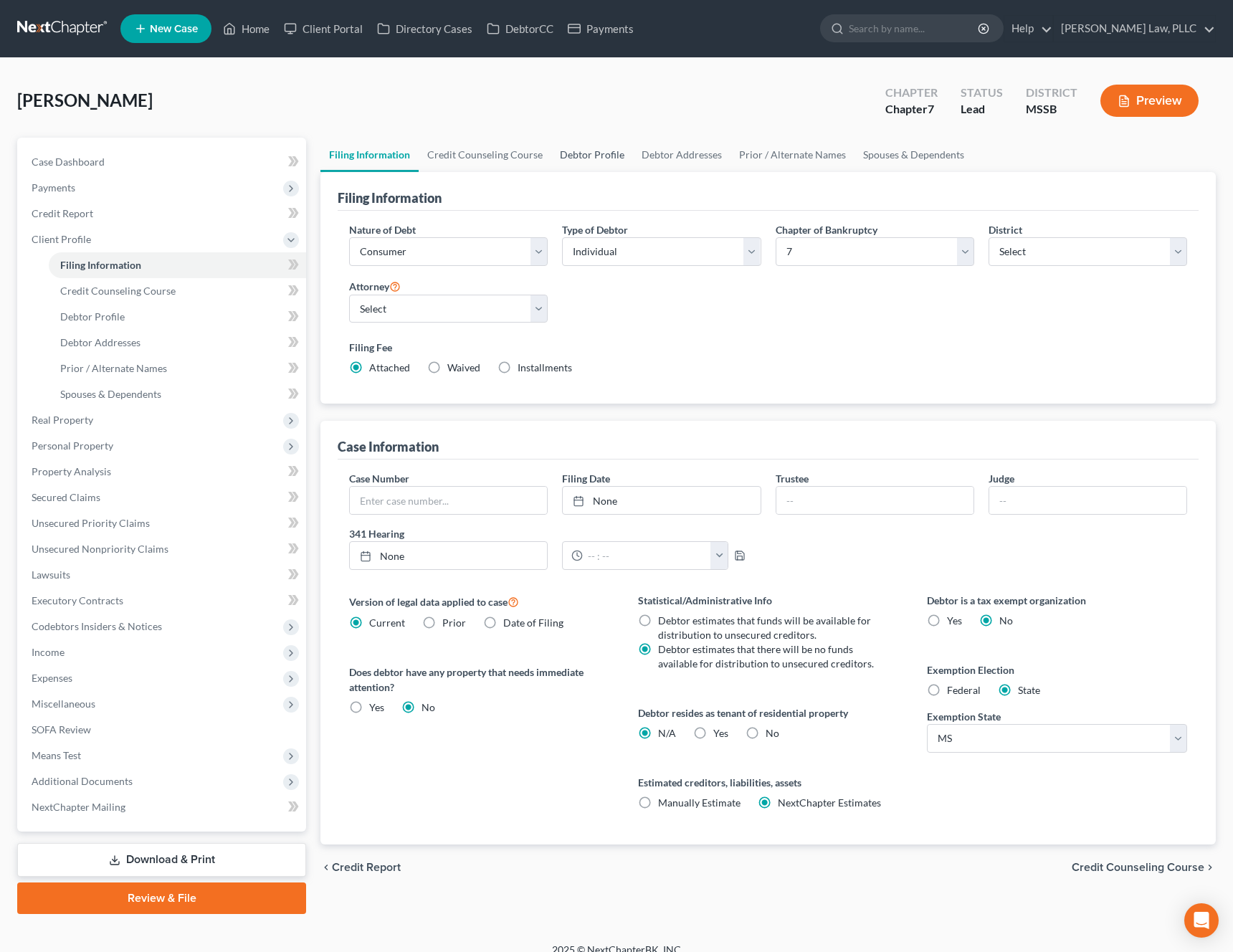
click at [600, 159] on link "Debtor Profile" at bounding box center [592, 155] width 81 height 35
select select "1"
select select "4"
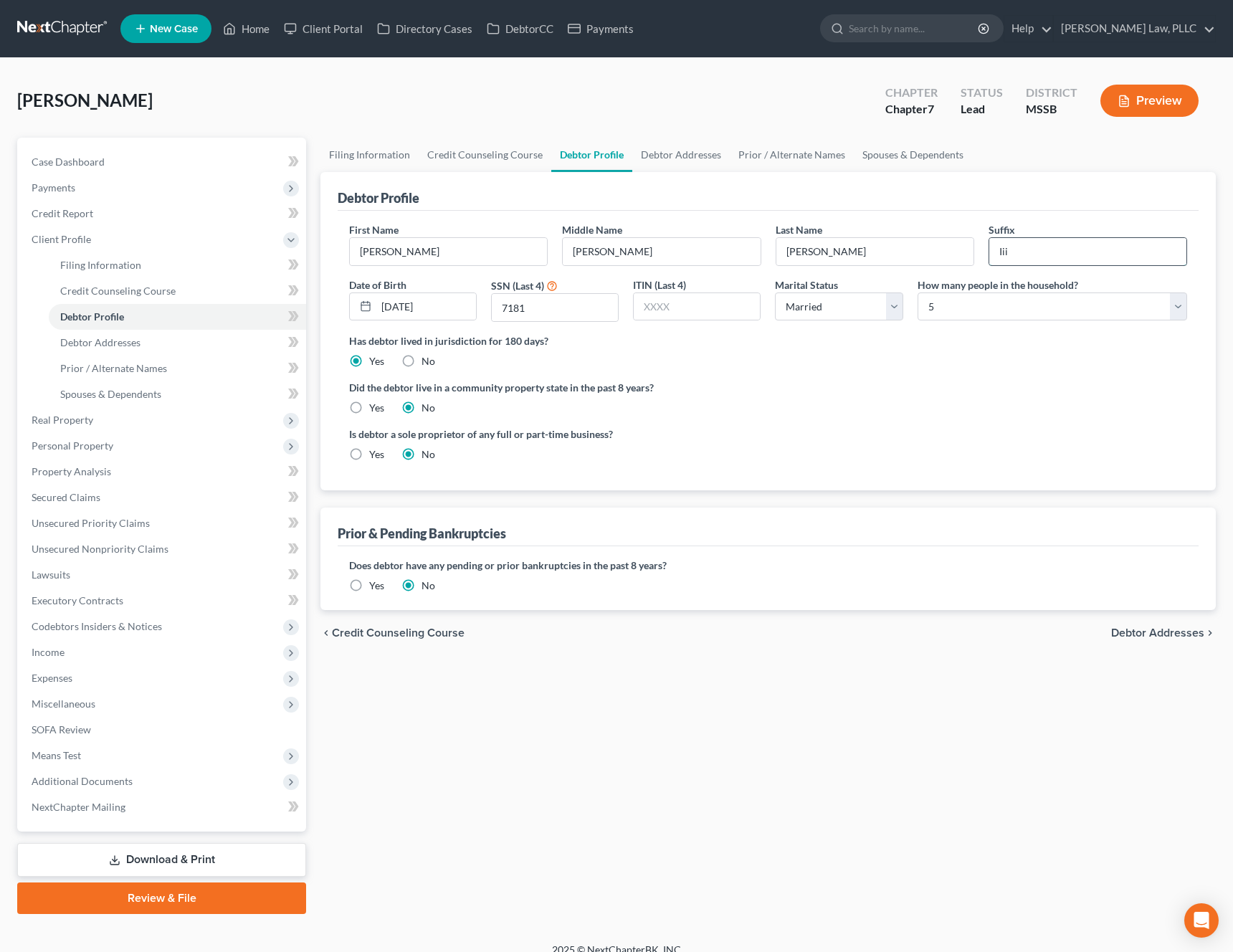
click at [1056, 259] on input "Iii" at bounding box center [1087, 252] width 197 height 27
type input "III"
click at [1152, 636] on span "Debtor Addresses" at bounding box center [1158, 633] width 93 height 11
